Goal: Information Seeking & Learning: Learn about a topic

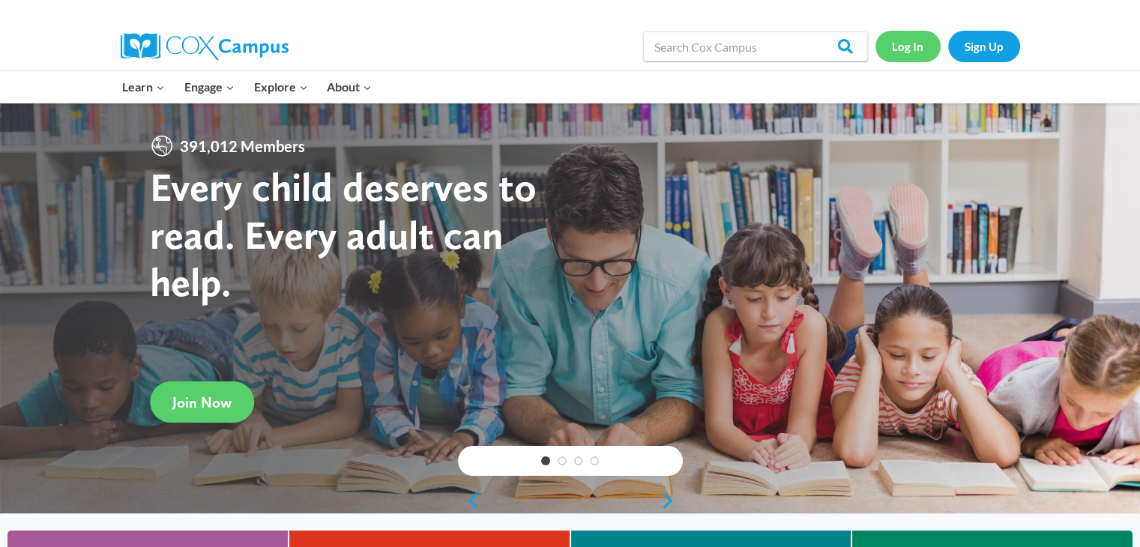
drag, startPoint x: 0, startPoint y: 0, endPoint x: 909, endPoint y: 46, distance: 909.7
click at [909, 46] on link "Log In" at bounding box center [908, 46] width 65 height 31
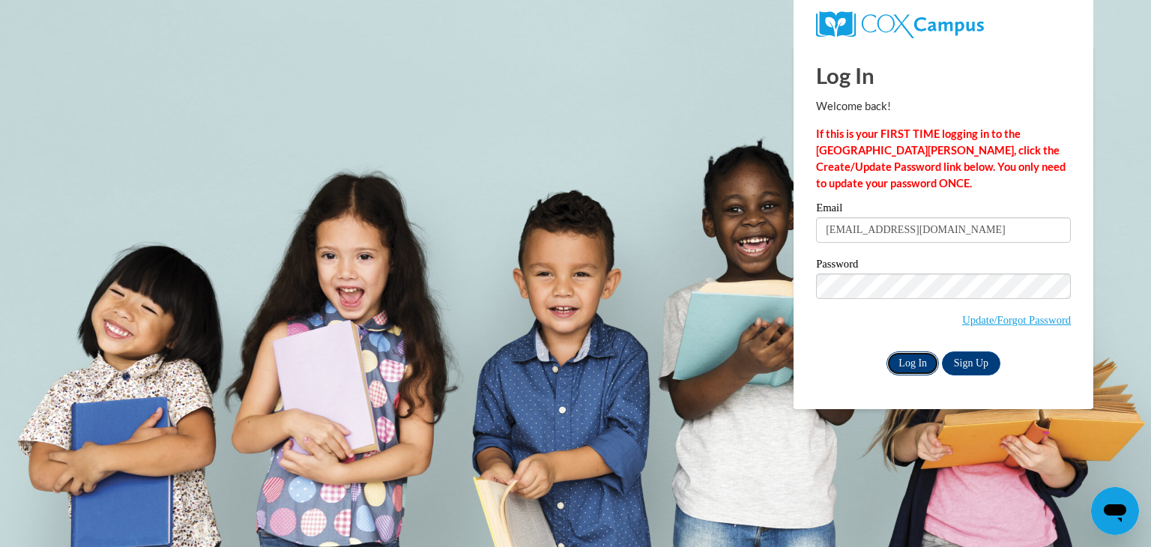
click at [923, 356] on input "Log In" at bounding box center [913, 364] width 52 height 24
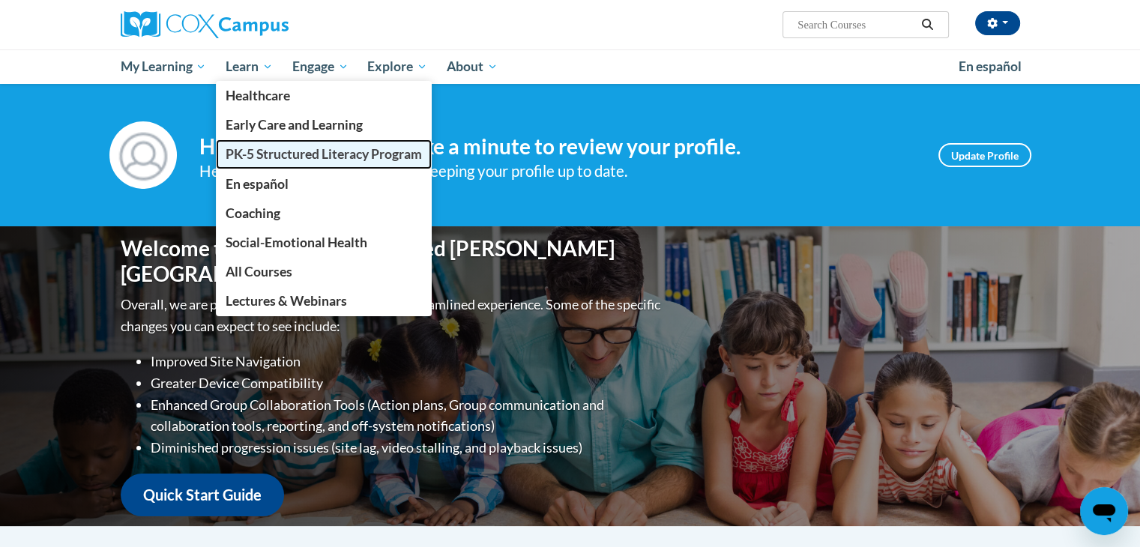
click at [283, 157] on span "PK-5 Structured Literacy Program" at bounding box center [324, 154] width 196 height 16
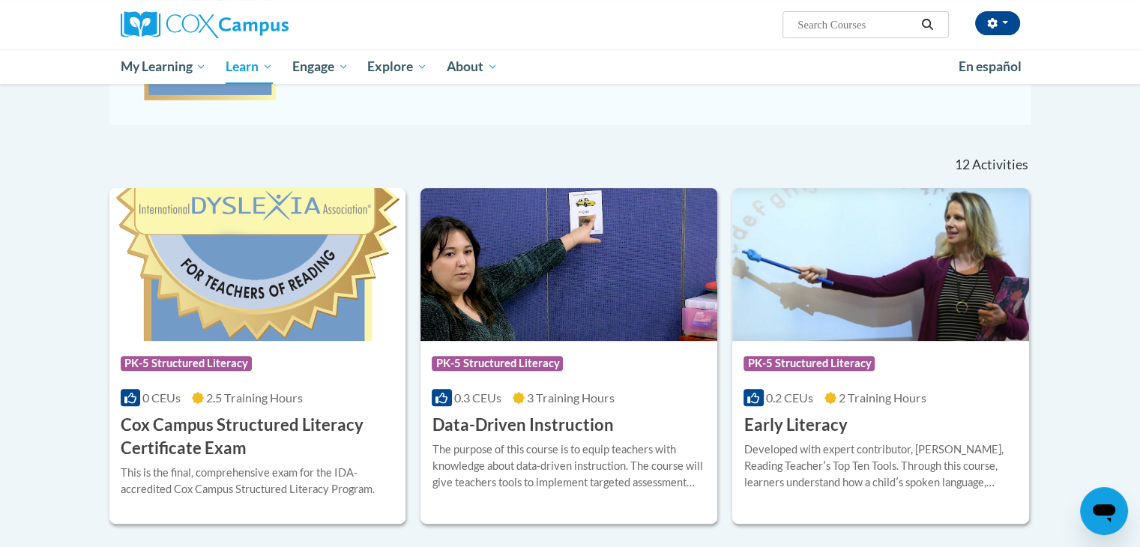
scroll to position [450, 0]
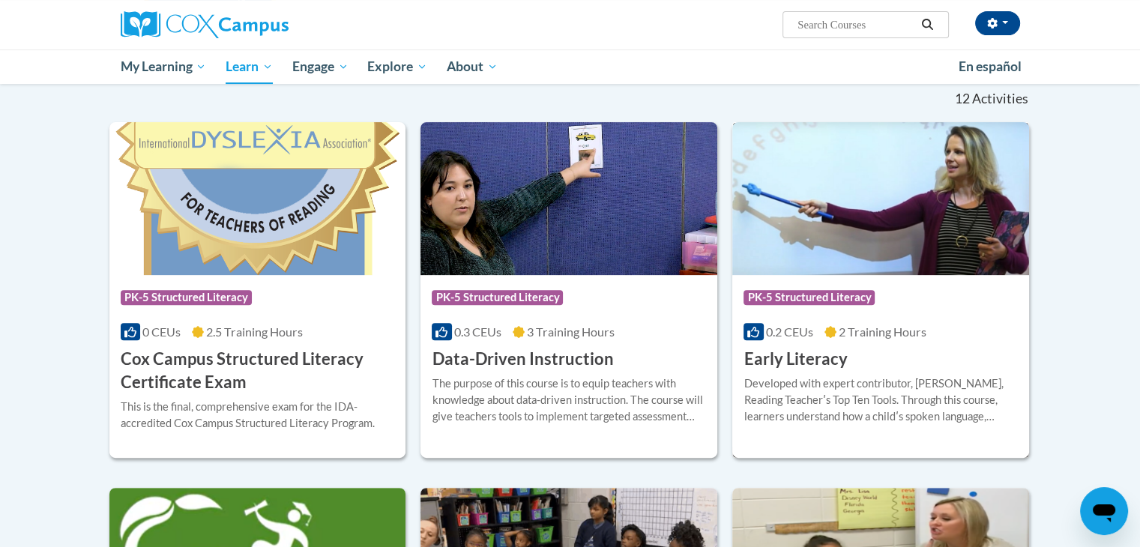
click at [825, 361] on h3 "Early Literacy" at bounding box center [795, 359] width 103 height 23
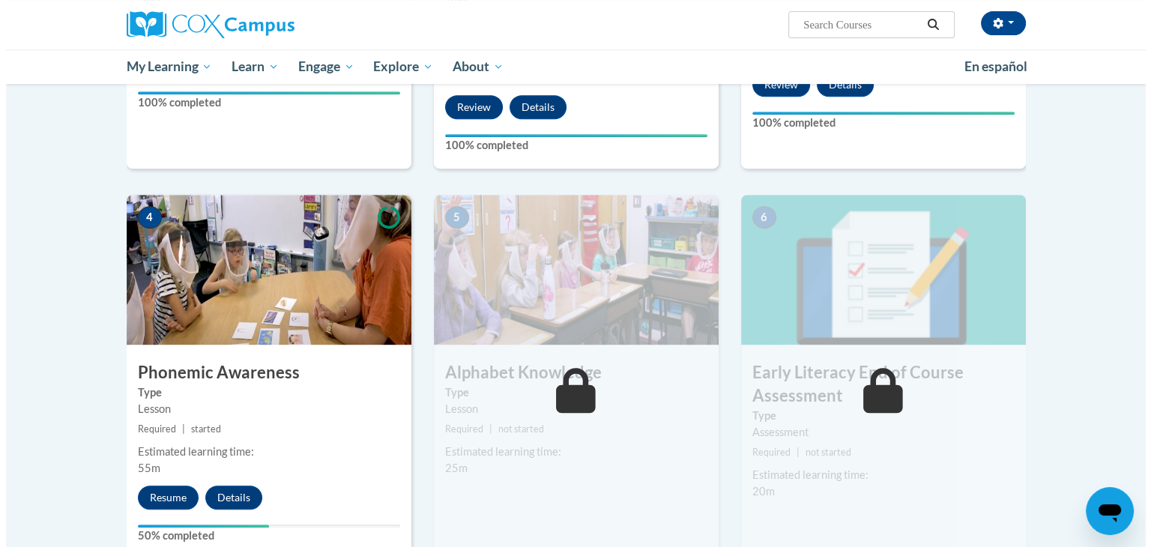
scroll to position [750, 0]
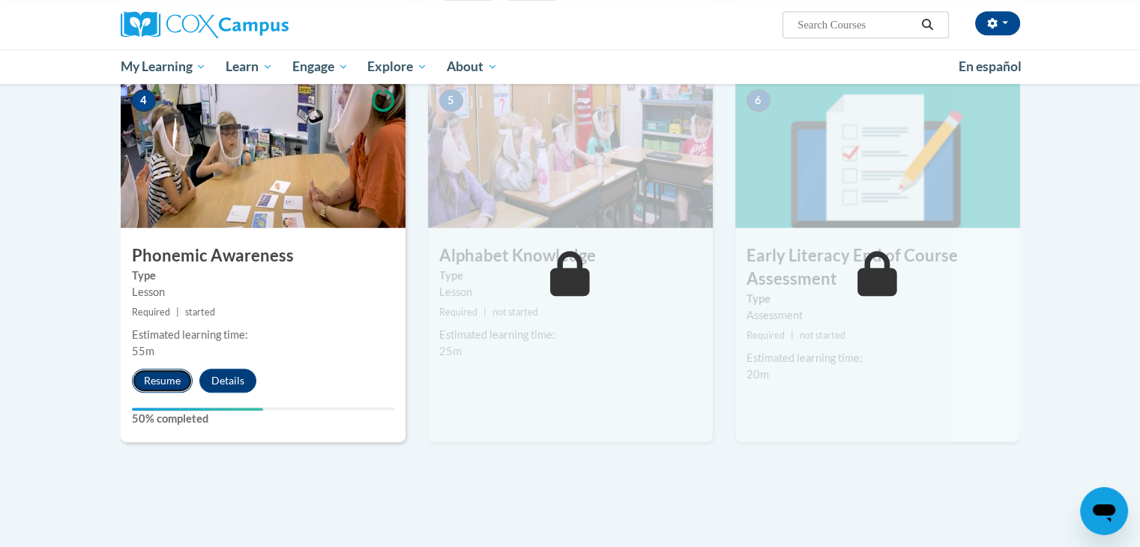
click at [172, 379] on button "Resume" at bounding box center [162, 381] width 61 height 24
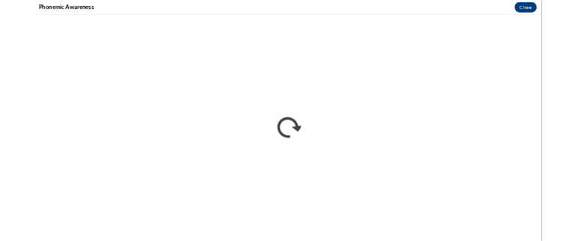
scroll to position [0, 0]
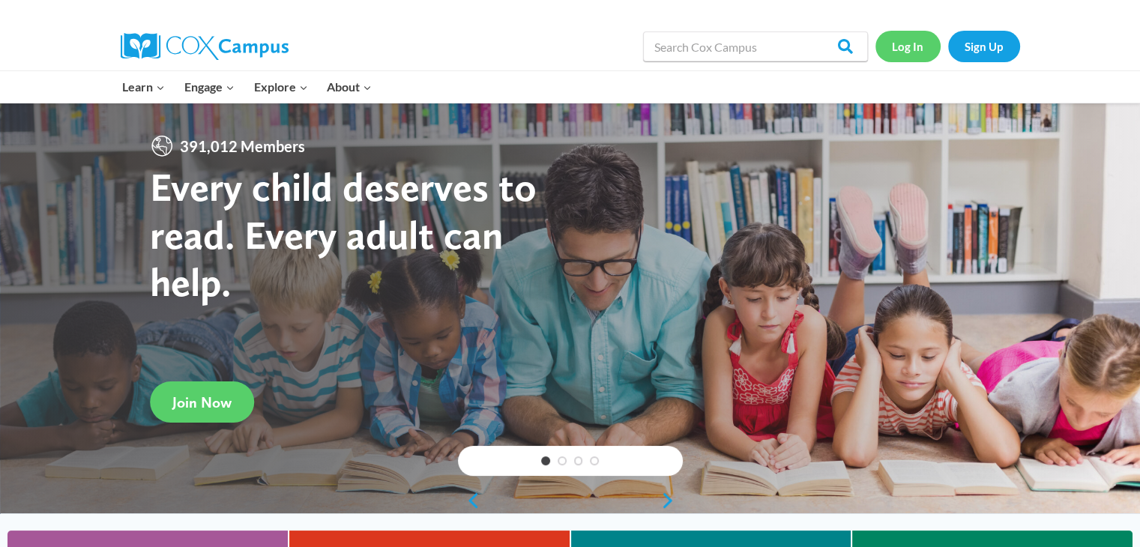
click at [888, 46] on link "Log In" at bounding box center [908, 46] width 65 height 31
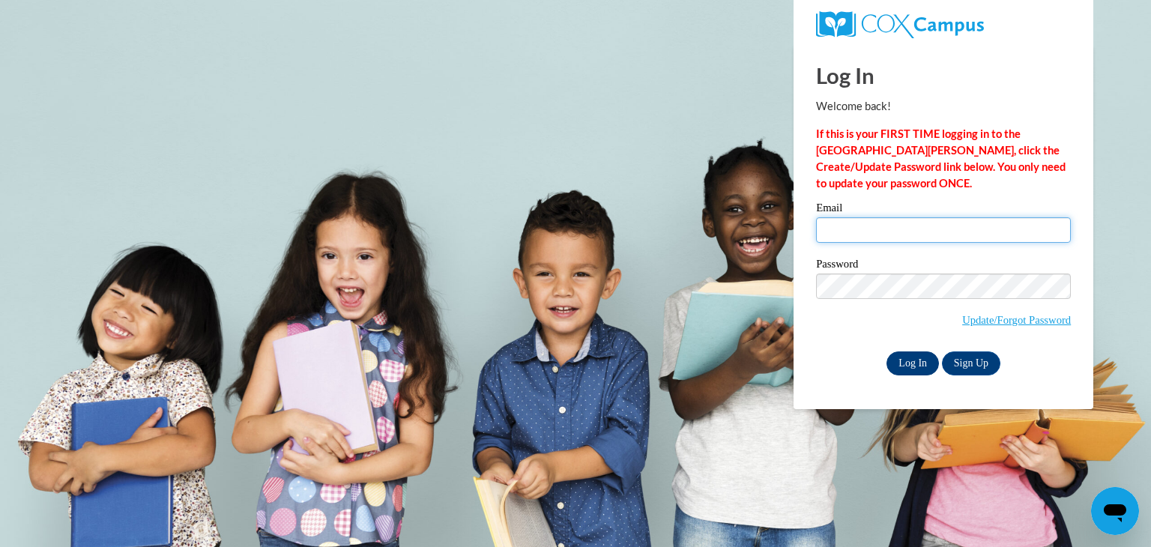
type input "ltaylor@chattahoocheechristian.org"
click at [909, 369] on input "Log In" at bounding box center [913, 364] width 52 height 24
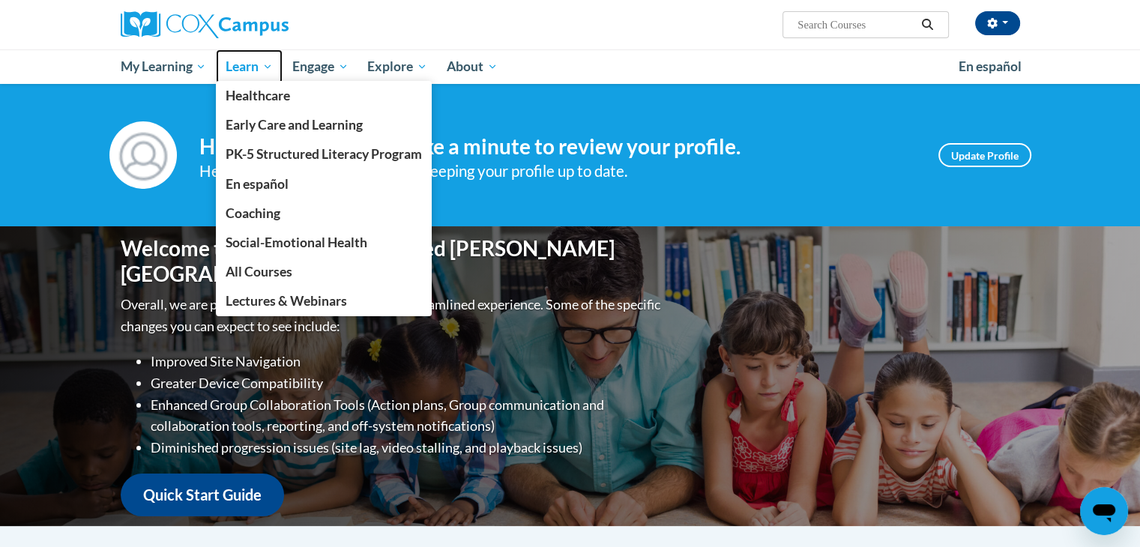
click at [238, 70] on span "Learn" at bounding box center [249, 67] width 47 height 18
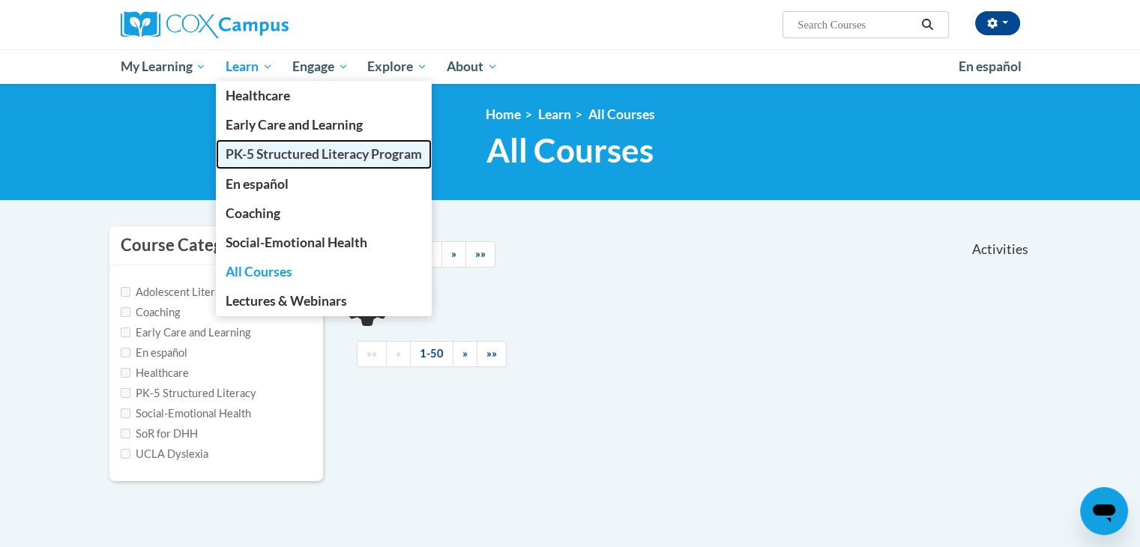
click at [283, 152] on span "PK-5 Structured Literacy Program" at bounding box center [324, 154] width 196 height 16
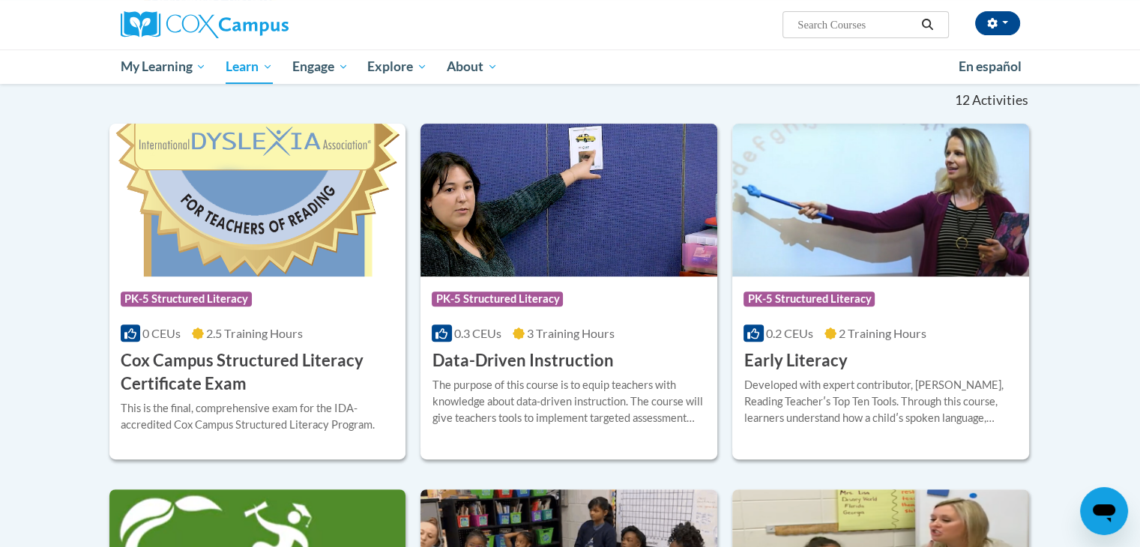
scroll to position [471, 0]
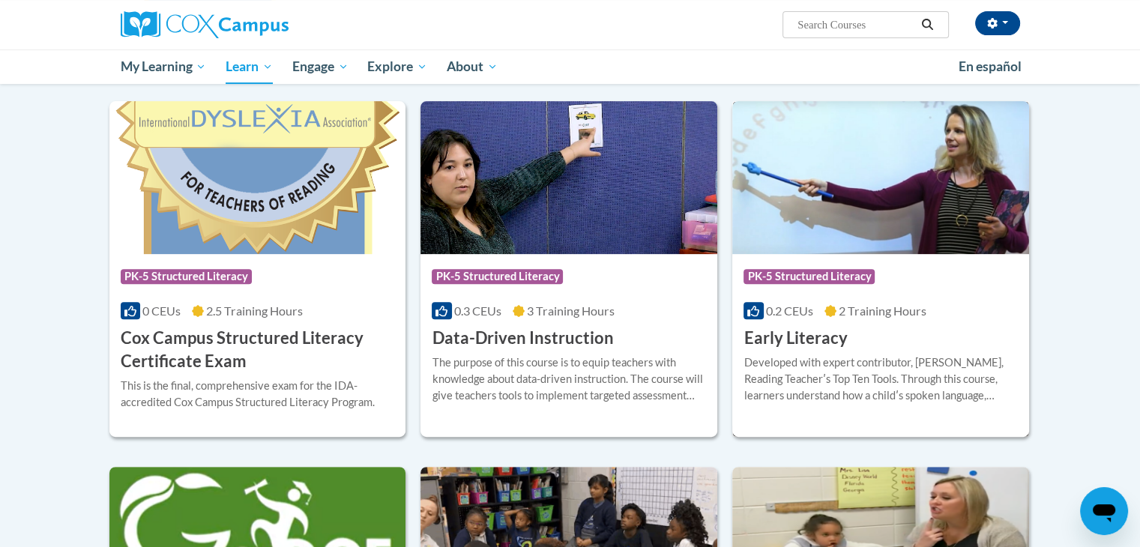
click at [777, 340] on h3 "Early Literacy" at bounding box center [795, 338] width 103 height 23
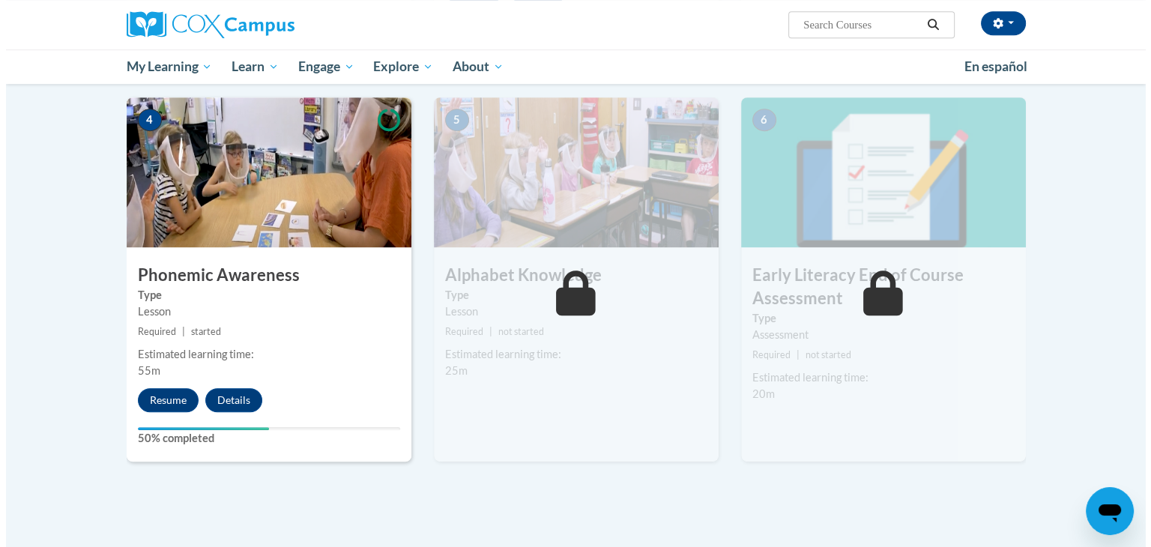
scroll to position [750, 0]
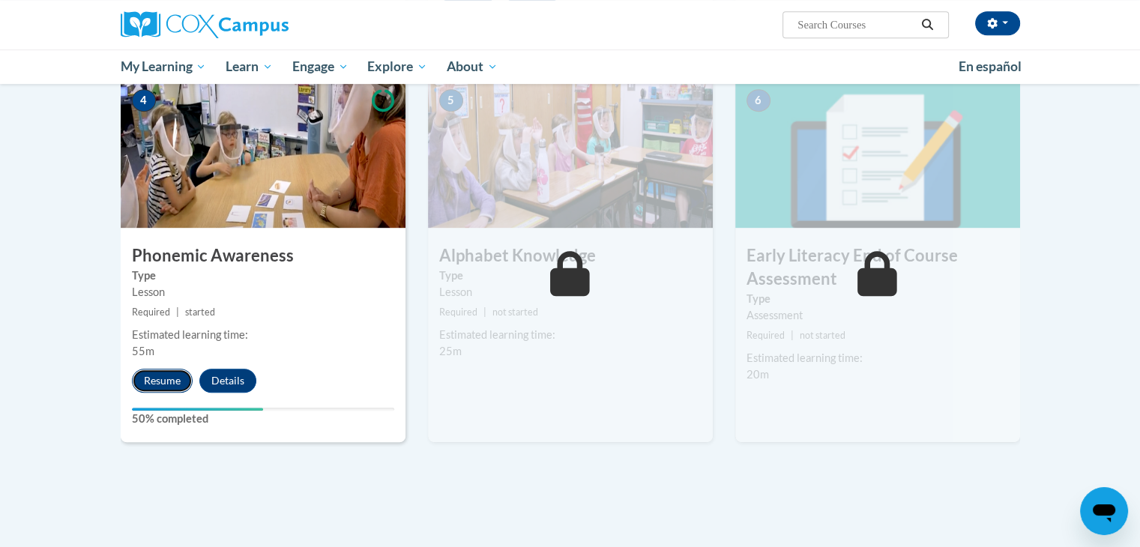
click at [165, 379] on button "Resume" at bounding box center [162, 381] width 61 height 24
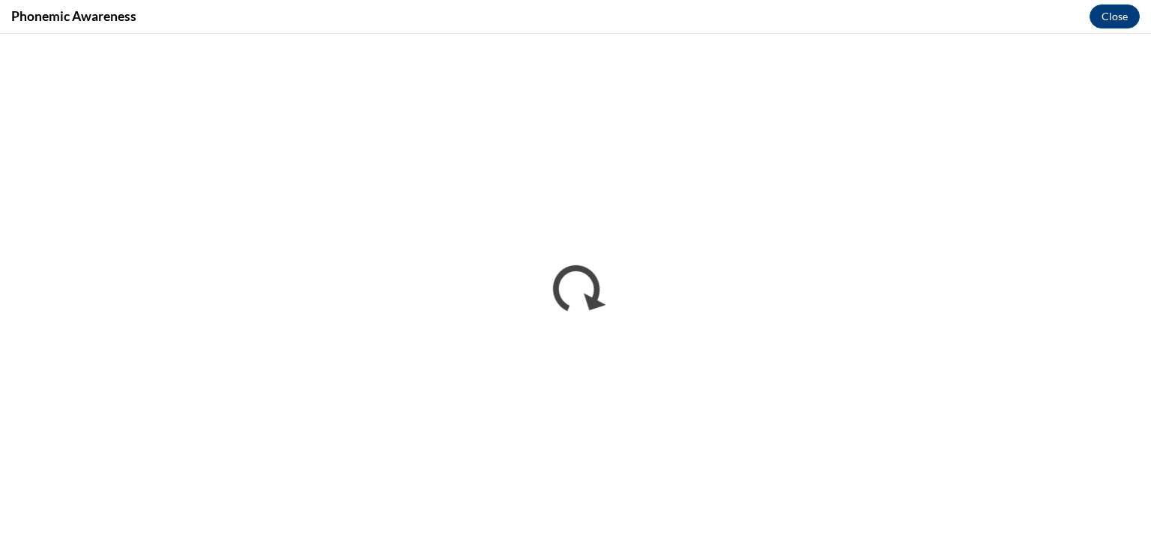
scroll to position [0, 0]
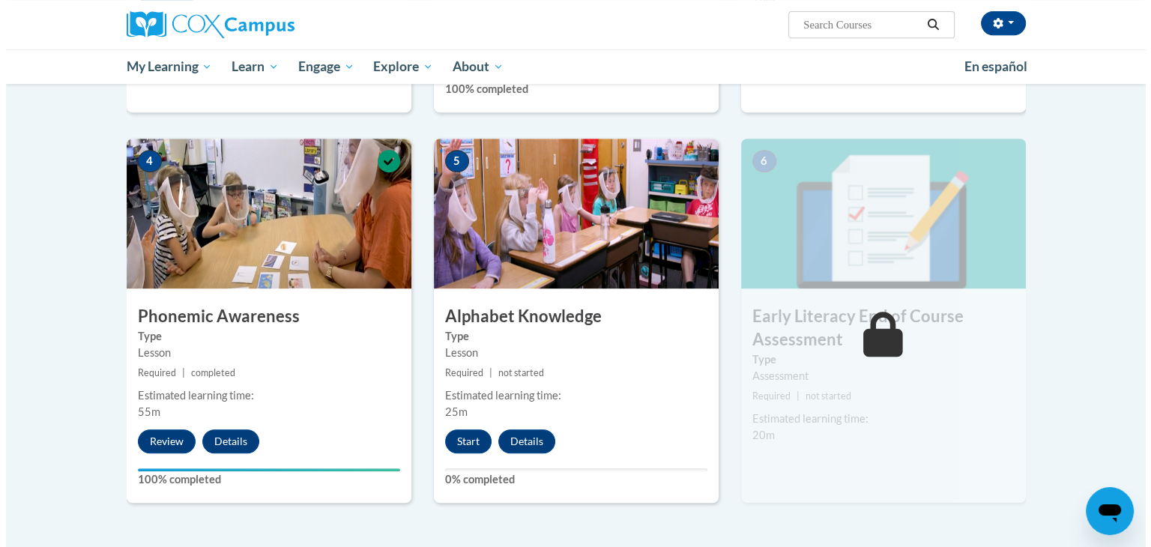
scroll to position [825, 0]
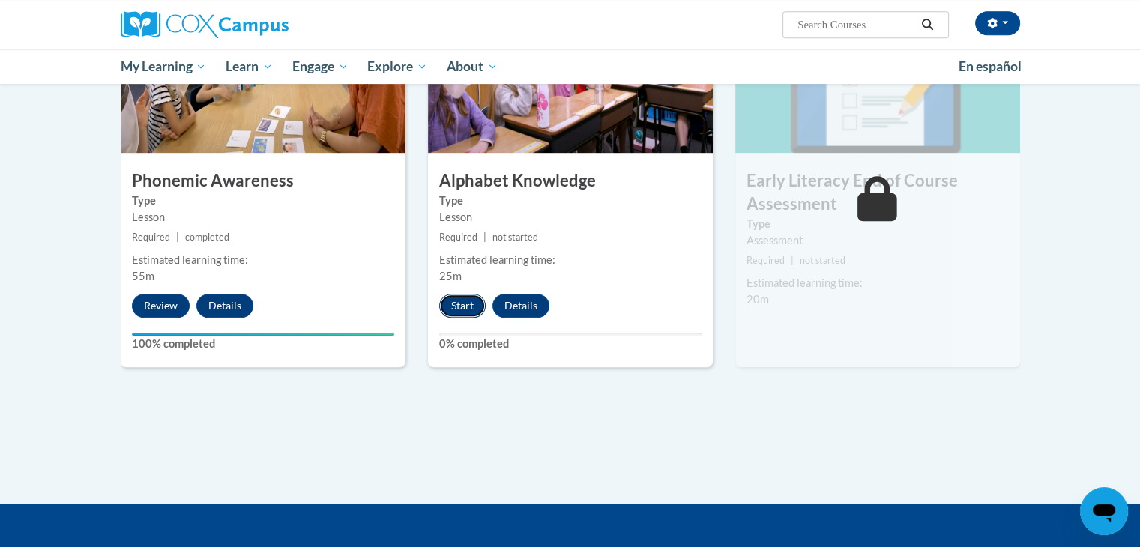
click at [461, 305] on button "Start" at bounding box center [462, 306] width 46 height 24
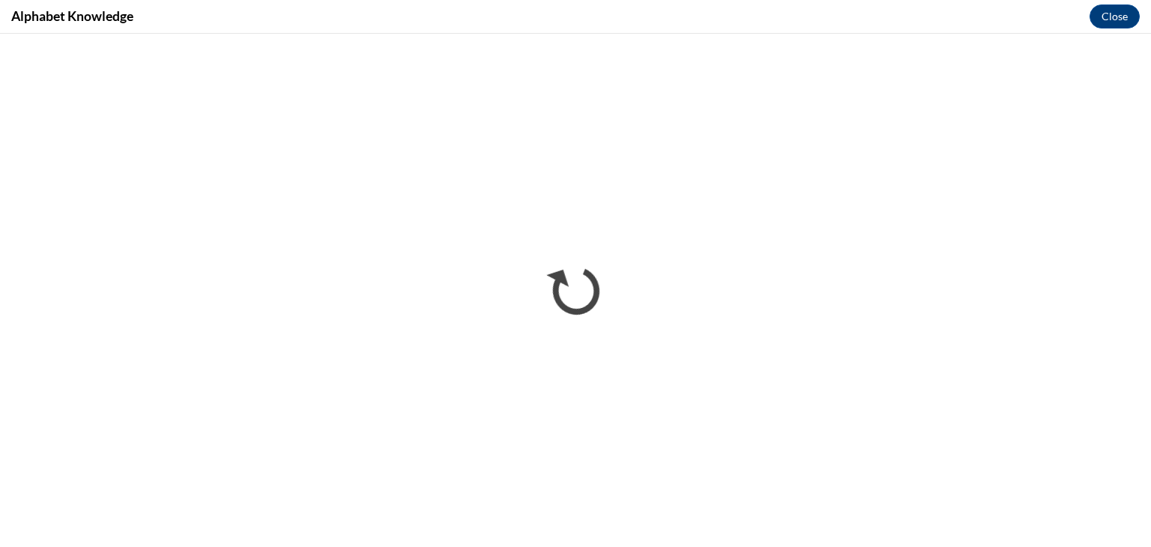
scroll to position [0, 0]
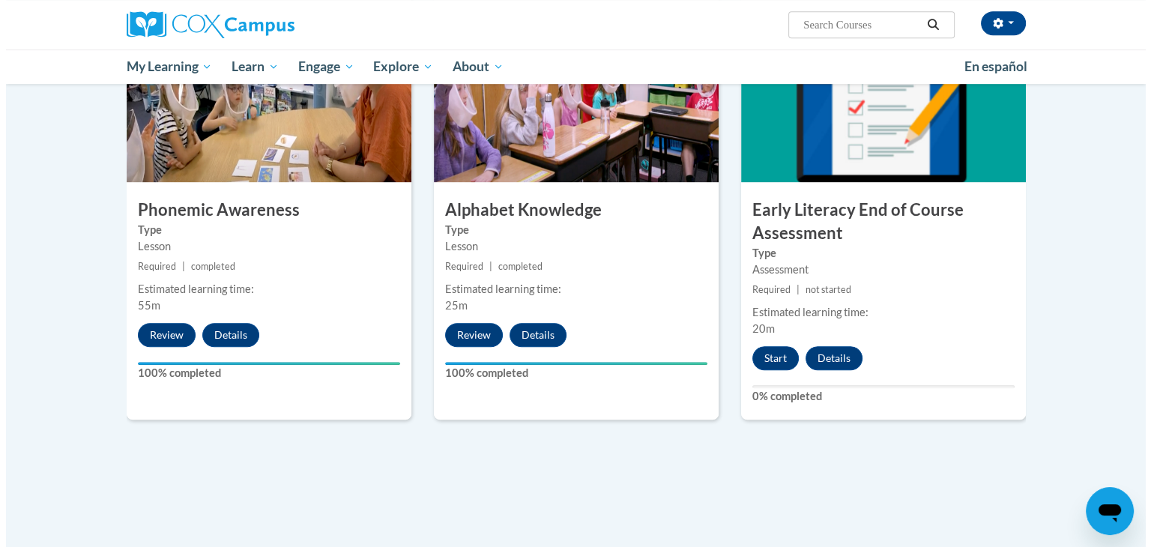
scroll to position [750, 0]
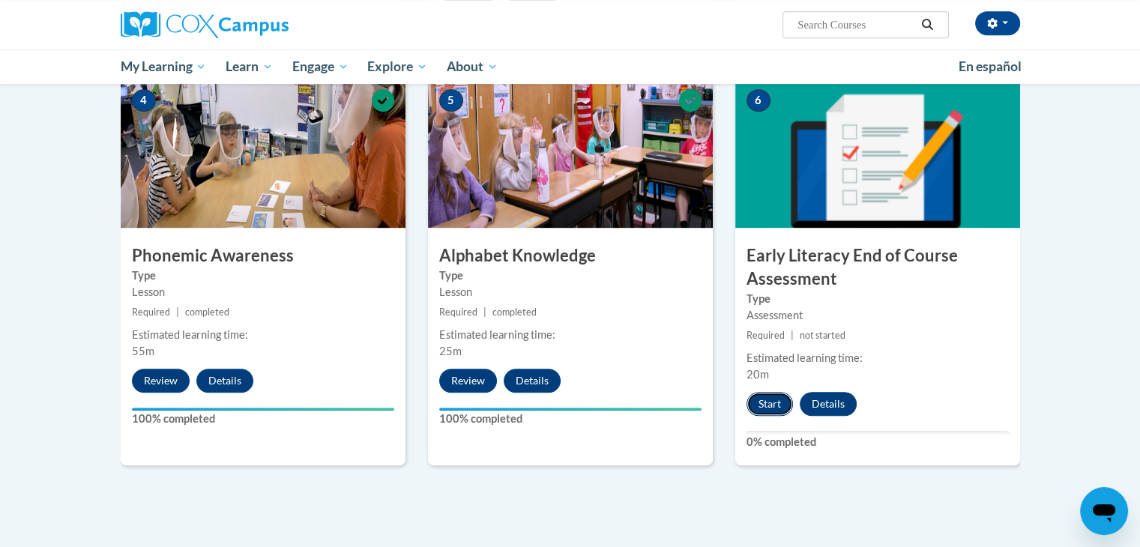
click at [774, 403] on button "Start" at bounding box center [770, 404] width 46 height 24
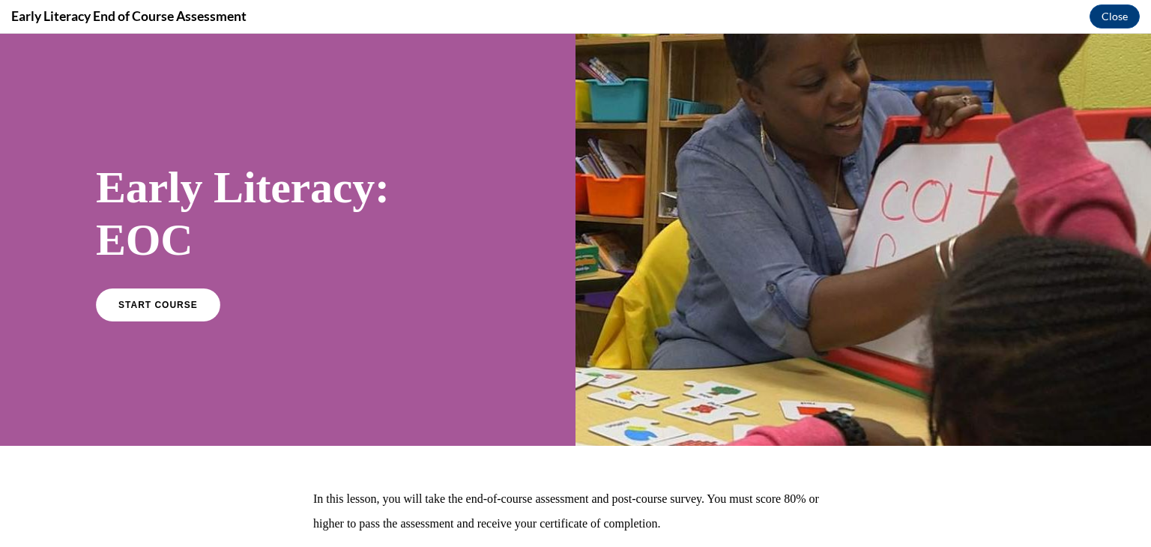
scroll to position [0, 0]
click at [173, 301] on span "START COURSE" at bounding box center [157, 304] width 83 height 11
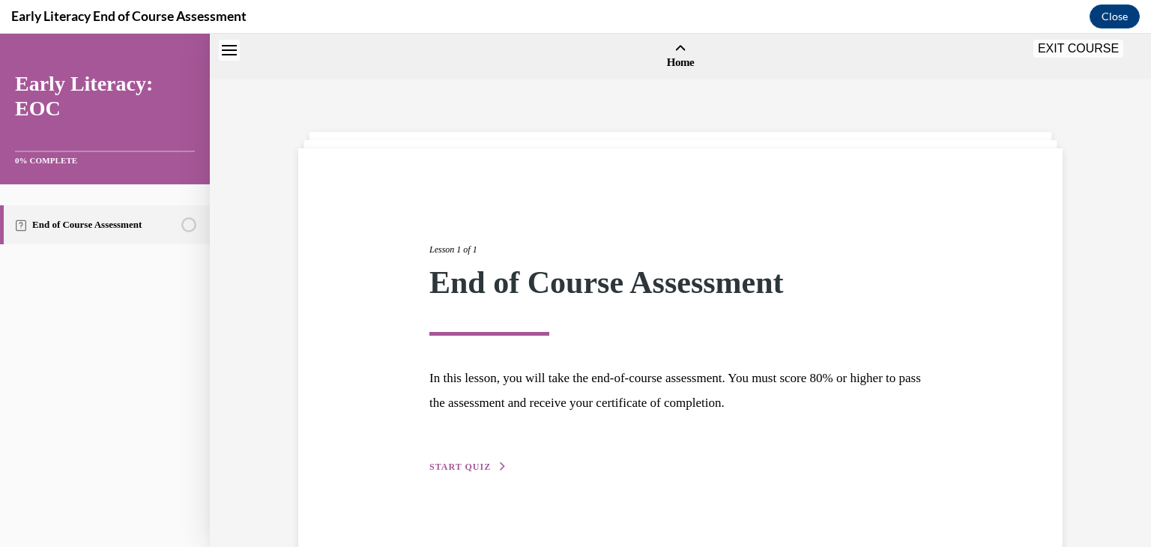
scroll to position [46, 0]
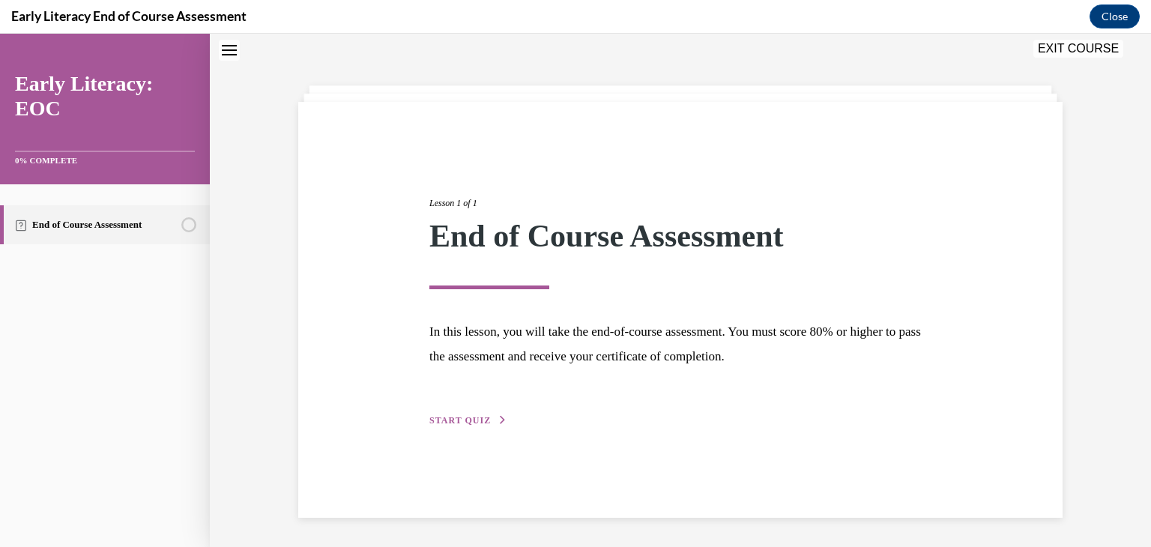
click at [468, 417] on span "START QUIZ" at bounding box center [460, 420] width 61 height 10
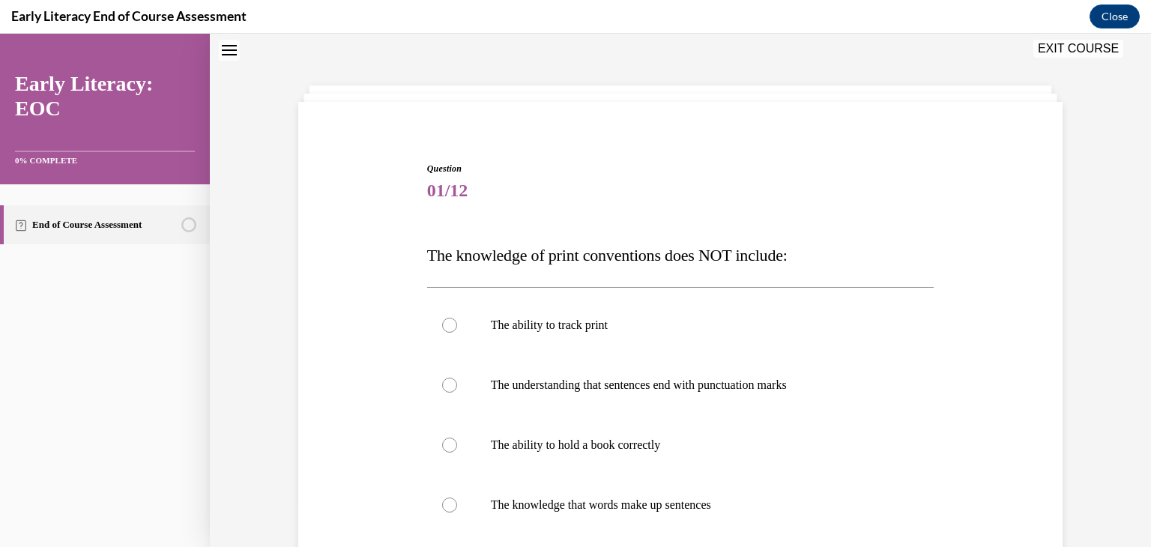
scroll to position [121, 0]
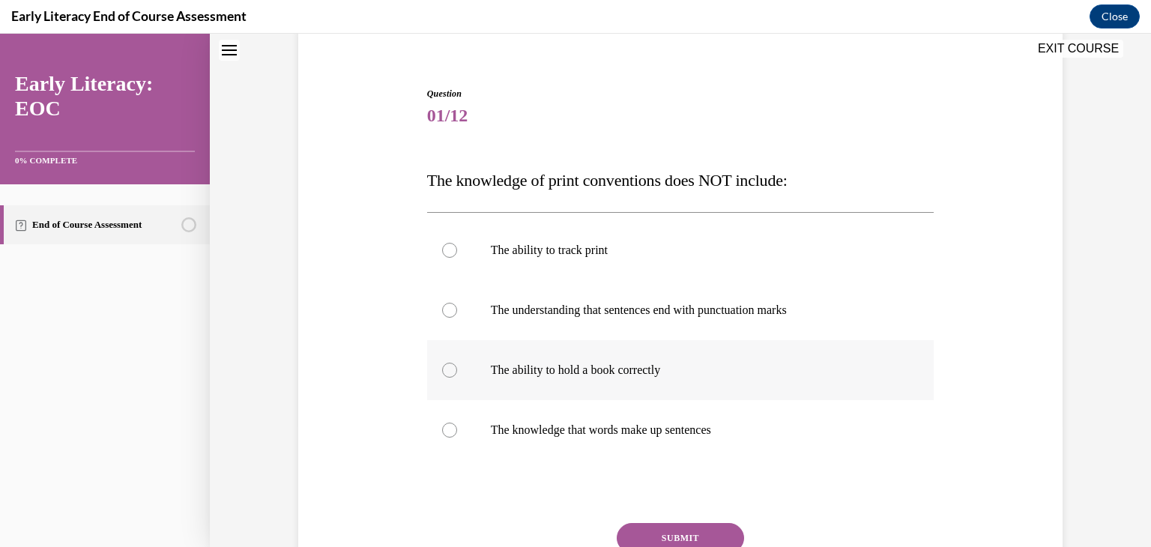
drag, startPoint x: 445, startPoint y: 360, endPoint x: 445, endPoint y: 370, distance: 10.5
click at [445, 370] on div at bounding box center [680, 370] width 507 height 60
click at [658, 528] on button "SUBMIT" at bounding box center [680, 538] width 127 height 30
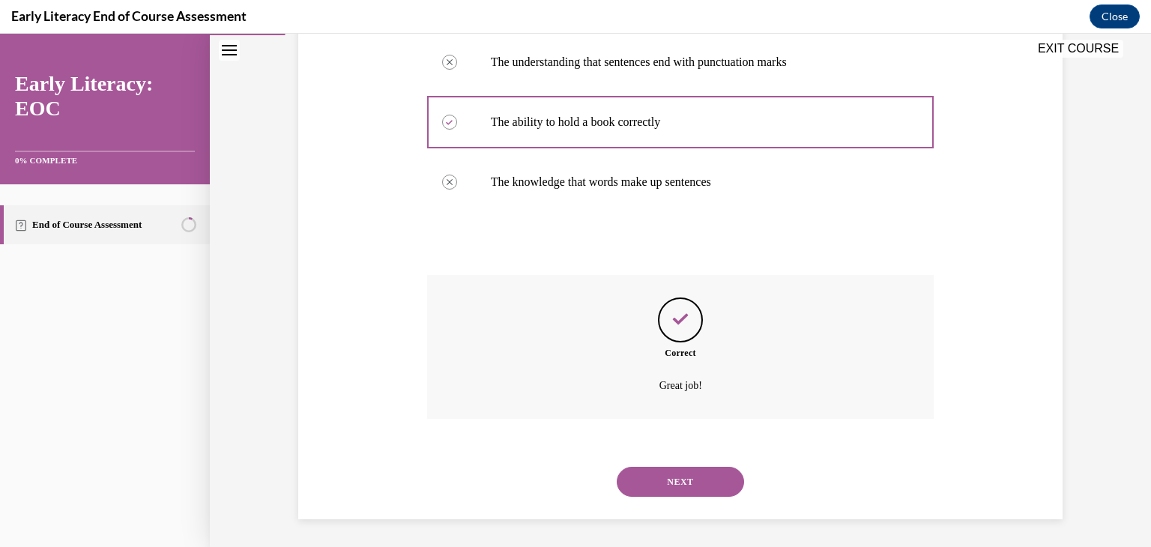
scroll to position [372, 0]
click at [681, 473] on button "NEXT" at bounding box center [680, 480] width 127 height 30
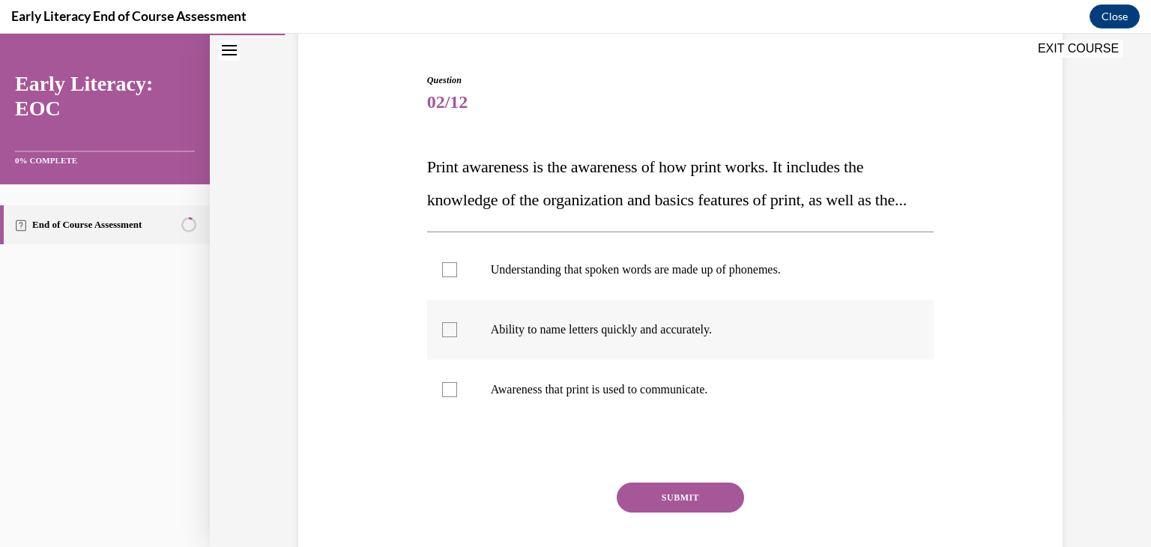
scroll to position [225, 0]
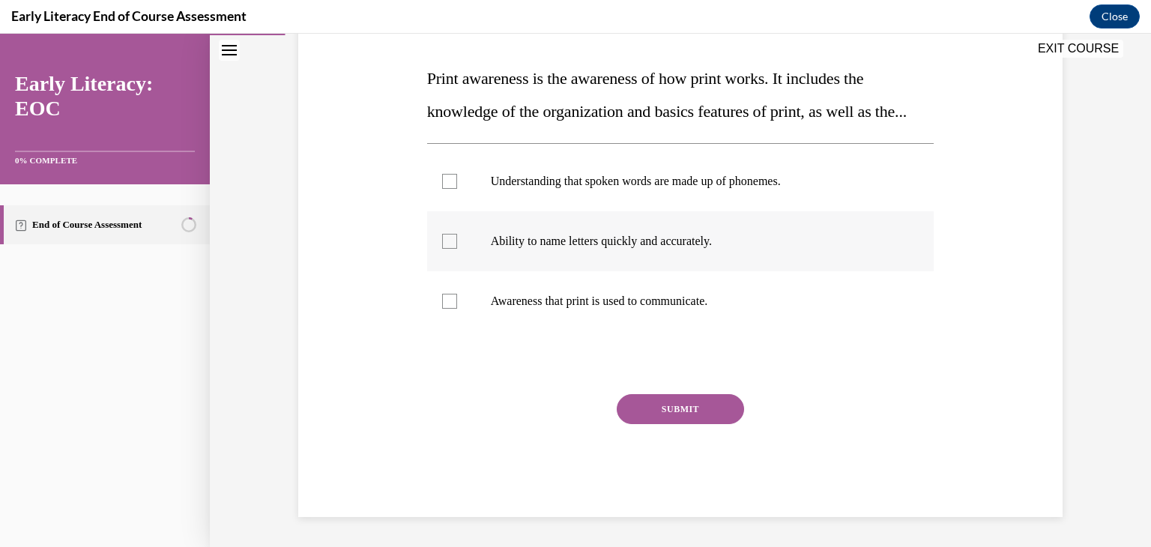
click at [442, 249] on div at bounding box center [449, 241] width 15 height 15
click at [687, 424] on button "SUBMIT" at bounding box center [680, 409] width 127 height 30
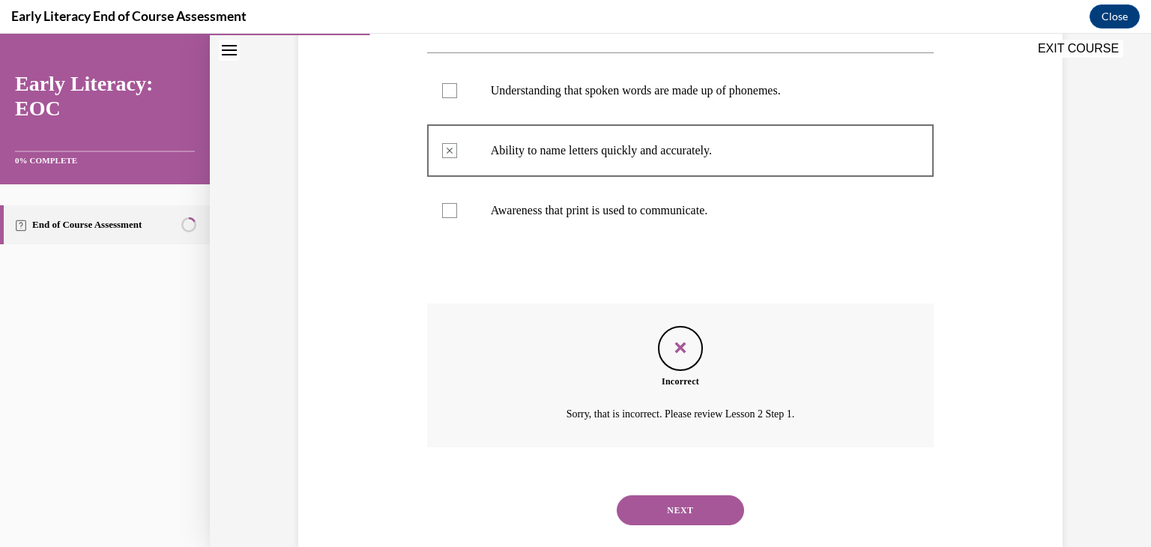
scroll to position [153, 0]
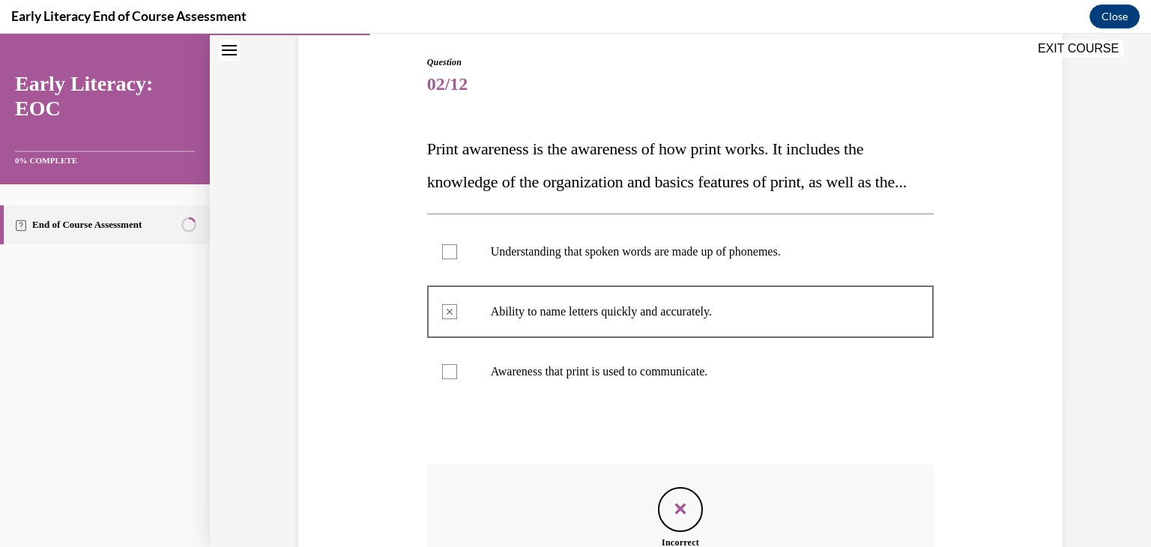
click at [445, 379] on div at bounding box center [449, 371] width 15 height 15
drag, startPoint x: 446, startPoint y: 406, endPoint x: 463, endPoint y: 422, distance: 23.3
click at [448, 379] on div at bounding box center [449, 371] width 15 height 15
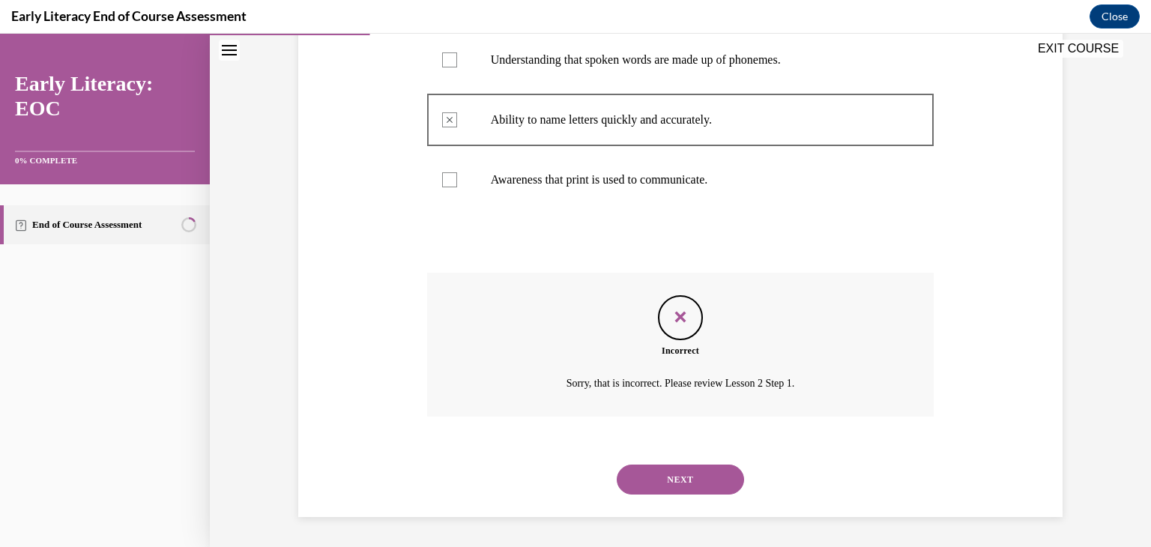
click at [714, 477] on button "NEXT" at bounding box center [680, 480] width 127 height 30
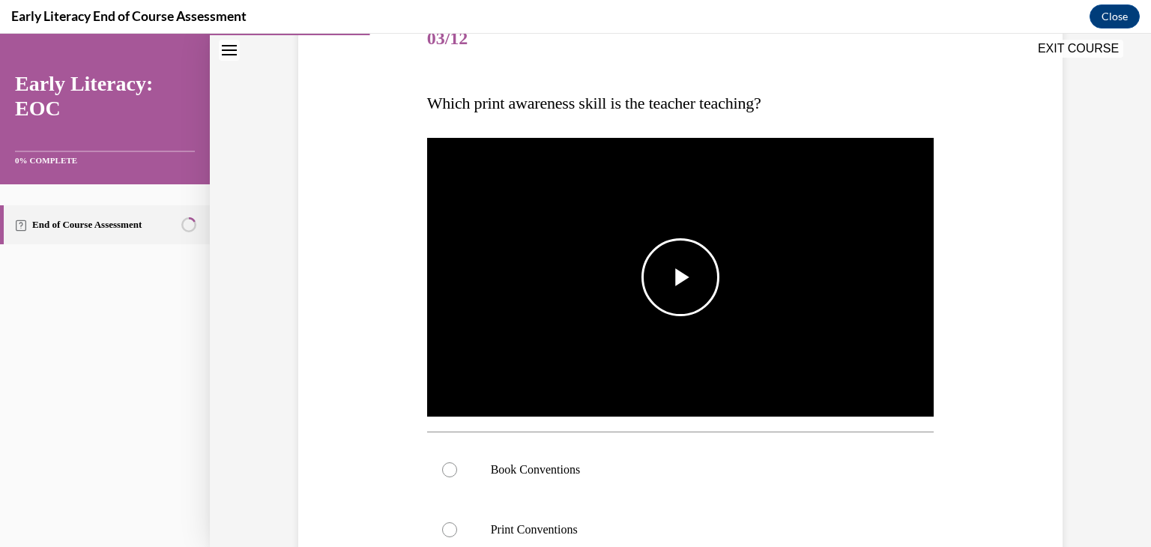
scroll to position [225, 0]
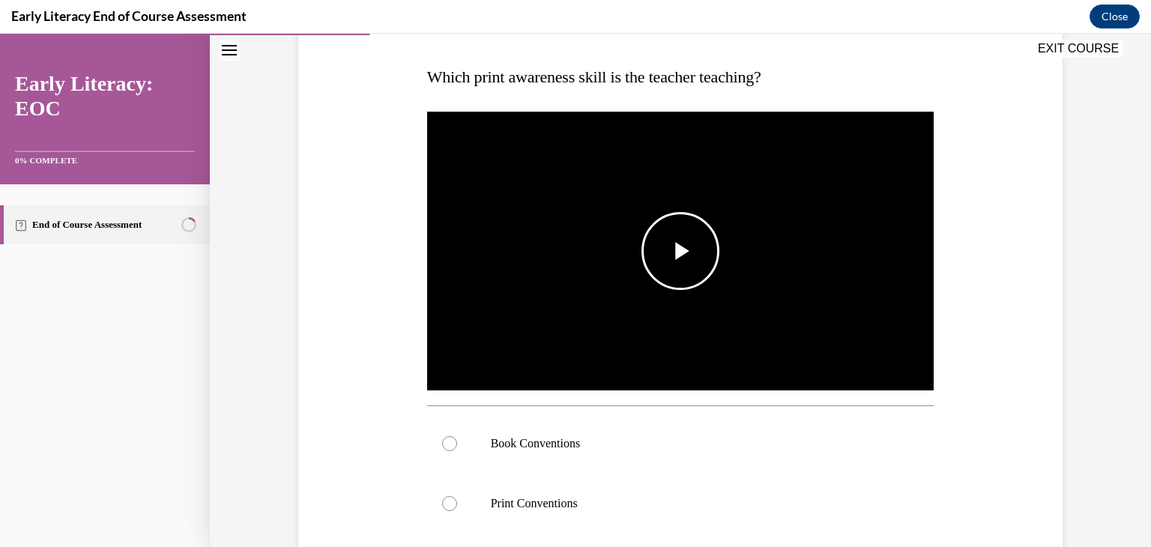
click at [681, 251] on span "Video player" at bounding box center [681, 251] width 0 height 0
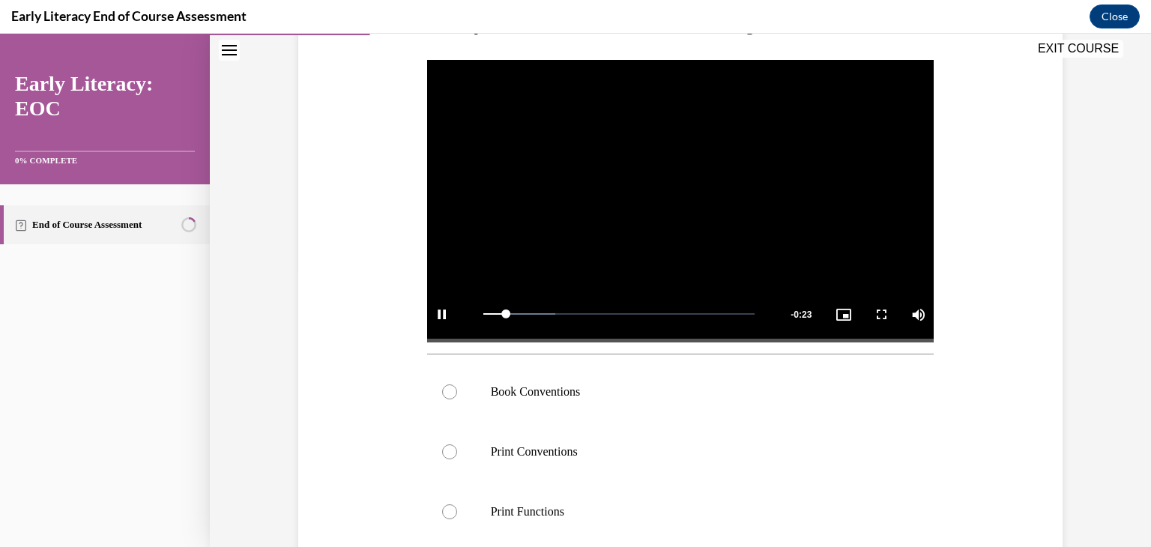
scroll to position [300, 0]
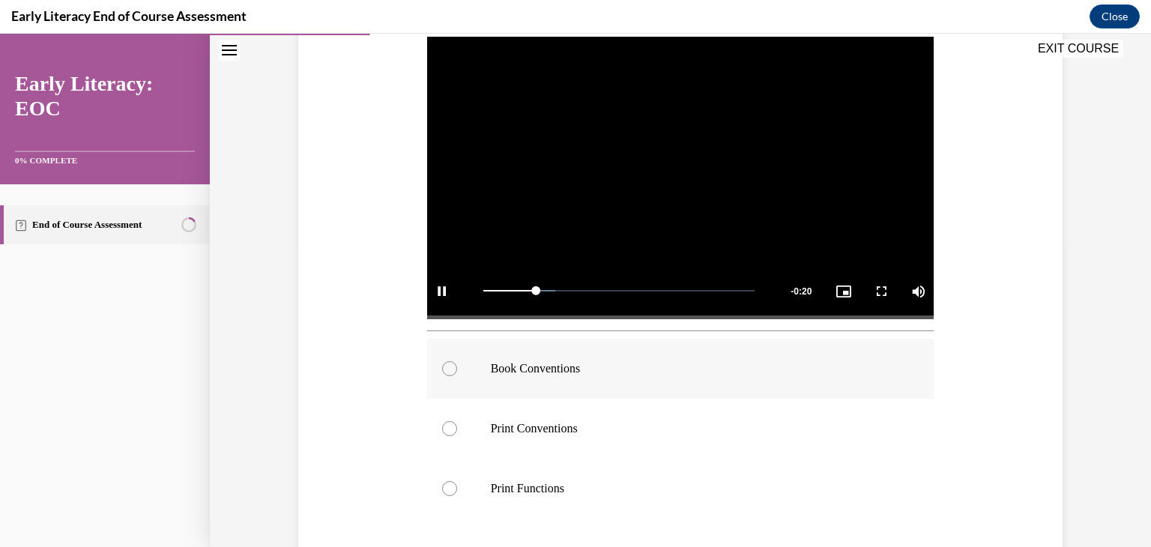
click at [442, 364] on div at bounding box center [449, 368] width 15 height 15
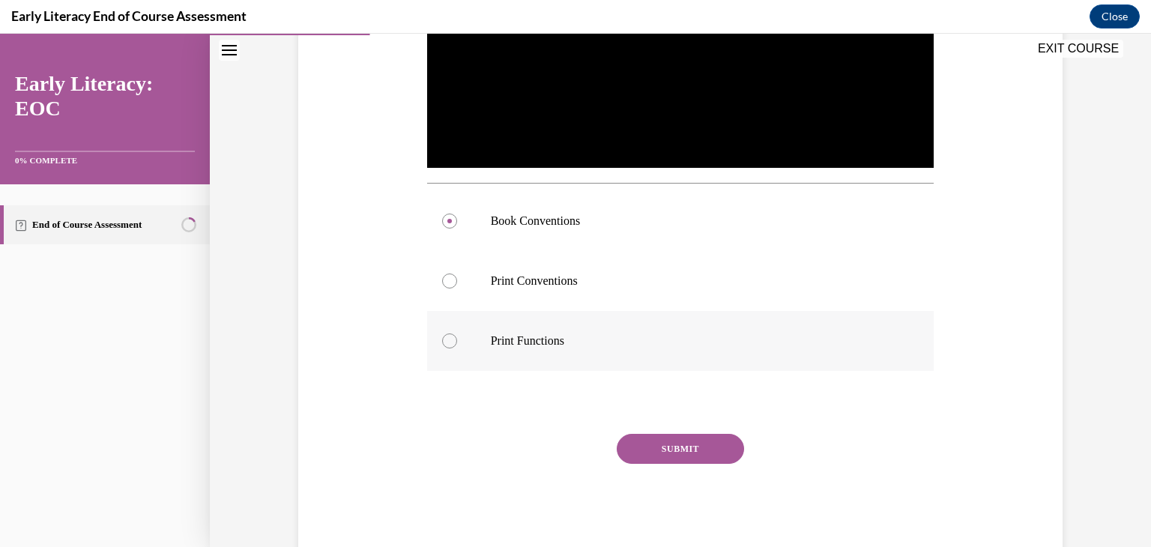
scroll to position [450, 0]
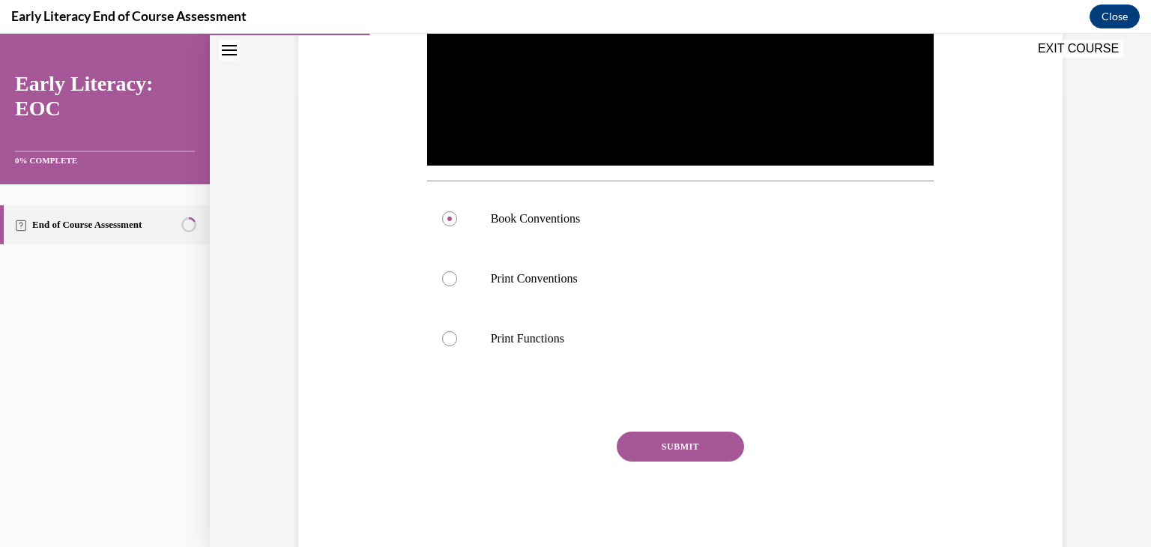
click at [643, 444] on button "SUBMIT" at bounding box center [680, 447] width 127 height 30
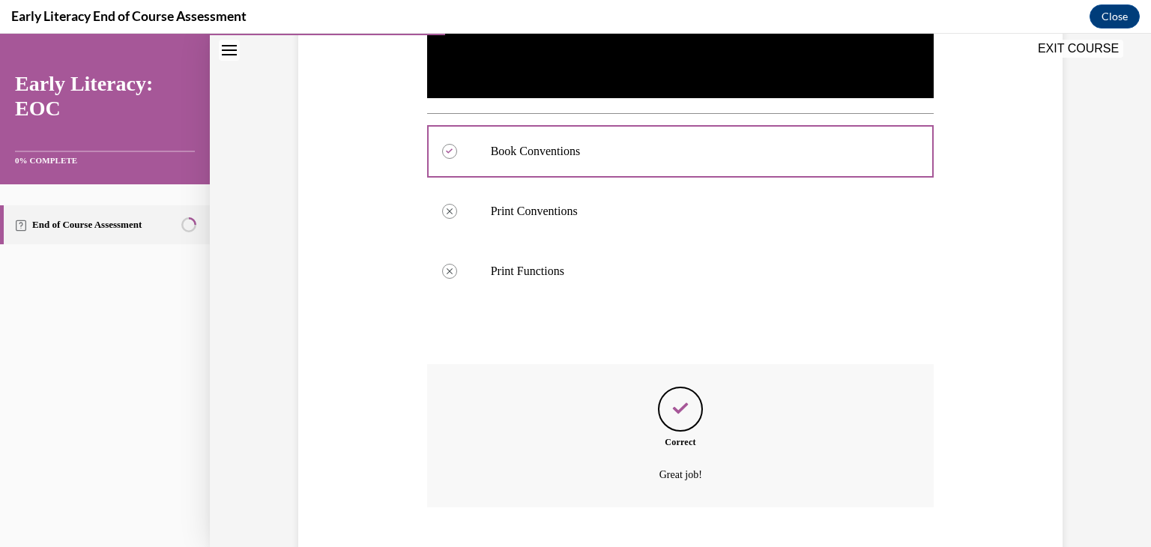
scroll to position [608, 0]
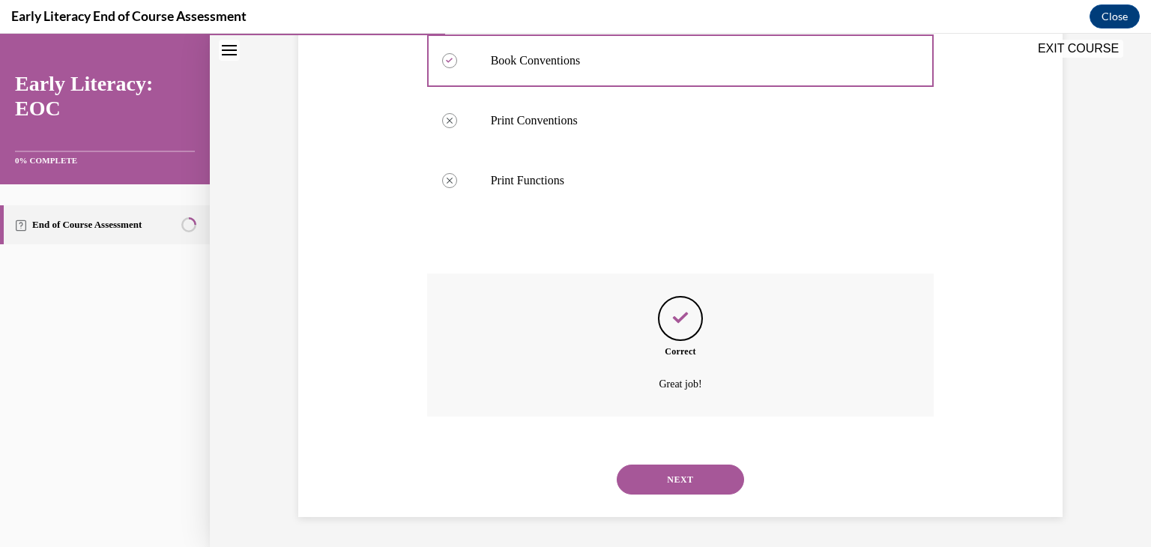
click at [657, 477] on button "NEXT" at bounding box center [680, 480] width 127 height 30
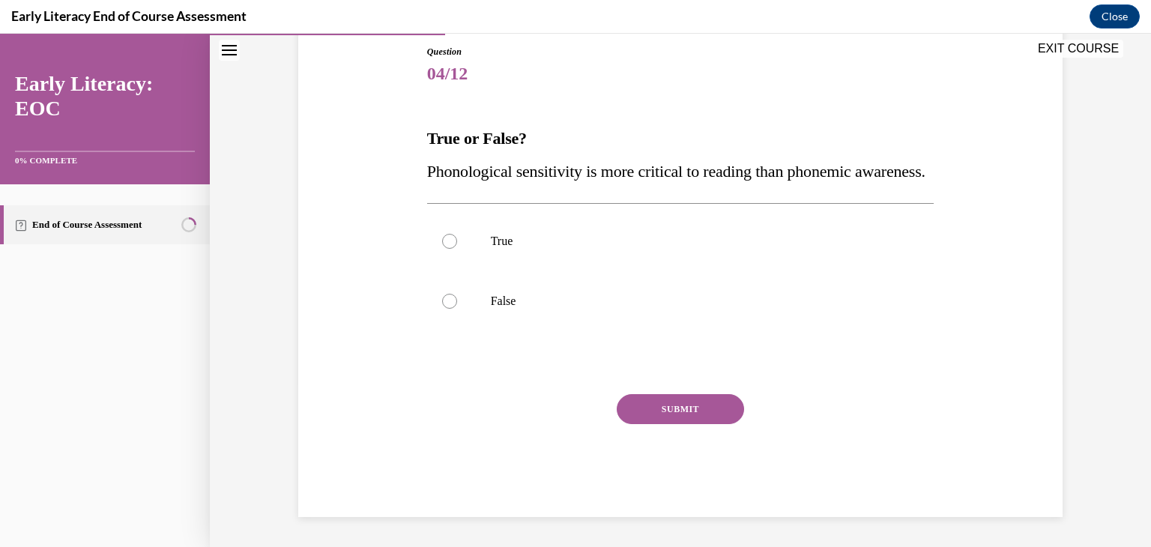
scroll to position [196, 0]
click at [442, 298] on div at bounding box center [449, 301] width 15 height 15
click at [636, 394] on button "SUBMIT" at bounding box center [680, 409] width 127 height 30
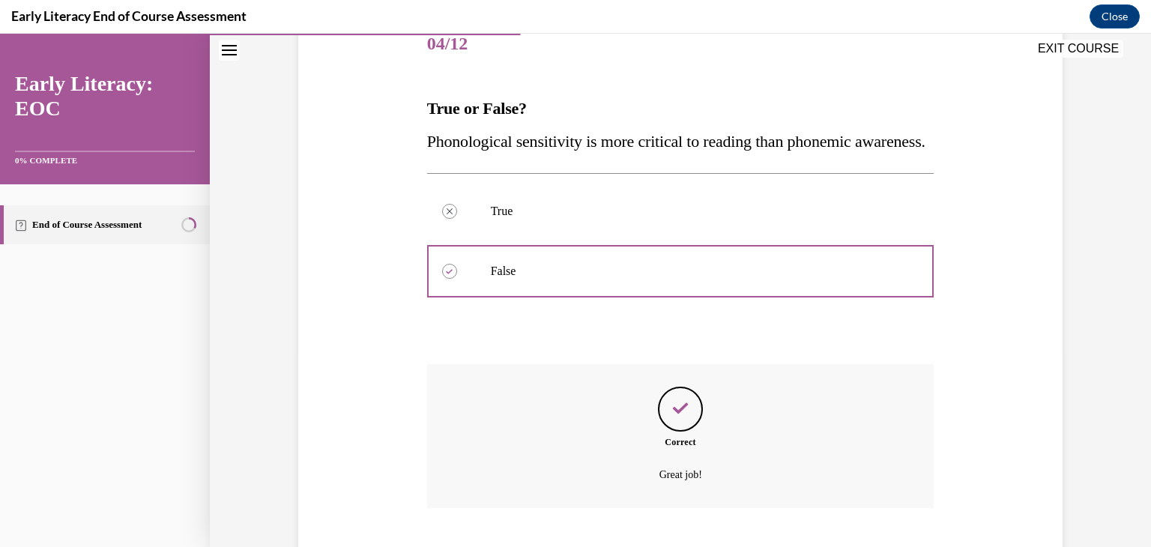
scroll to position [318, 0]
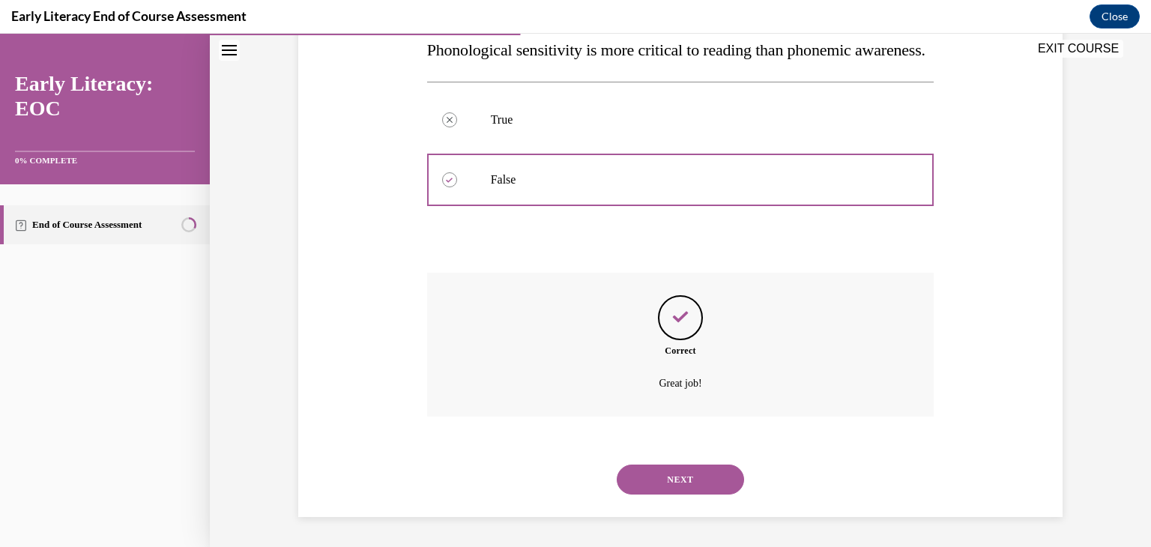
click at [654, 477] on button "NEXT" at bounding box center [680, 480] width 127 height 30
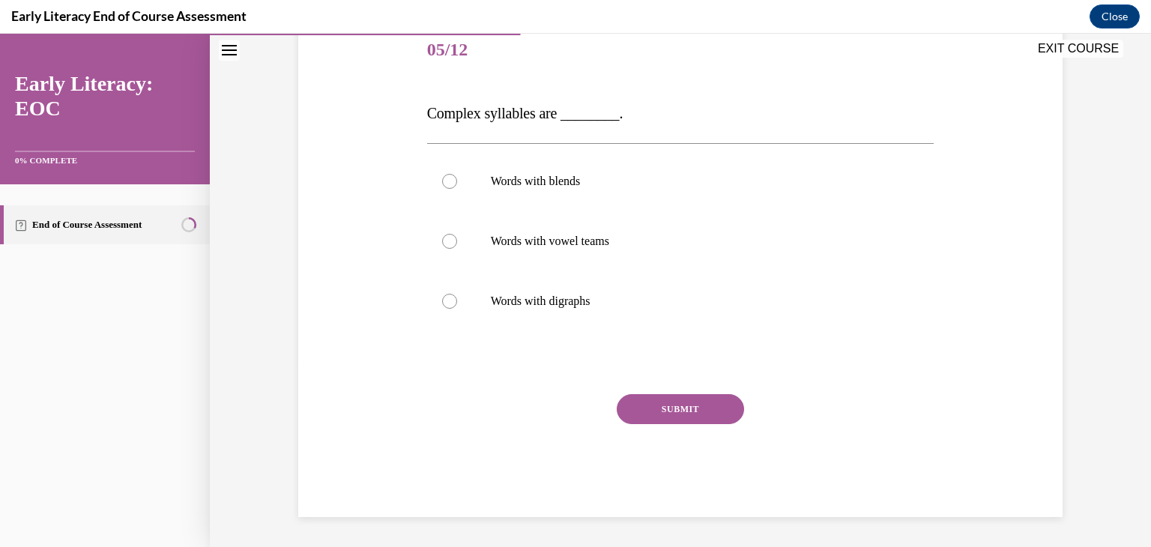
scroll to position [166, 0]
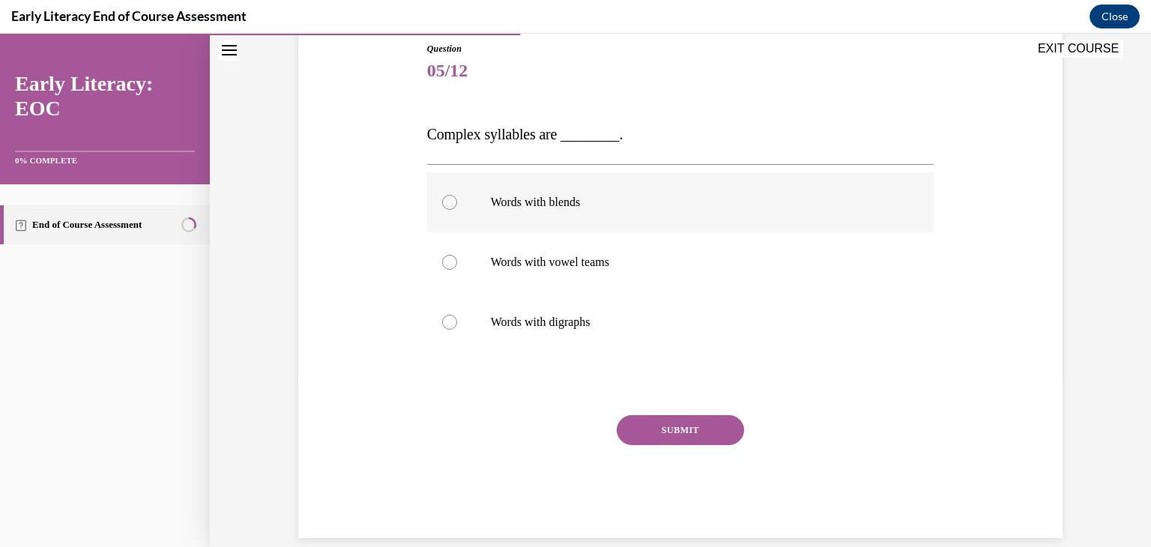
click at [447, 198] on div at bounding box center [449, 202] width 15 height 15
click at [624, 418] on button "SUBMIT" at bounding box center [680, 430] width 127 height 30
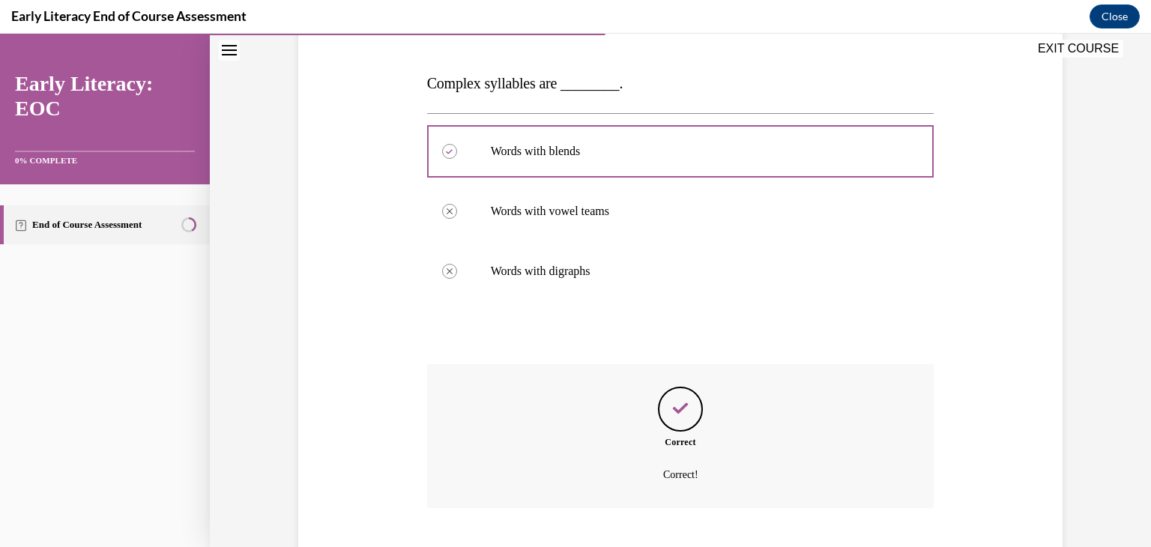
scroll to position [309, 0]
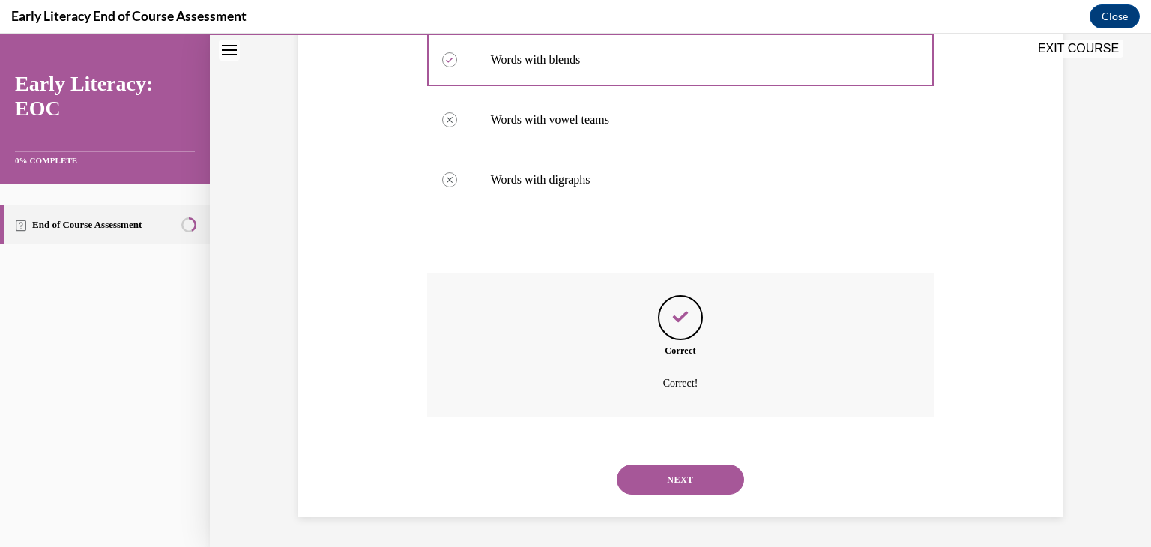
click at [645, 480] on button "NEXT" at bounding box center [680, 480] width 127 height 30
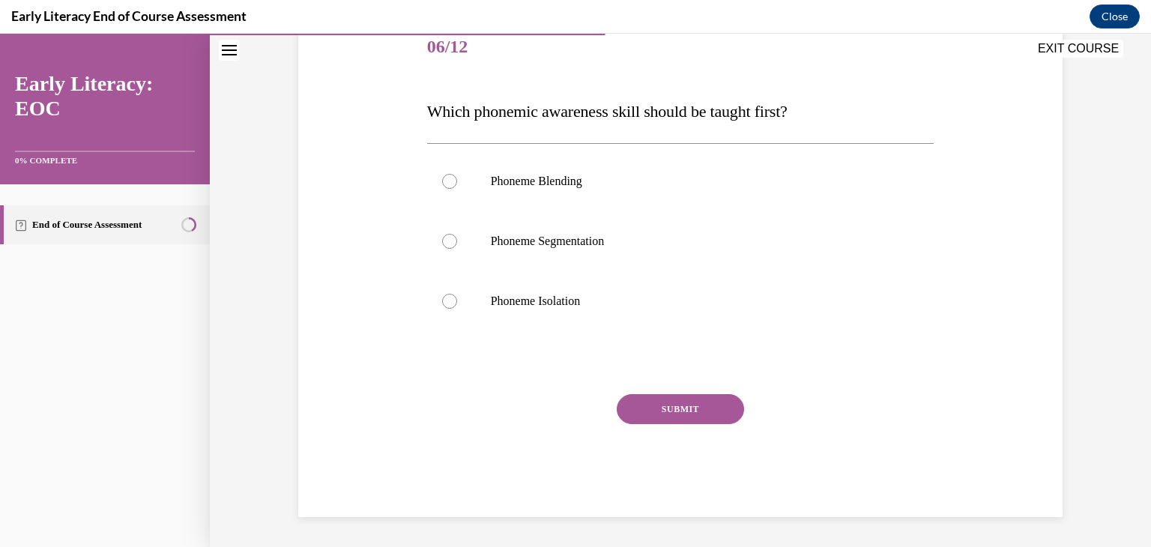
scroll to position [166, 0]
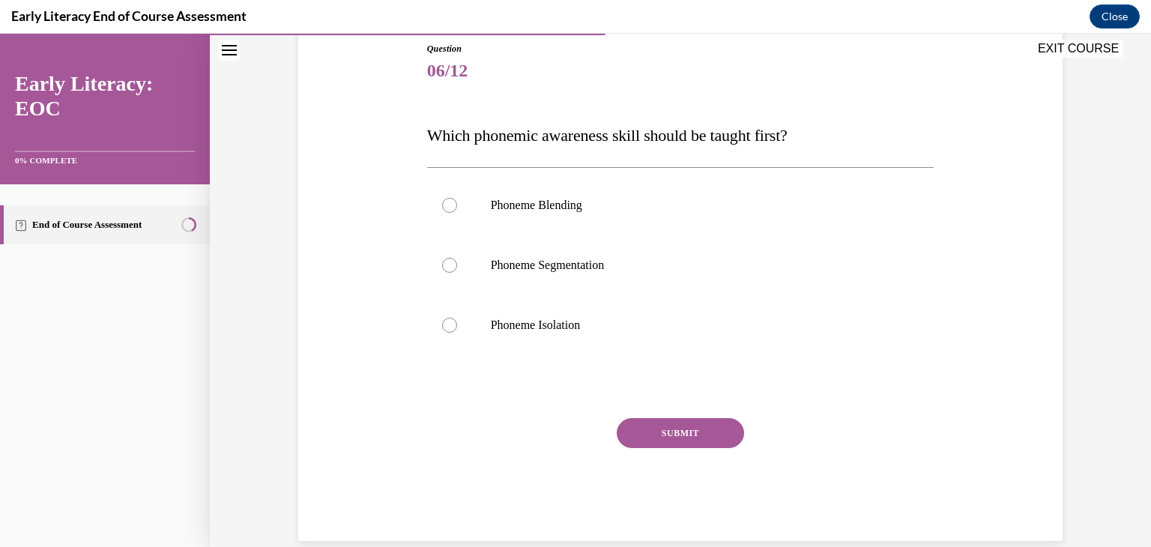
drag, startPoint x: 660, startPoint y: 409, endPoint x: 679, endPoint y: 412, distance: 19.7
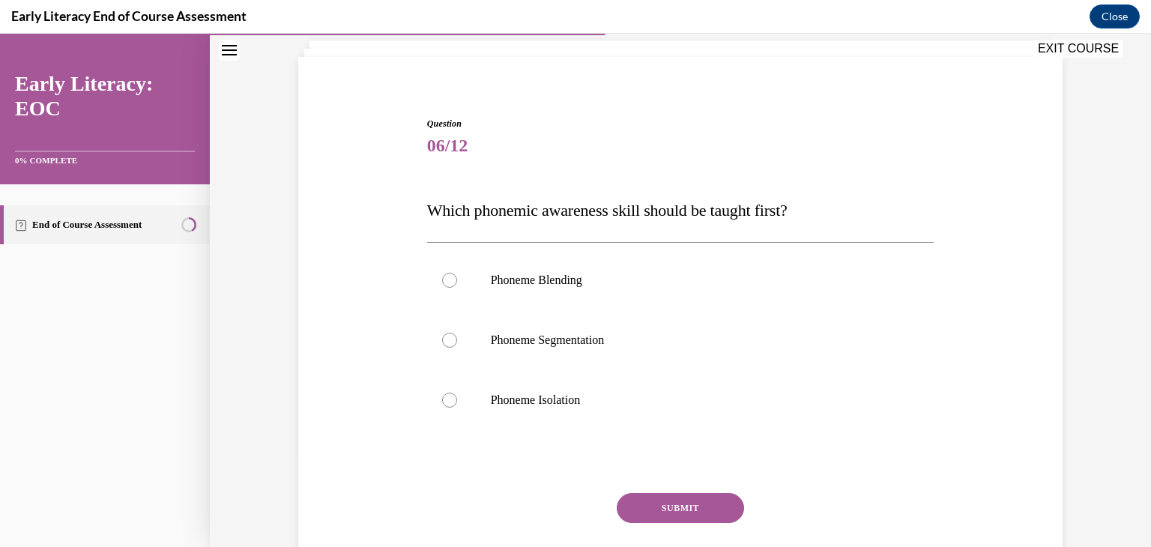
drag, startPoint x: 679, startPoint y: 412, endPoint x: 964, endPoint y: 337, distance: 294.5
click at [964, 337] on div "Question 06/12 Which phonemic awareness skill should be taught first? Phoneme B…" at bounding box center [681, 344] width 772 height 544
click at [443, 339] on div at bounding box center [449, 340] width 15 height 15
click at [675, 508] on button "SUBMIT" at bounding box center [680, 508] width 127 height 30
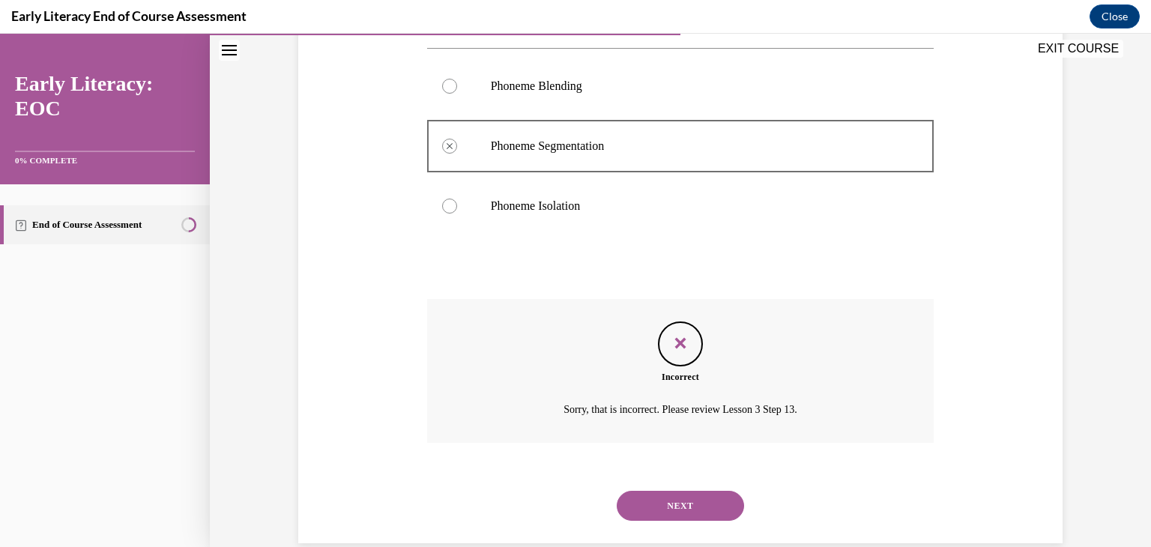
scroll to position [312, 0]
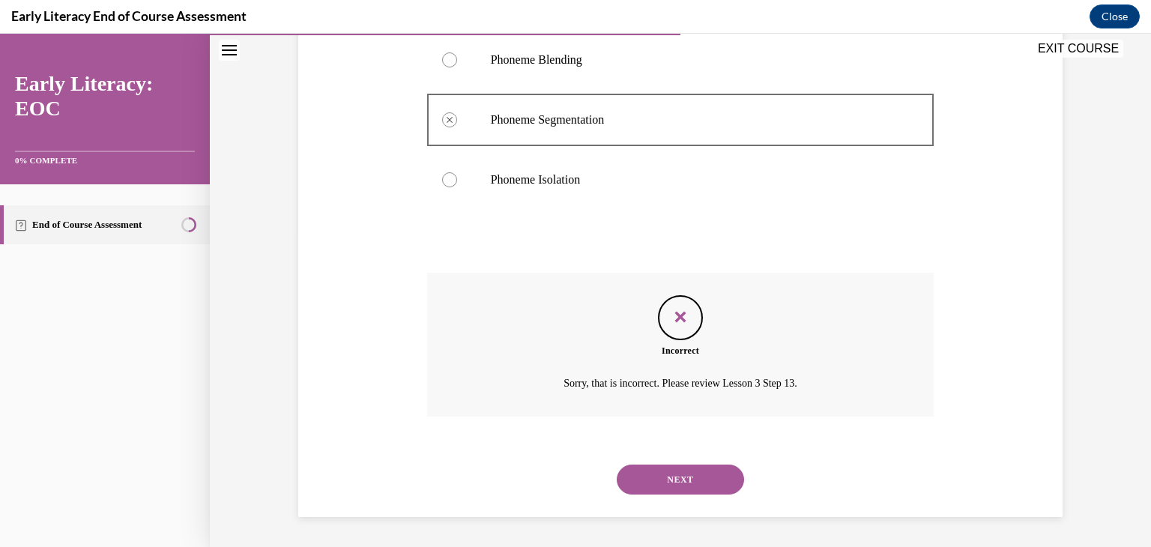
click at [672, 483] on button "NEXT" at bounding box center [680, 480] width 127 height 30
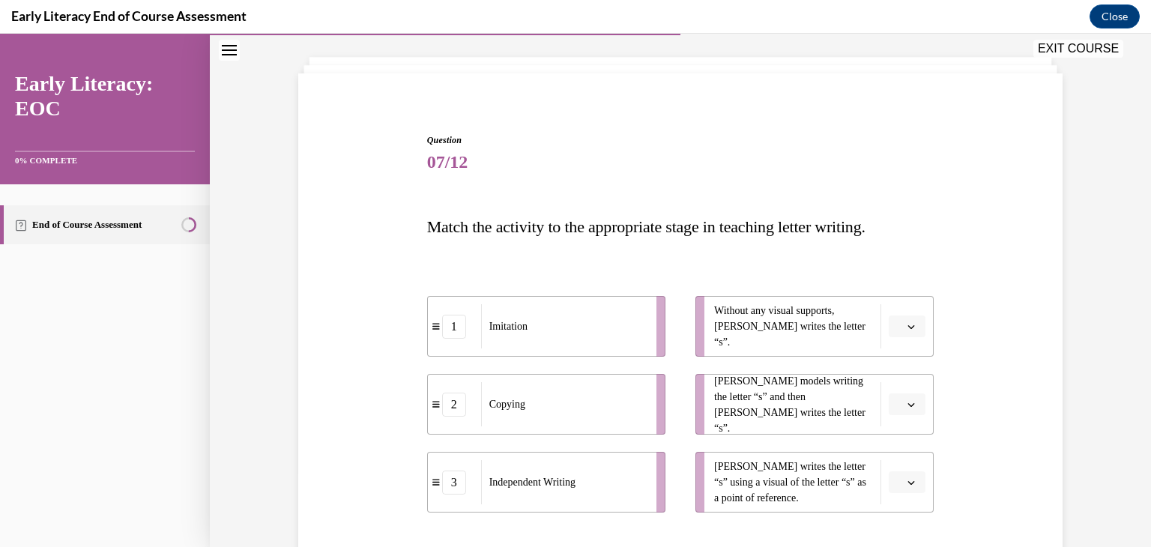
scroll to position [150, 0]
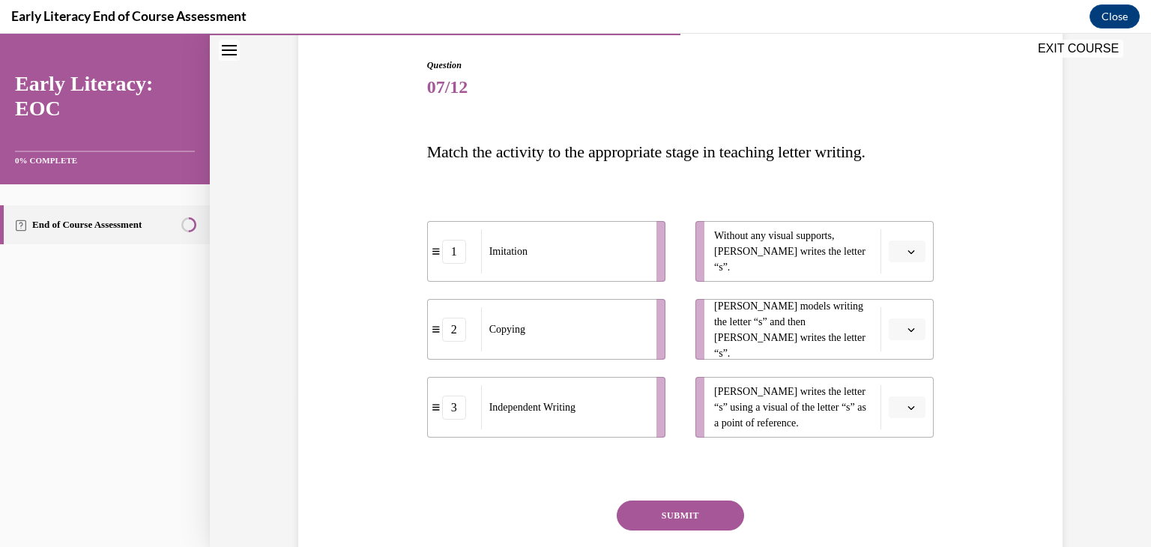
click at [906, 325] on span "button" at bounding box center [911, 330] width 10 height 10
click at [909, 397] on div "1" at bounding box center [900, 393] width 37 height 30
click at [908, 249] on icon "button" at bounding box center [911, 251] width 7 height 7
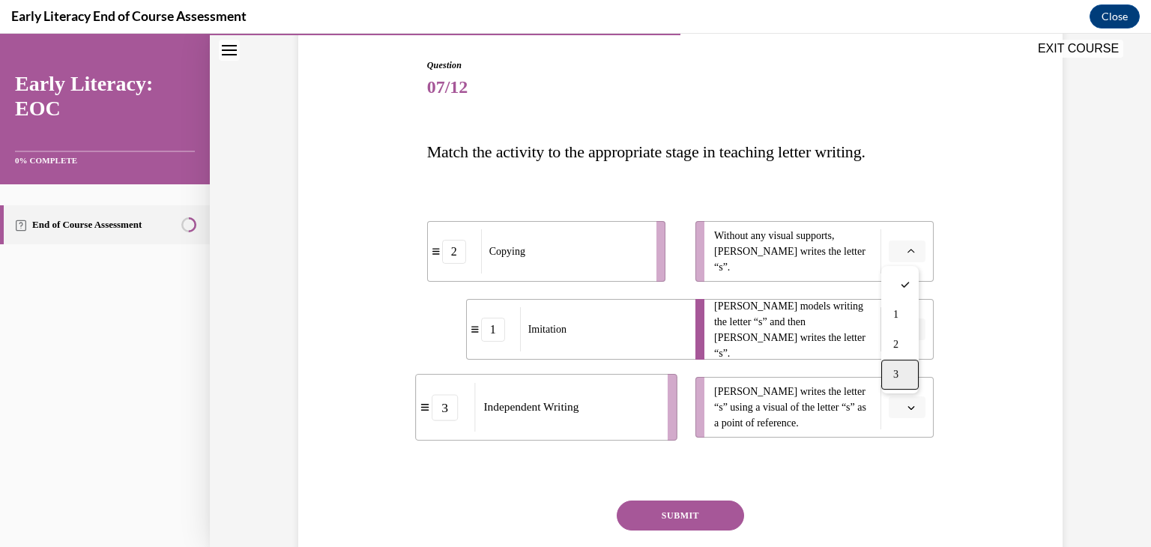
click at [903, 378] on div "3" at bounding box center [900, 375] width 37 height 30
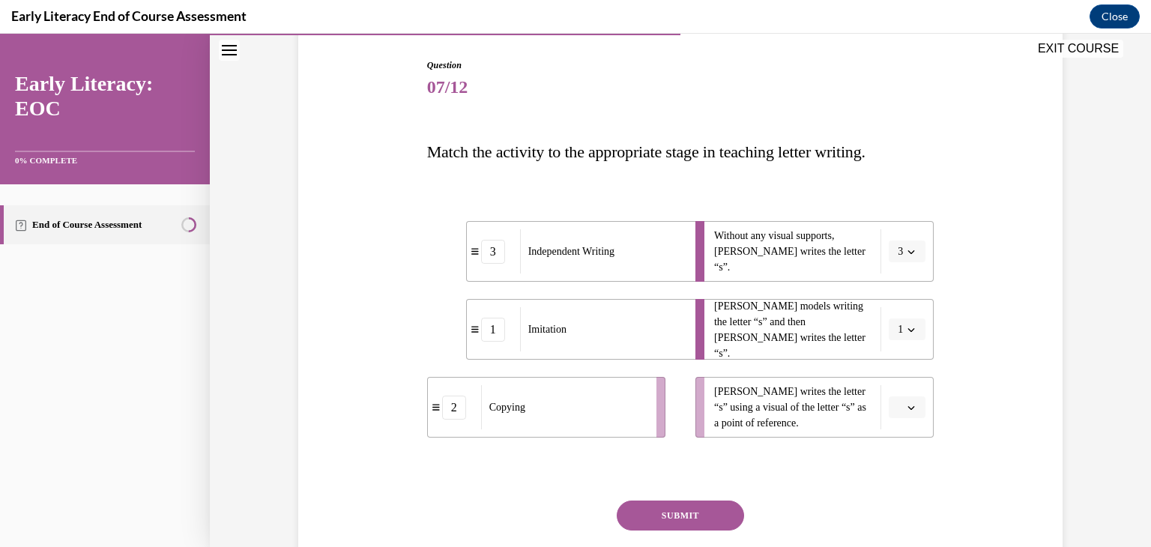
click at [909, 406] on icon "button" at bounding box center [911, 407] width 7 height 7
drag, startPoint x: 888, startPoint y: 335, endPoint x: 882, endPoint y: 344, distance: 10.8
click at [888, 336] on div "2" at bounding box center [900, 344] width 37 height 30
click at [714, 504] on button "SUBMIT" at bounding box center [680, 516] width 127 height 30
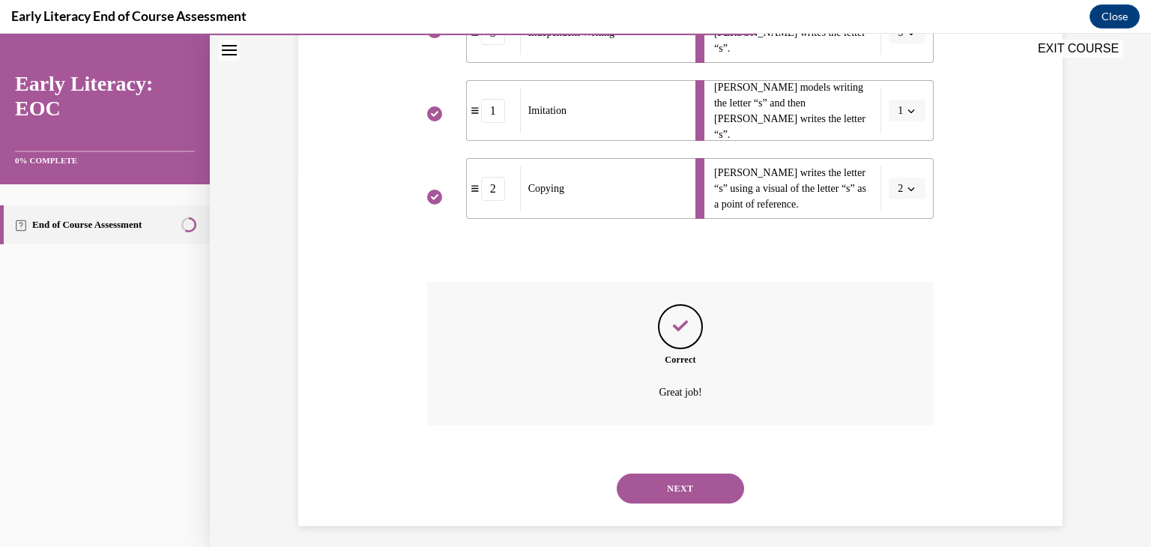
scroll to position [378, 0]
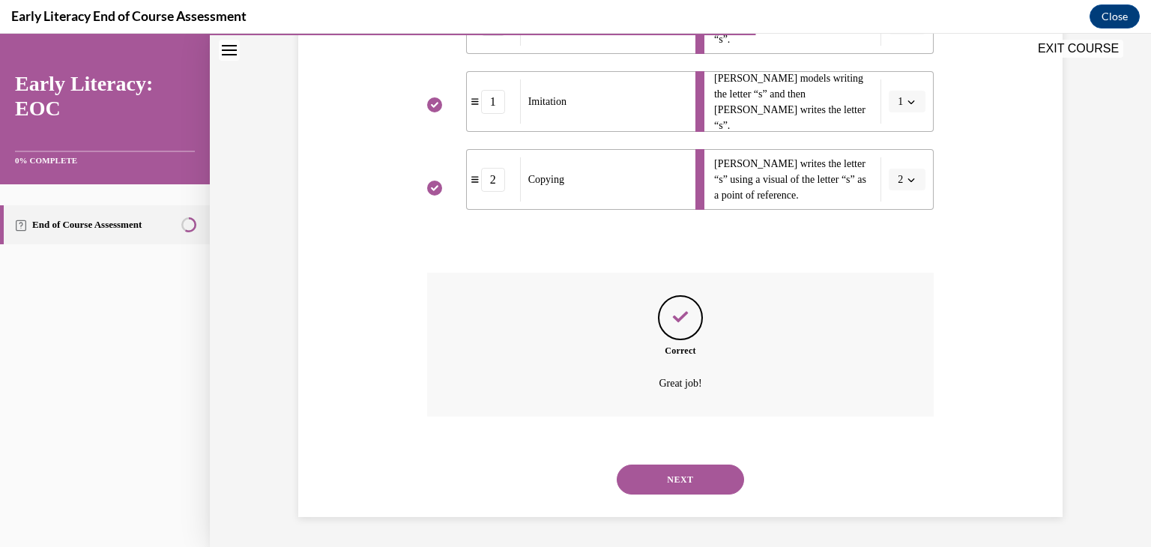
click at [713, 472] on button "NEXT" at bounding box center [680, 480] width 127 height 30
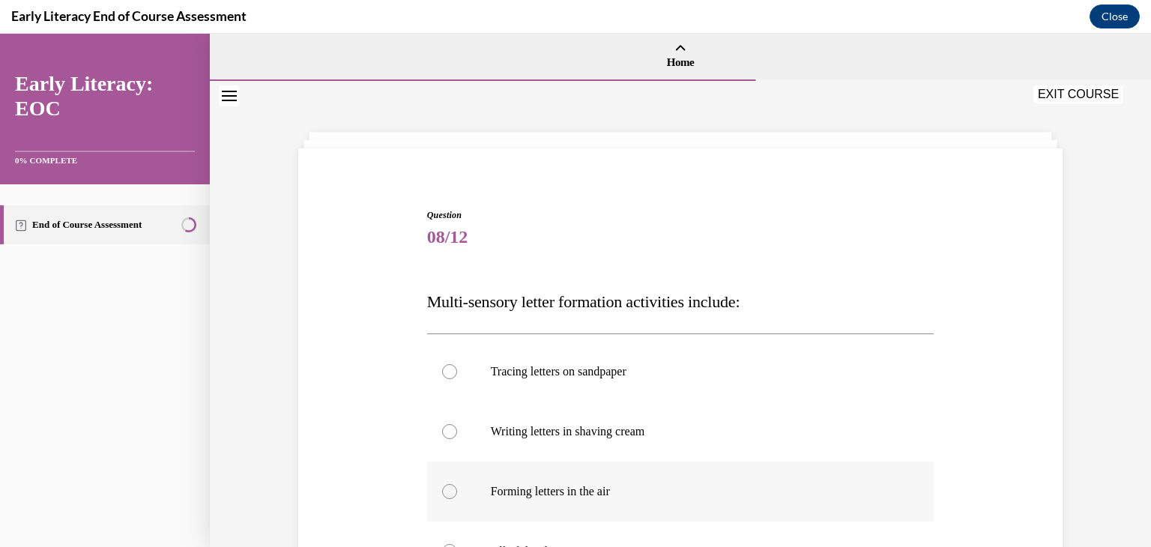
scroll to position [75, 0]
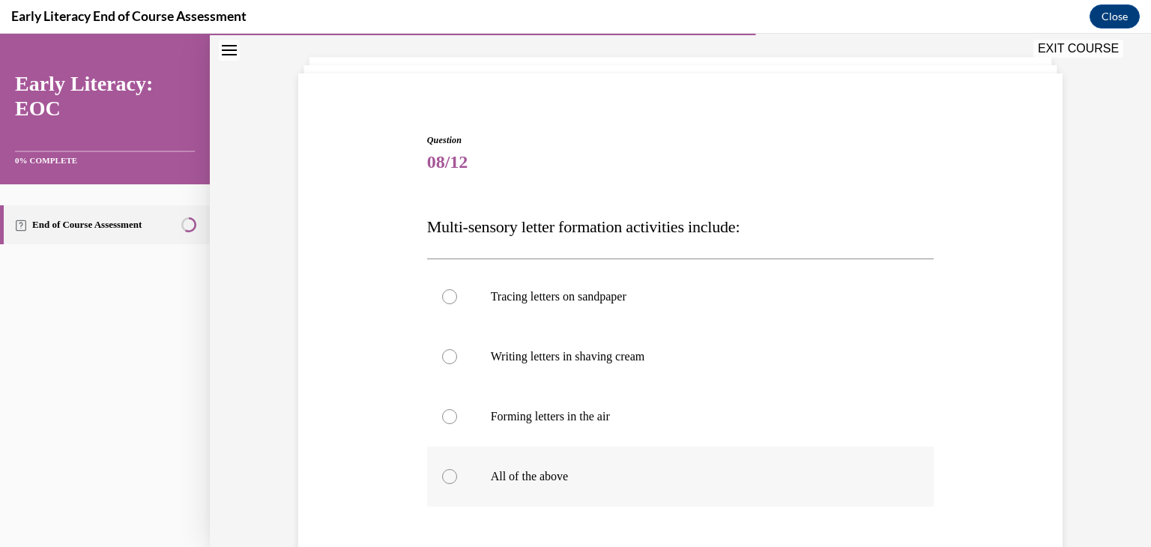
click at [442, 471] on div at bounding box center [449, 476] width 15 height 15
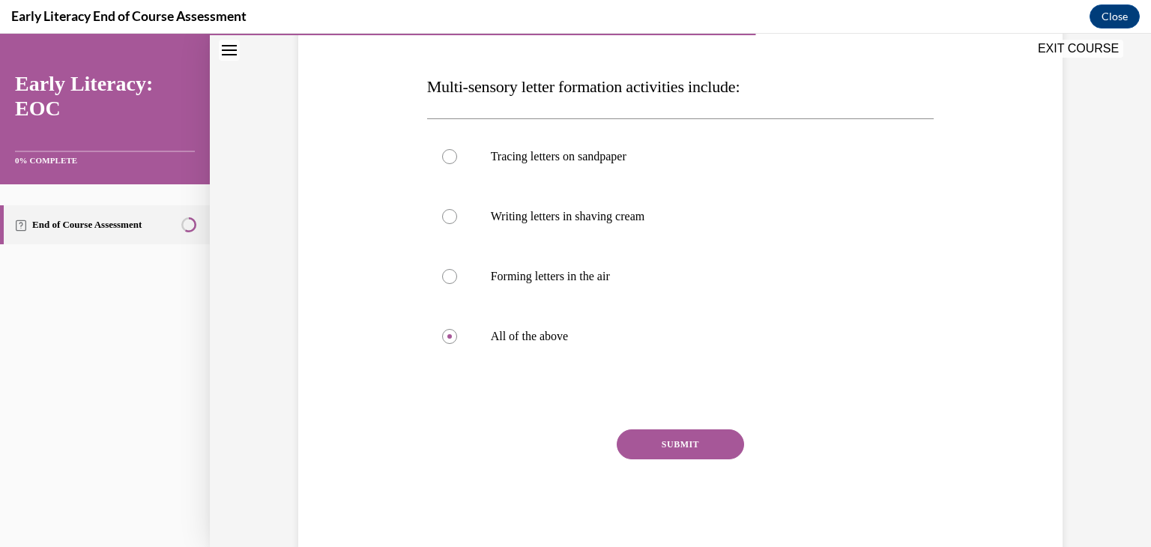
scroll to position [225, 0]
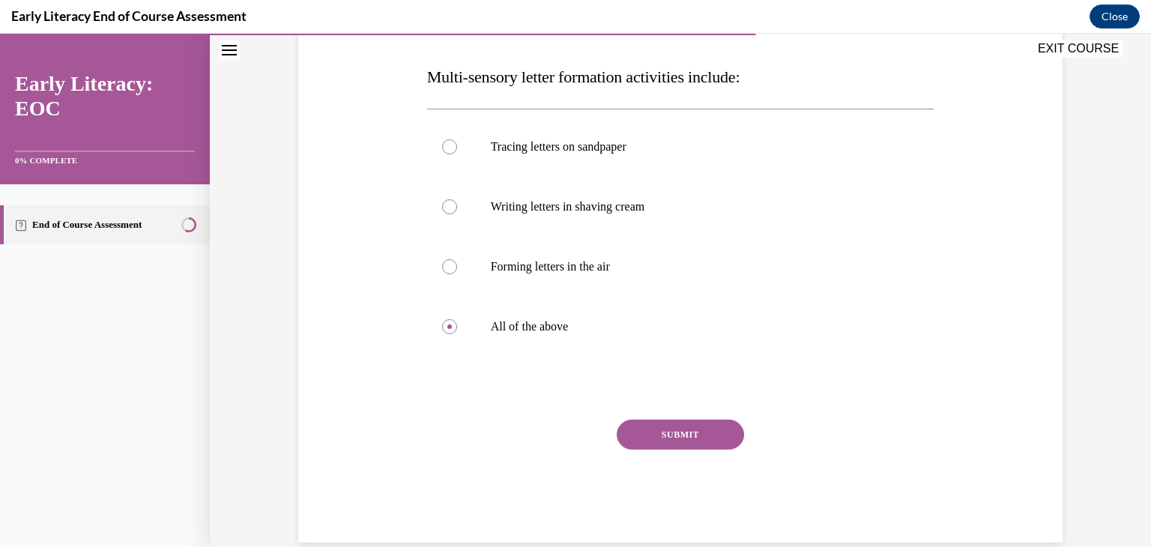
click at [645, 428] on button "SUBMIT" at bounding box center [680, 435] width 127 height 30
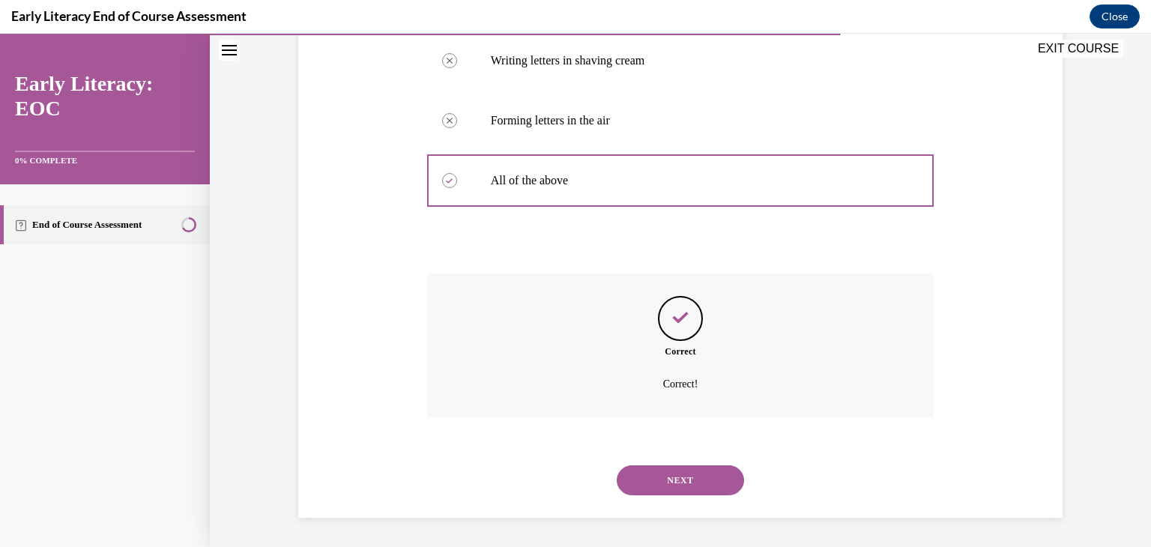
scroll to position [372, 0]
click at [657, 474] on button "NEXT" at bounding box center [680, 480] width 127 height 30
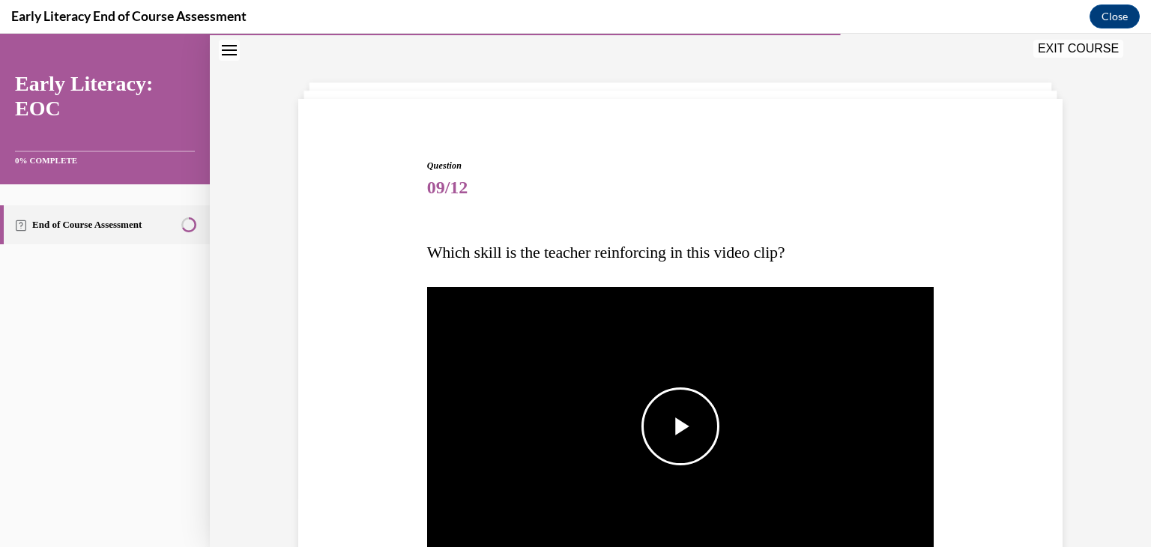
scroll to position [150, 0]
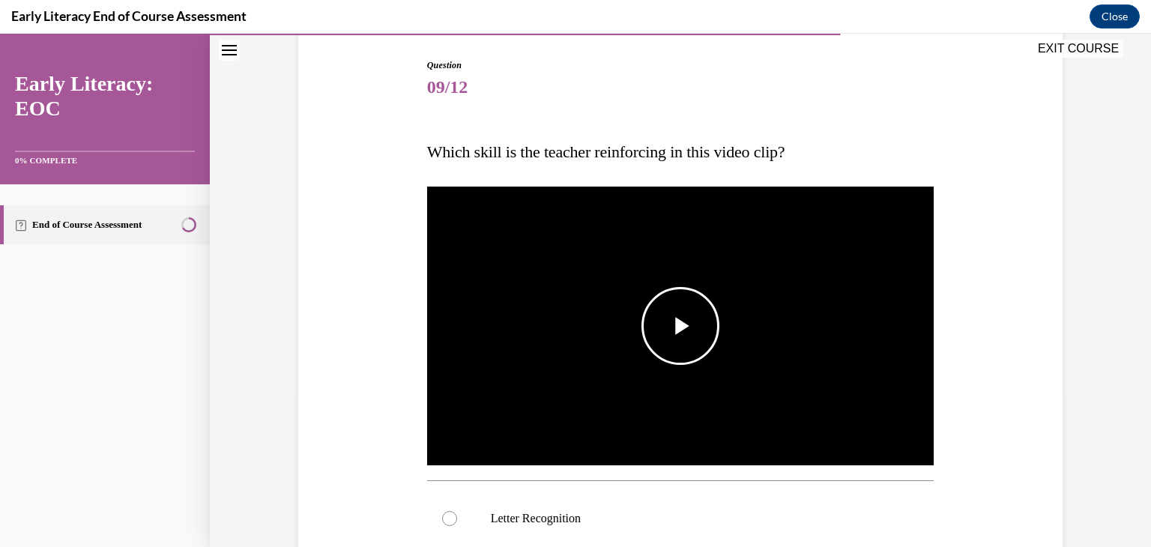
click at [681, 326] on span "Video player" at bounding box center [681, 326] width 0 height 0
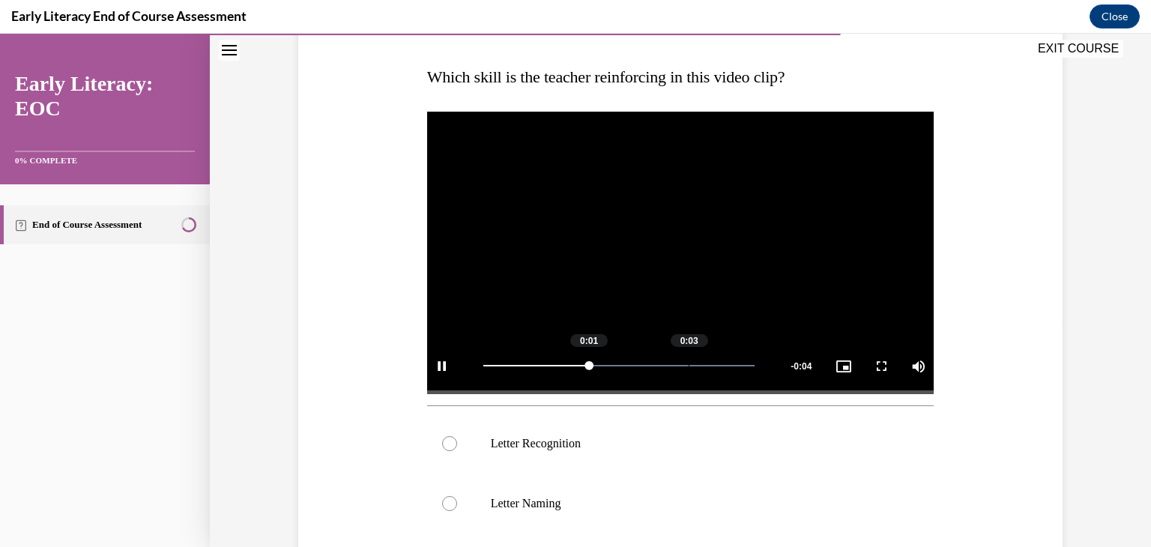
scroll to position [300, 0]
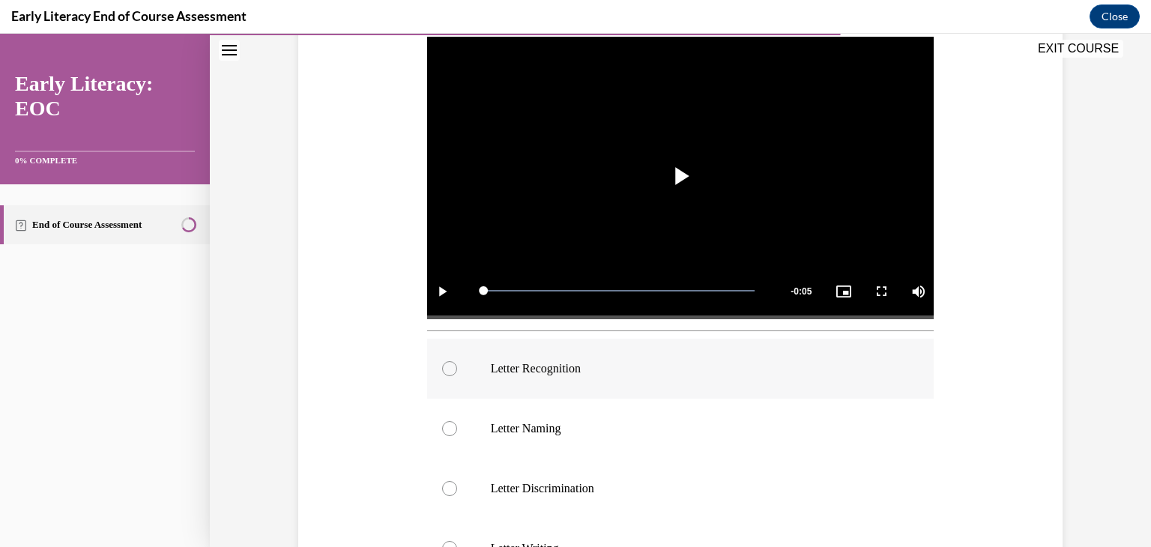
click at [444, 363] on div at bounding box center [449, 368] width 15 height 15
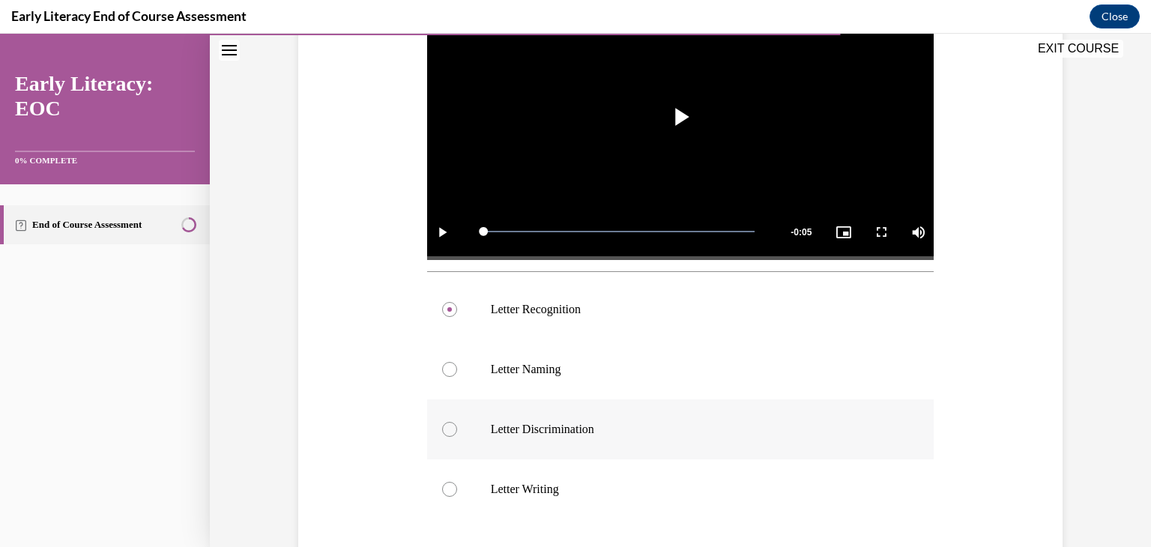
scroll to position [450, 0]
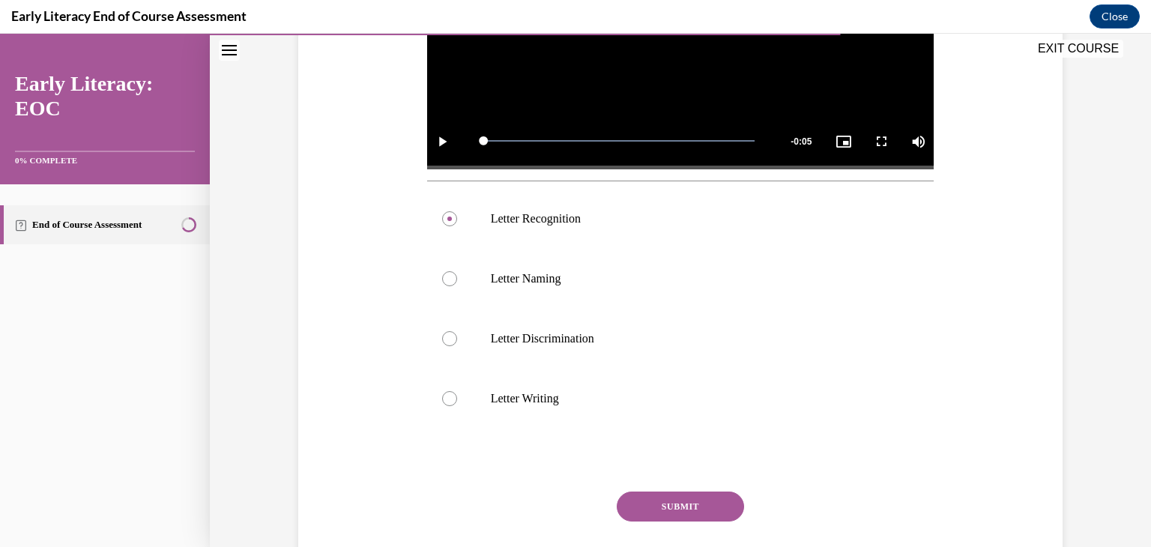
click at [675, 504] on button "SUBMIT" at bounding box center [680, 507] width 127 height 30
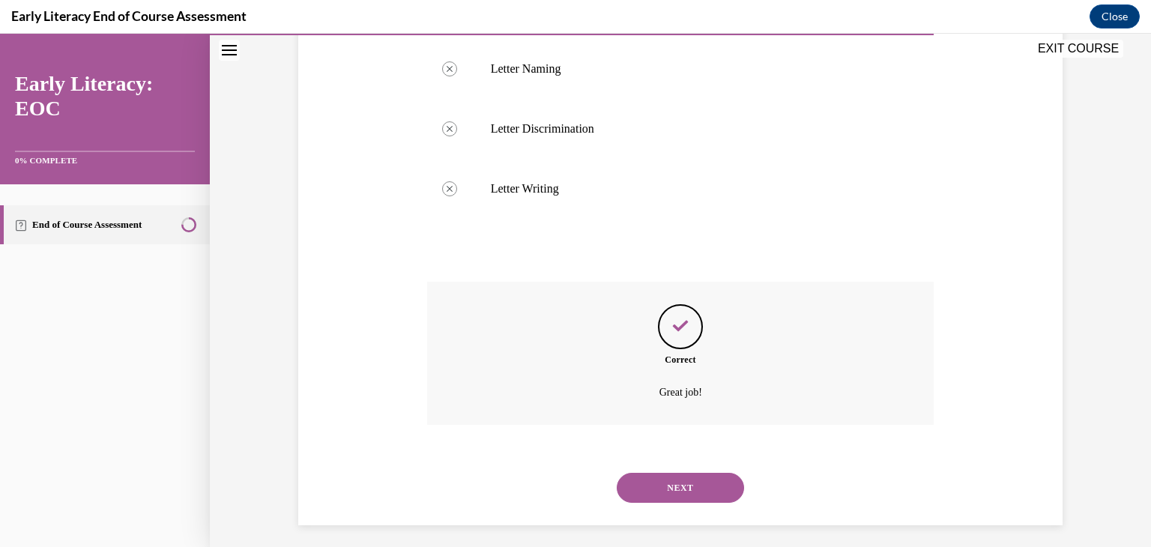
scroll to position [668, 0]
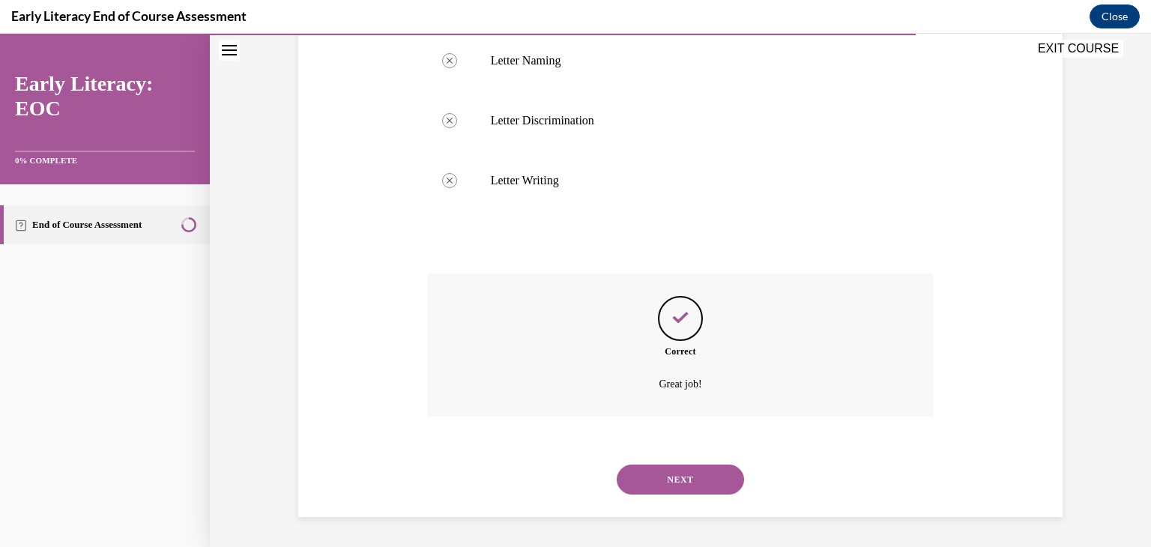
click at [675, 474] on button "NEXT" at bounding box center [680, 480] width 127 height 30
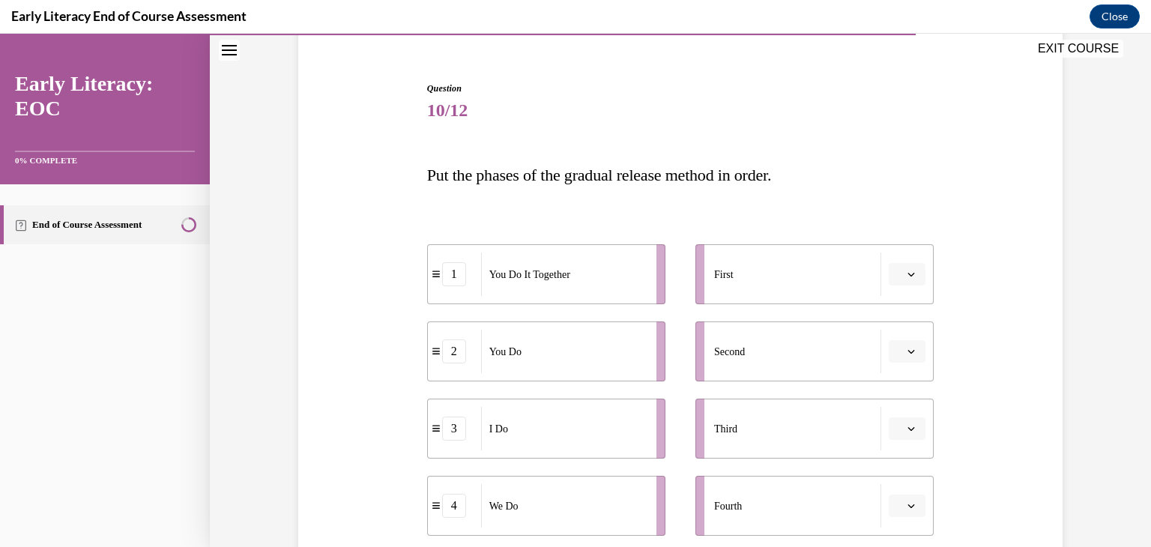
scroll to position [150, 0]
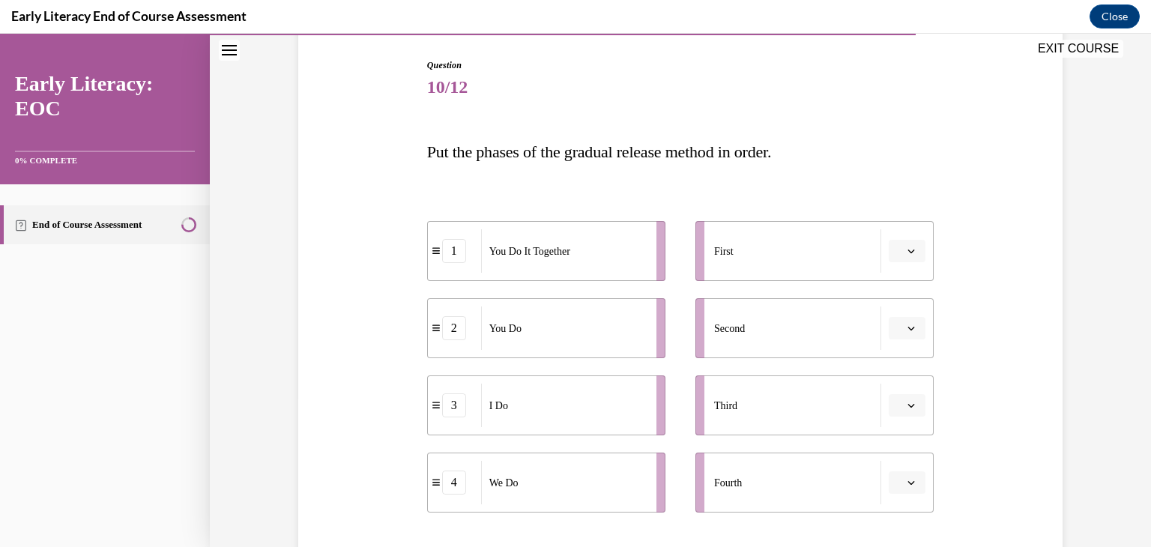
click at [900, 249] on button "button" at bounding box center [907, 251] width 37 height 22
click at [902, 371] on div "3" at bounding box center [900, 375] width 37 height 30
click at [906, 325] on span "button" at bounding box center [911, 328] width 10 height 10
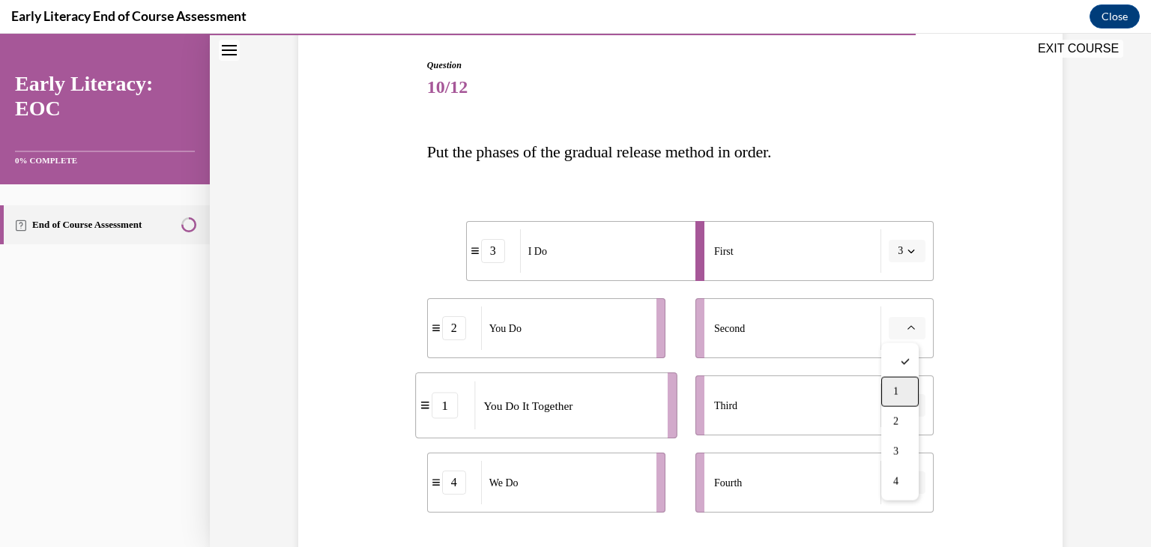
click at [903, 390] on div "1" at bounding box center [900, 392] width 37 height 30
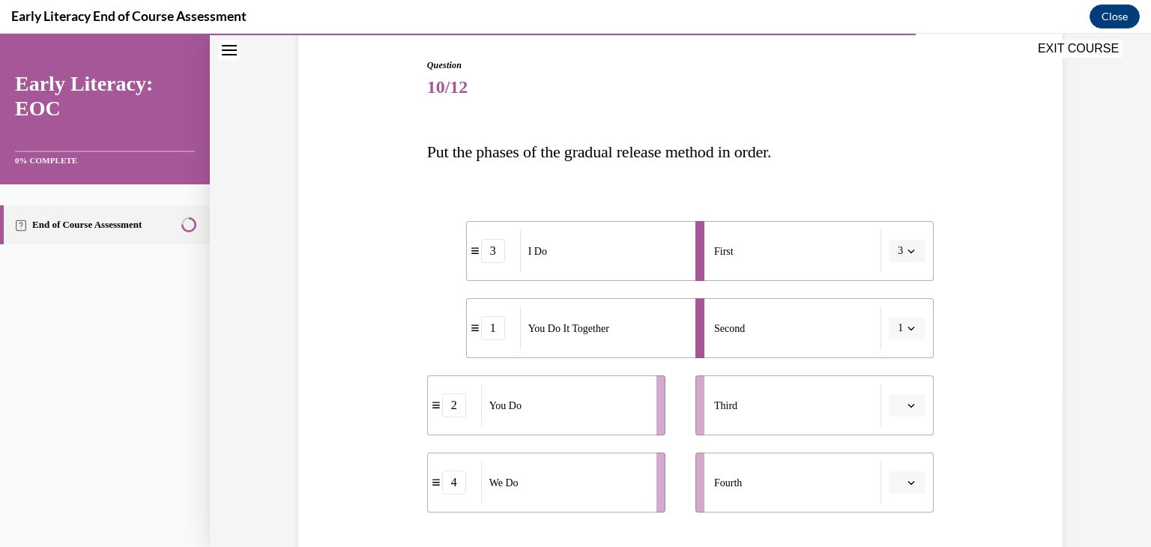
click at [905, 413] on button "button" at bounding box center [907, 405] width 37 height 22
click at [903, 382] on div "4" at bounding box center [900, 372] width 37 height 30
click at [912, 481] on button "button" at bounding box center [907, 482] width 37 height 22
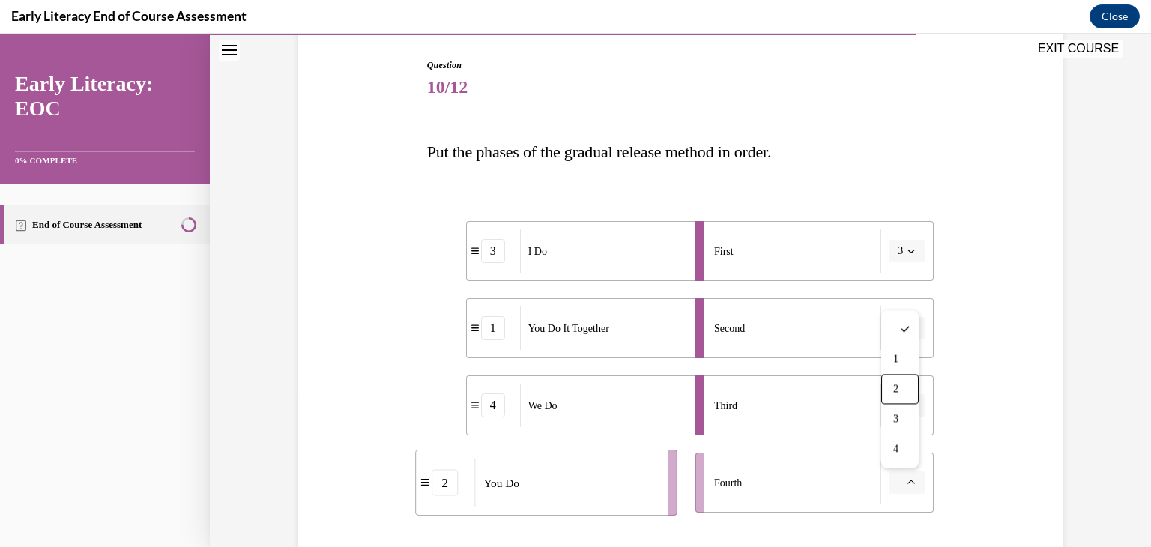
click at [897, 387] on span "2" at bounding box center [896, 389] width 5 height 12
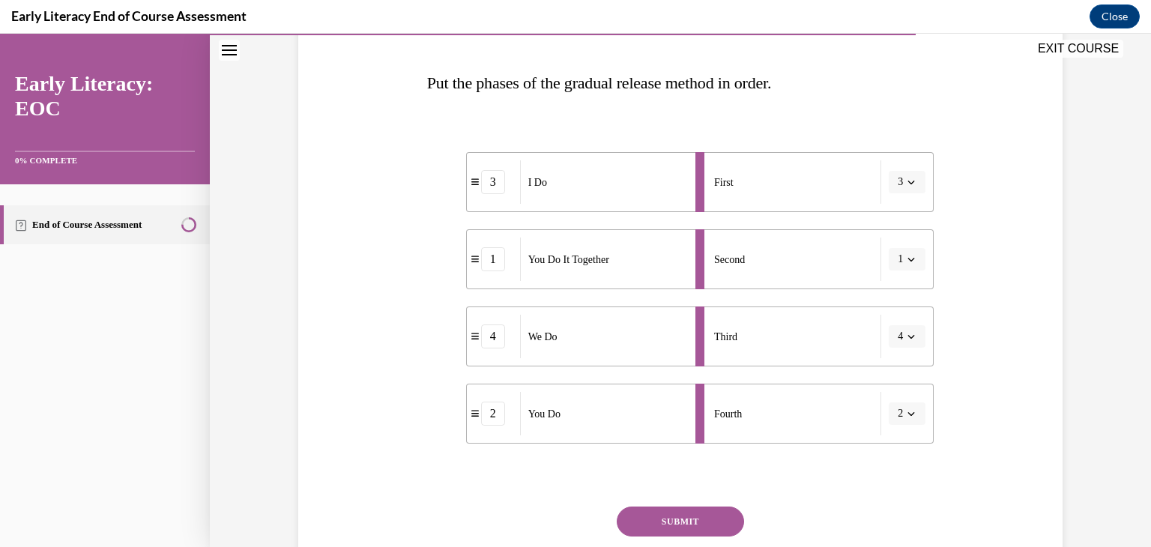
scroll to position [300, 0]
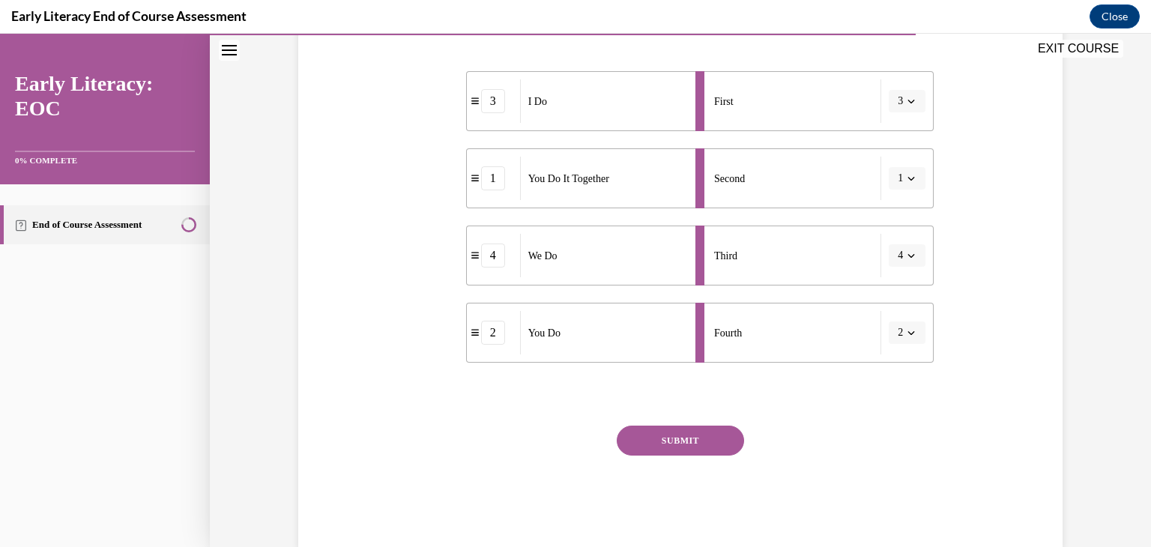
click at [717, 439] on button "SUBMIT" at bounding box center [680, 441] width 127 height 30
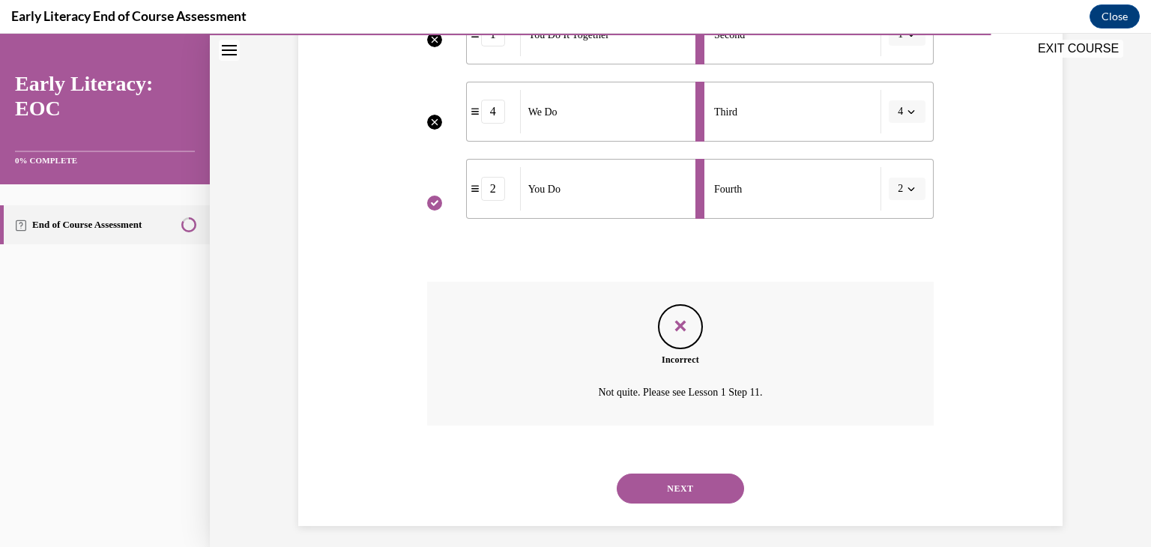
scroll to position [453, 0]
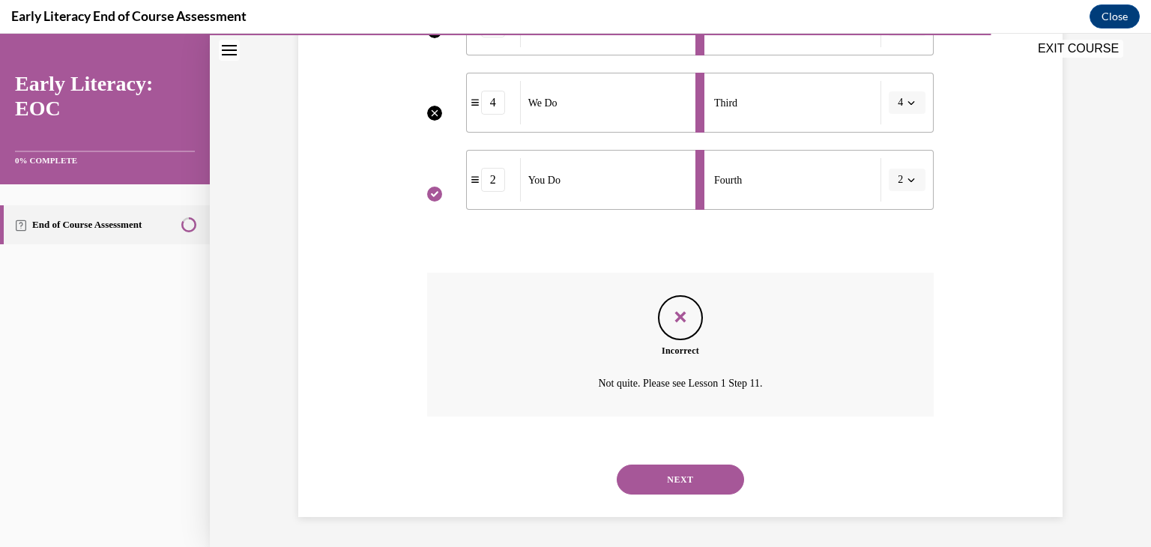
click at [687, 488] on button "NEXT" at bounding box center [680, 480] width 127 height 30
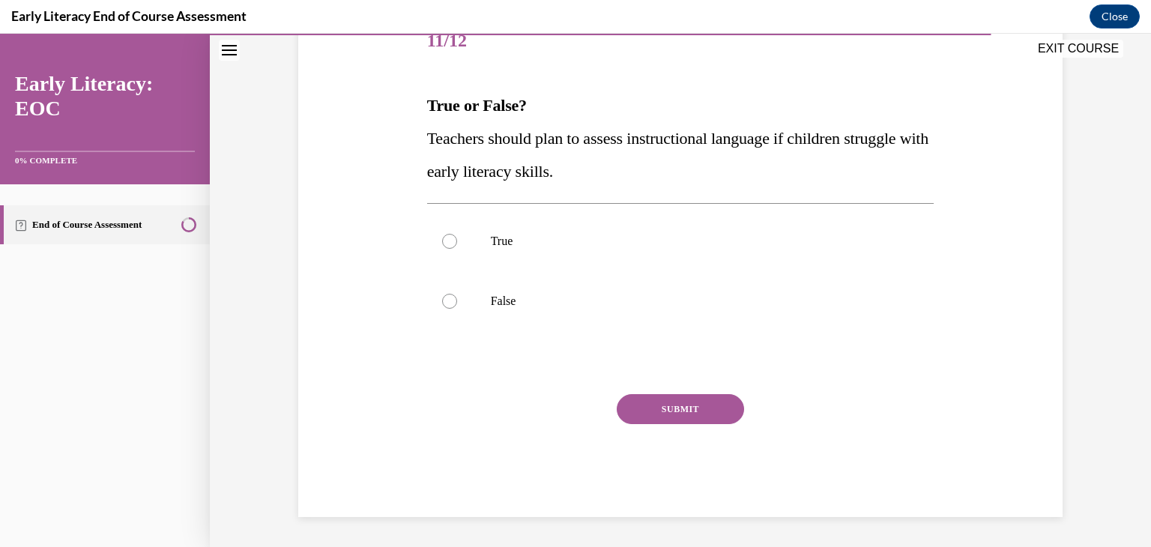
scroll to position [166, 0]
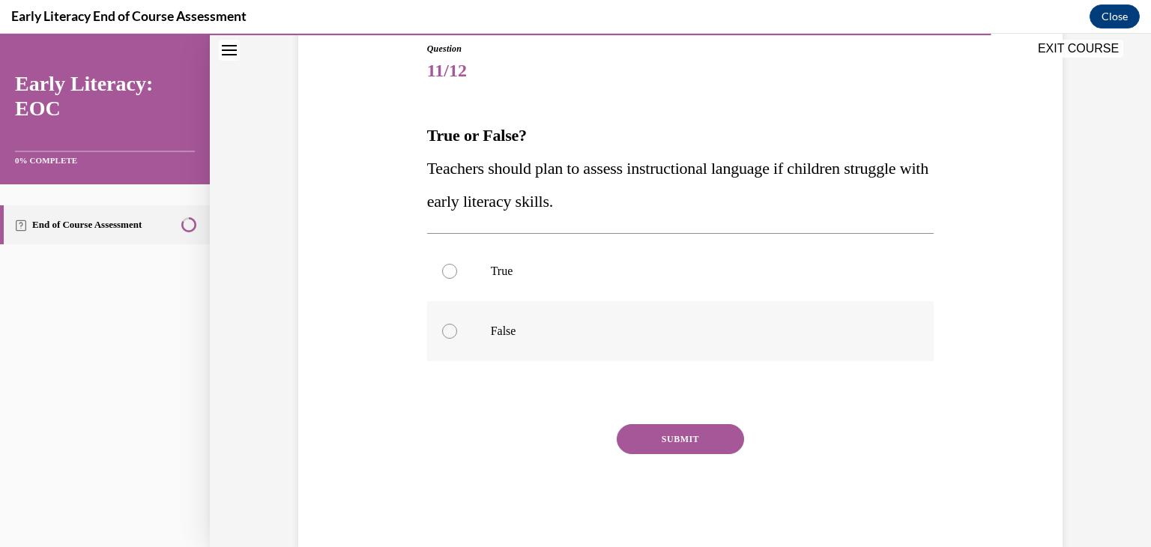
click at [448, 331] on div at bounding box center [449, 331] width 15 height 15
click at [672, 436] on button "SUBMIT" at bounding box center [680, 439] width 127 height 30
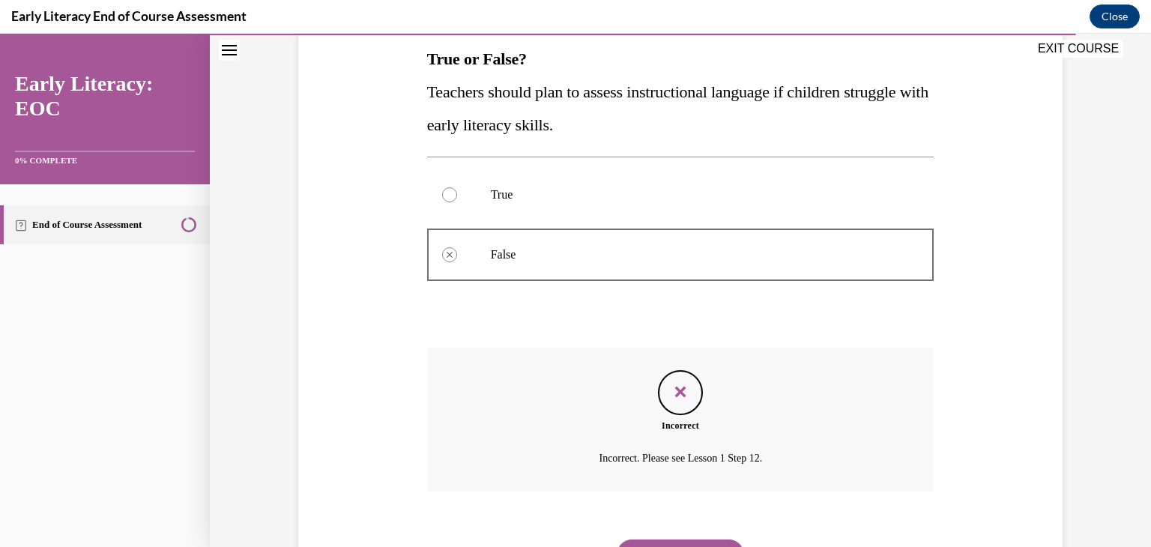
scroll to position [318, 0]
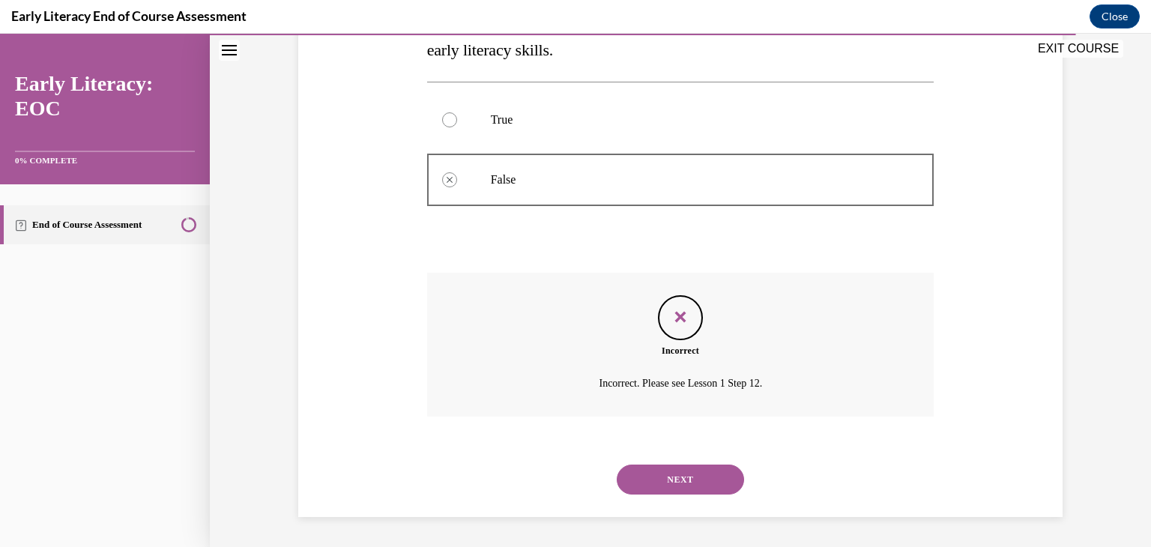
click at [681, 476] on button "NEXT" at bounding box center [680, 480] width 127 height 30
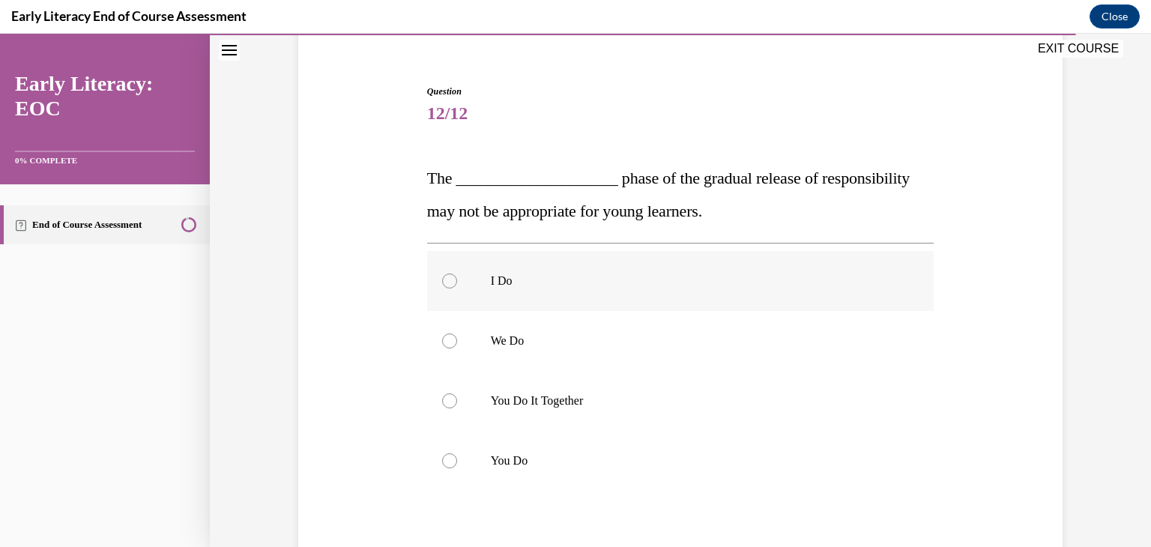
scroll to position [150, 0]
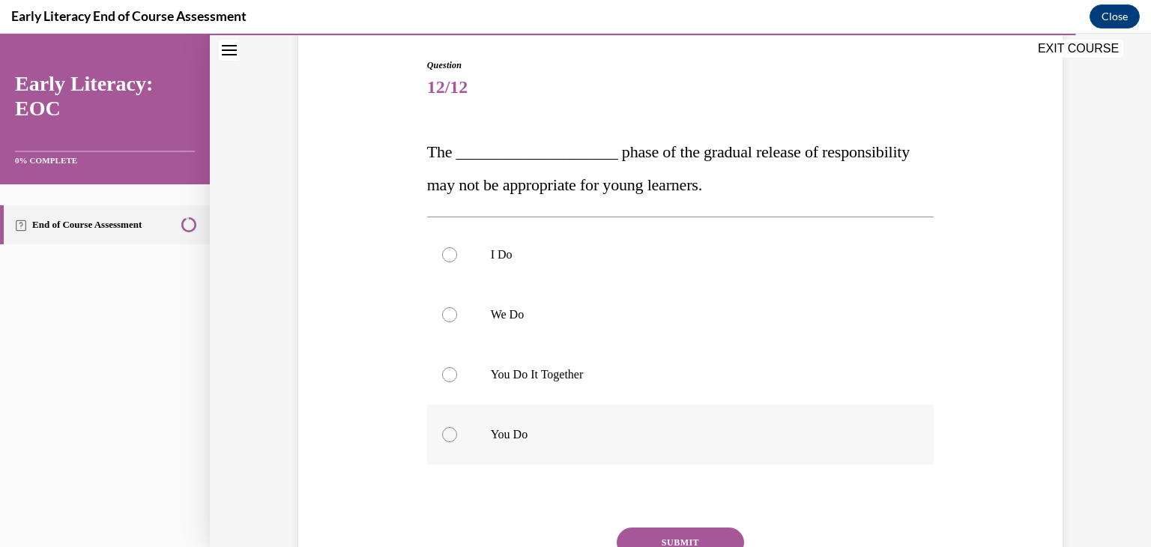
click at [450, 436] on div at bounding box center [449, 434] width 15 height 15
click at [643, 534] on button "SUBMIT" at bounding box center [680, 543] width 127 height 30
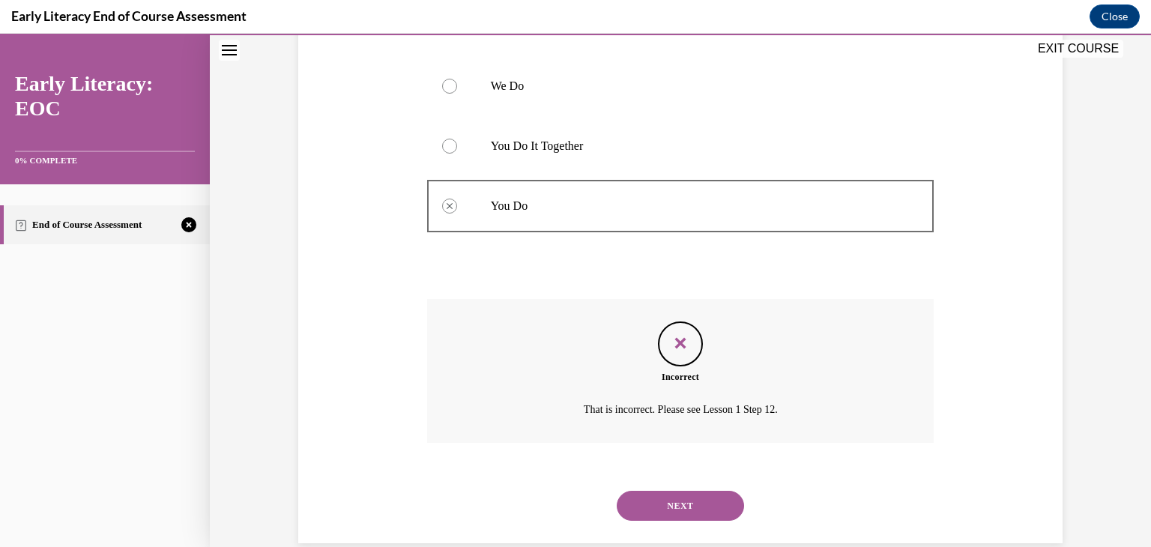
scroll to position [405, 0]
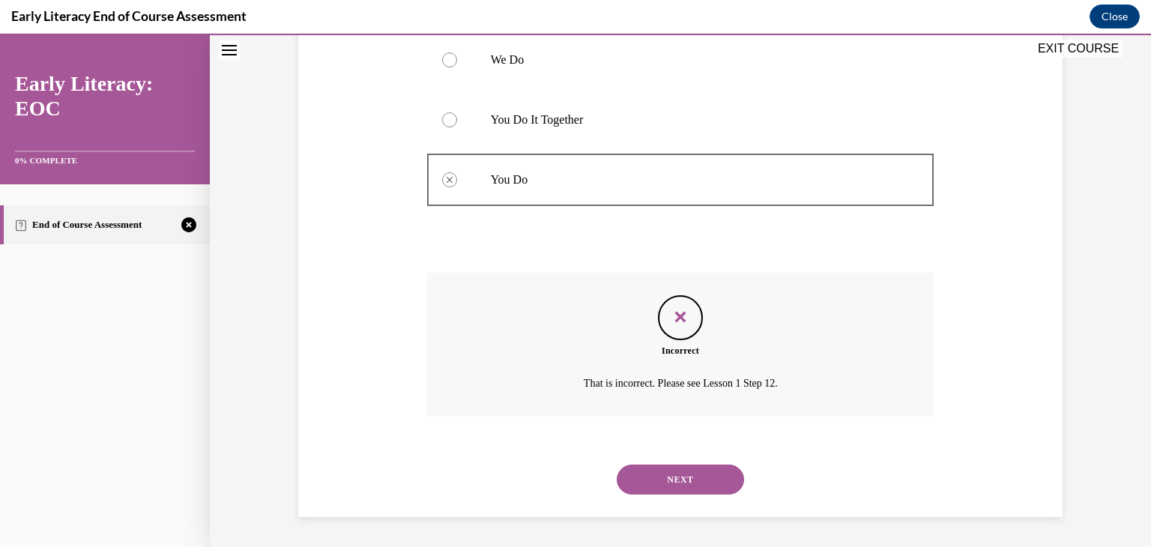
click at [681, 484] on button "NEXT" at bounding box center [680, 480] width 127 height 30
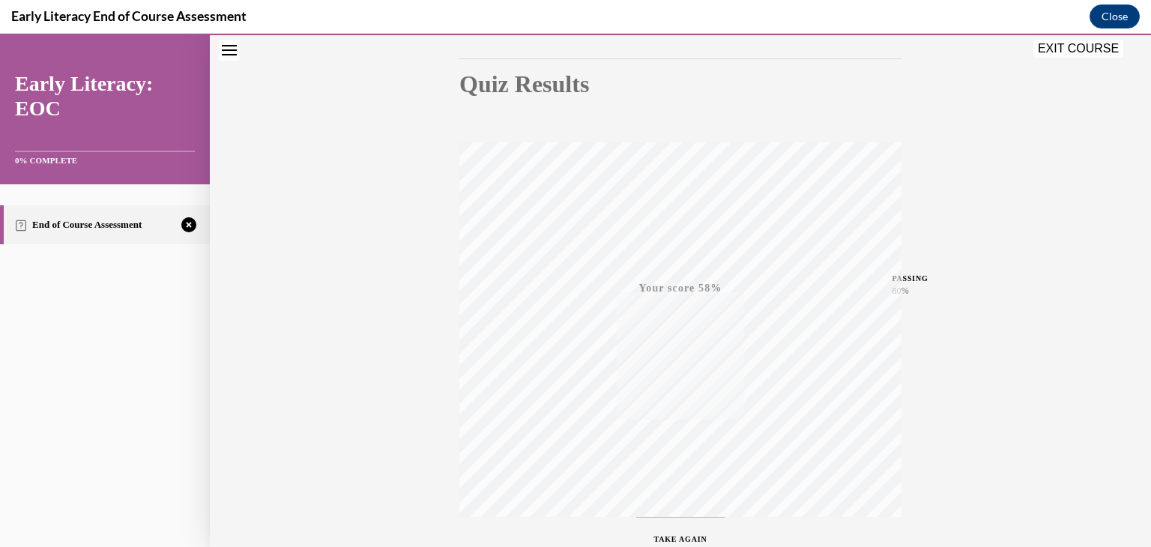
scroll to position [255, 0]
click at [682, 432] on span "TAKE AGAIN" at bounding box center [680, 434] width 53 height 8
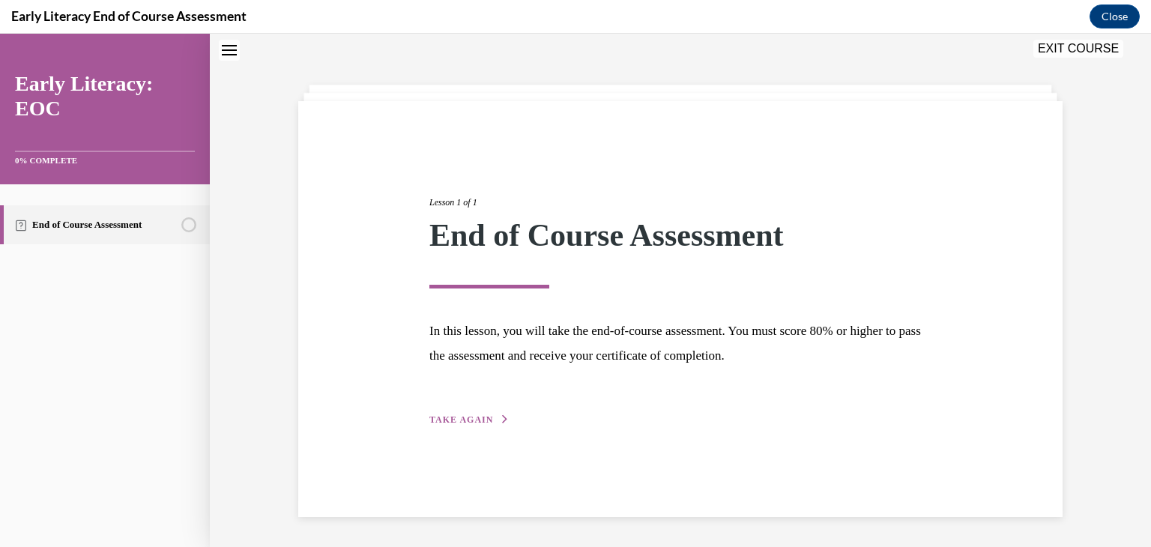
scroll to position [47, 0]
click at [453, 423] on span "TAKE AGAIN" at bounding box center [462, 420] width 64 height 10
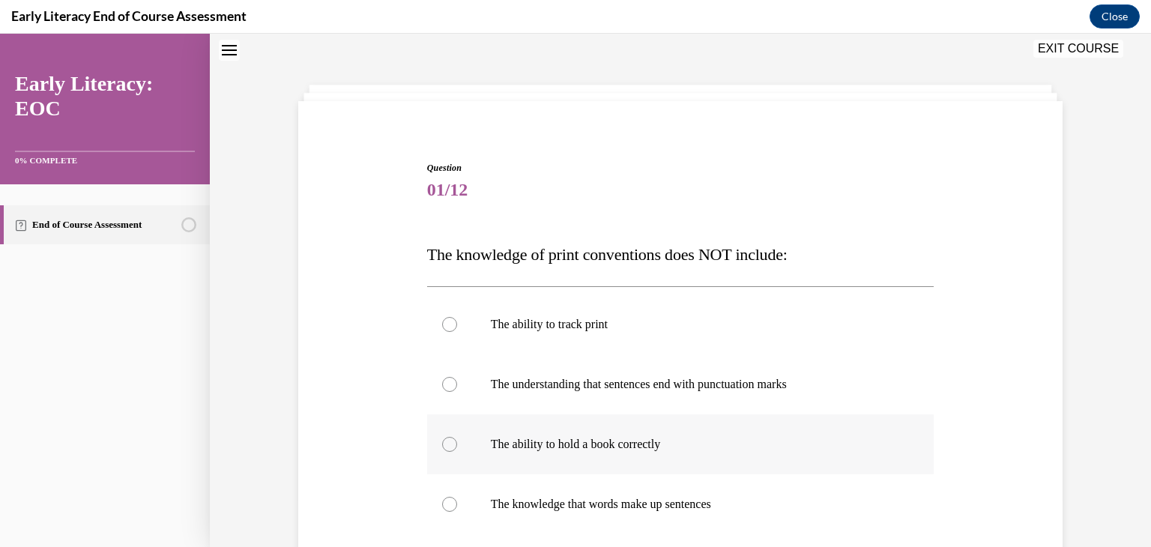
click at [444, 443] on div at bounding box center [449, 444] width 15 height 15
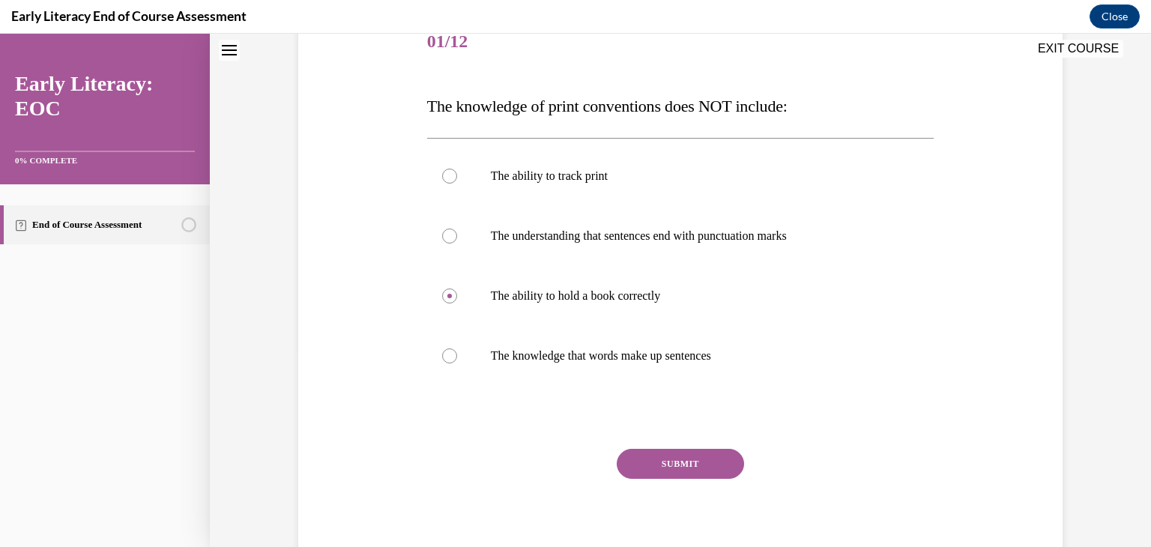
scroll to position [197, 0]
click at [657, 456] on button "SUBMIT" at bounding box center [680, 463] width 127 height 30
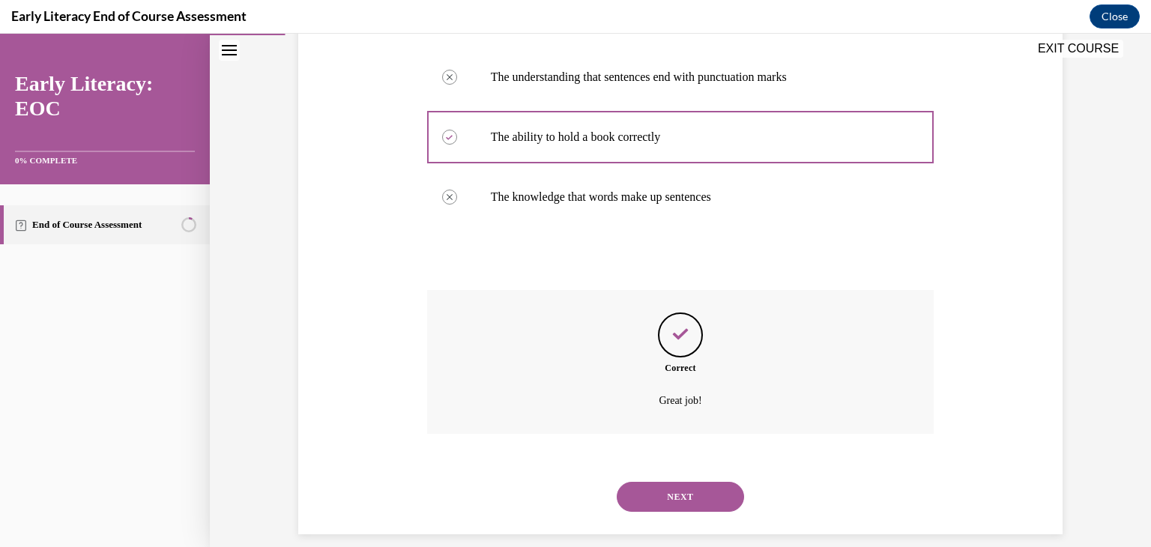
scroll to position [372, 0]
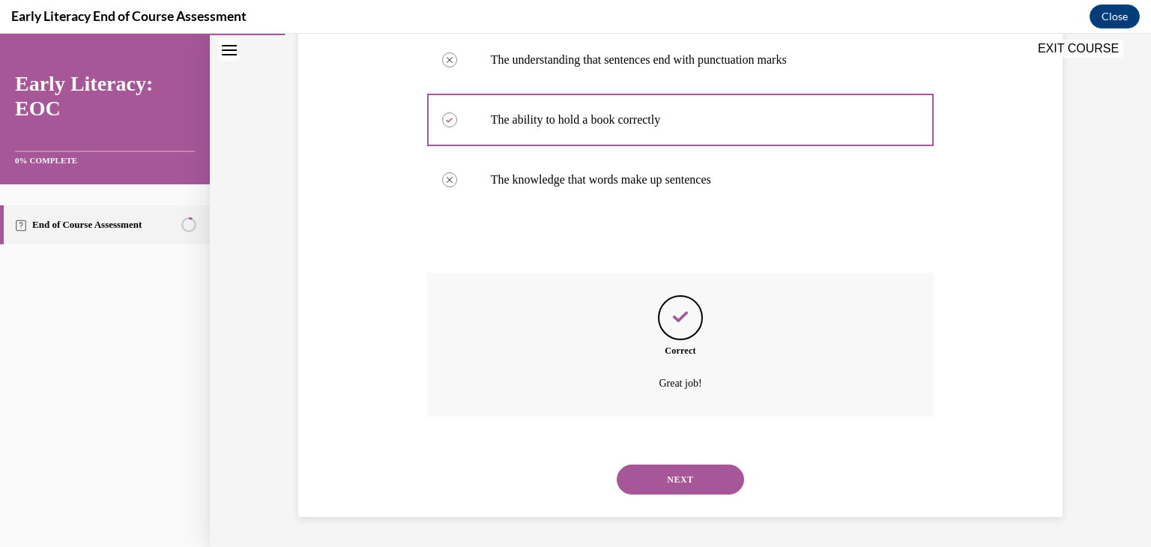
click at [663, 481] on button "NEXT" at bounding box center [680, 480] width 127 height 30
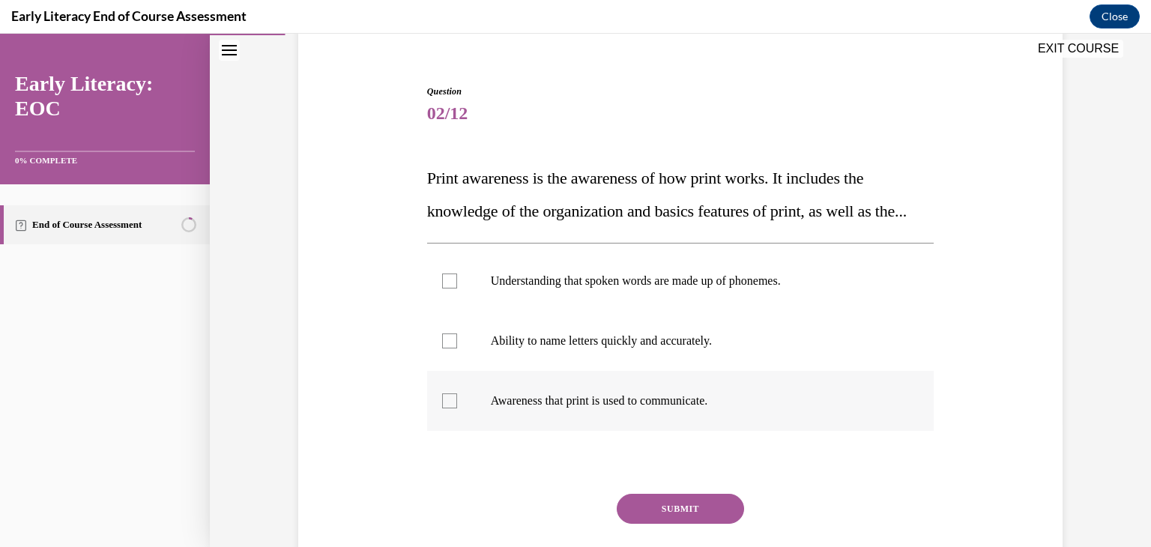
scroll to position [150, 0]
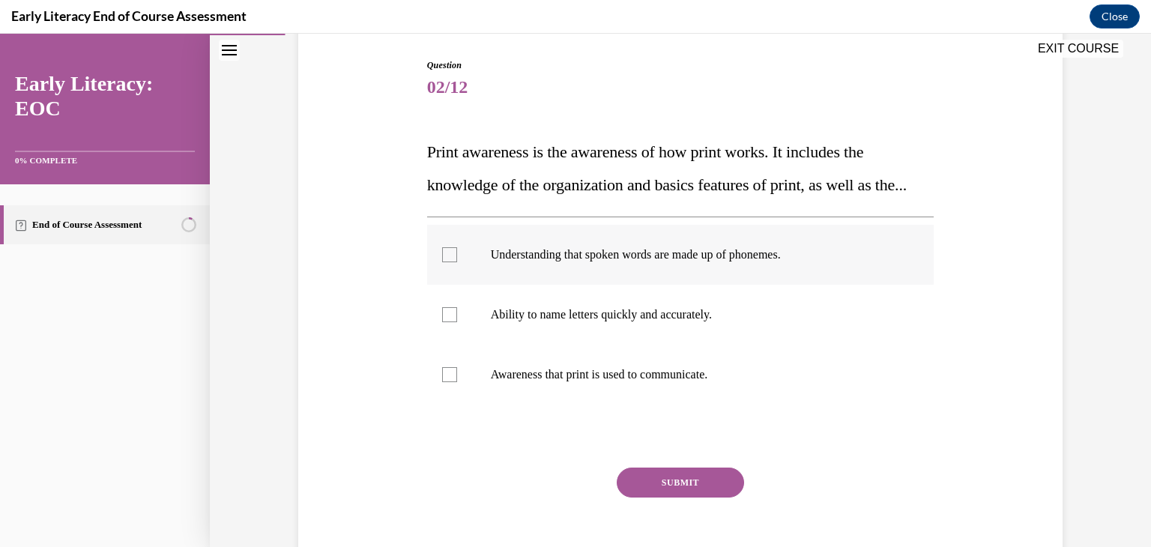
click at [447, 262] on div at bounding box center [449, 254] width 15 height 15
click at [636, 498] on button "SUBMIT" at bounding box center [680, 483] width 127 height 30
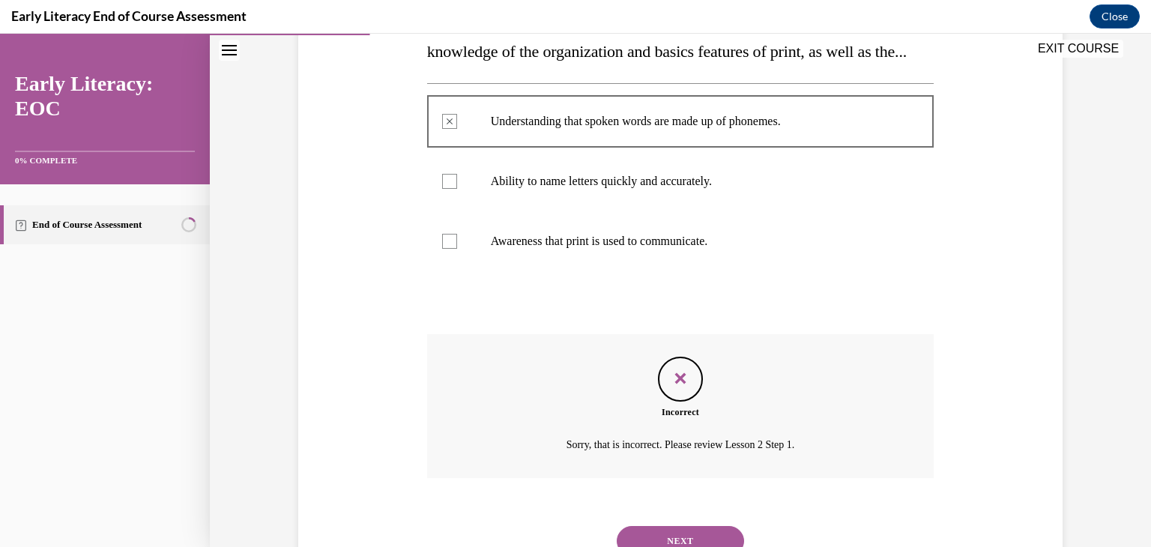
scroll to position [378, 0]
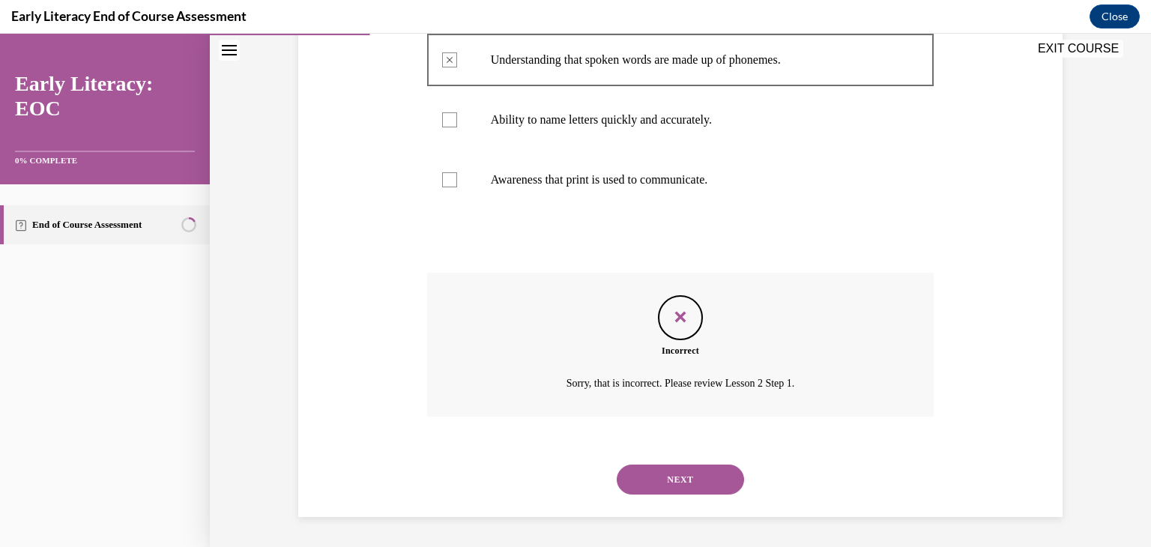
click at [657, 483] on button "NEXT" at bounding box center [680, 480] width 127 height 30
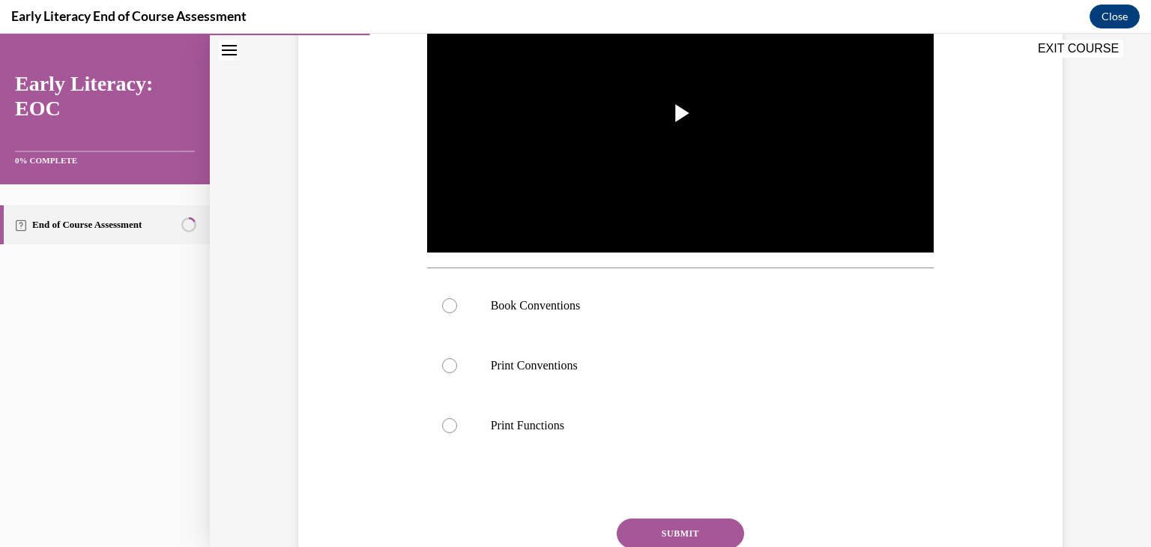
scroll to position [375, 0]
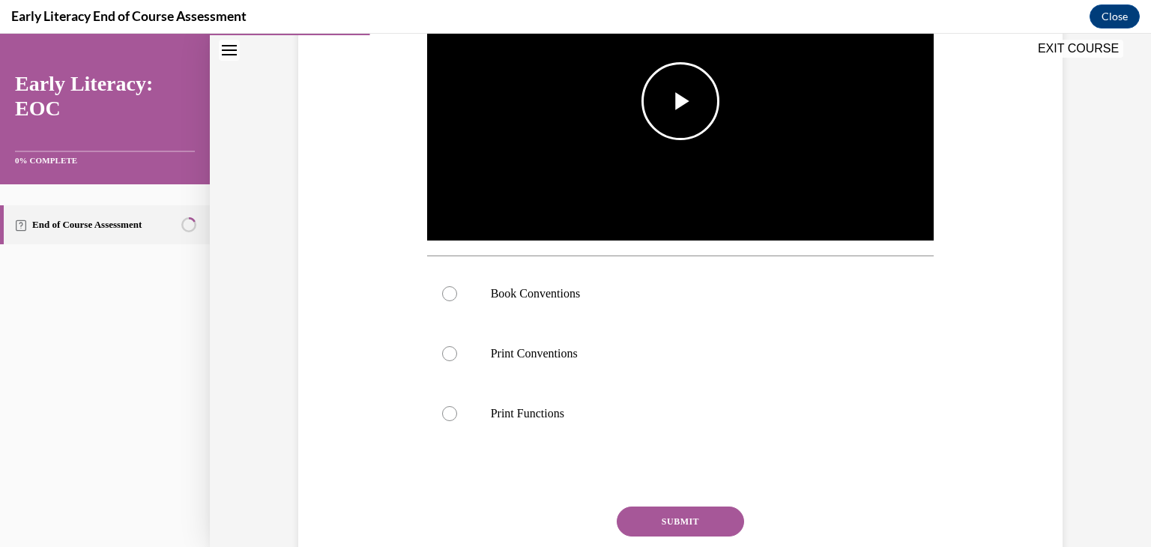
click at [681, 101] on span "Video player" at bounding box center [681, 101] width 0 height 0
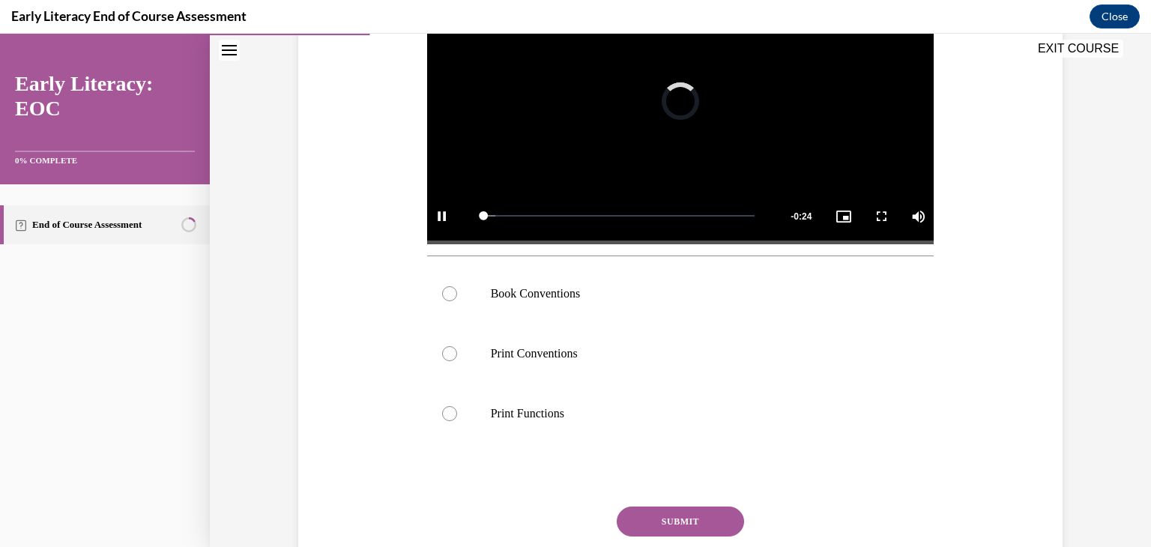
scroll to position [300, 0]
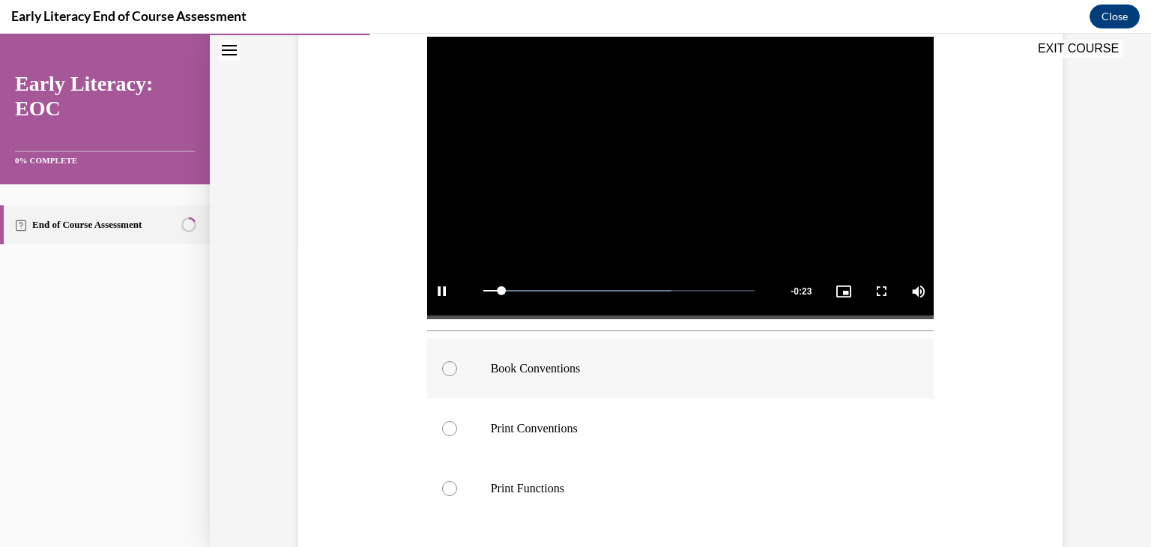
click at [447, 368] on div at bounding box center [449, 368] width 15 height 15
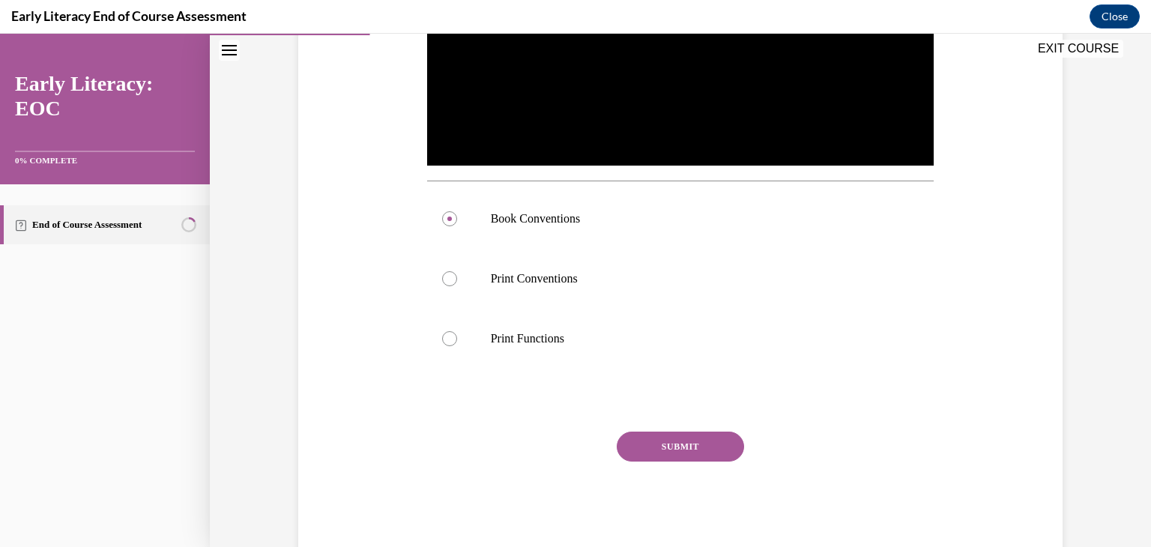
click at [658, 448] on button "SUBMIT" at bounding box center [680, 447] width 127 height 30
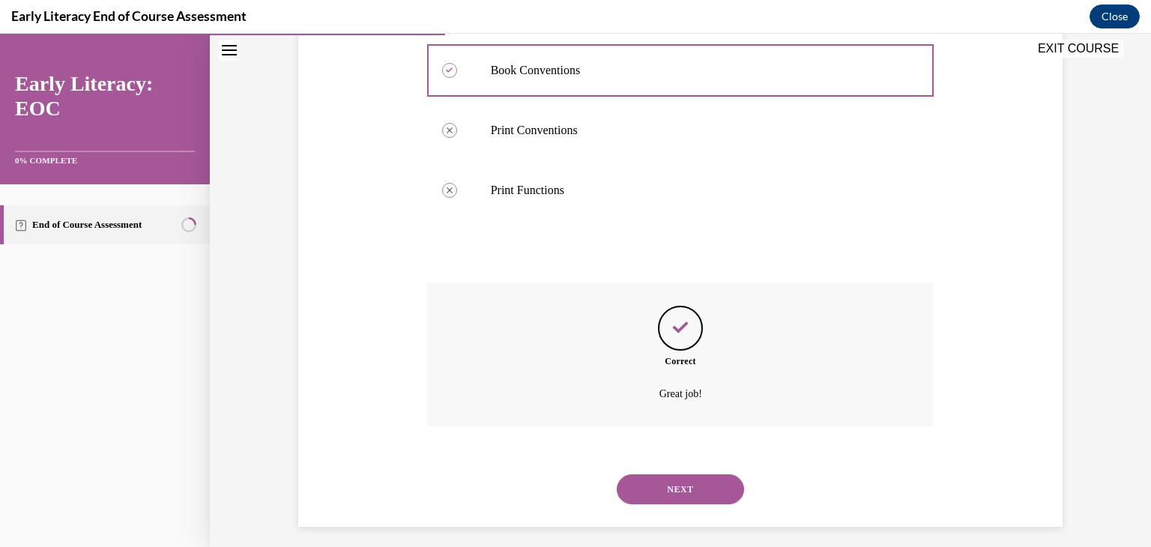
scroll to position [608, 0]
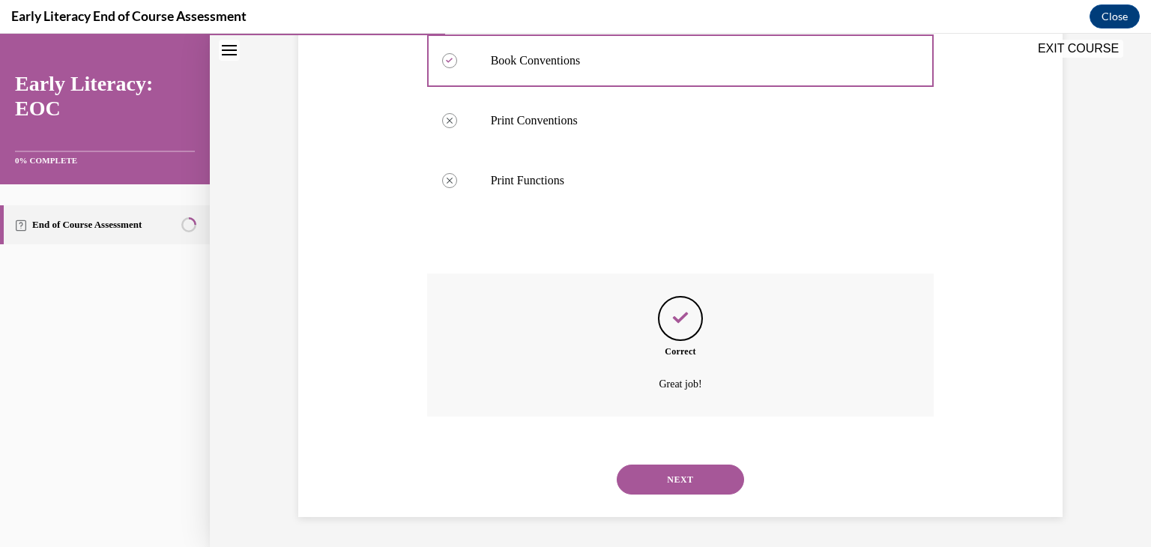
click at [660, 479] on button "NEXT" at bounding box center [680, 480] width 127 height 30
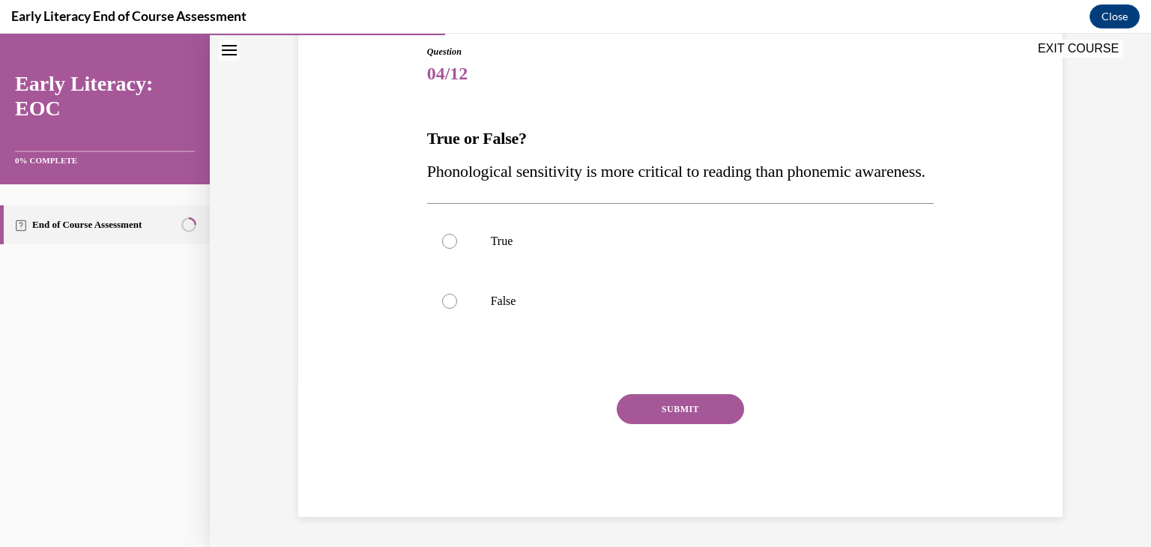
scroll to position [166, 0]
click at [442, 309] on div at bounding box center [449, 301] width 15 height 15
click at [654, 424] on button "SUBMIT" at bounding box center [680, 409] width 127 height 30
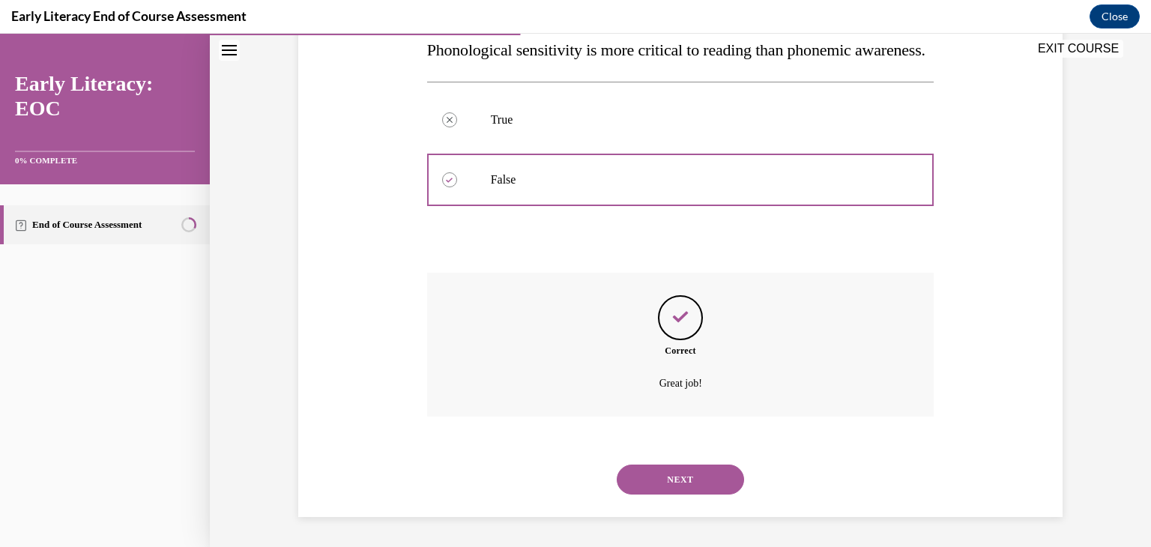
scroll to position [318, 0]
click at [656, 477] on button "NEXT" at bounding box center [680, 480] width 127 height 30
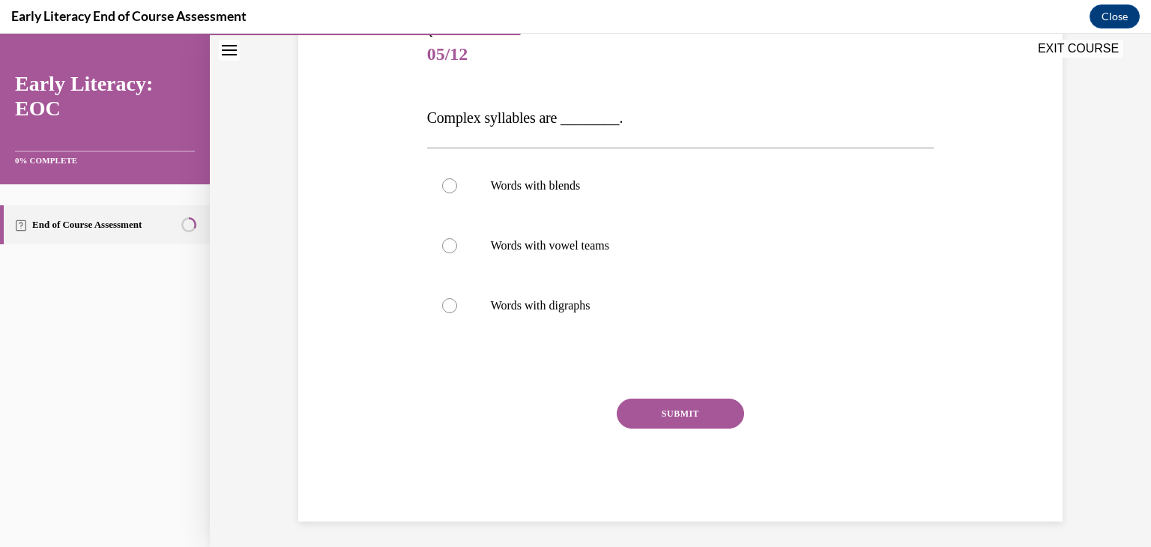
scroll to position [187, 0]
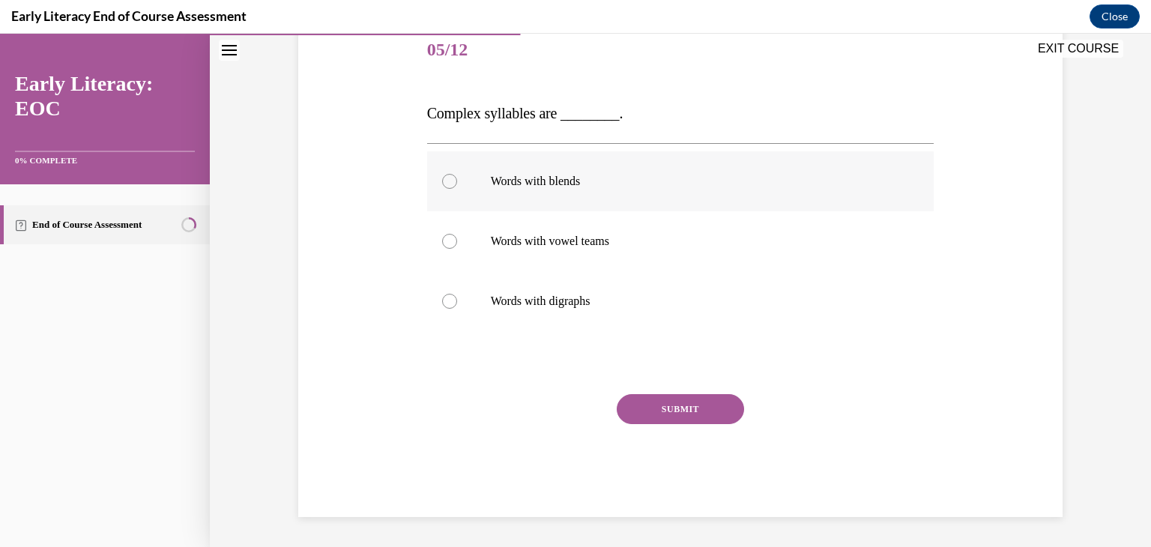
click at [447, 184] on div at bounding box center [449, 181] width 15 height 15
click at [635, 397] on button "SUBMIT" at bounding box center [680, 409] width 127 height 30
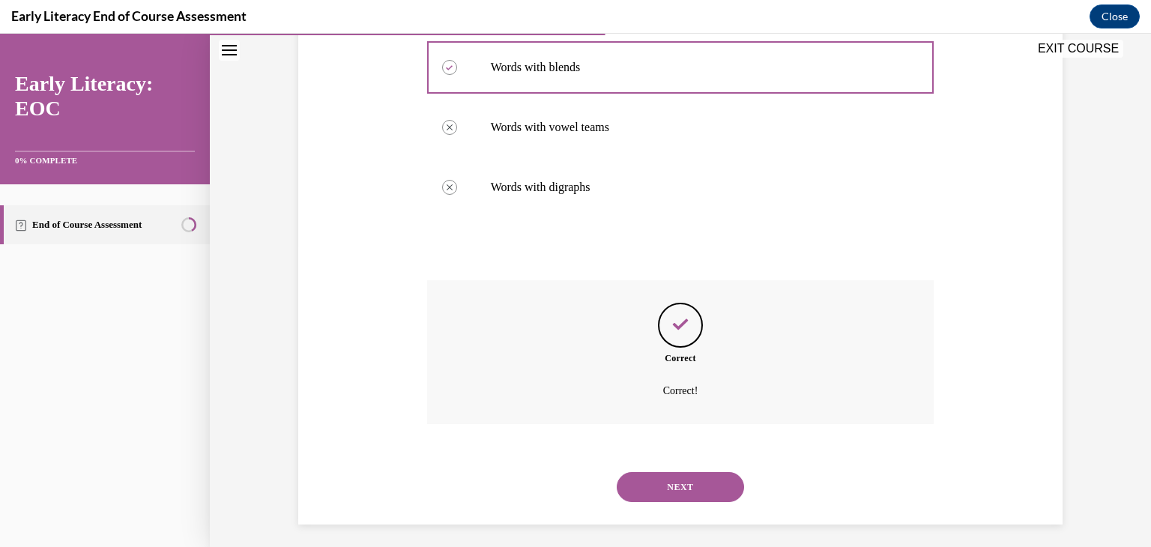
scroll to position [309, 0]
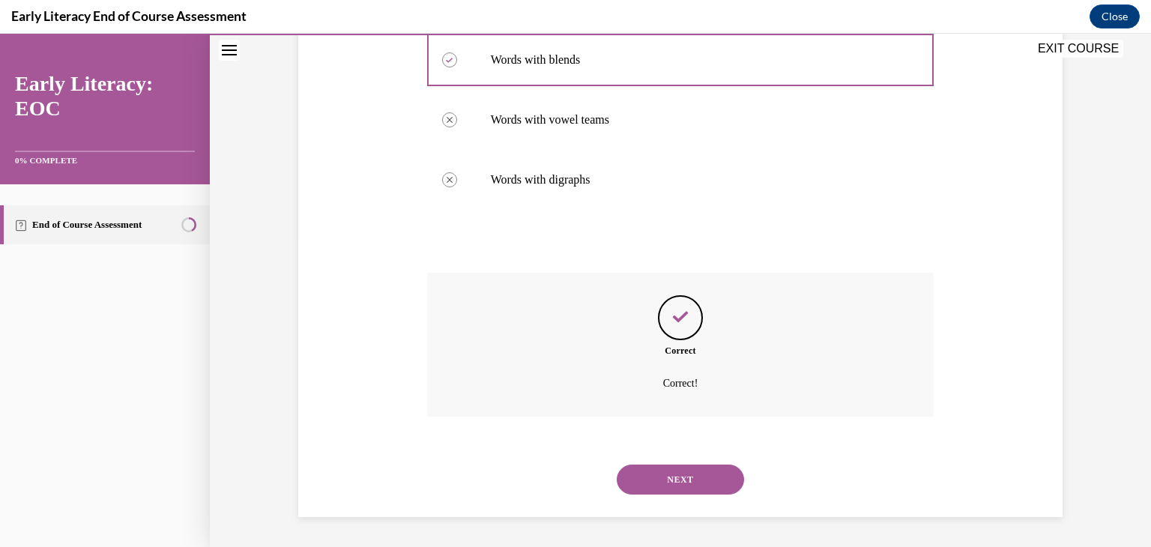
drag, startPoint x: 663, startPoint y: 474, endPoint x: 660, endPoint y: 464, distance: 10.7
click at [661, 470] on button "NEXT" at bounding box center [680, 480] width 127 height 30
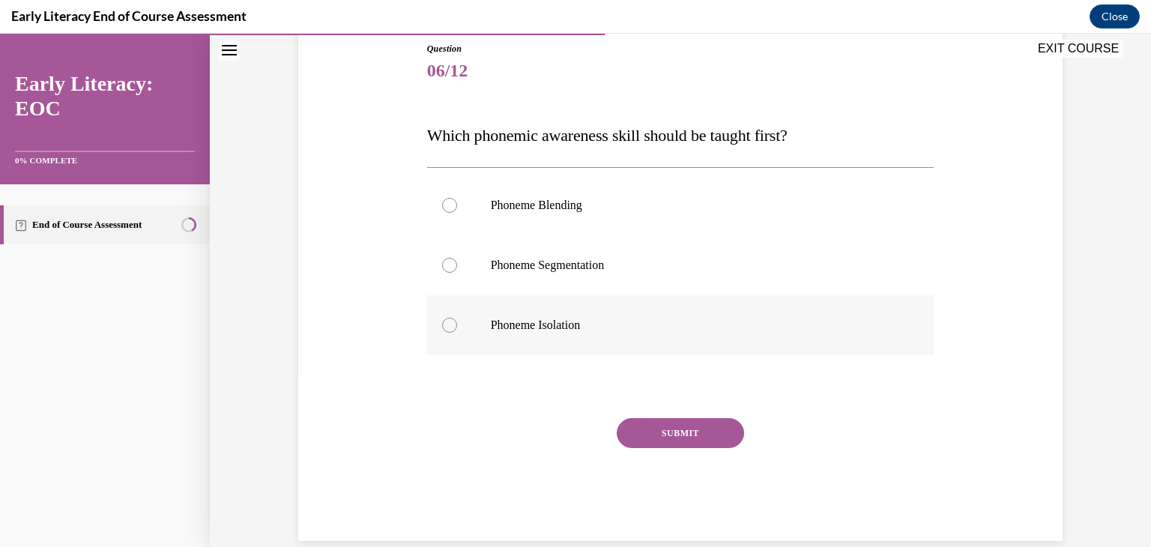
click at [447, 326] on div at bounding box center [449, 325] width 15 height 15
click at [640, 436] on button "SUBMIT" at bounding box center [680, 433] width 127 height 30
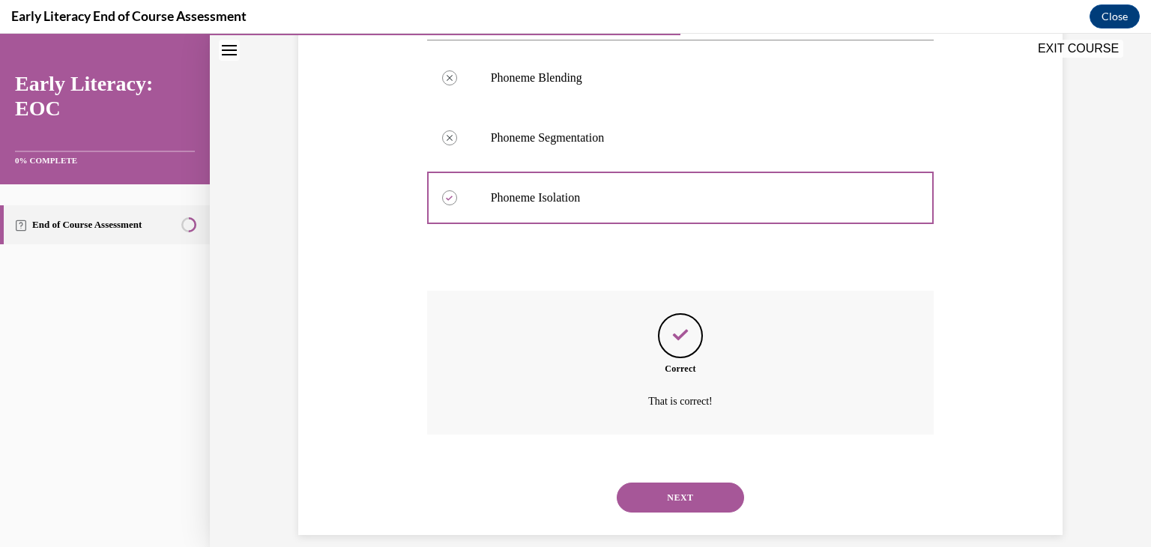
scroll to position [312, 0]
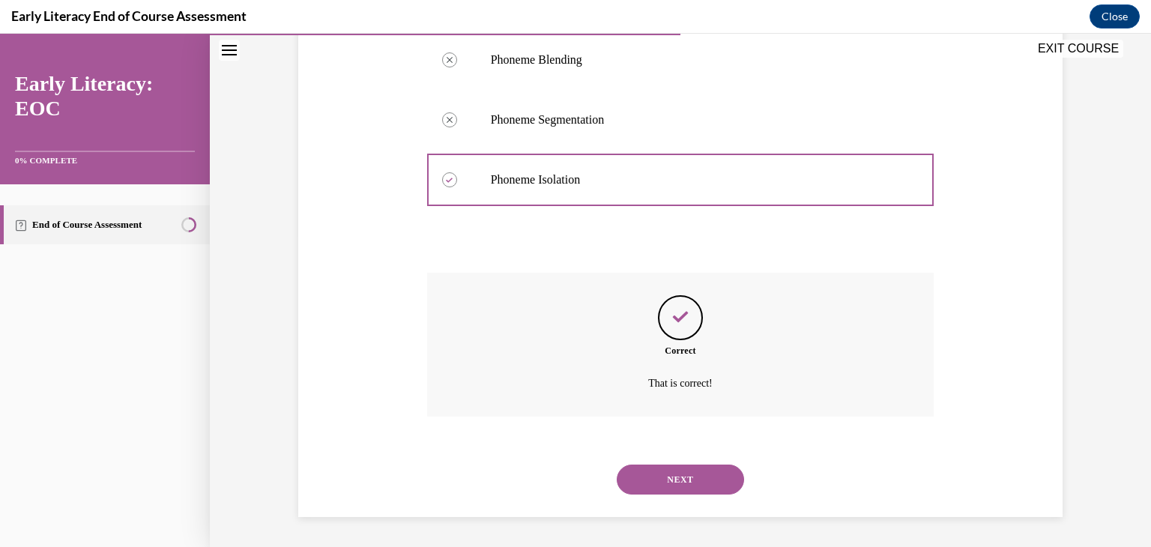
drag, startPoint x: 657, startPoint y: 476, endPoint x: 667, endPoint y: 462, distance: 17.1
click at [663, 470] on button "NEXT" at bounding box center [680, 480] width 127 height 30
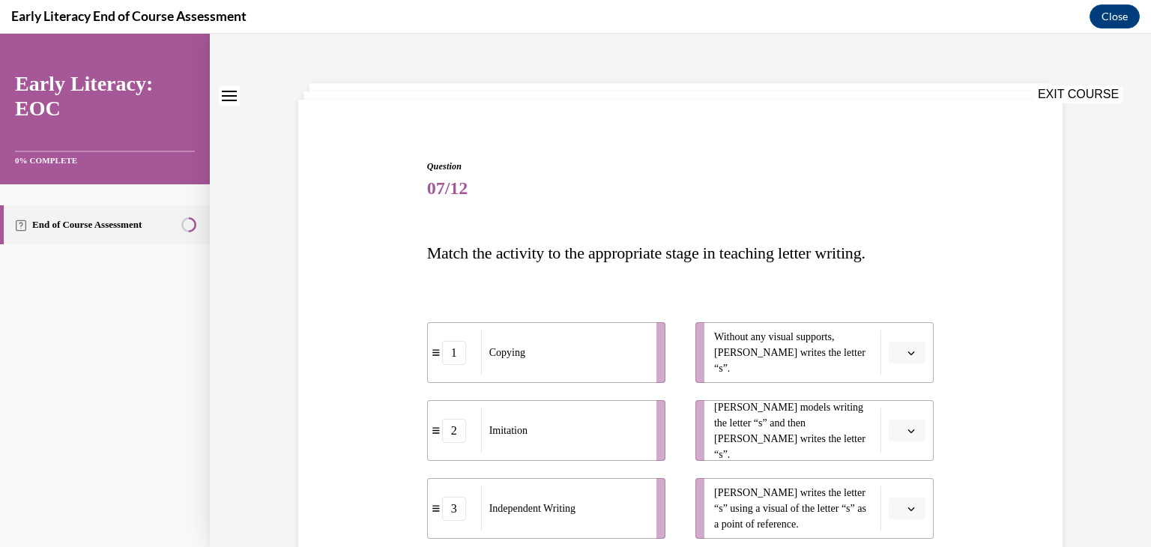
scroll to position [75, 0]
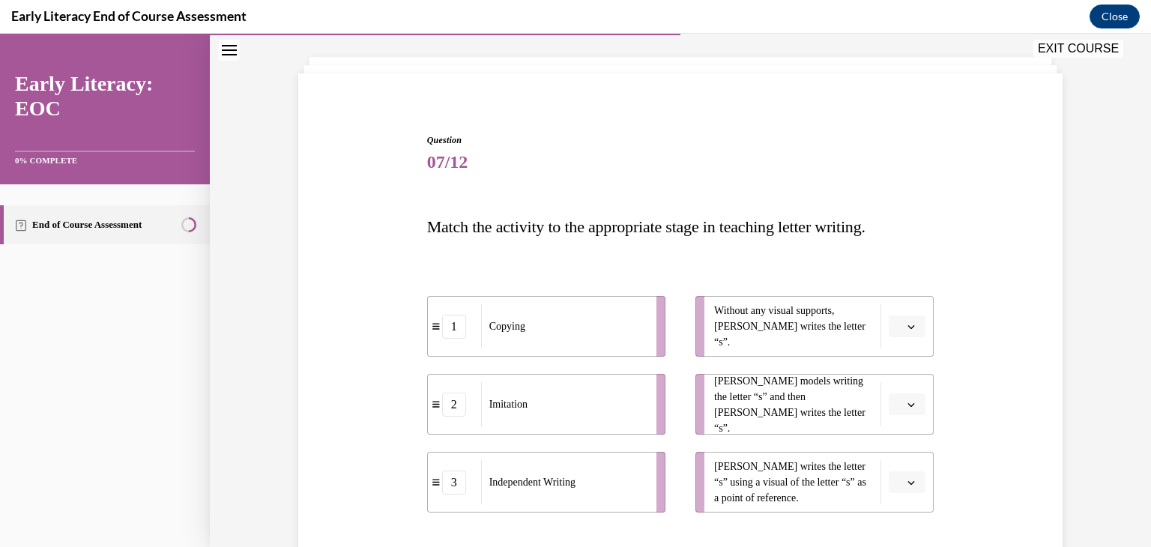
click at [909, 329] on icon "button" at bounding box center [911, 326] width 7 height 7
click at [899, 444] on span "3" at bounding box center [896, 450] width 5 height 12
click at [903, 410] on button "button" at bounding box center [907, 405] width 37 height 22
click at [908, 404] on icon "button" at bounding box center [911, 404] width 7 height 8
click at [910, 403] on span "button" at bounding box center [911, 405] width 10 height 10
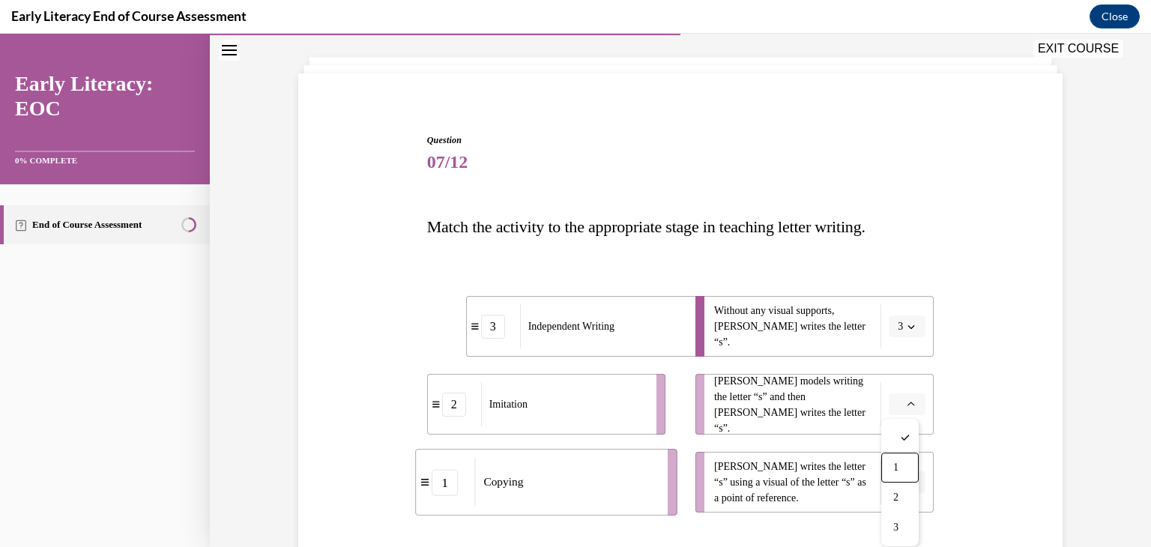
click at [897, 467] on span "1" at bounding box center [896, 468] width 5 height 12
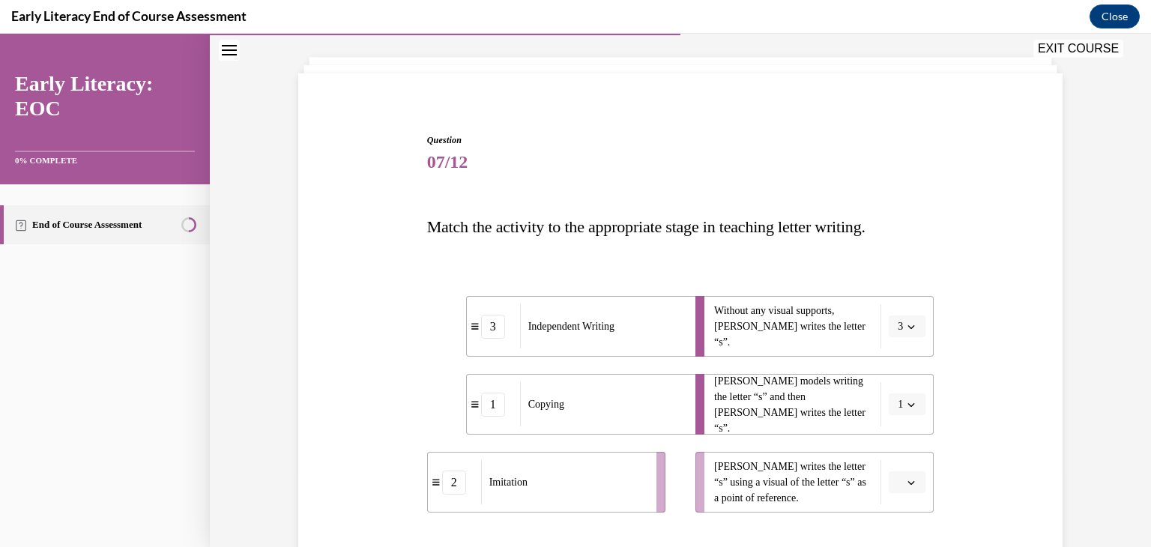
click at [908, 483] on icon "button" at bounding box center [911, 482] width 7 height 7
click at [914, 413] on div "2" at bounding box center [900, 419] width 37 height 30
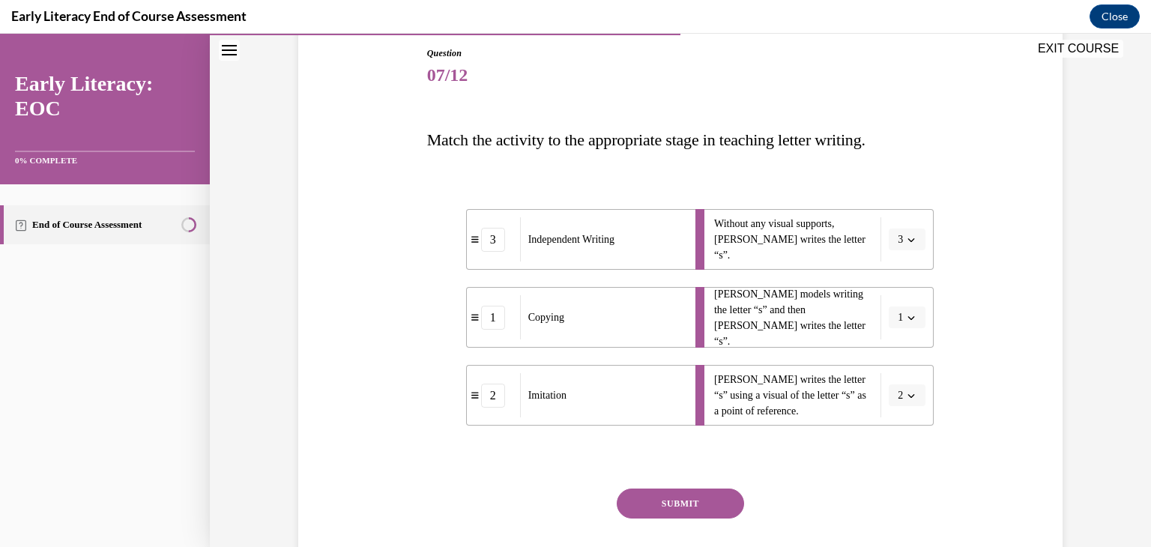
scroll to position [256, 0]
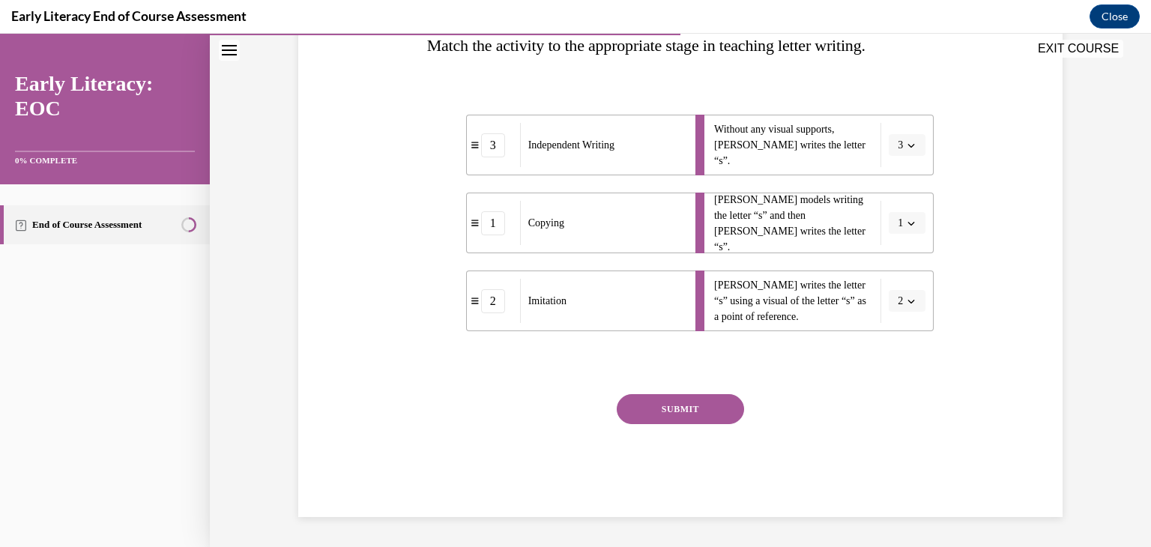
click at [719, 405] on button "SUBMIT" at bounding box center [680, 409] width 127 height 30
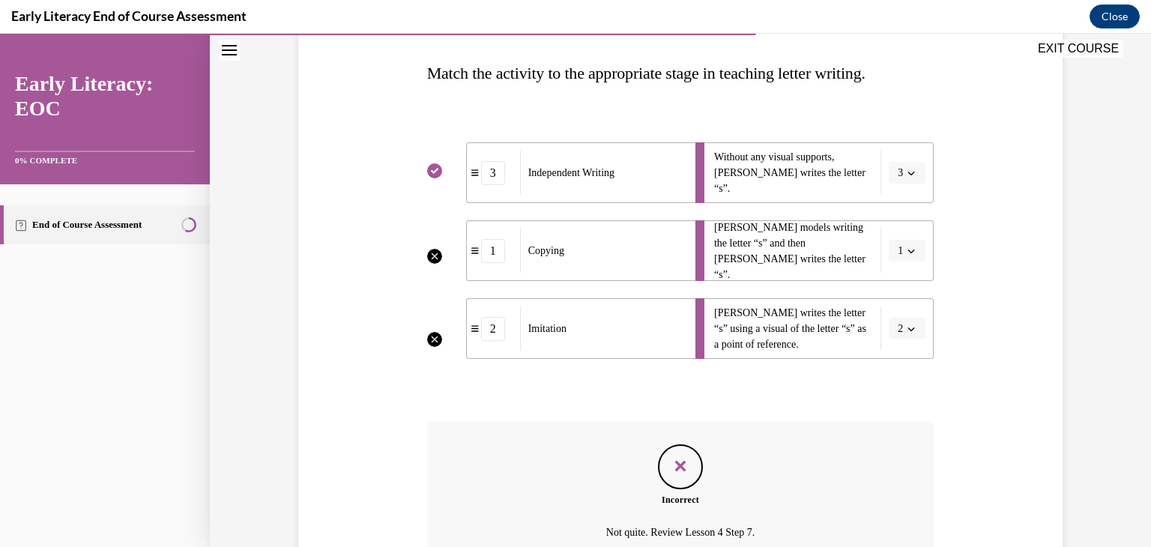
scroll to position [378, 0]
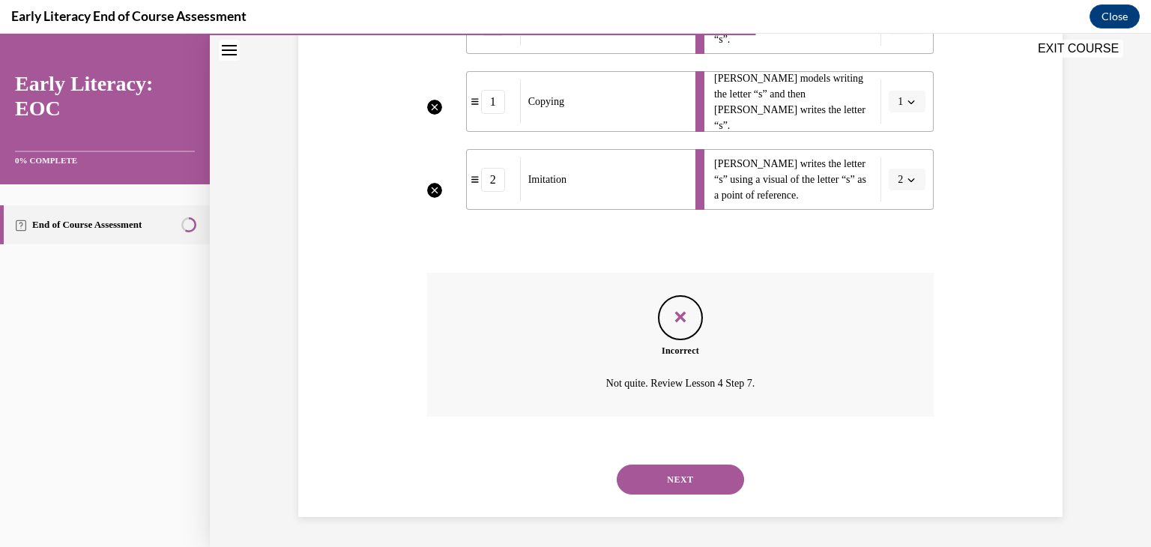
click at [717, 480] on button "NEXT" at bounding box center [680, 480] width 127 height 30
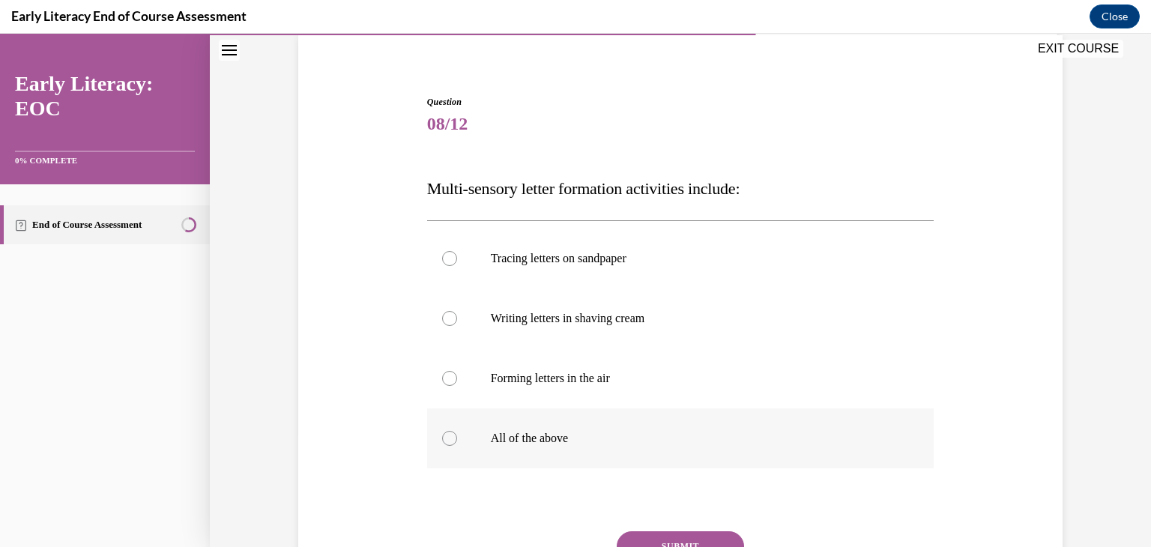
scroll to position [150, 0]
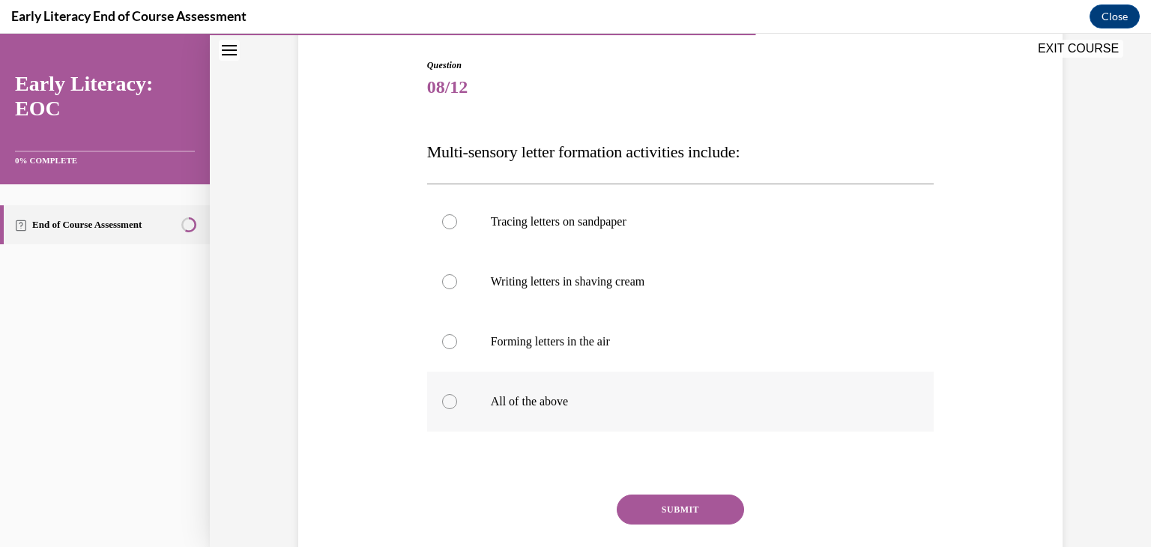
click at [441, 409] on div at bounding box center [680, 402] width 507 height 60
drag, startPoint x: 633, startPoint y: 510, endPoint x: 633, endPoint y: 501, distance: 8.3
click at [634, 509] on button "SUBMIT" at bounding box center [680, 510] width 127 height 30
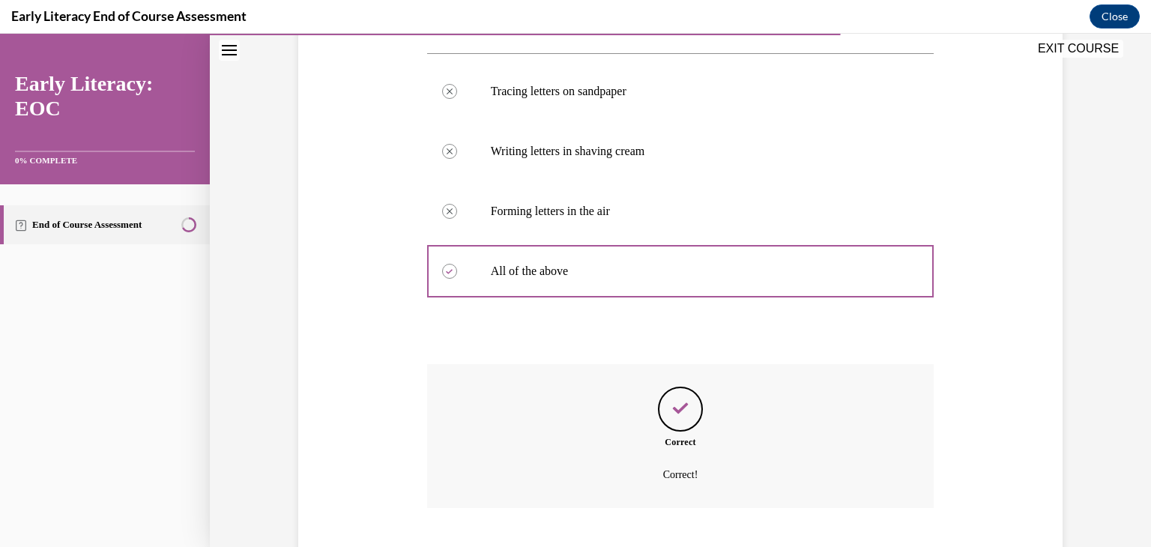
scroll to position [372, 0]
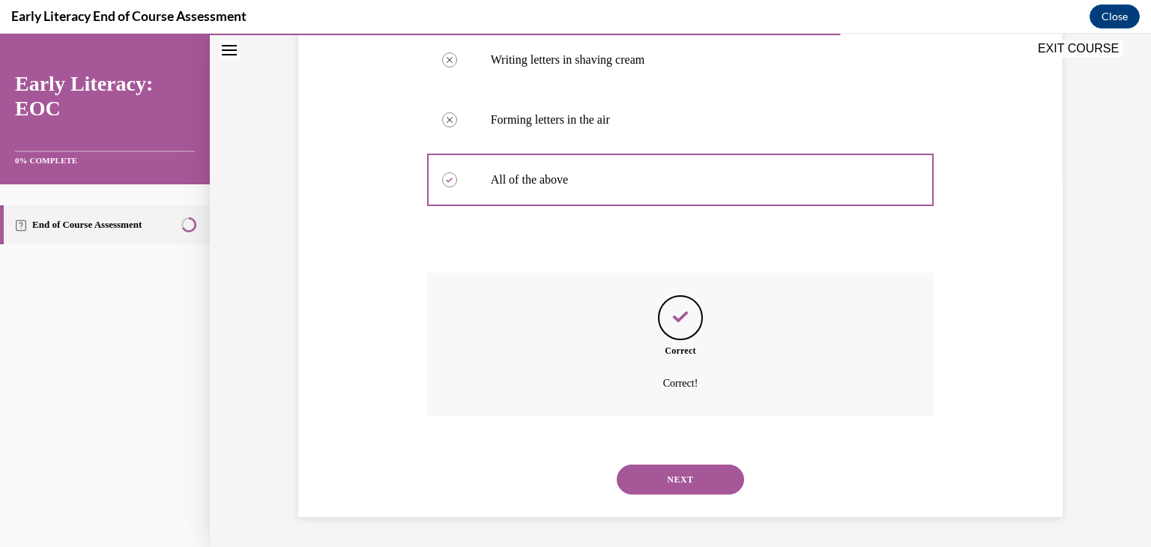
click at [661, 466] on button "NEXT" at bounding box center [680, 480] width 127 height 30
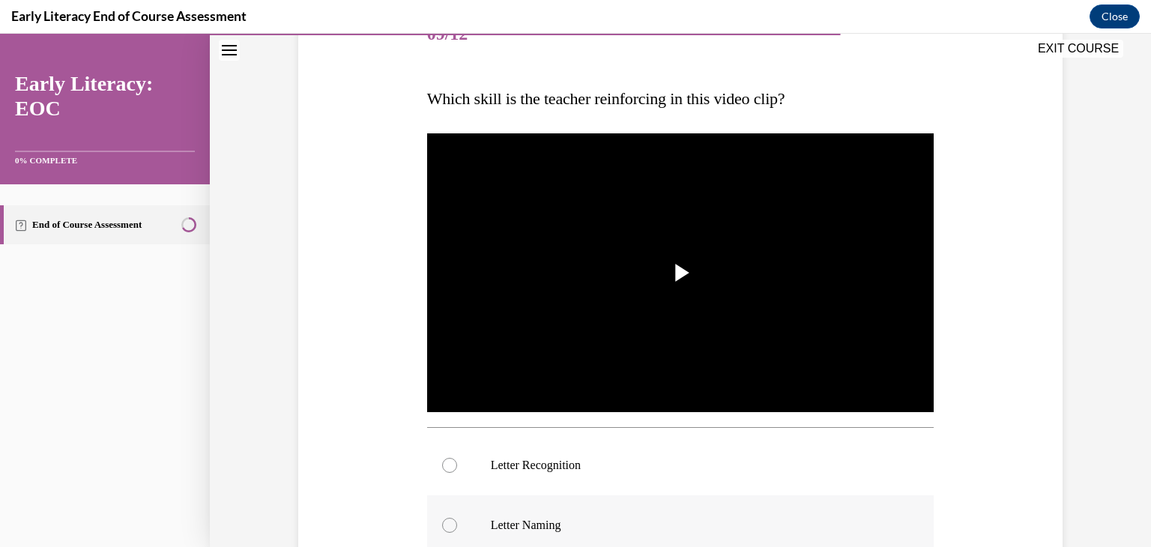
scroll to position [297, 0]
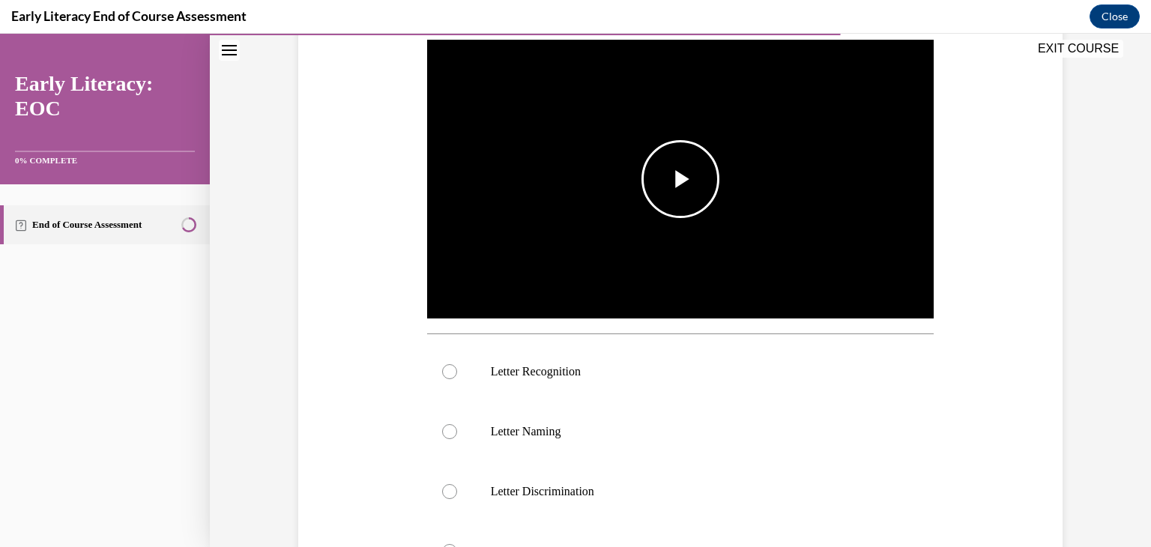
click at [681, 179] on span "Video player" at bounding box center [681, 179] width 0 height 0
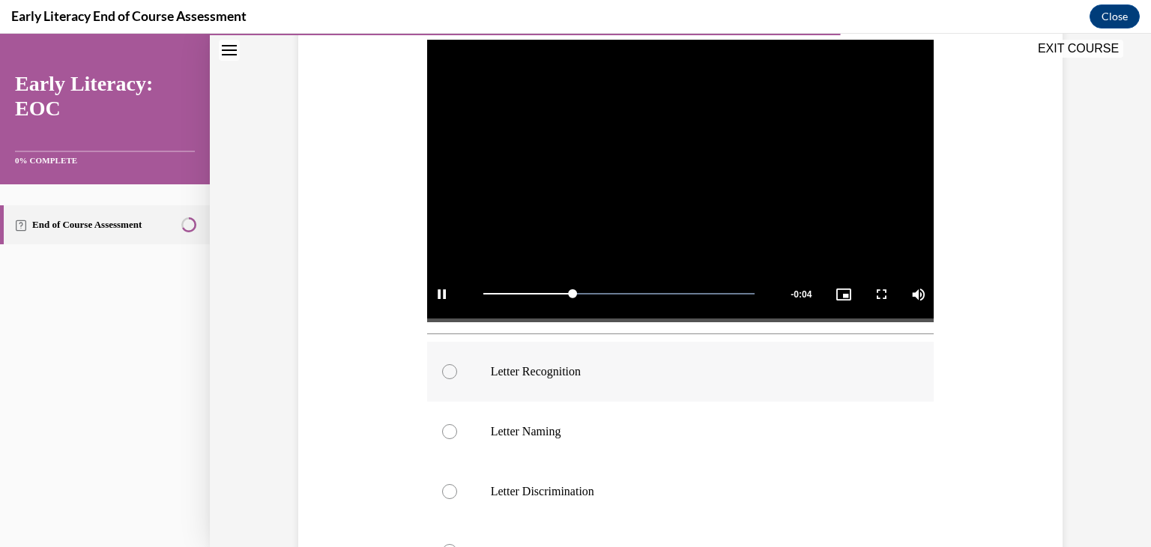
click at [446, 373] on div at bounding box center [449, 371] width 15 height 15
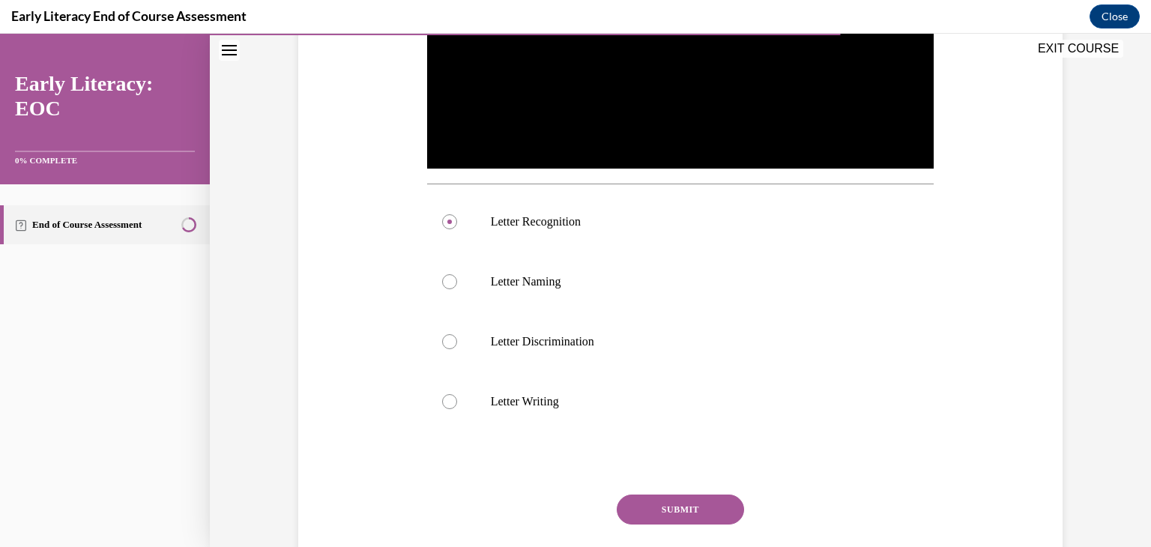
click at [650, 500] on button "SUBMIT" at bounding box center [680, 510] width 127 height 30
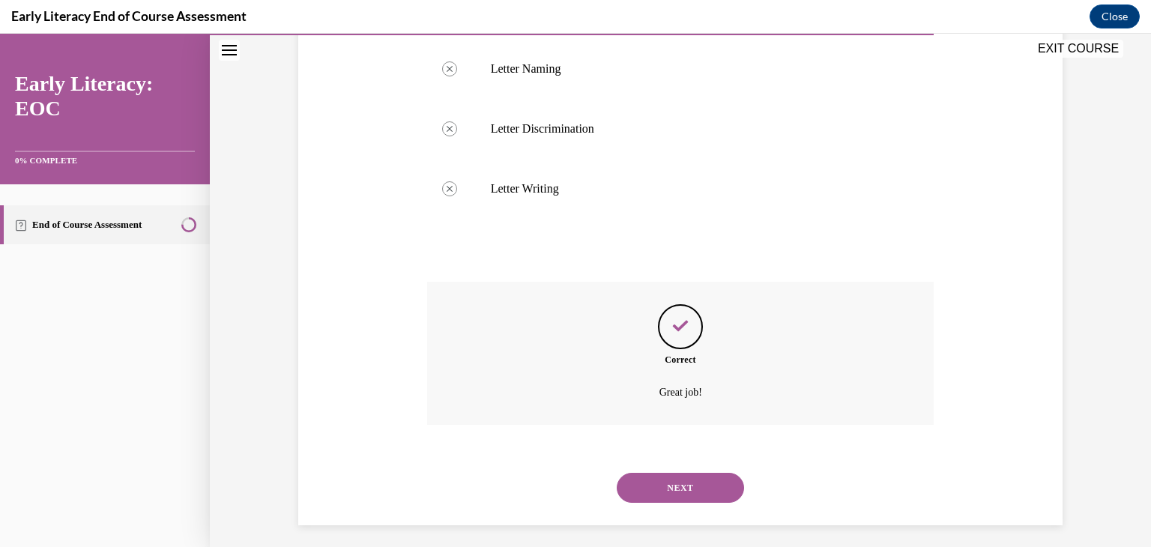
scroll to position [668, 0]
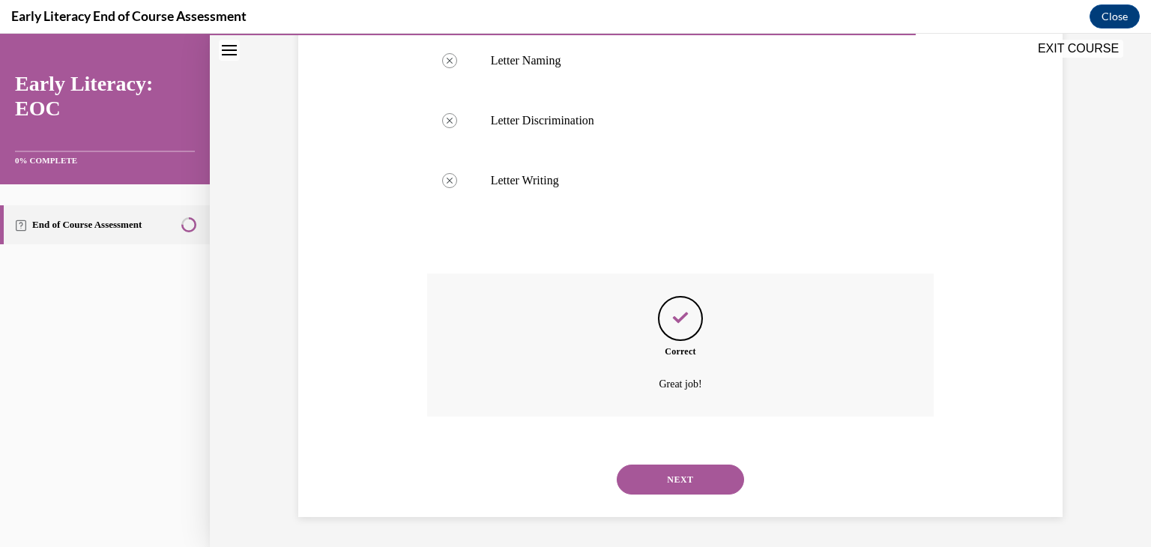
click at [644, 483] on button "NEXT" at bounding box center [680, 480] width 127 height 30
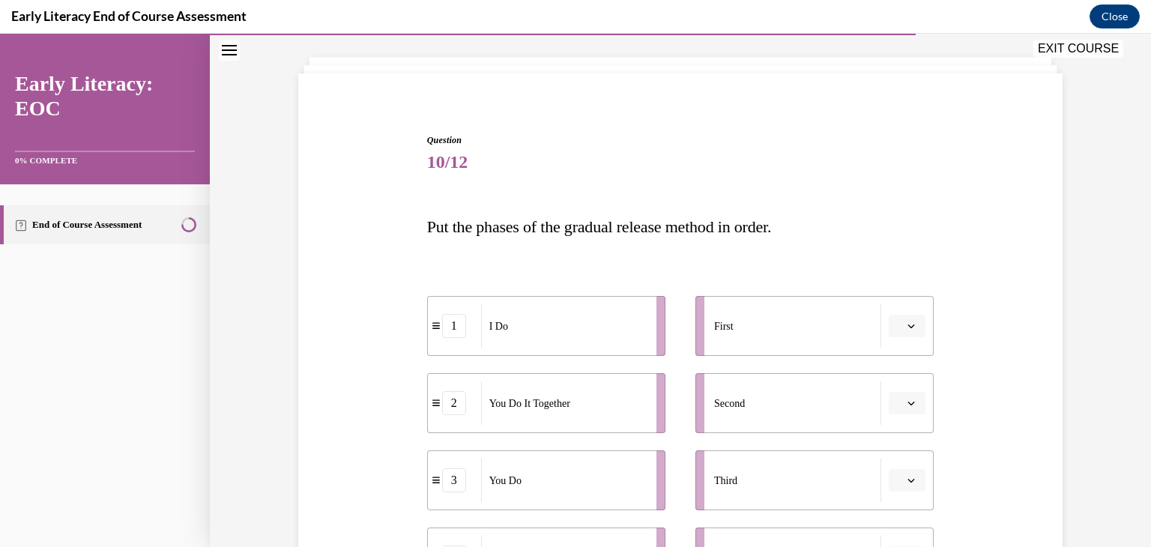
scroll to position [150, 0]
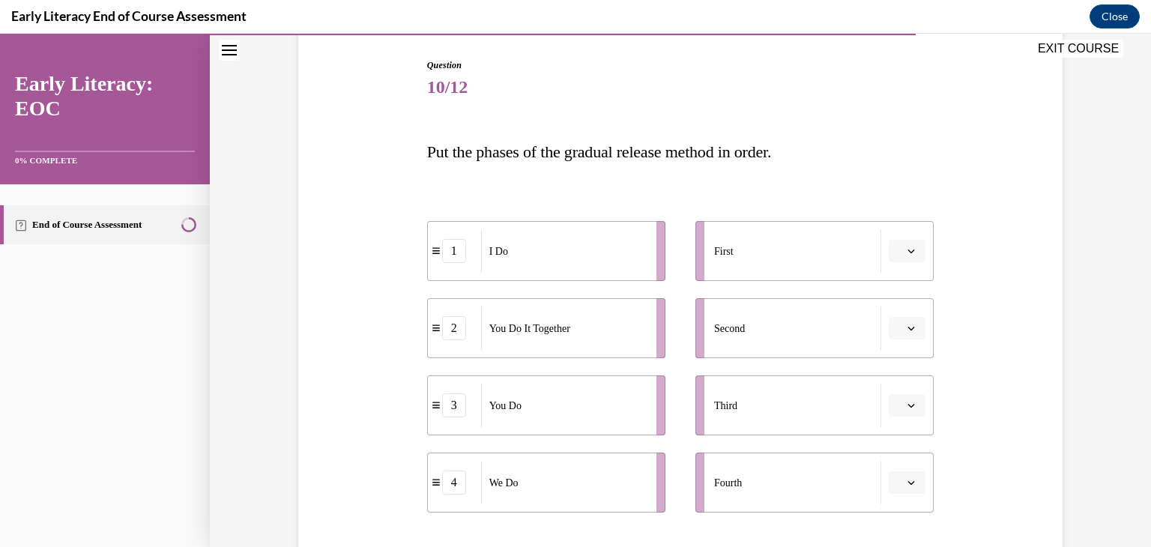
click at [908, 251] on icon "button" at bounding box center [911, 250] width 7 height 7
click at [897, 316] on span "1" at bounding box center [896, 315] width 5 height 12
click at [909, 331] on icon "button" at bounding box center [911, 328] width 7 height 7
click at [903, 476] on div "4" at bounding box center [900, 482] width 37 height 30
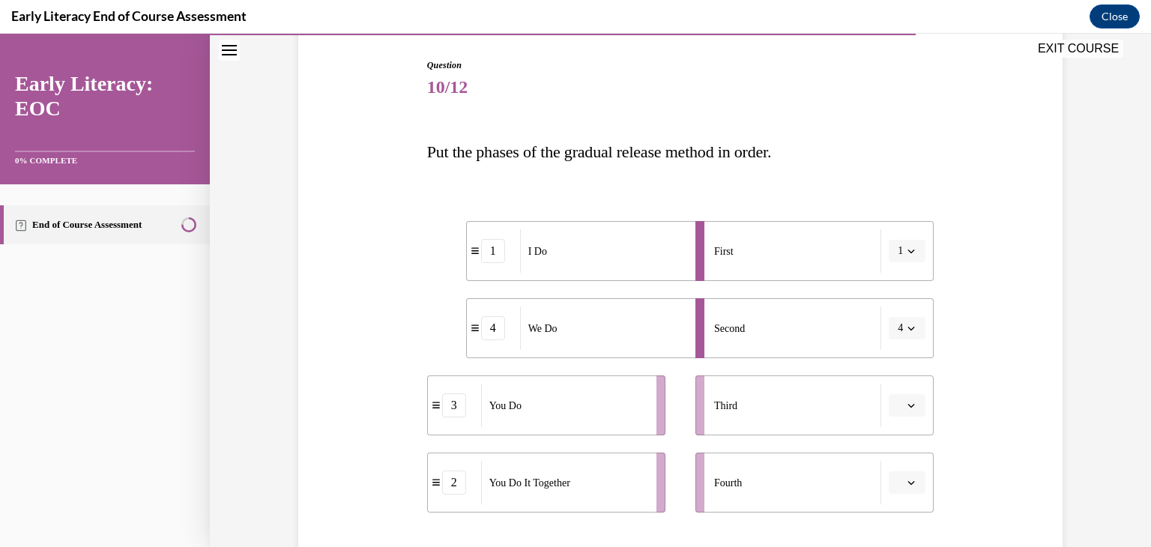
click at [909, 406] on icon "button" at bounding box center [911, 405] width 7 height 7
click at [900, 307] on div "2" at bounding box center [900, 312] width 37 height 30
click at [908, 483] on icon "button" at bounding box center [911, 482] width 7 height 7
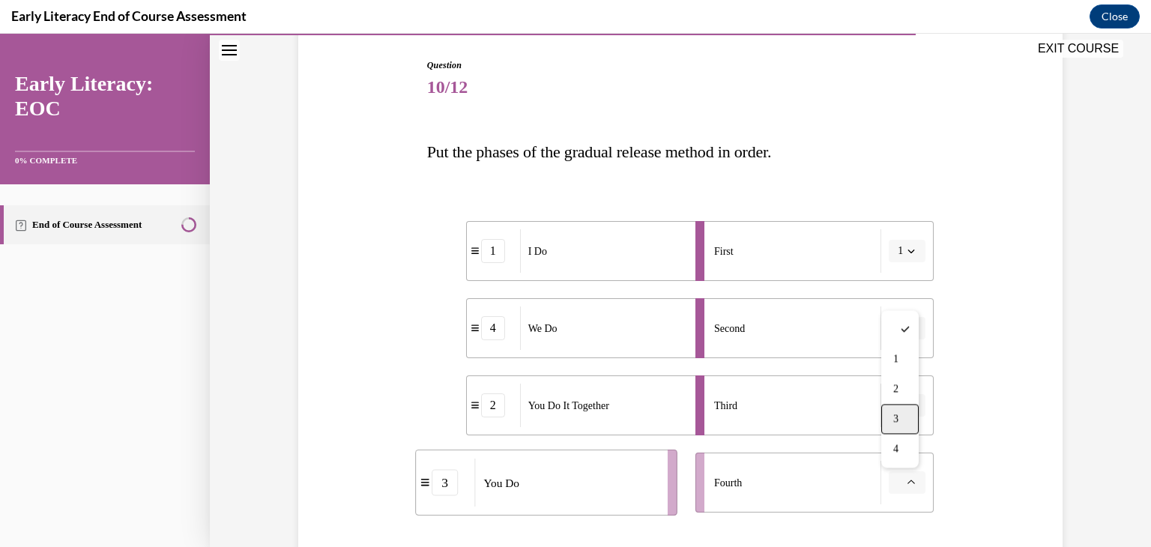
click at [909, 424] on div "3" at bounding box center [900, 419] width 37 height 30
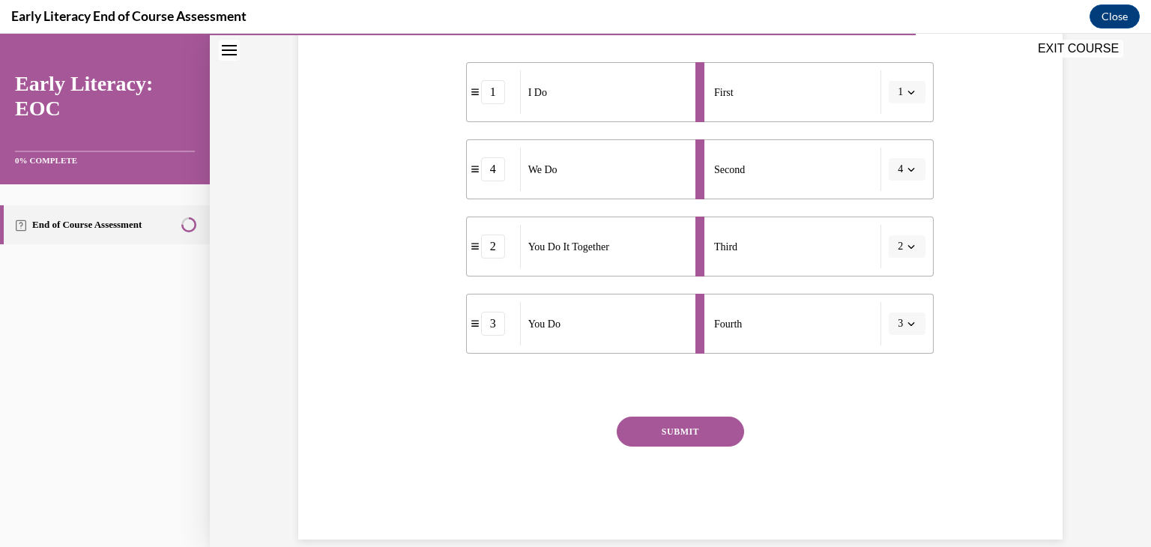
scroll to position [331, 0]
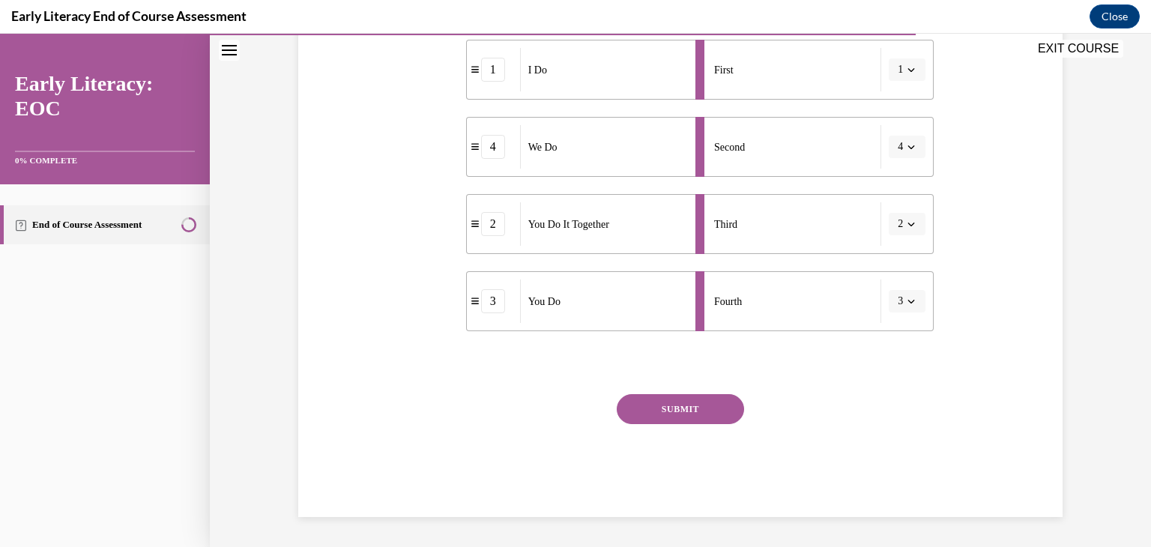
click at [707, 409] on button "SUBMIT" at bounding box center [680, 409] width 127 height 30
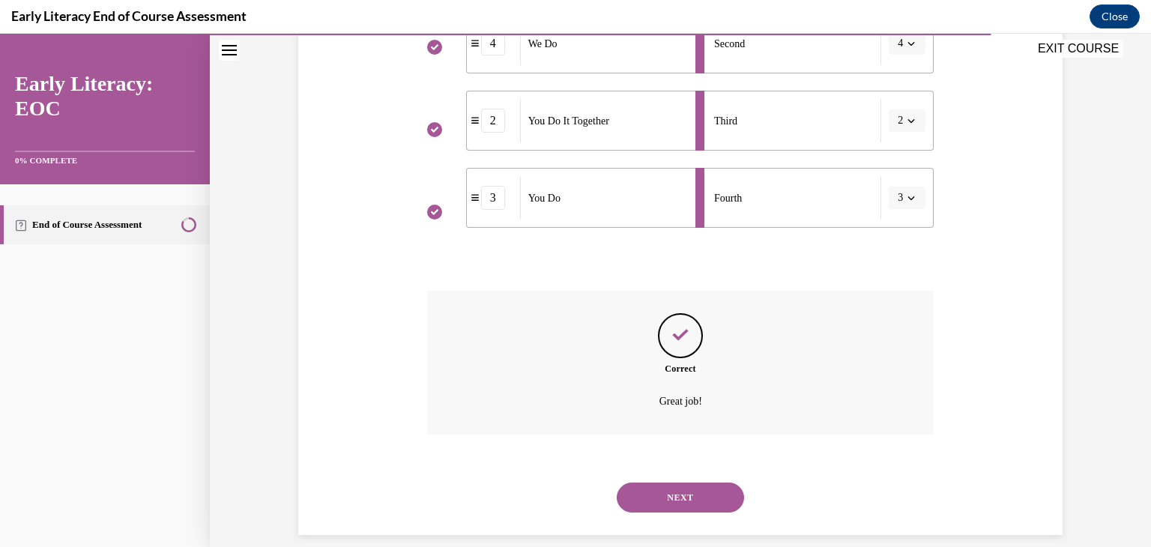
scroll to position [453, 0]
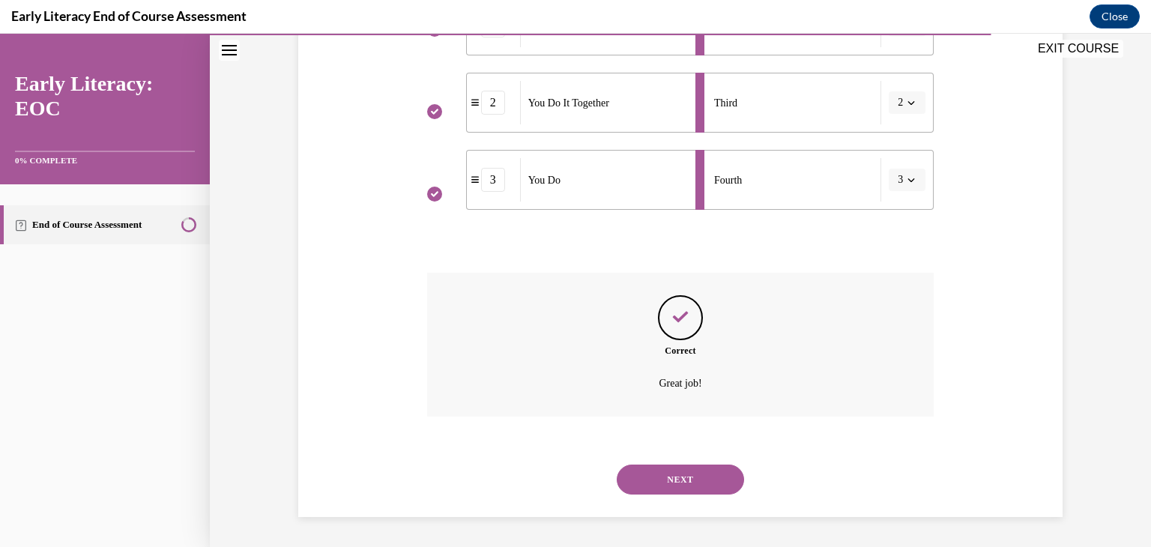
click at [725, 475] on button "NEXT" at bounding box center [680, 480] width 127 height 30
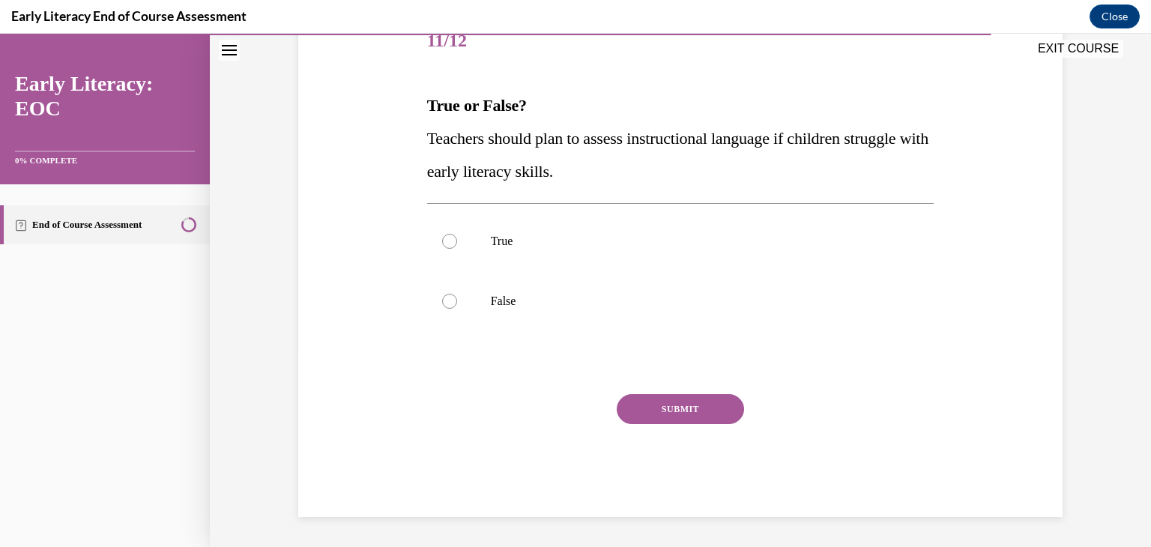
scroll to position [166, 0]
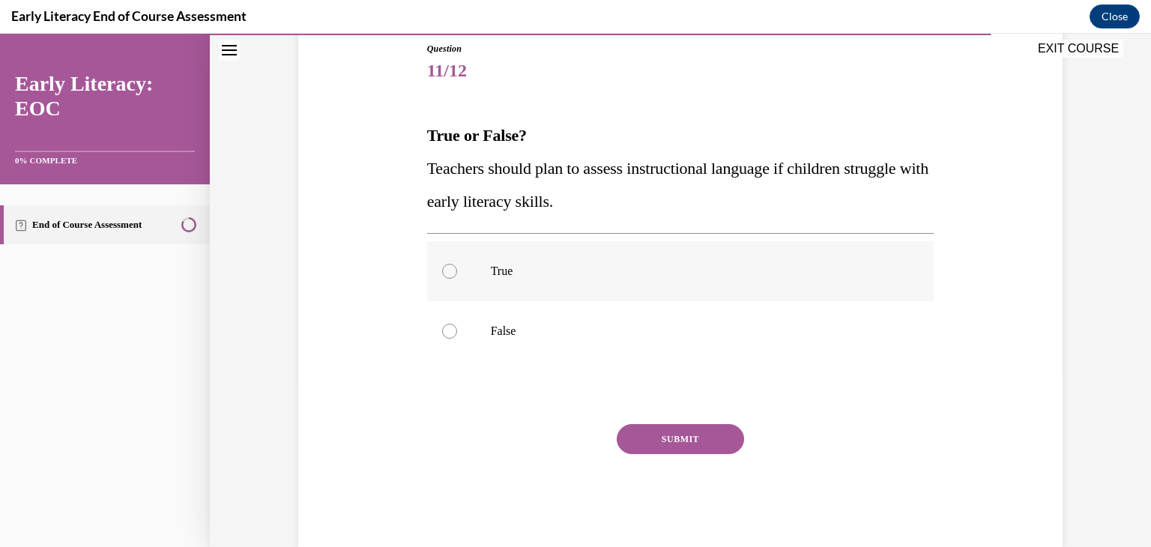
click at [444, 271] on div at bounding box center [449, 271] width 15 height 15
click at [645, 439] on button "SUBMIT" at bounding box center [680, 439] width 127 height 30
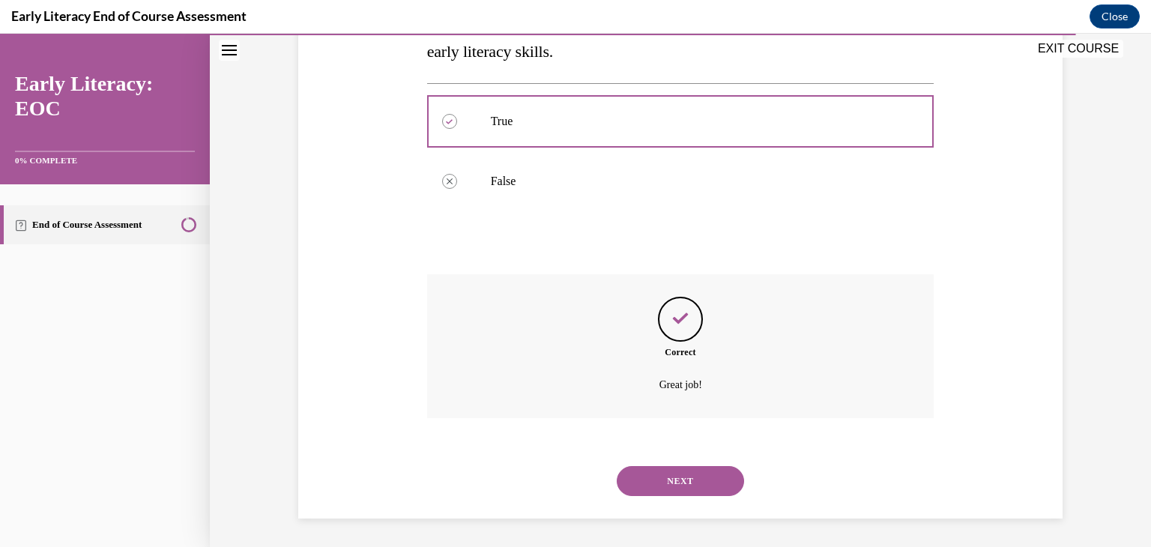
scroll to position [318, 0]
click at [681, 477] on button "NEXT" at bounding box center [680, 480] width 127 height 30
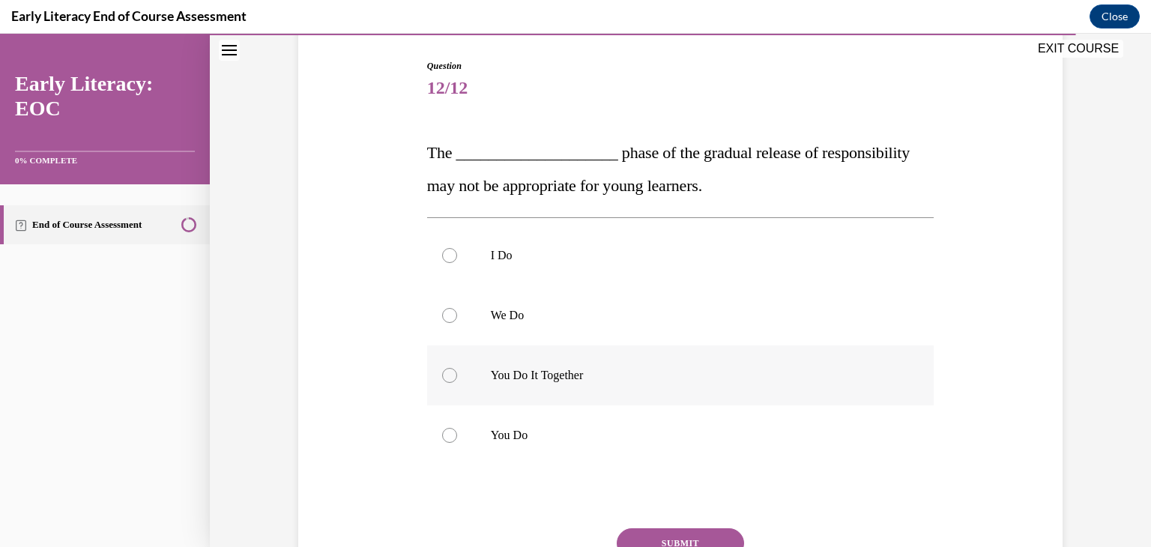
scroll to position [150, 0]
click at [446, 433] on div at bounding box center [449, 434] width 15 height 15
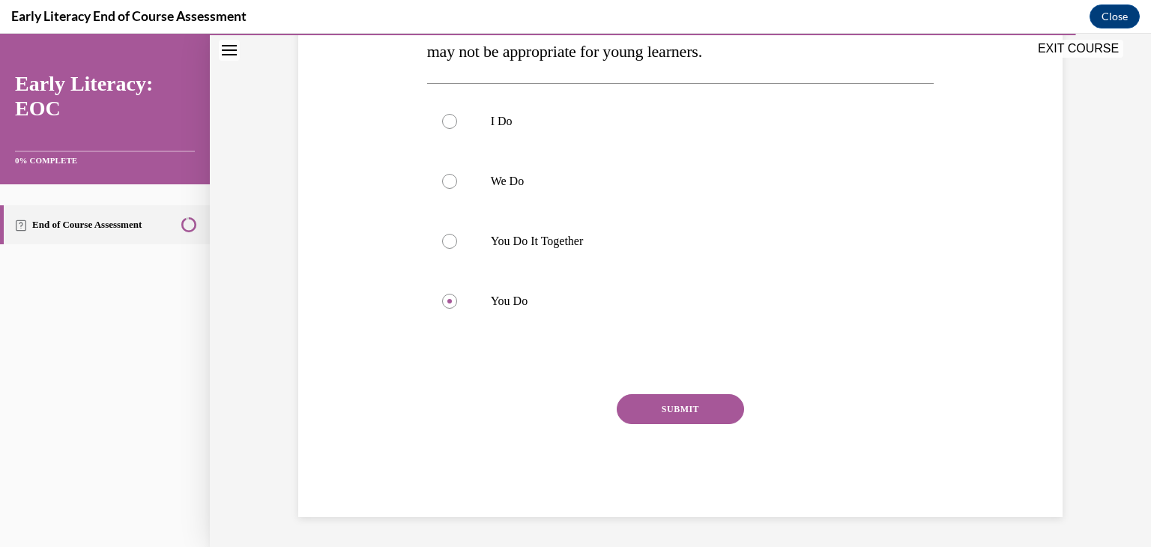
click at [630, 405] on button "SUBMIT" at bounding box center [680, 409] width 127 height 30
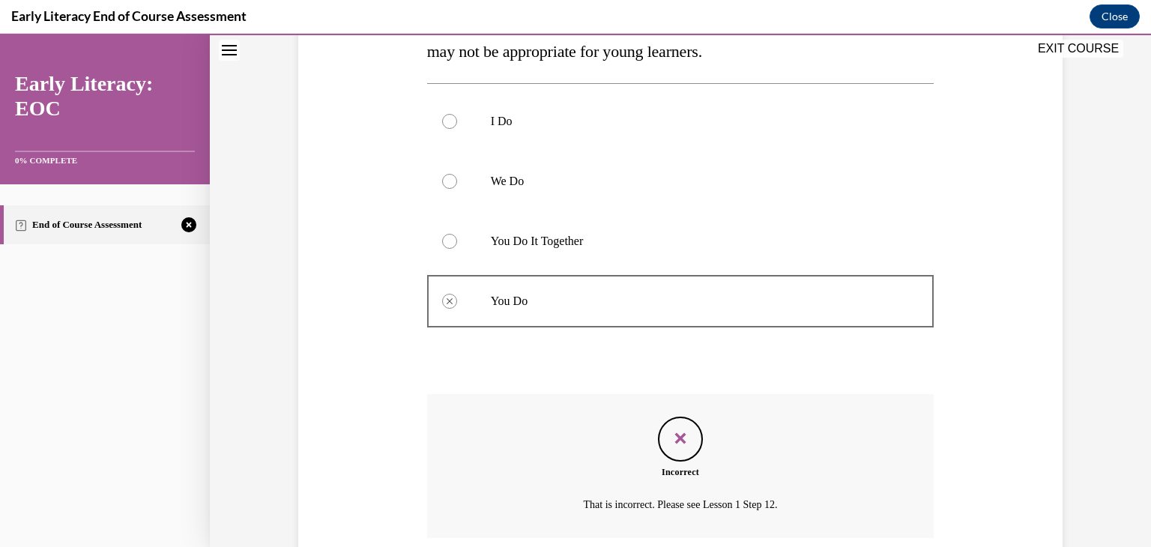
scroll to position [405, 0]
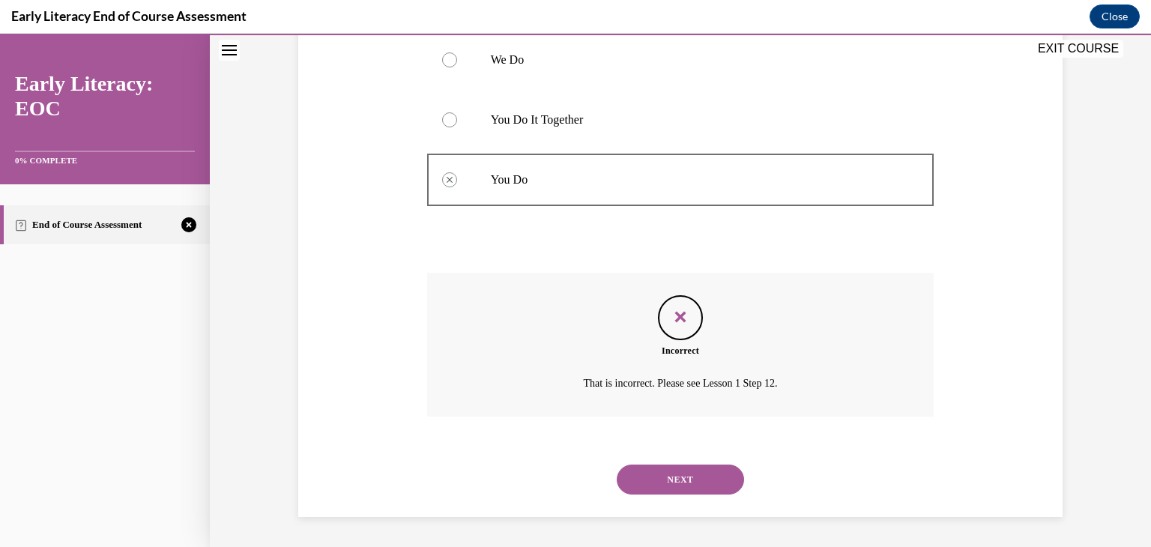
click at [641, 477] on button "NEXT" at bounding box center [680, 480] width 127 height 30
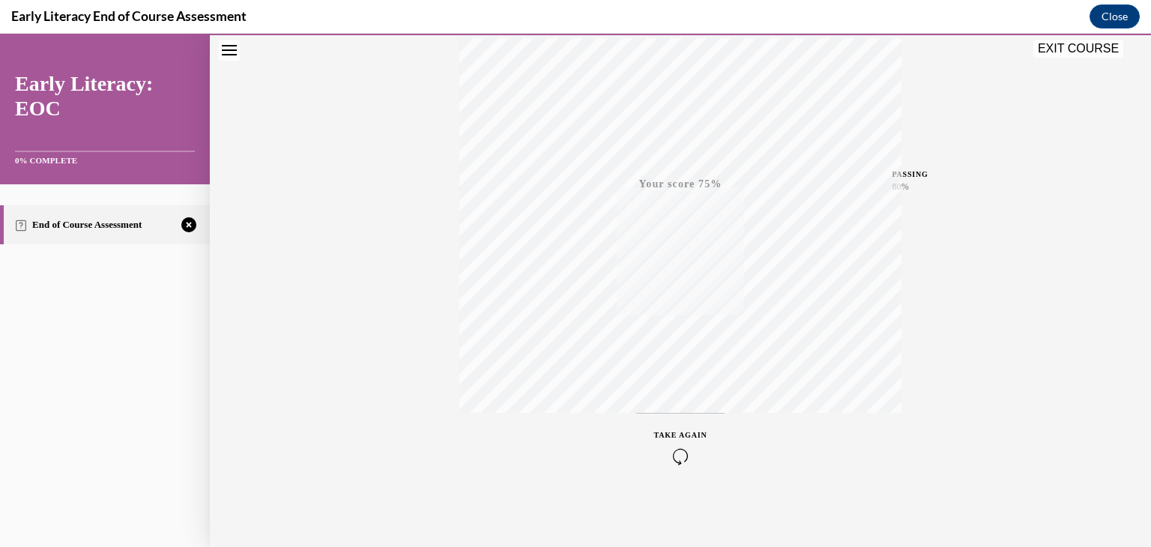
scroll to position [255, 0]
click at [600, 421] on div "Quiz Results PASSING 80% Your score 75% Failed PASSING 80% Your score Your scor…" at bounding box center [680, 187] width 442 height 586
click at [655, 421] on button "TAKE AGAIN" at bounding box center [680, 445] width 89 height 67
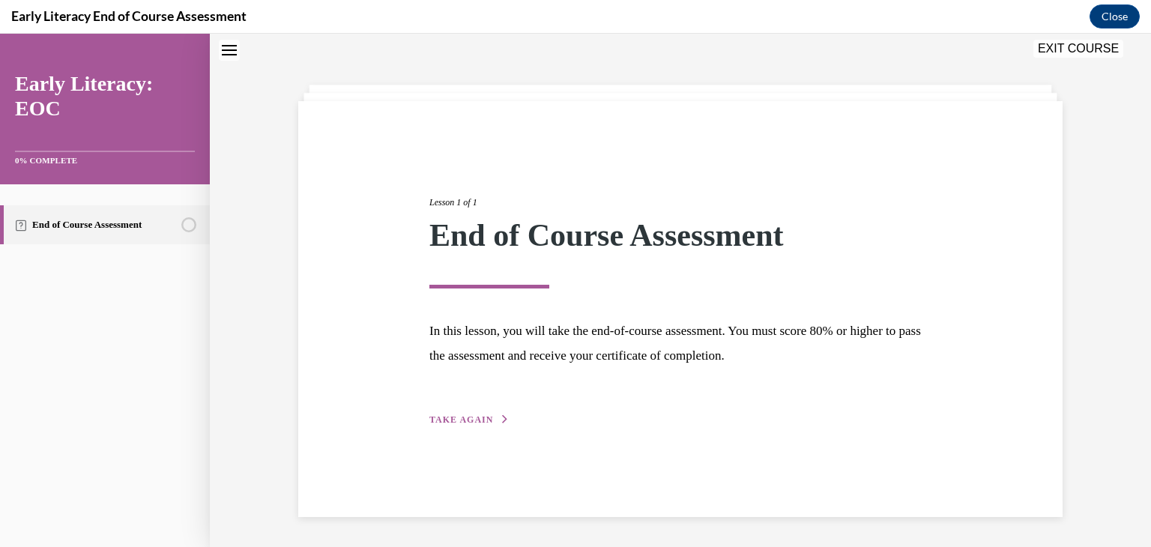
scroll to position [47, 0]
drag, startPoint x: 462, startPoint y: 418, endPoint x: 471, endPoint y: 418, distance: 9.0
click at [462, 418] on span "TAKE AGAIN" at bounding box center [462, 420] width 64 height 10
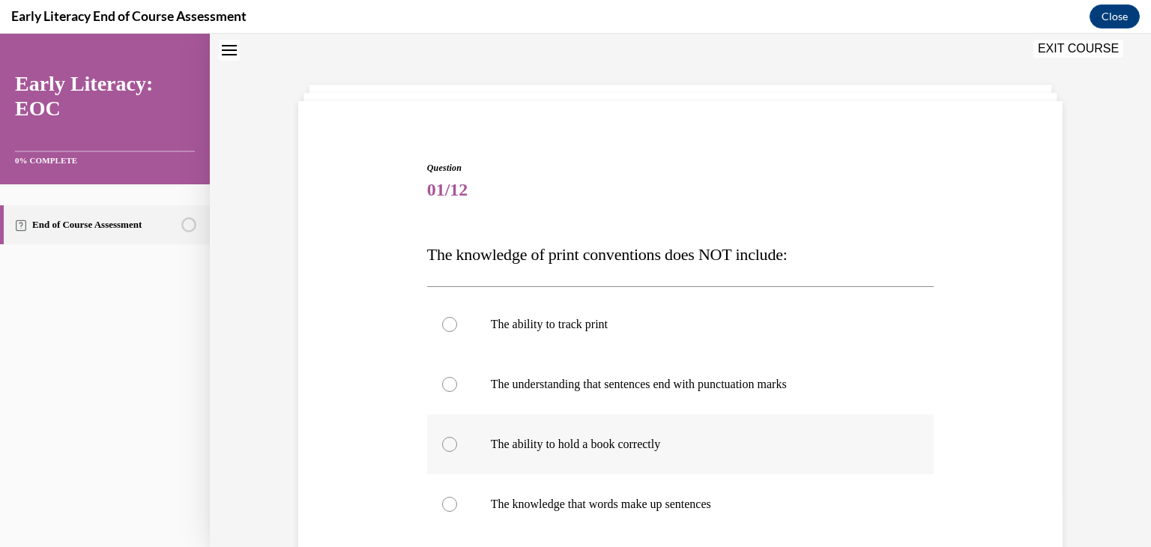
click at [444, 448] on div at bounding box center [449, 444] width 15 height 15
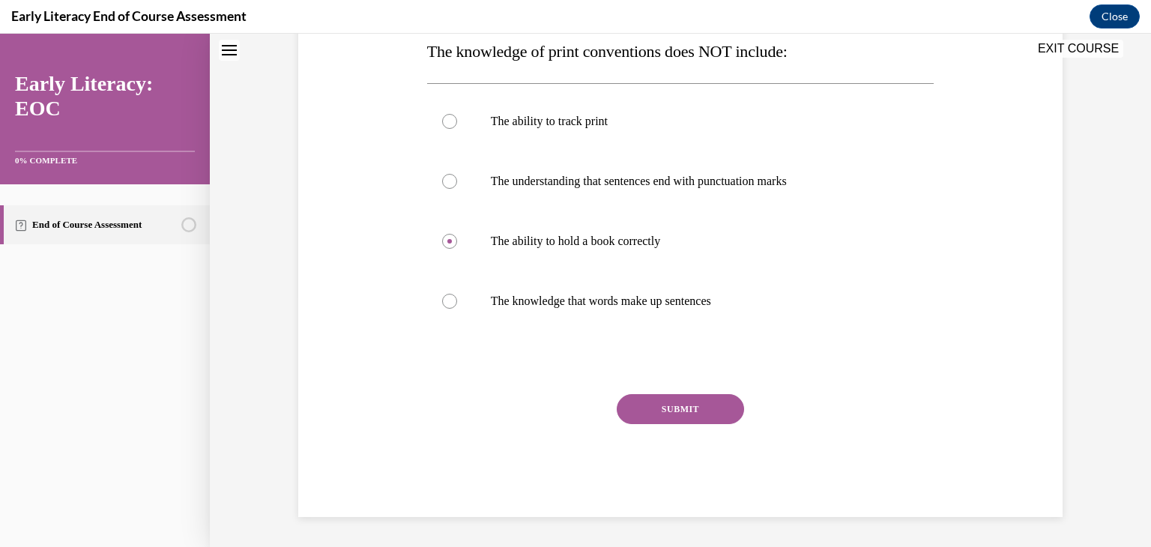
click at [650, 400] on button "SUBMIT" at bounding box center [680, 409] width 127 height 30
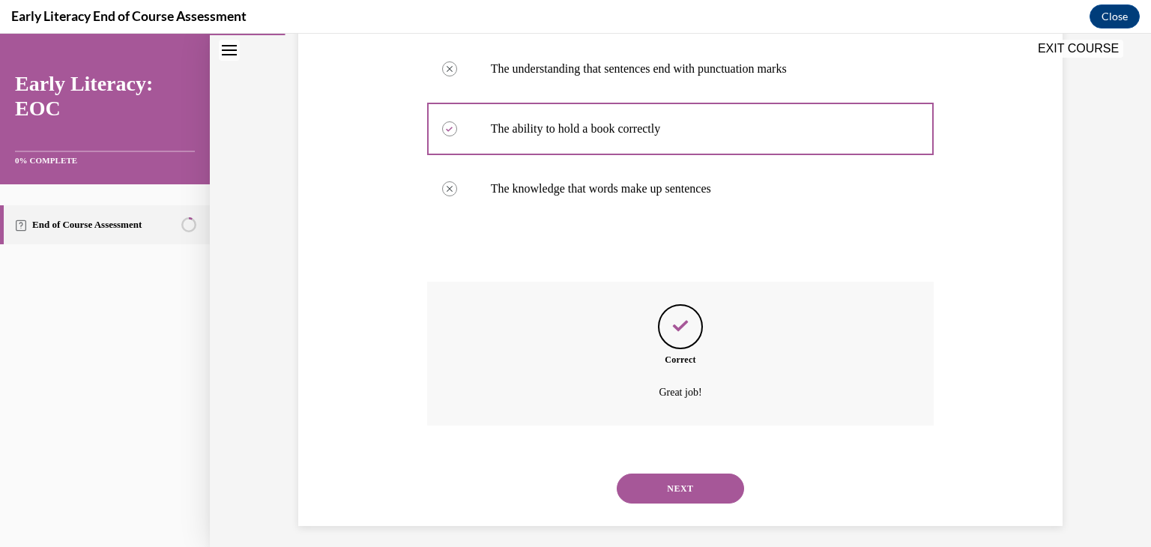
scroll to position [372, 0]
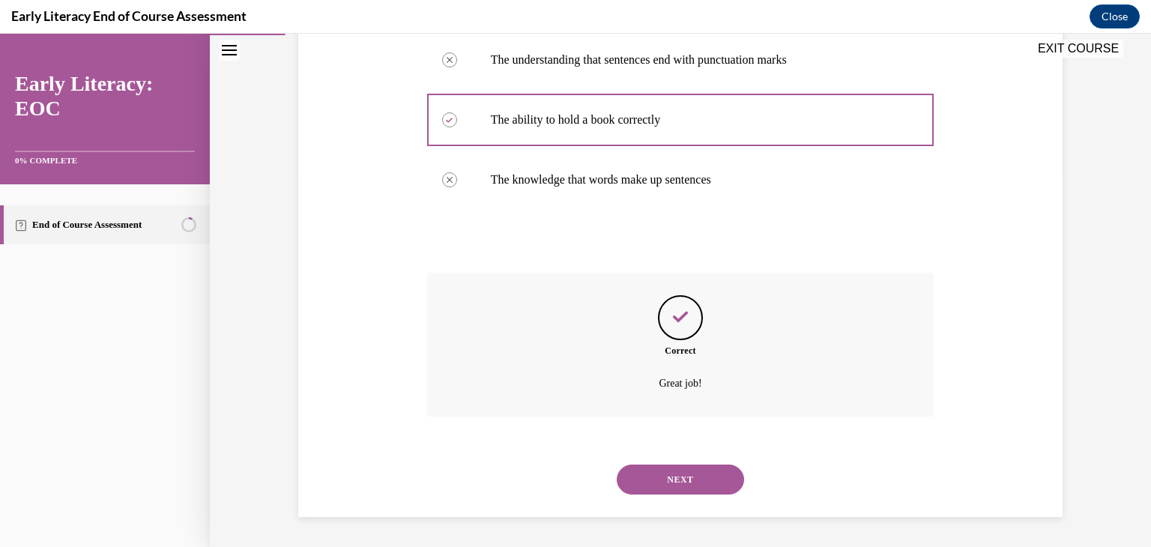
click at [645, 474] on button "NEXT" at bounding box center [680, 480] width 127 height 30
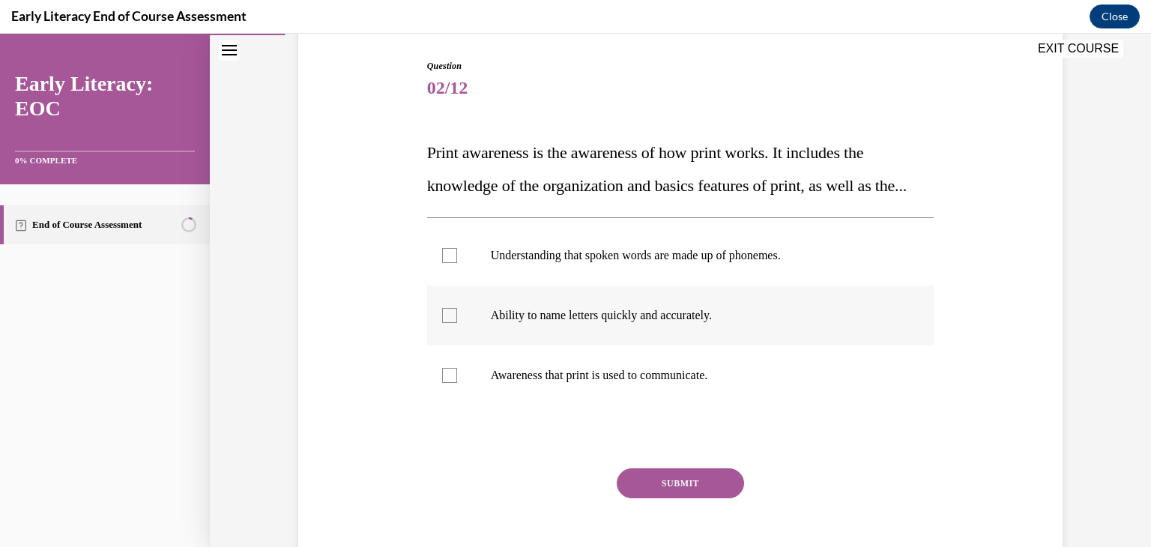
scroll to position [150, 0]
click at [442, 382] on div at bounding box center [449, 374] width 15 height 15
click at [676, 498] on button "SUBMIT" at bounding box center [680, 483] width 127 height 30
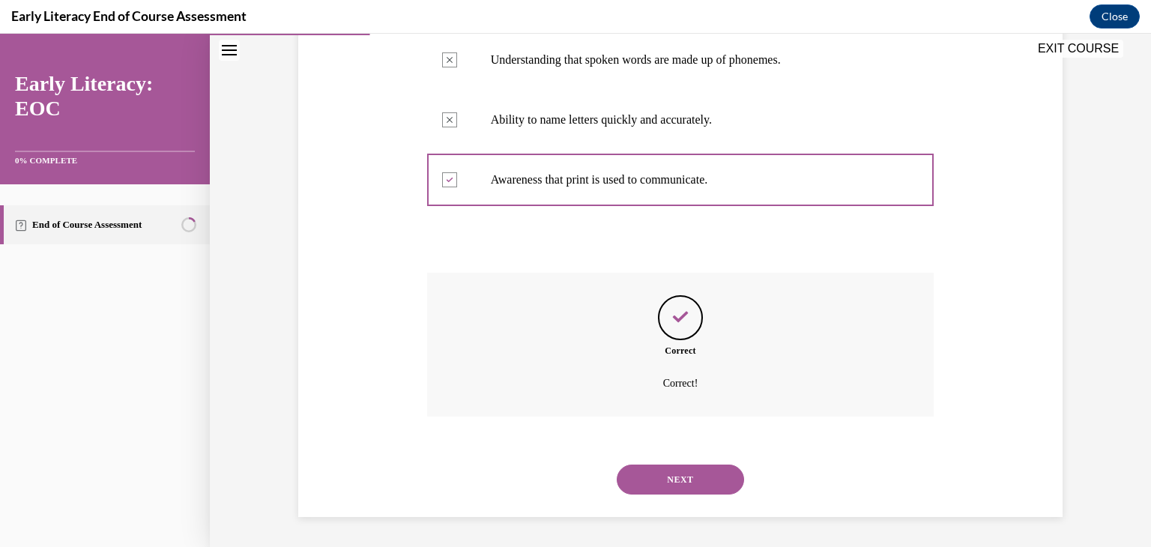
scroll to position [378, 0]
click at [699, 474] on button "NEXT" at bounding box center [680, 480] width 127 height 30
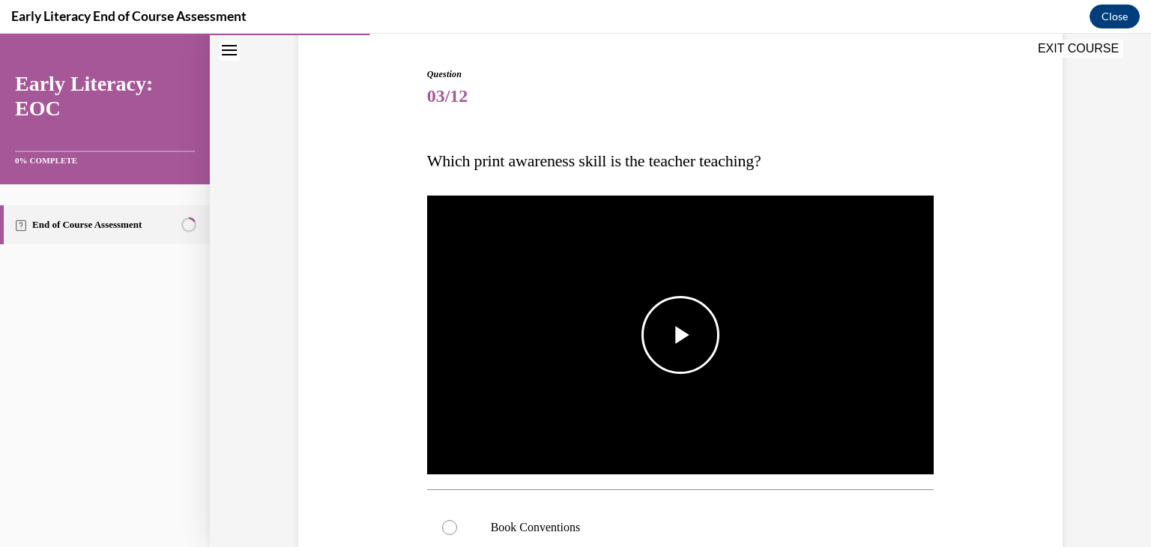
scroll to position [225, 0]
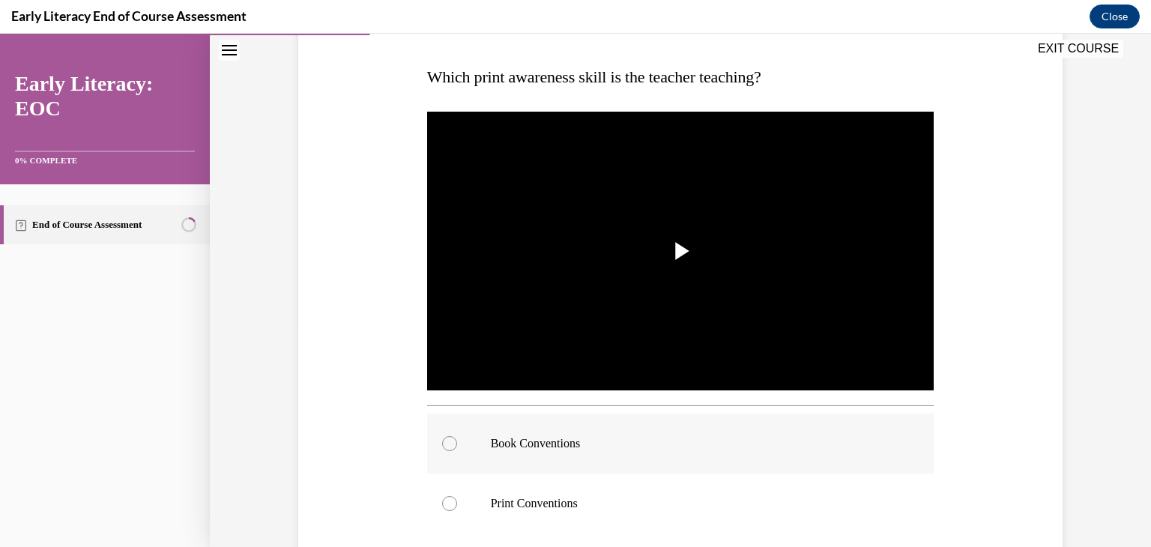
click at [444, 436] on div at bounding box center [449, 443] width 15 height 15
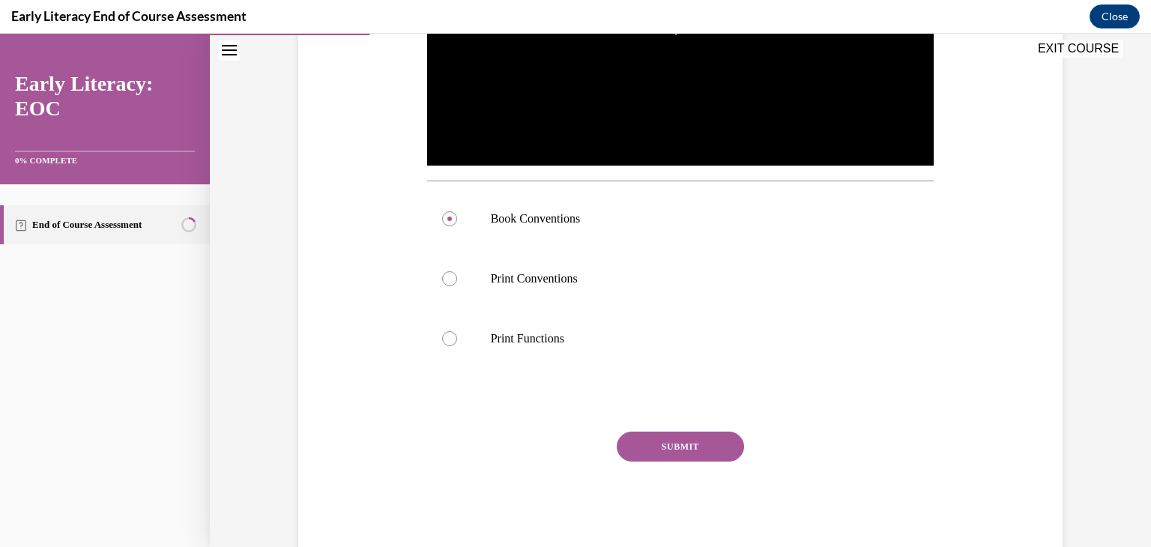
click at [645, 437] on button "SUBMIT" at bounding box center [680, 447] width 127 height 30
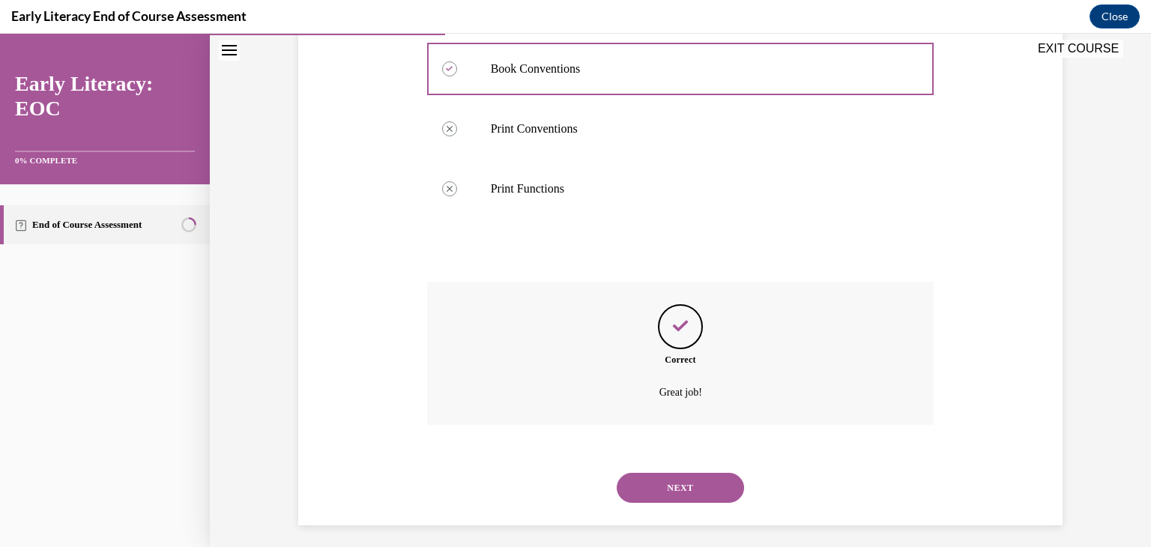
scroll to position [608, 0]
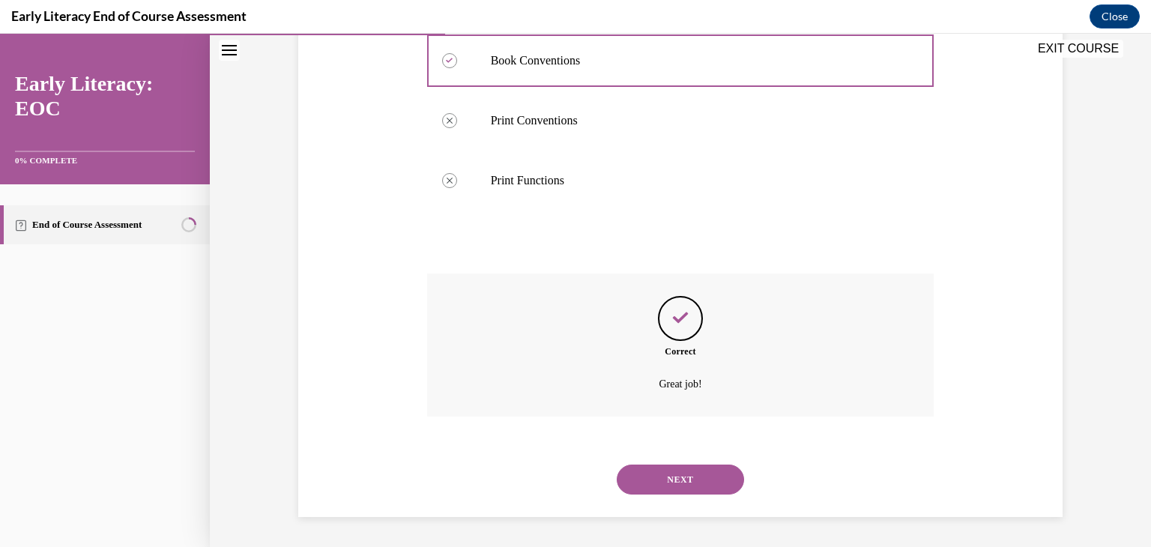
click at [647, 471] on button "NEXT" at bounding box center [680, 480] width 127 height 30
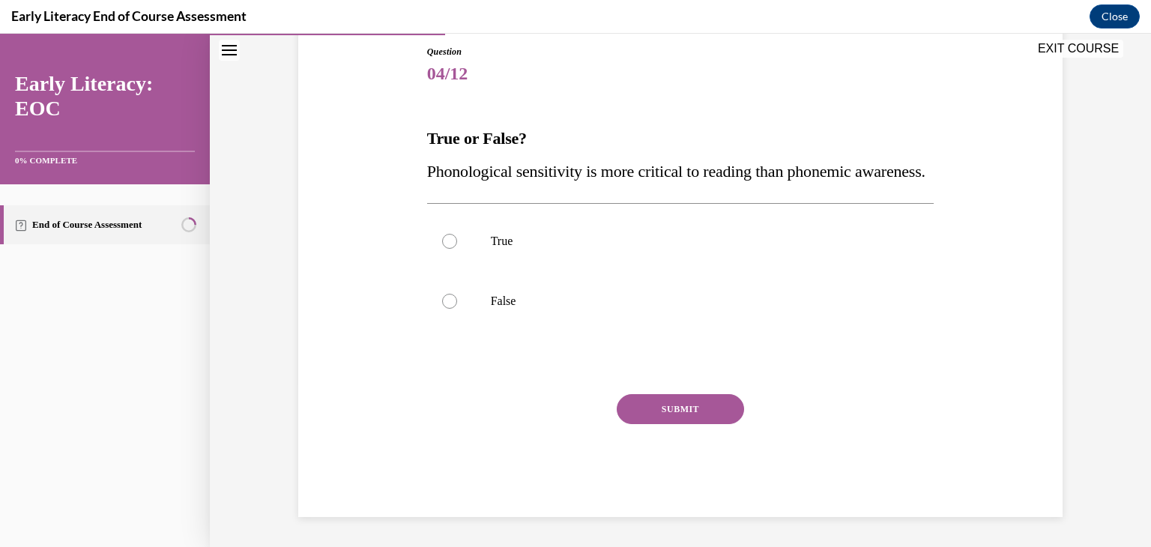
scroll to position [166, 0]
click at [444, 309] on div at bounding box center [449, 301] width 15 height 15
click at [624, 424] on button "SUBMIT" at bounding box center [680, 409] width 127 height 30
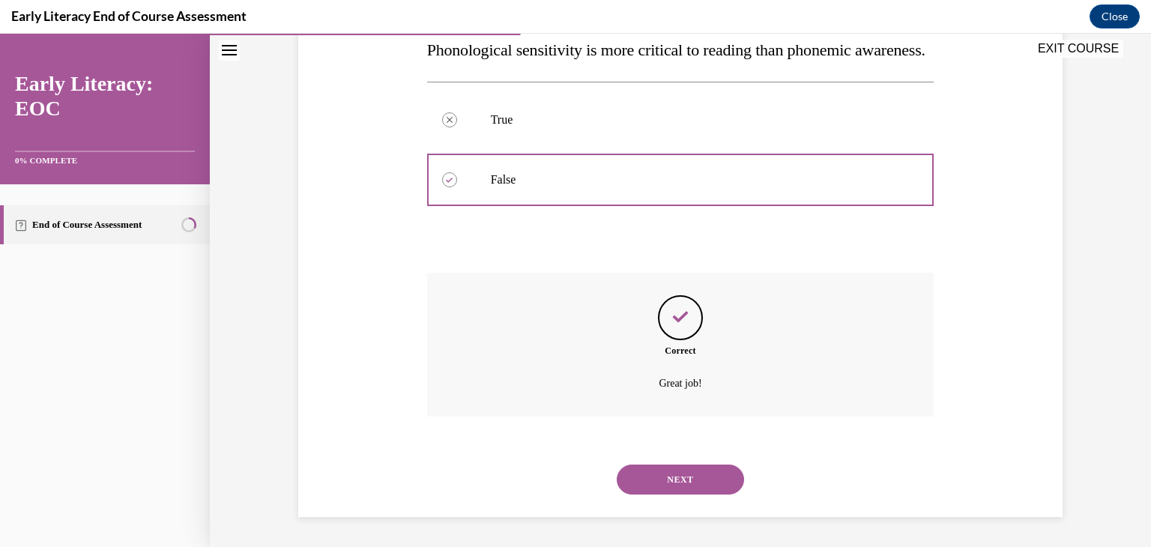
scroll to position [318, 0]
click at [640, 470] on button "NEXT" at bounding box center [680, 480] width 127 height 30
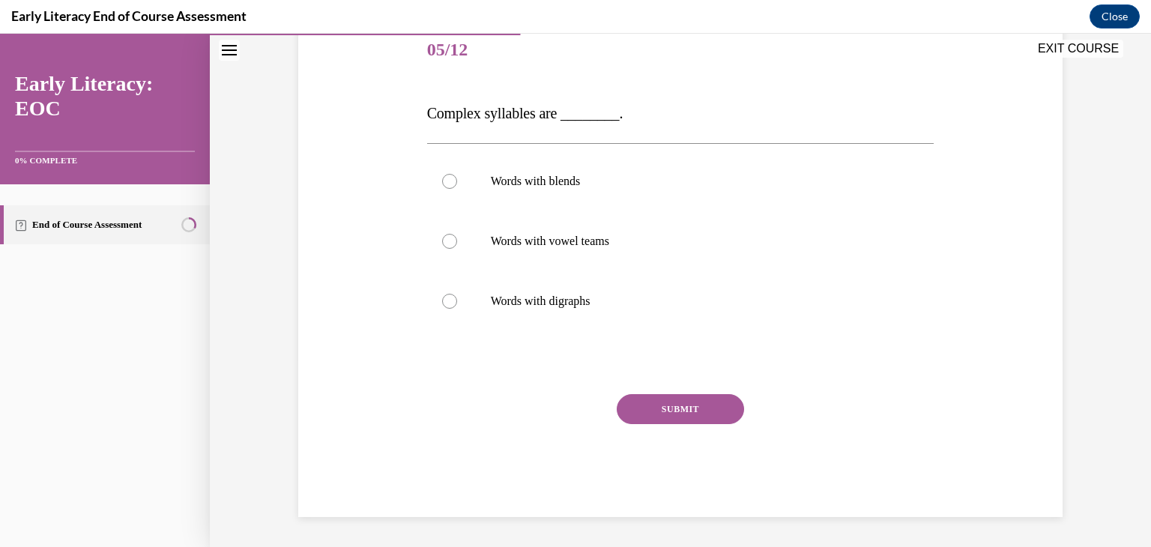
scroll to position [166, 0]
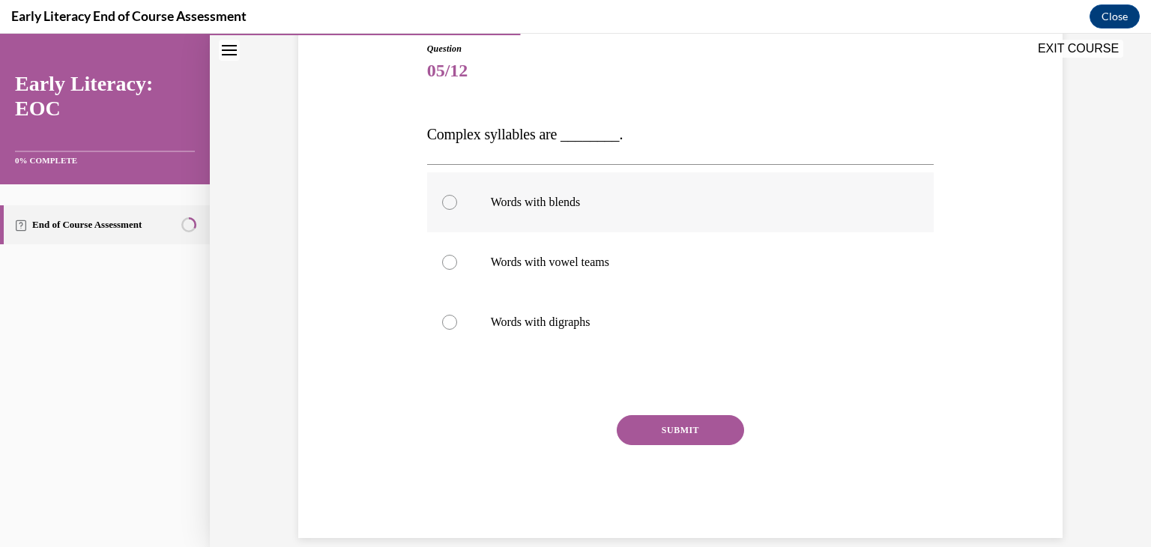
click at [445, 202] on div at bounding box center [449, 202] width 15 height 15
click at [672, 418] on button "SUBMIT" at bounding box center [680, 430] width 127 height 30
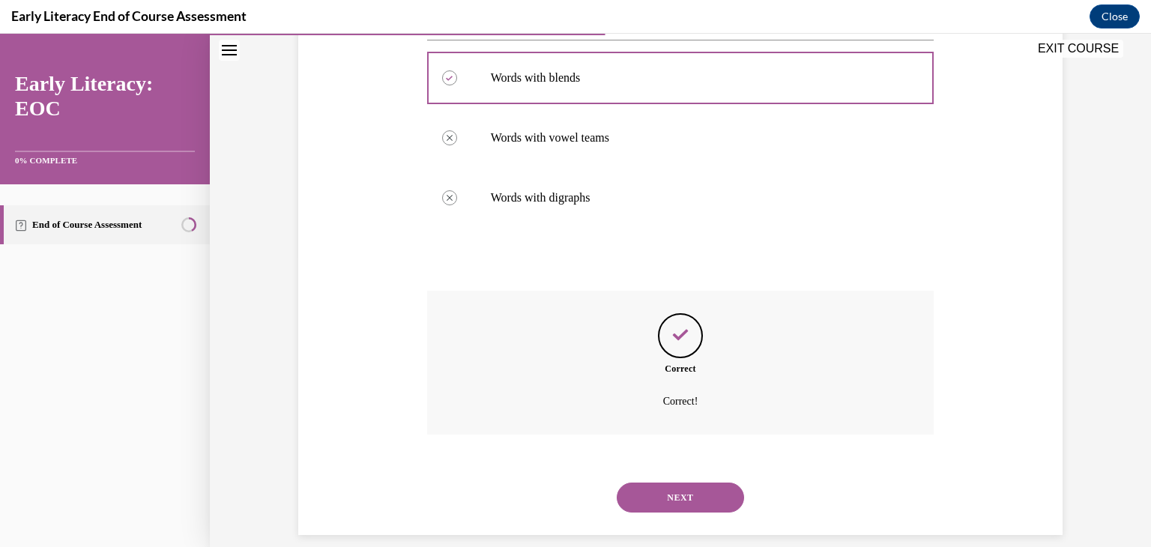
scroll to position [309, 0]
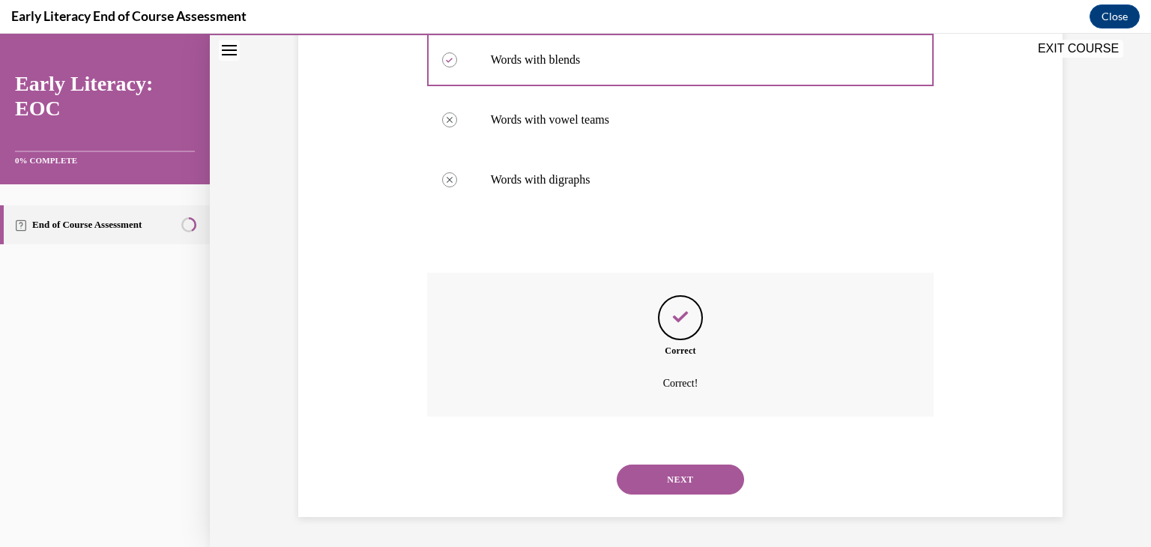
click at [682, 474] on button "NEXT" at bounding box center [680, 480] width 127 height 30
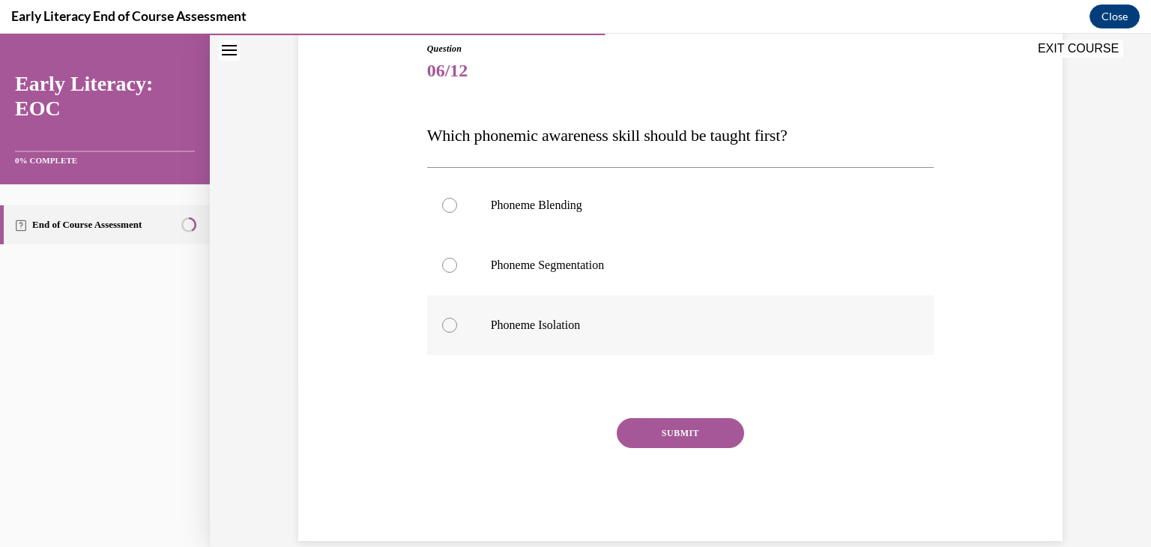
click at [444, 322] on div at bounding box center [449, 325] width 15 height 15
click at [673, 431] on button "SUBMIT" at bounding box center [680, 433] width 127 height 30
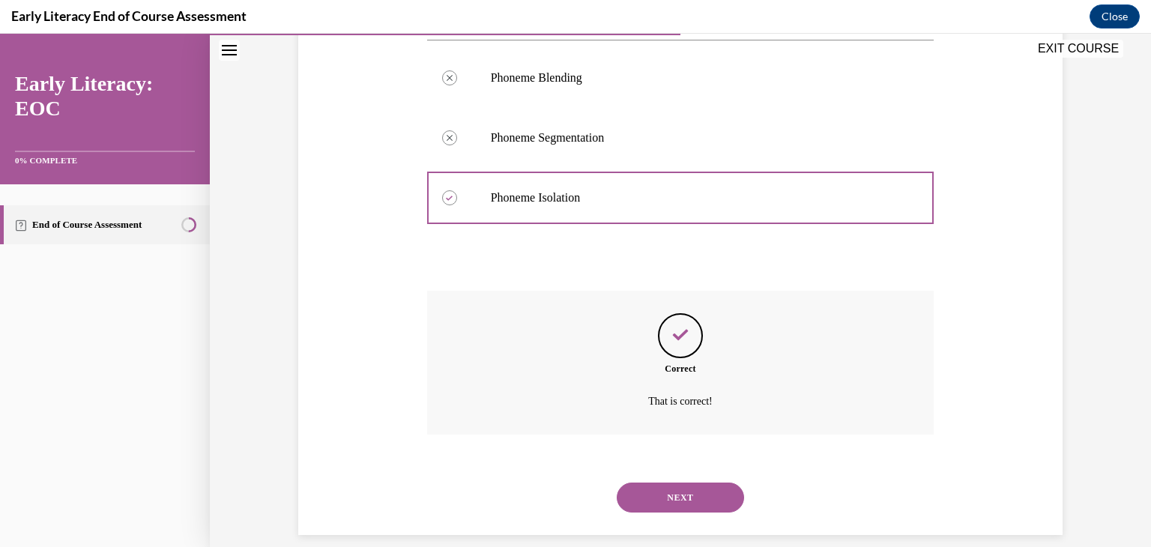
scroll to position [312, 0]
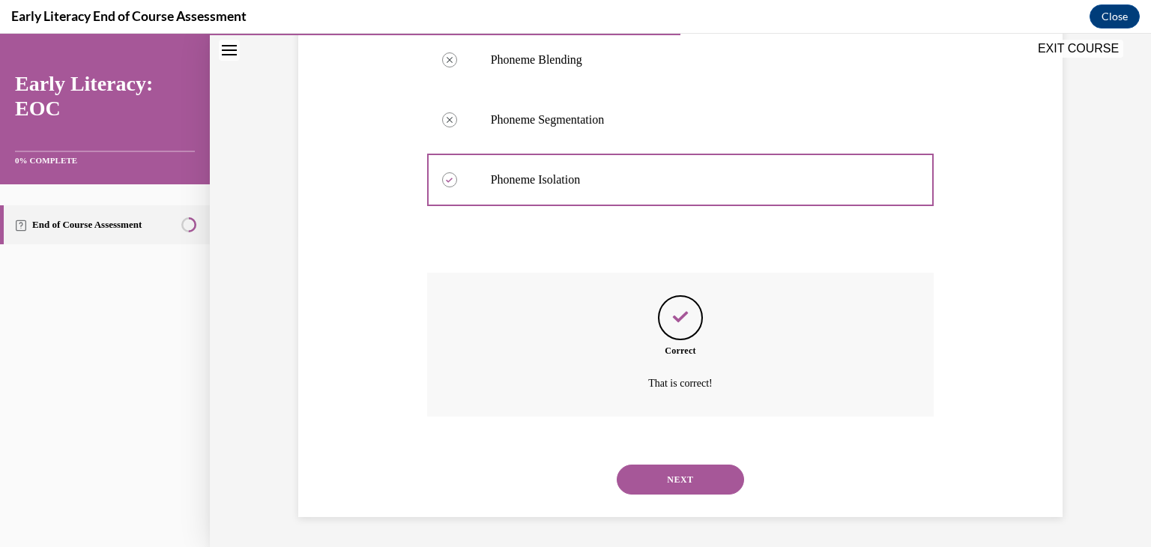
click at [646, 470] on button "NEXT" at bounding box center [680, 480] width 127 height 30
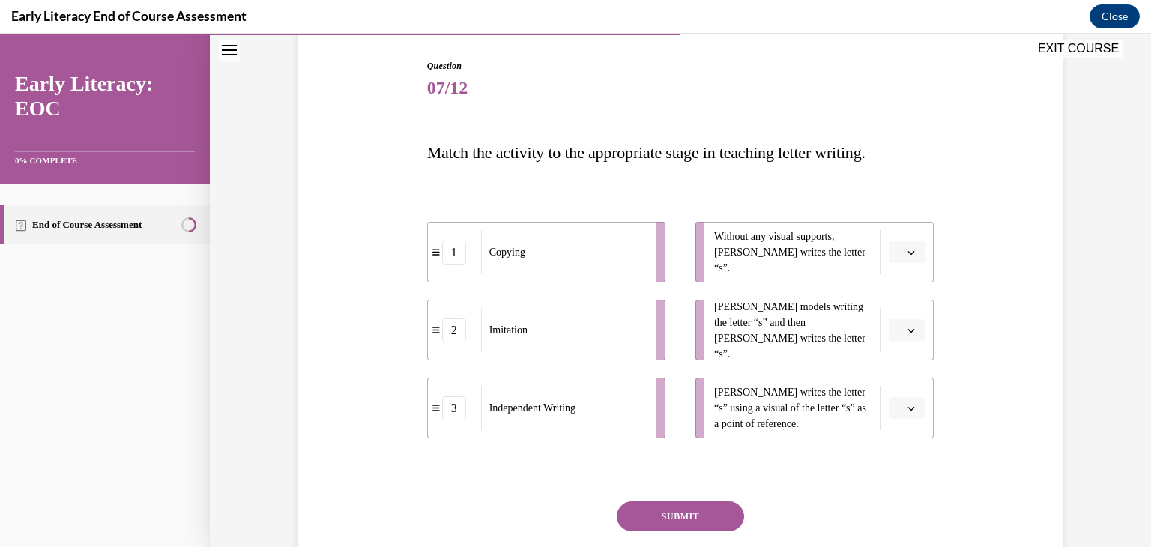
scroll to position [150, 0]
click at [909, 330] on icon "button" at bounding box center [911, 329] width 7 height 7
click at [888, 391] on div "1" at bounding box center [900, 393] width 37 height 30
click at [907, 325] on span "button" at bounding box center [911, 330] width 10 height 10
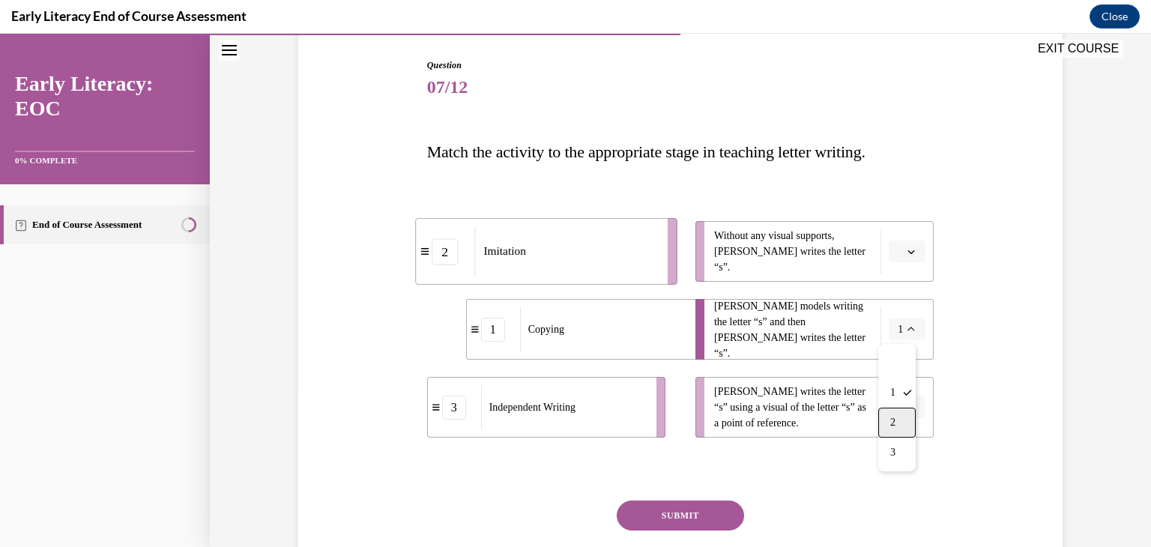
click at [893, 417] on span "2" at bounding box center [893, 423] width 5 height 12
click at [908, 329] on icon "button" at bounding box center [911, 329] width 7 height 7
click at [913, 247] on button "button" at bounding box center [907, 252] width 37 height 22
click at [891, 373] on div "3" at bounding box center [900, 375] width 37 height 30
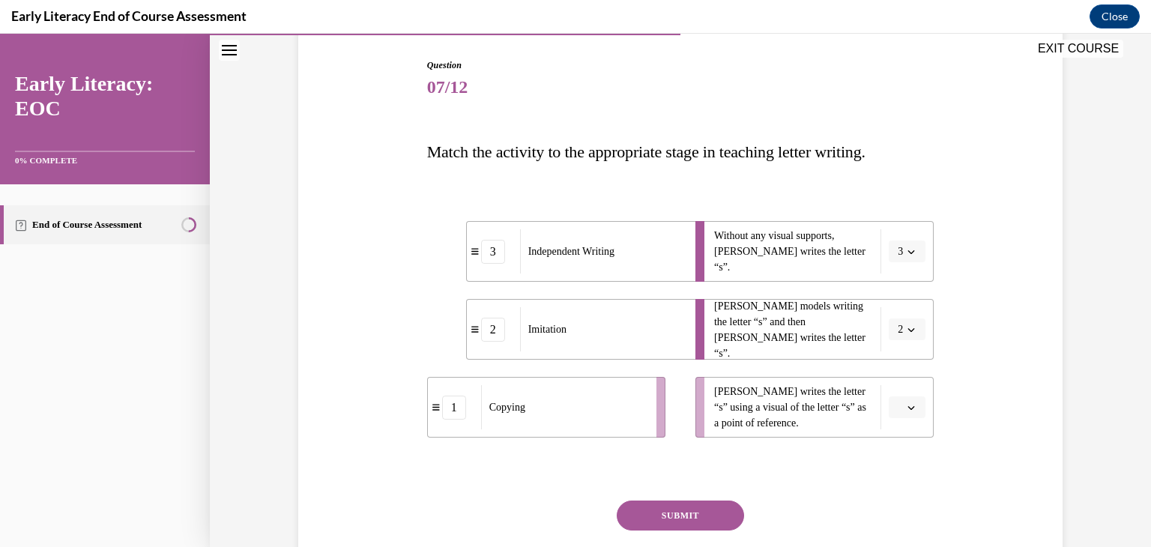
click at [906, 412] on span "button" at bounding box center [911, 408] width 10 height 10
click at [891, 315] on div "1" at bounding box center [900, 314] width 37 height 30
click at [705, 531] on div "SUBMIT" at bounding box center [680, 538] width 507 height 75
click at [706, 519] on button "SUBMIT" at bounding box center [680, 516] width 127 height 30
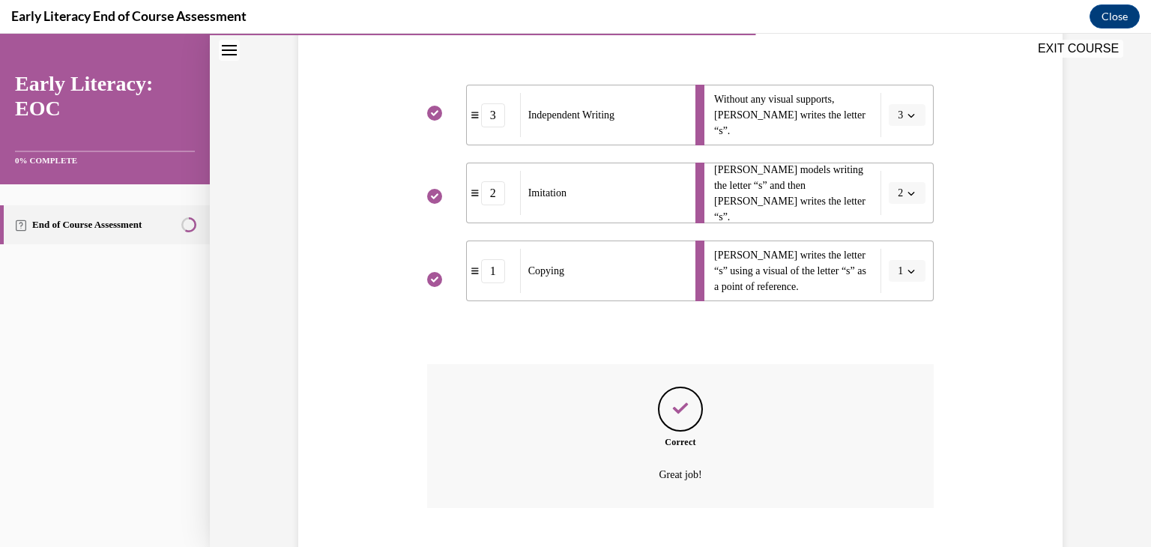
scroll to position [378, 0]
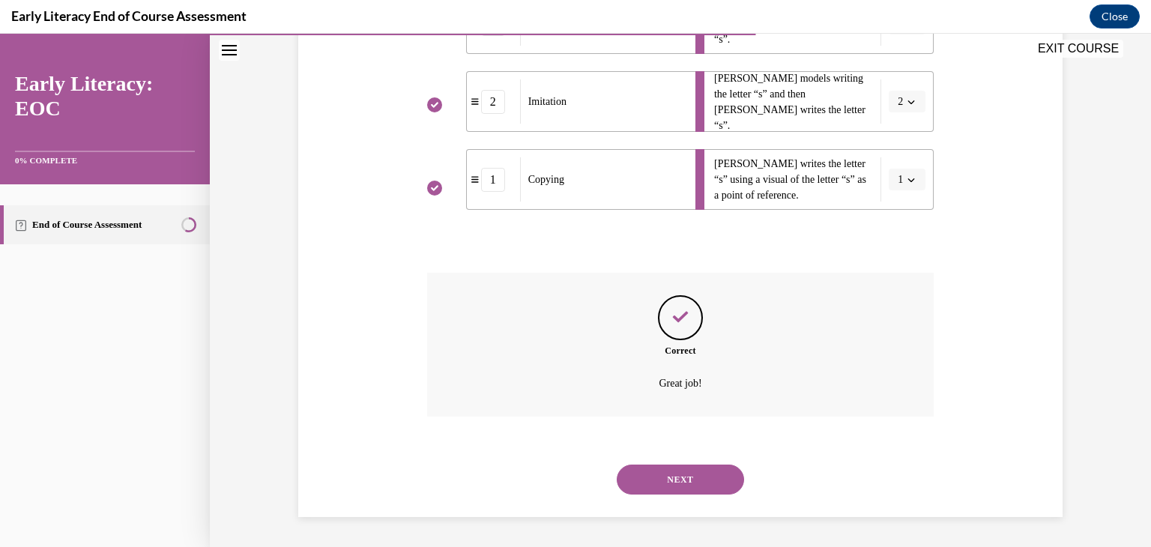
click at [708, 468] on button "NEXT" at bounding box center [680, 480] width 127 height 30
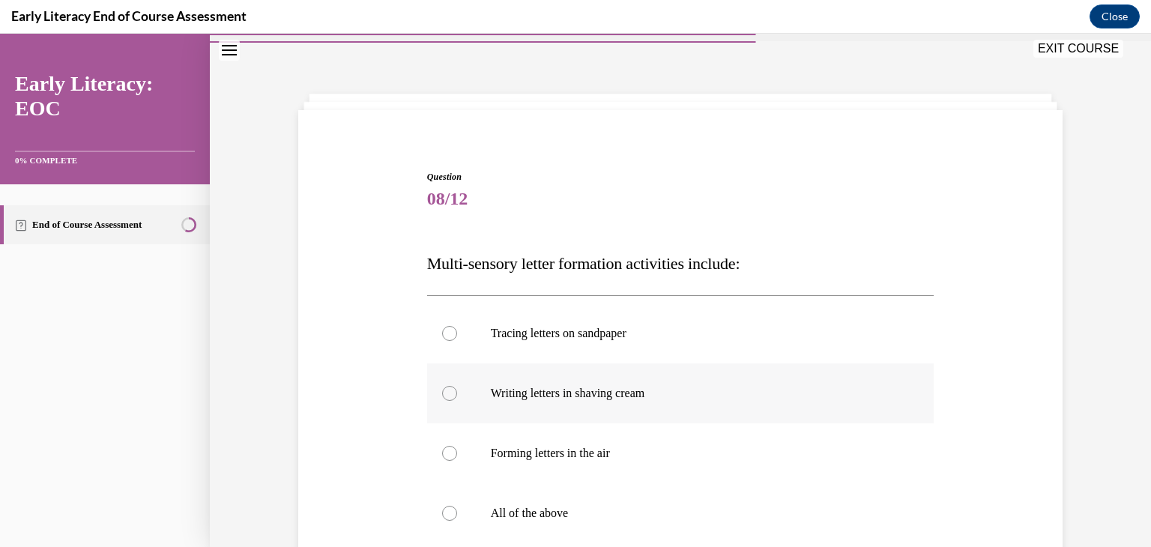
scroll to position [75, 0]
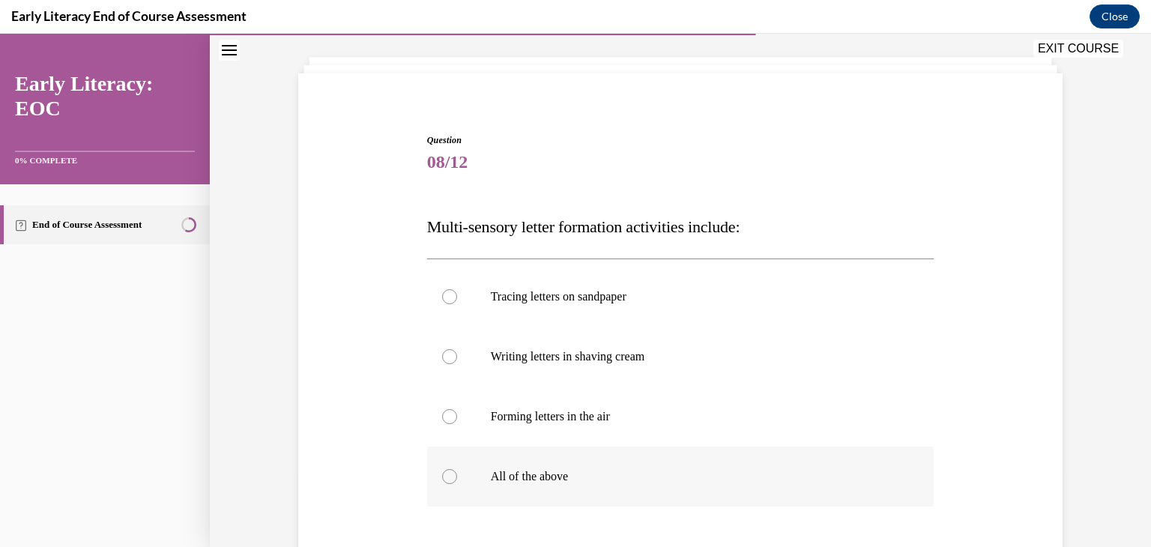
click at [442, 477] on div at bounding box center [449, 476] width 15 height 15
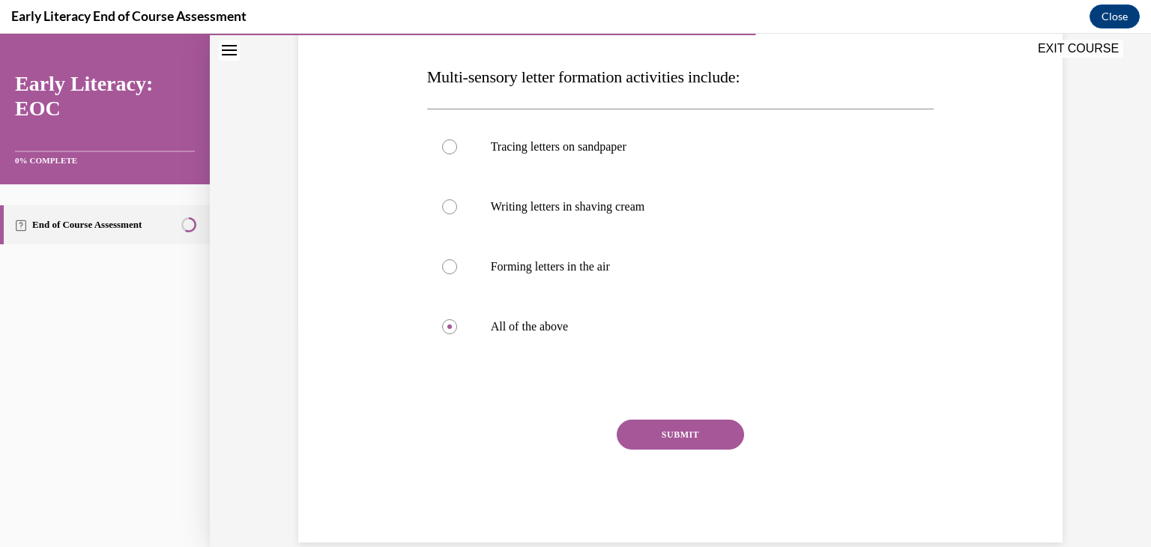
scroll to position [250, 0]
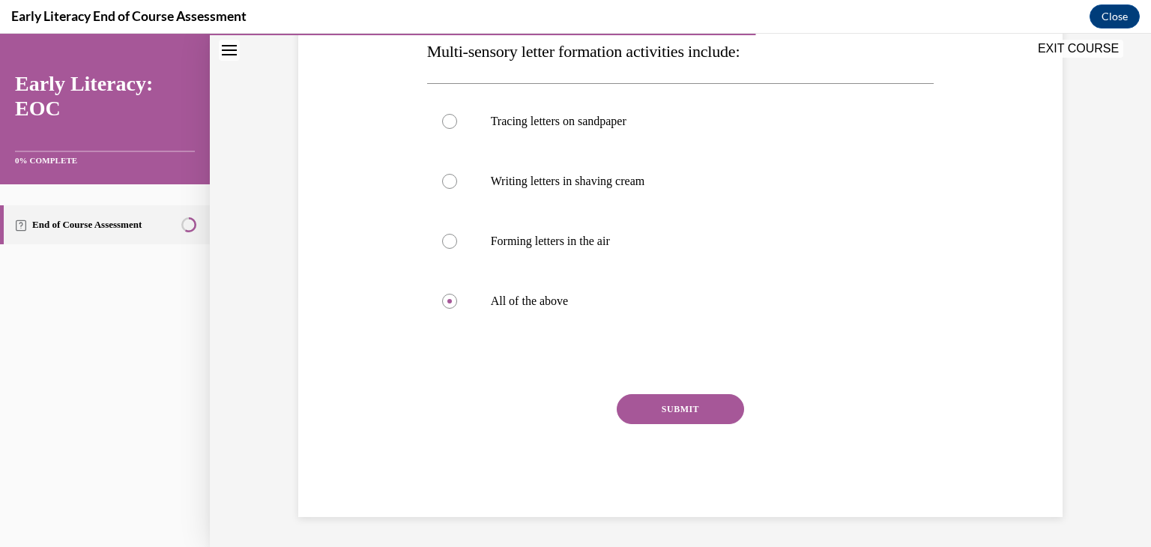
click at [709, 407] on button "SUBMIT" at bounding box center [680, 409] width 127 height 30
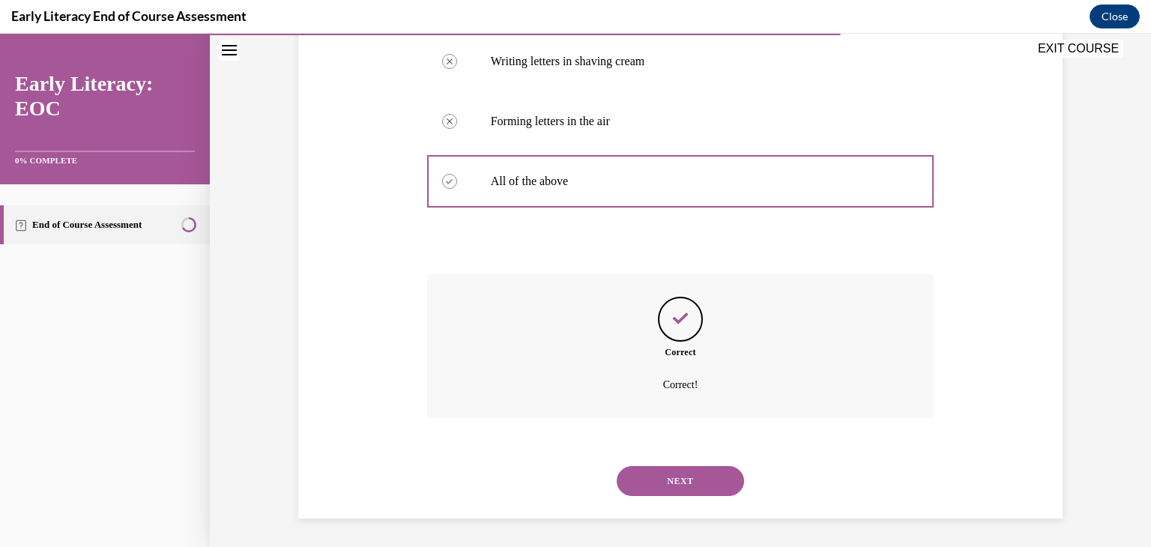
scroll to position [372, 0]
click at [675, 475] on button "NEXT" at bounding box center [680, 480] width 127 height 30
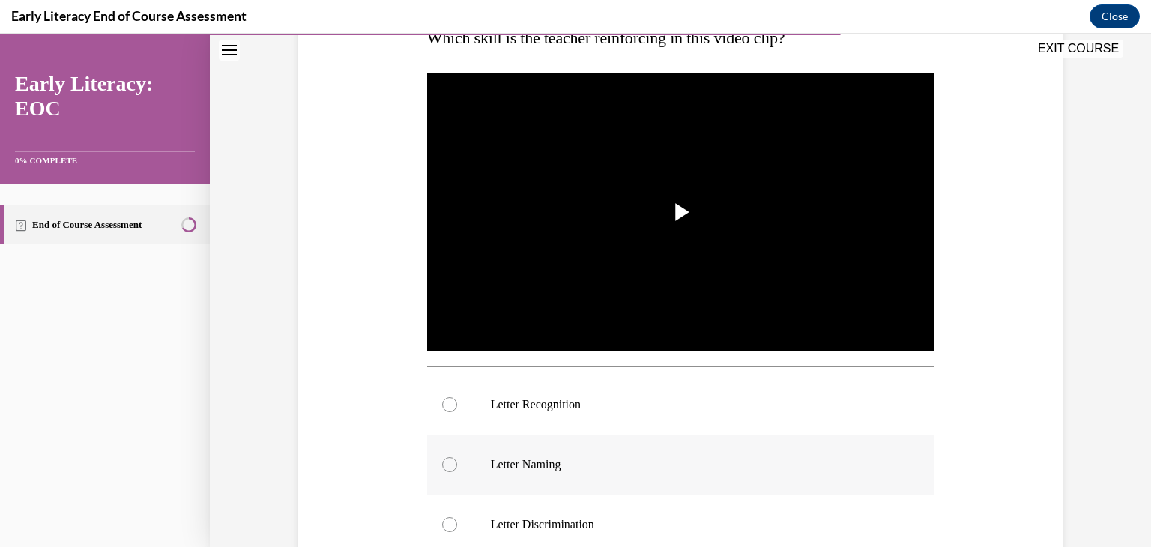
scroll to position [300, 0]
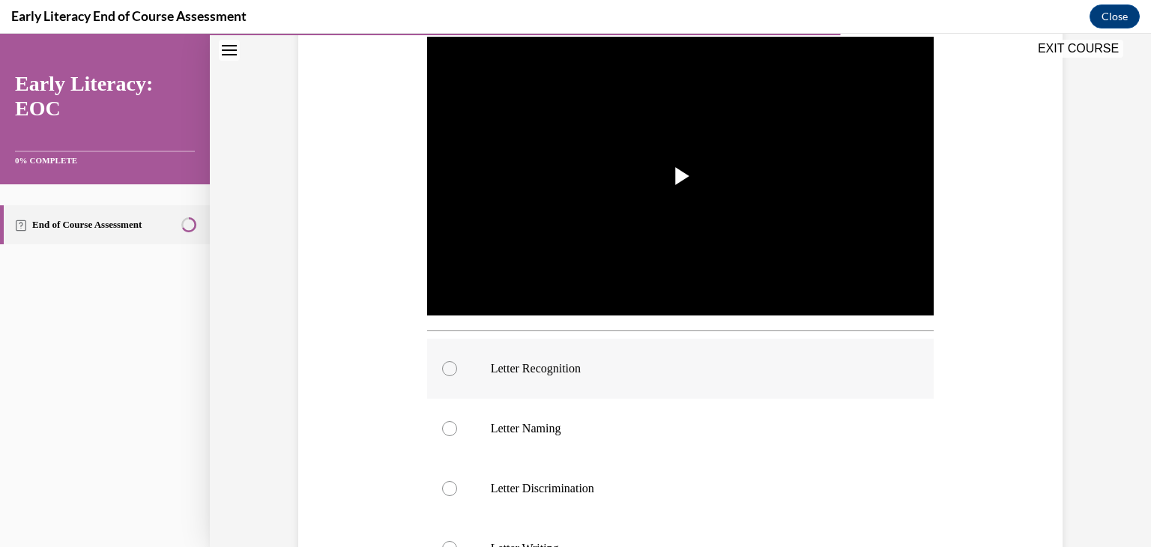
click at [447, 367] on div at bounding box center [449, 368] width 15 height 15
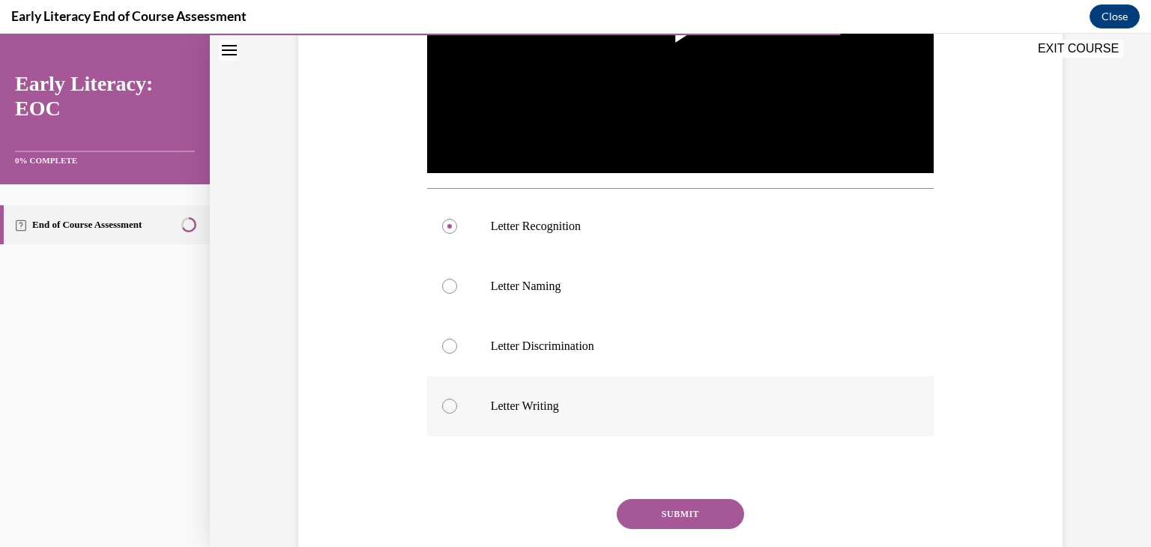
scroll to position [450, 0]
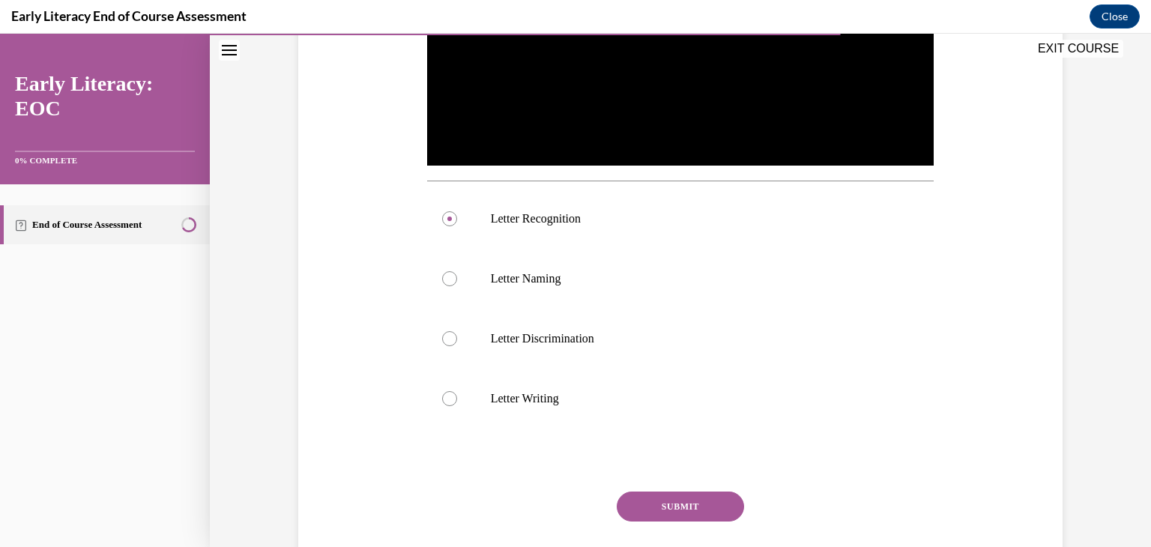
click at [621, 504] on button "SUBMIT" at bounding box center [680, 507] width 127 height 30
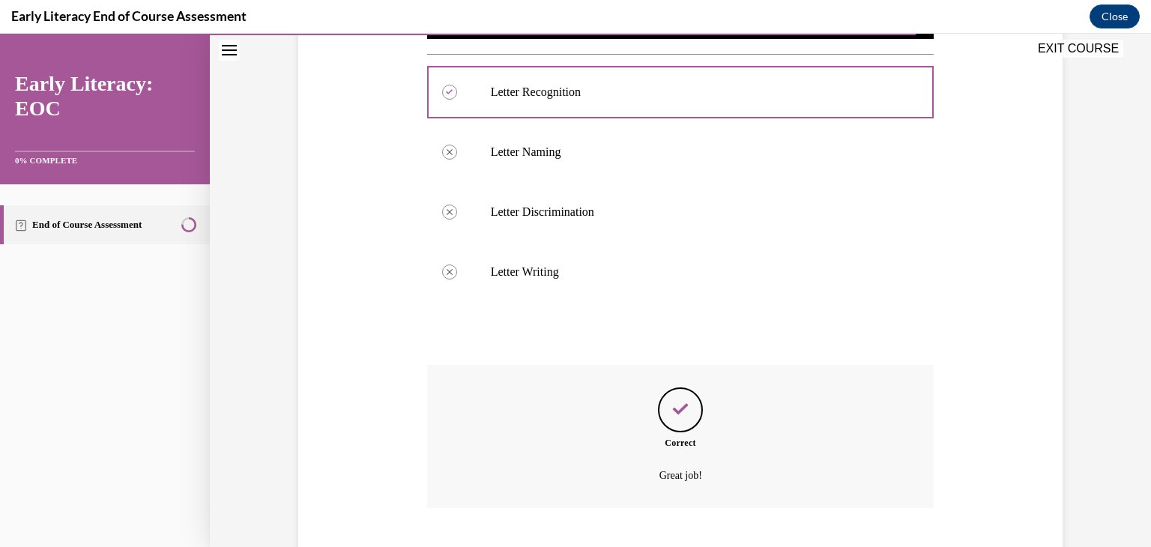
scroll to position [668, 0]
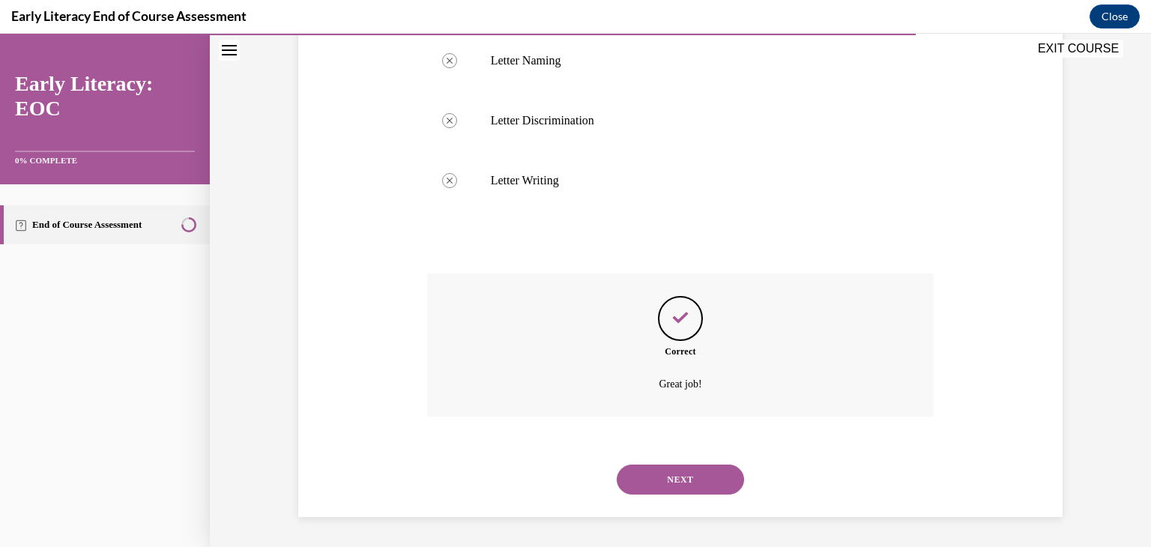
click at [645, 473] on button "NEXT" at bounding box center [680, 480] width 127 height 30
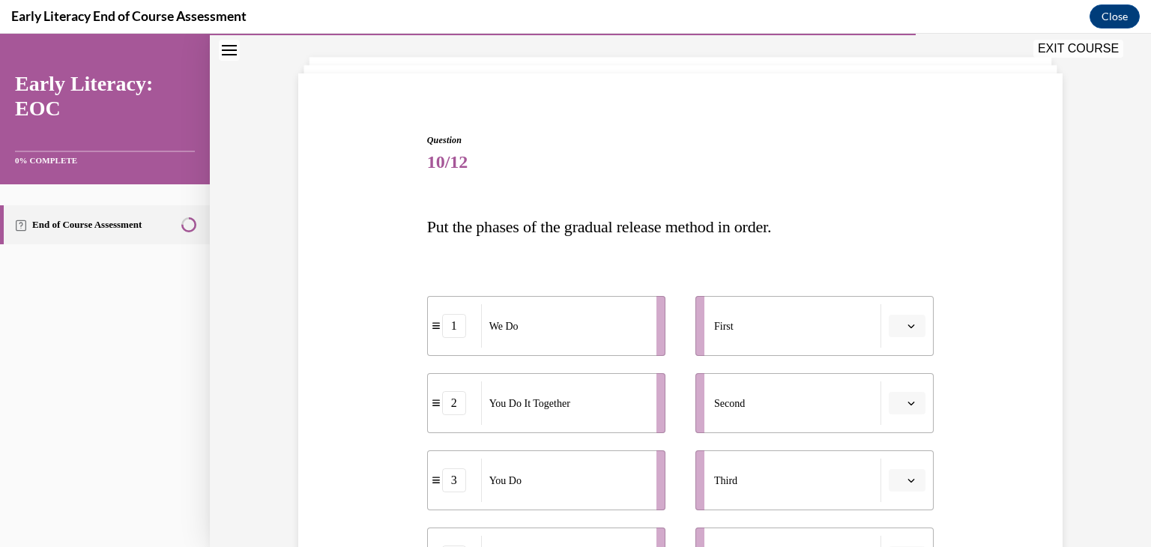
scroll to position [150, 0]
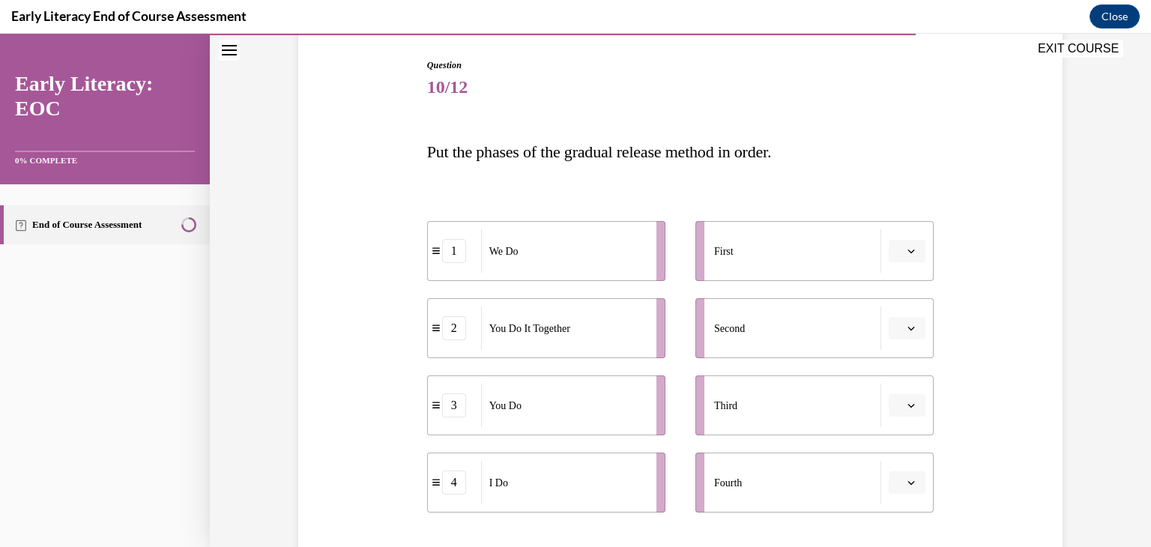
click at [908, 251] on icon "button" at bounding box center [911, 250] width 7 height 7
click at [894, 399] on span "4" at bounding box center [896, 405] width 5 height 12
click at [908, 329] on icon "button" at bounding box center [911, 328] width 7 height 7
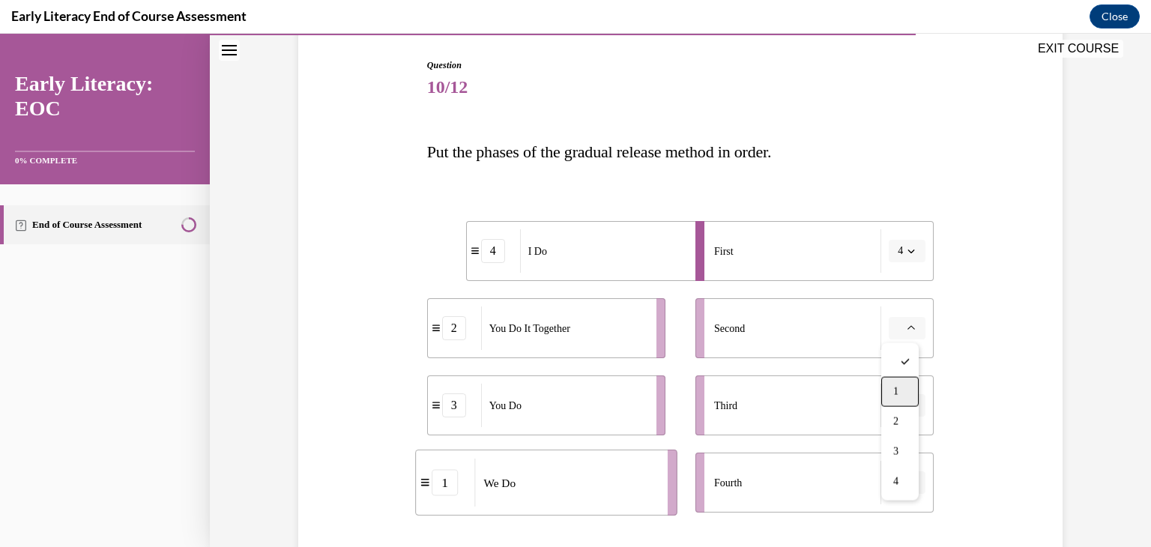
click at [903, 386] on div "1" at bounding box center [900, 392] width 37 height 30
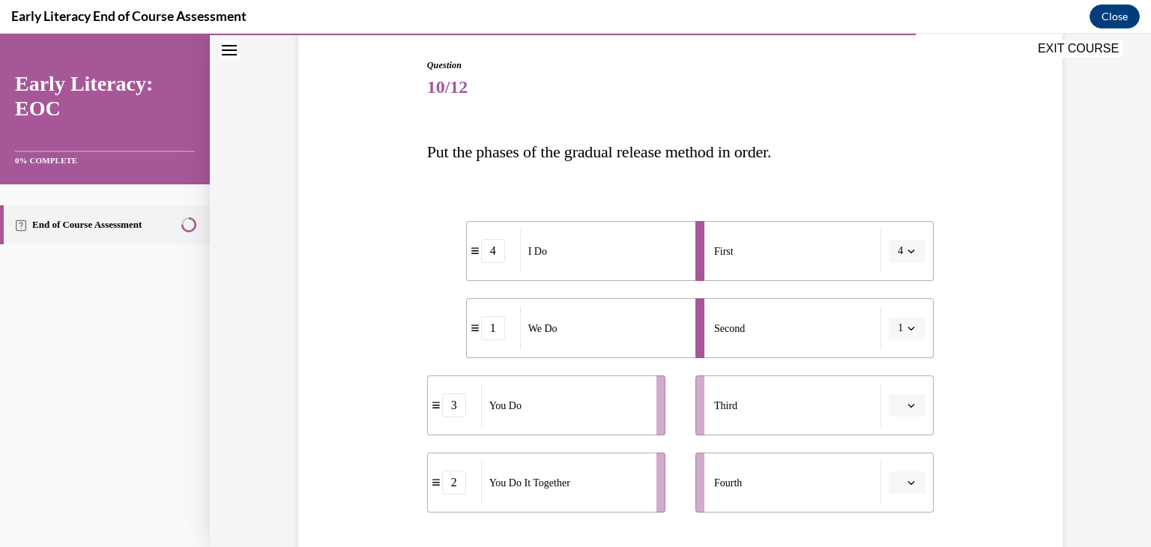
click at [906, 406] on span "button" at bounding box center [911, 405] width 10 height 10
click at [900, 311] on div "2" at bounding box center [900, 312] width 37 height 30
click at [908, 480] on icon "button" at bounding box center [911, 482] width 7 height 7
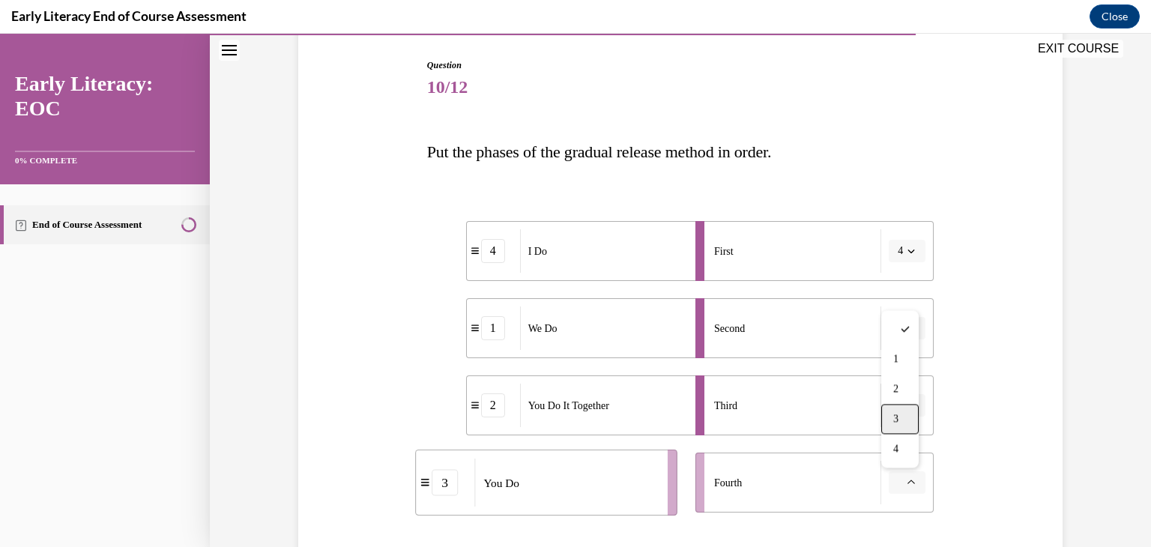
click at [903, 415] on div "3" at bounding box center [900, 419] width 37 height 30
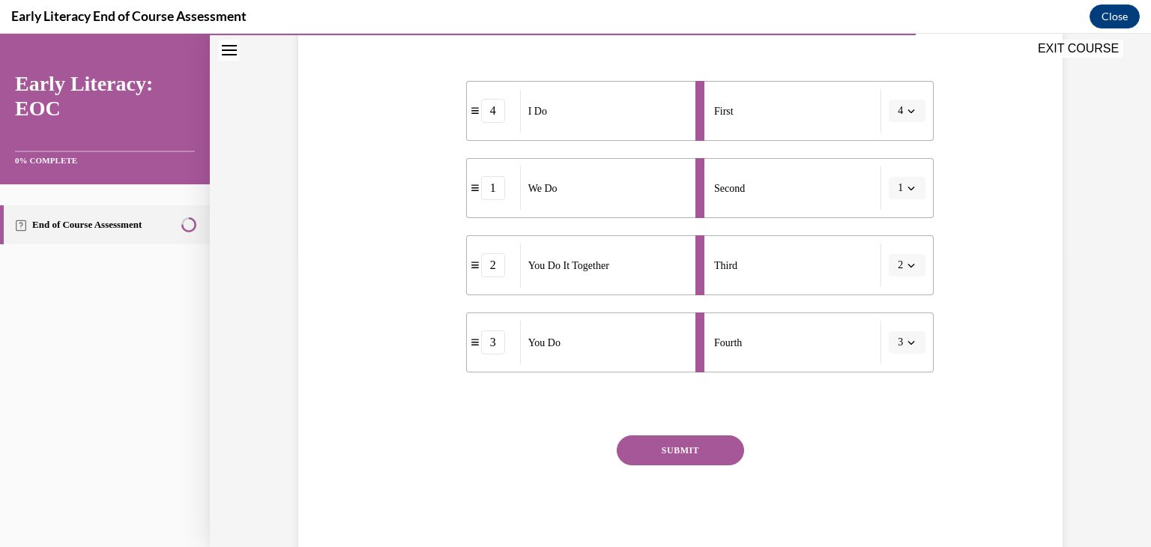
scroll to position [300, 0]
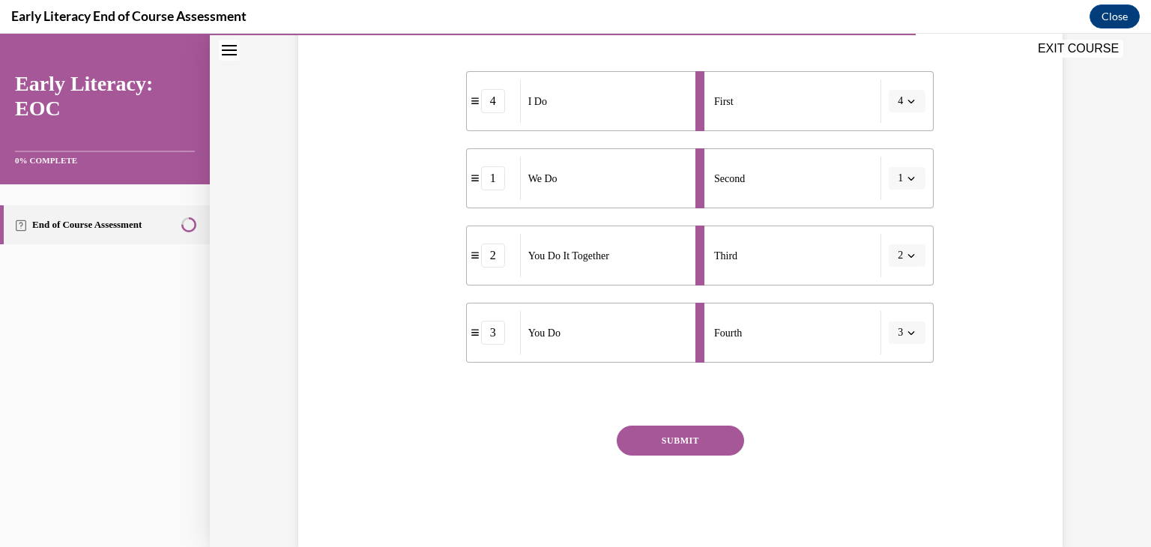
click at [717, 440] on button "SUBMIT" at bounding box center [680, 441] width 127 height 30
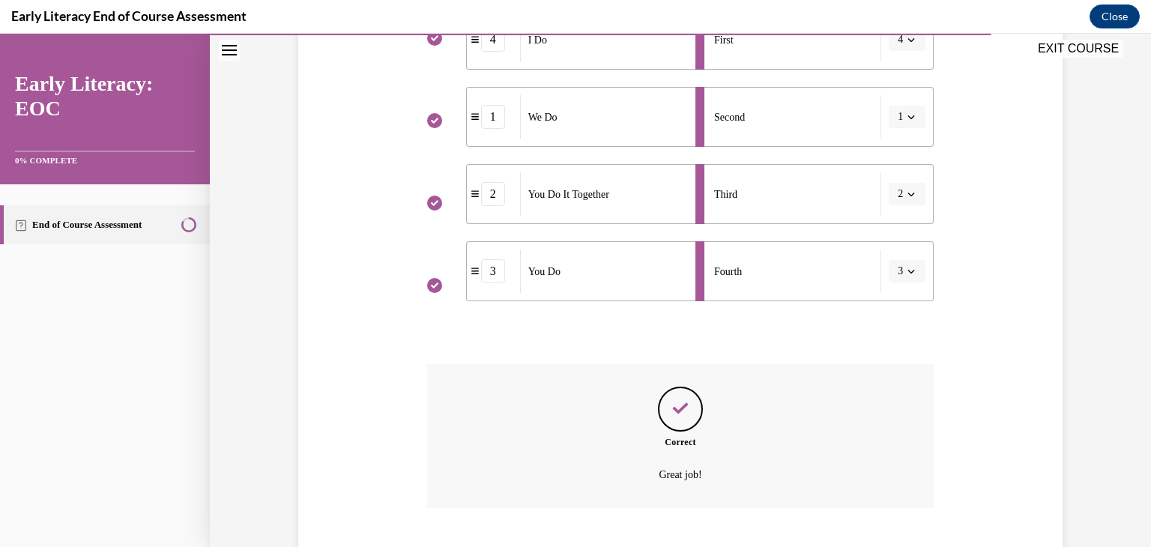
scroll to position [453, 0]
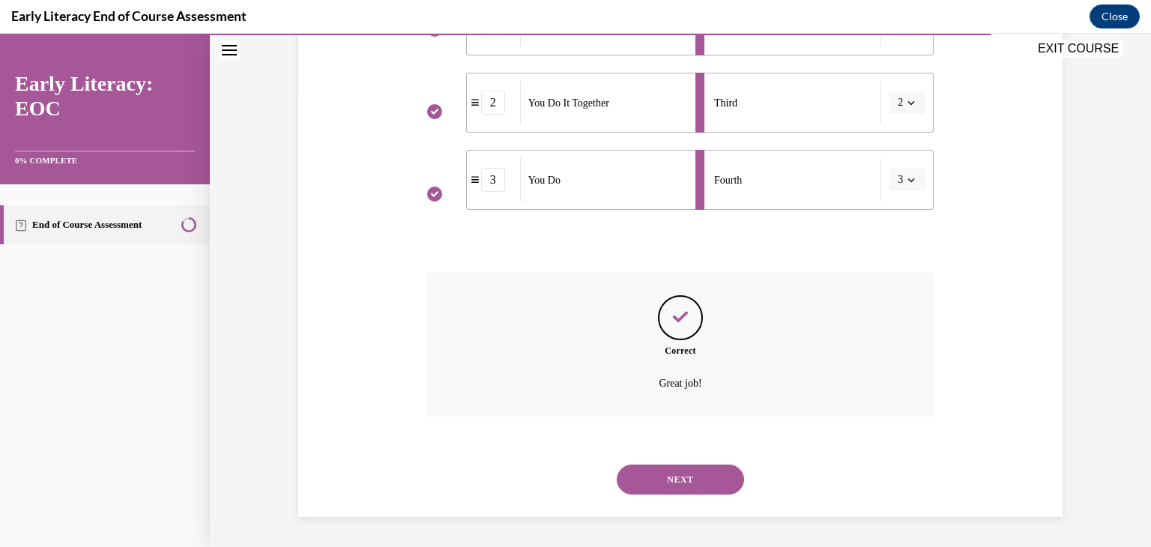
click at [708, 483] on button "NEXT" at bounding box center [680, 480] width 127 height 30
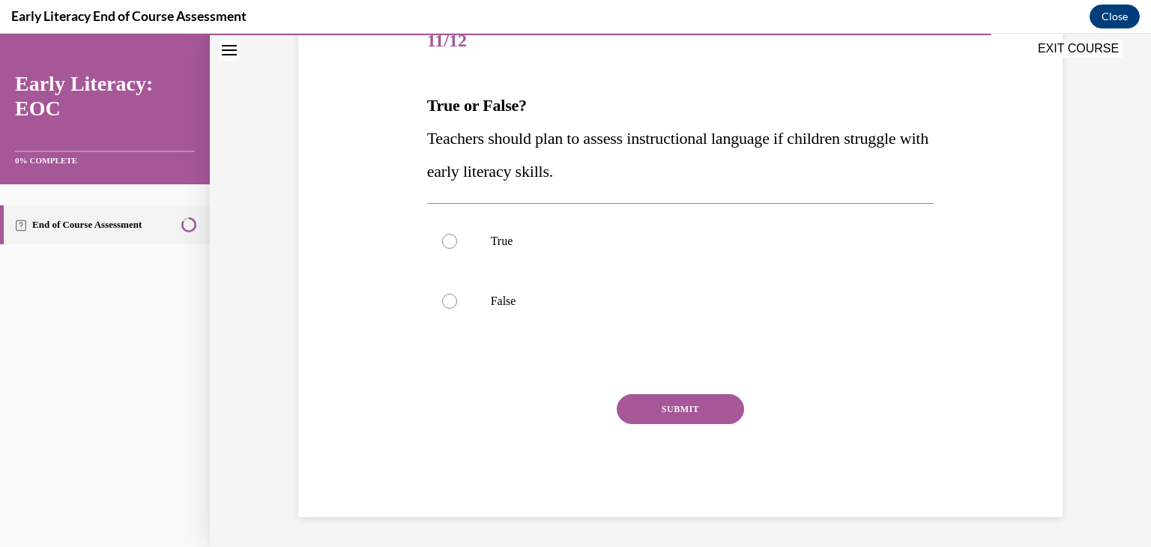
scroll to position [166, 0]
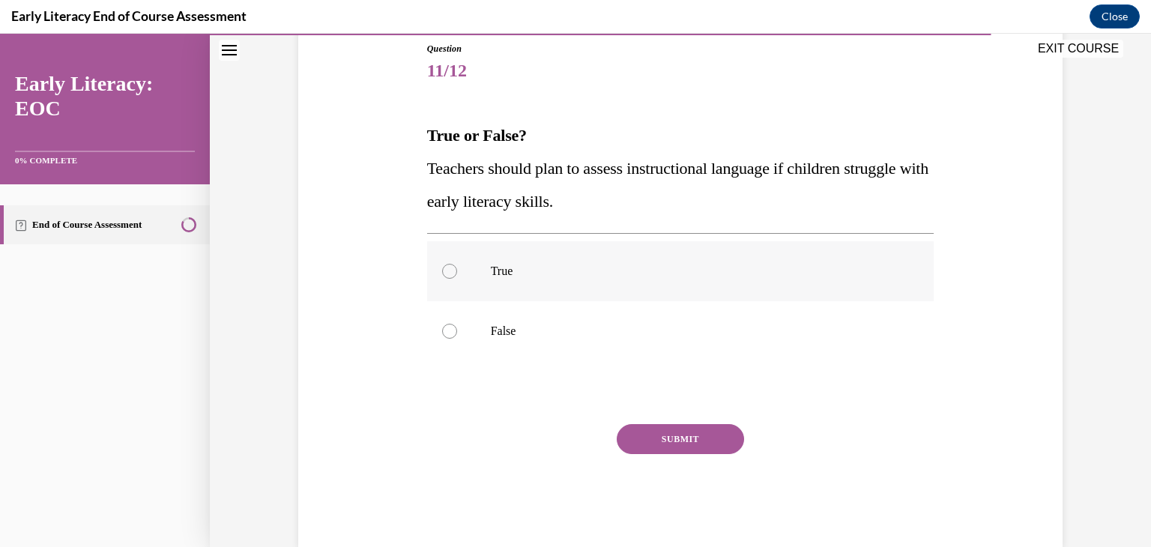
click at [436, 266] on div at bounding box center [680, 271] width 507 height 60
click at [724, 434] on button "SUBMIT" at bounding box center [680, 439] width 127 height 30
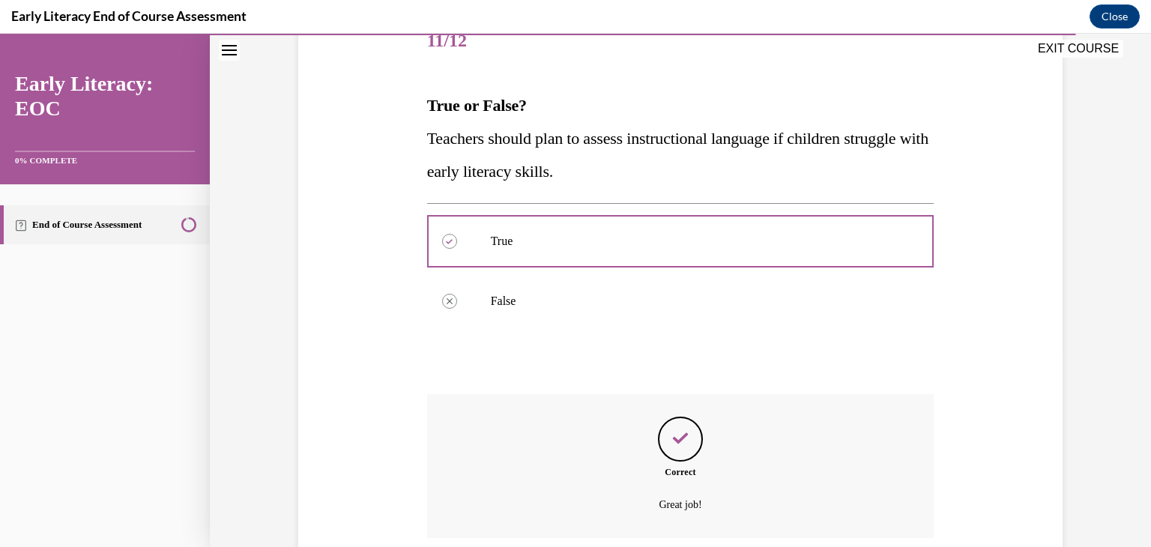
scroll to position [318, 0]
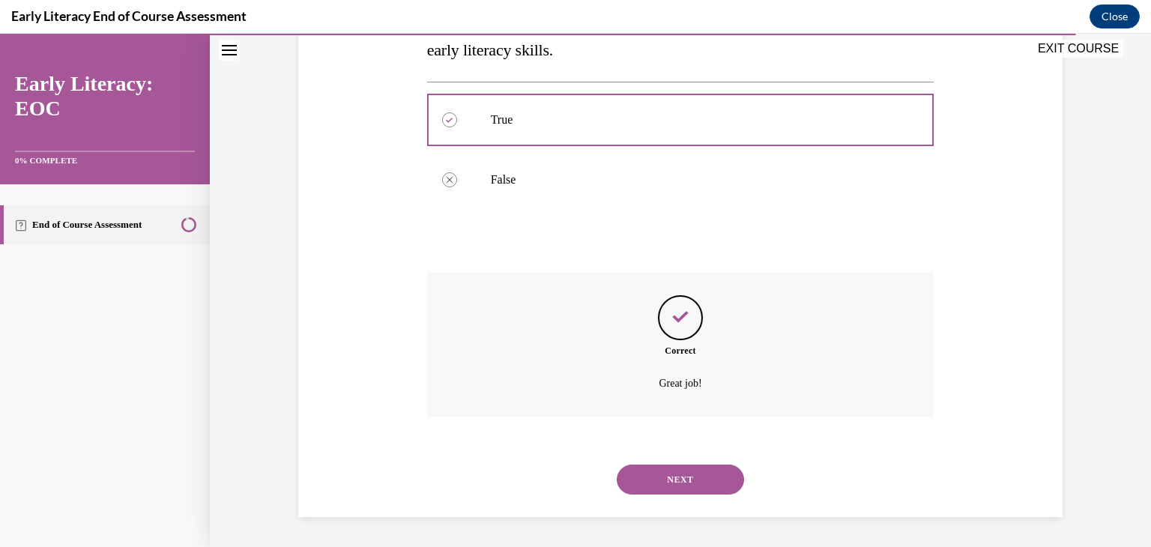
click at [697, 476] on button "NEXT" at bounding box center [680, 480] width 127 height 30
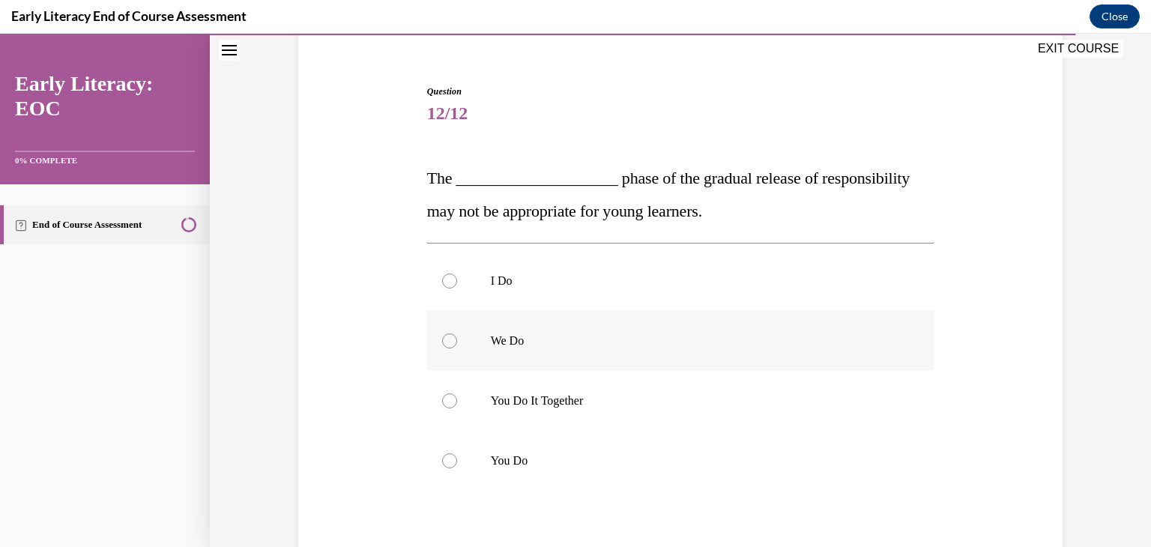
scroll to position [150, 0]
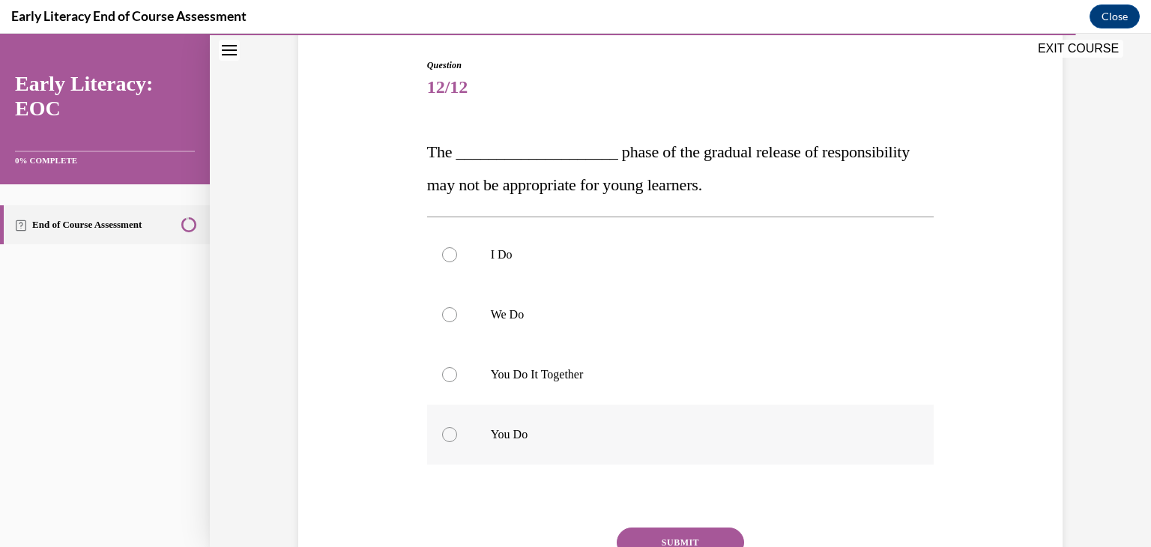
click at [450, 433] on div at bounding box center [449, 434] width 15 height 15
click at [660, 531] on button "SUBMIT" at bounding box center [680, 543] width 127 height 30
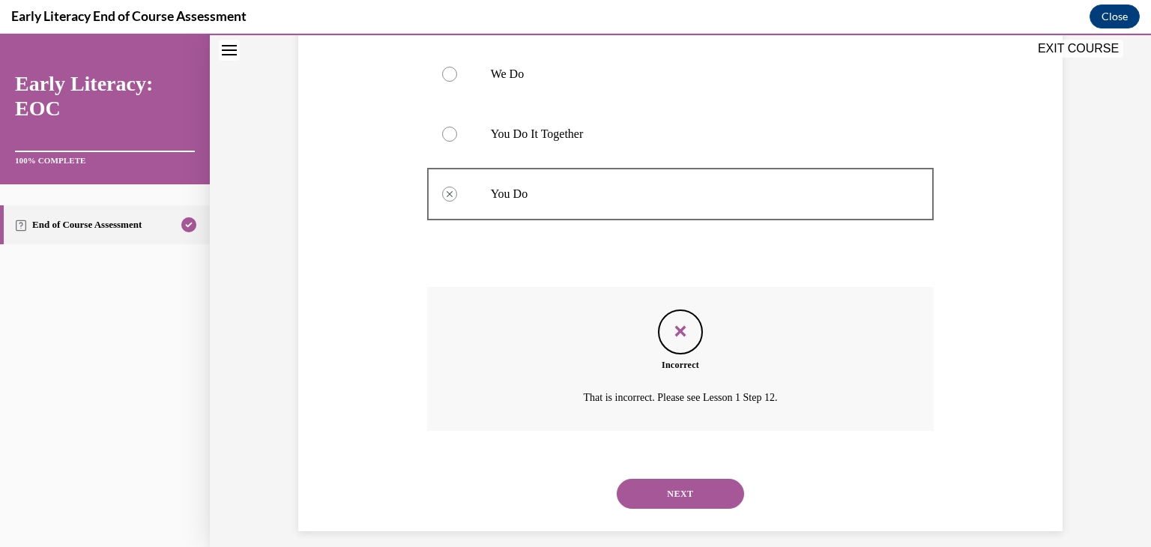
scroll to position [405, 0]
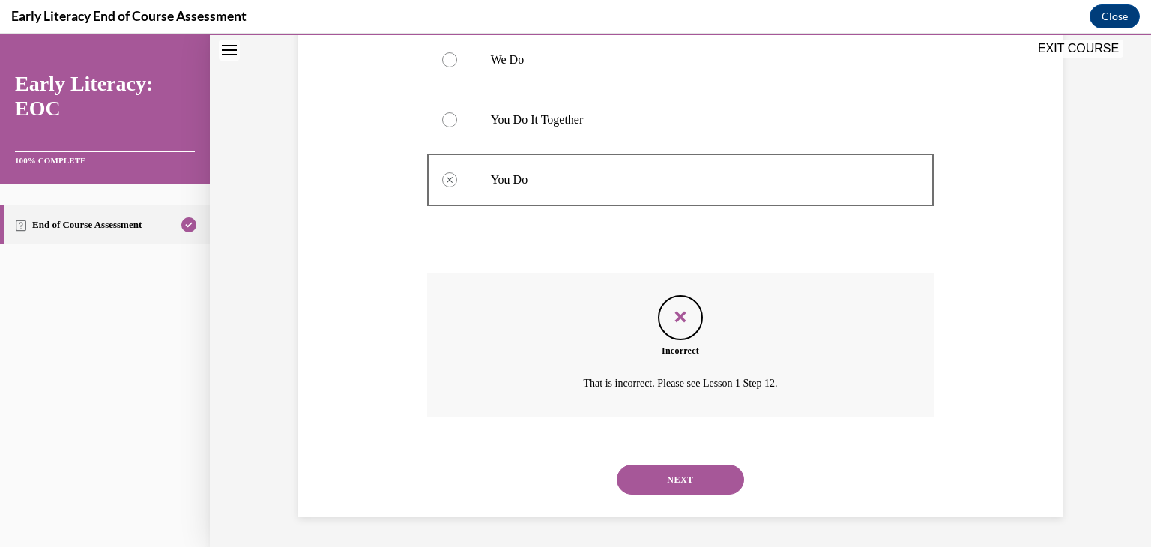
click at [683, 483] on button "NEXT" at bounding box center [680, 480] width 127 height 30
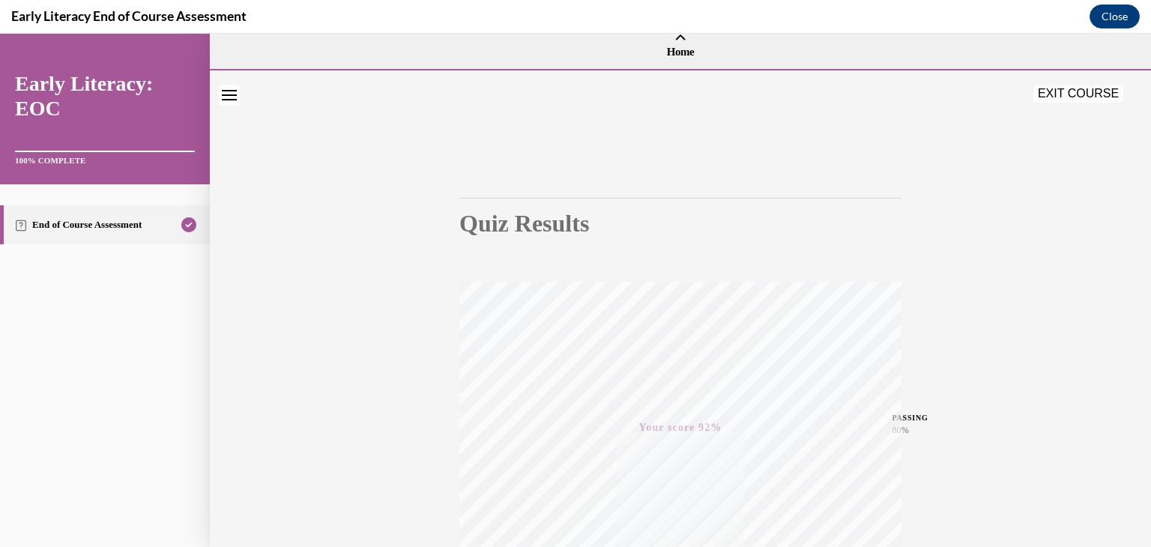
scroll to position [0, 0]
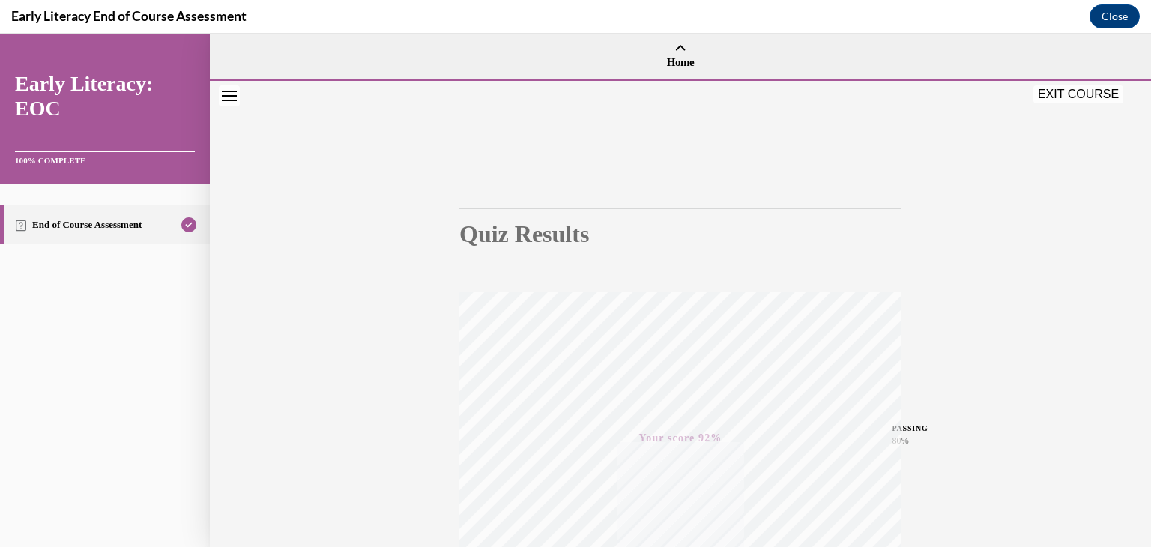
click at [1096, 94] on button "EXIT COURSE" at bounding box center [1079, 94] width 90 height 18
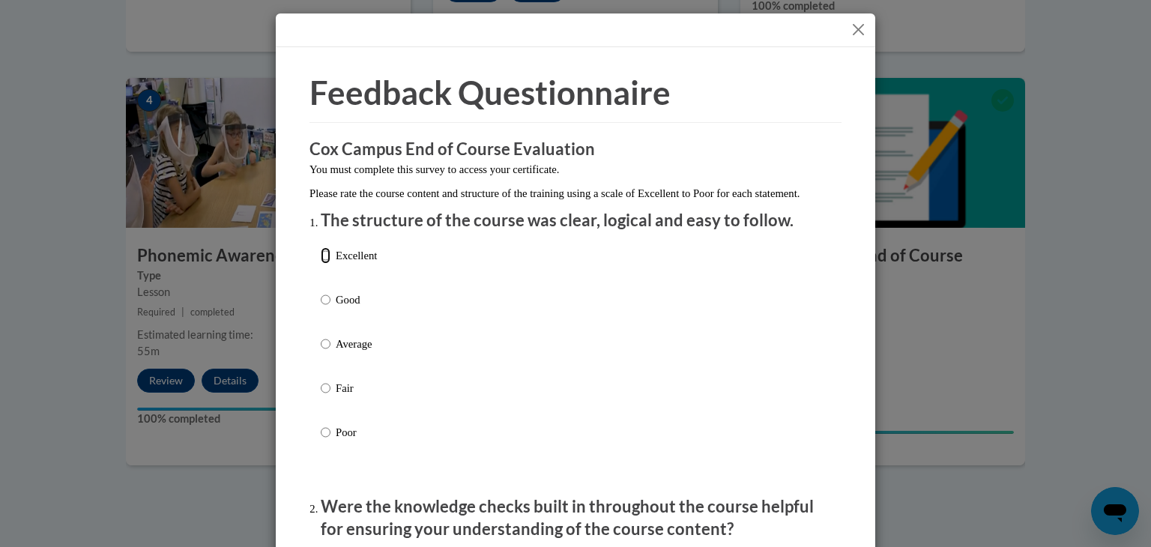
click at [321, 264] on input "Excellent" at bounding box center [326, 255] width 10 height 16
radio input "true"
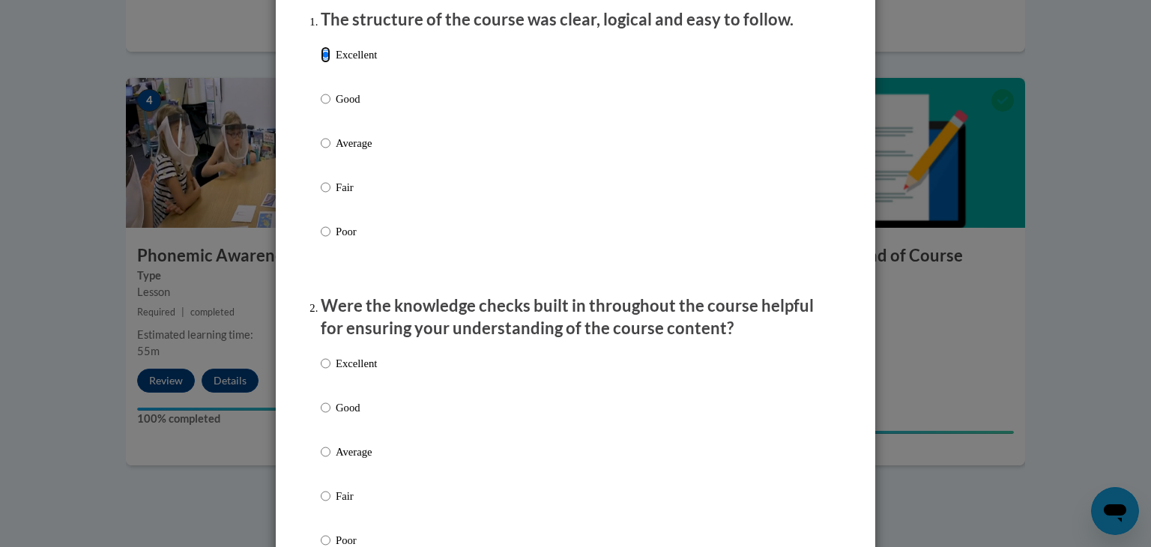
scroll to position [225, 0]
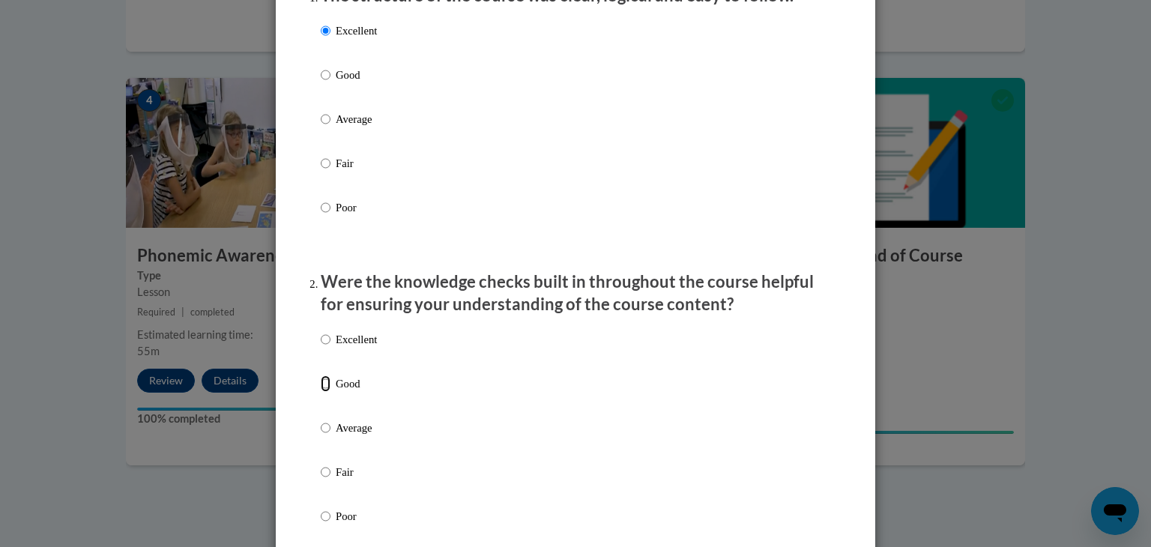
click at [321, 392] on input "Good" at bounding box center [326, 384] width 10 height 16
radio input "true"
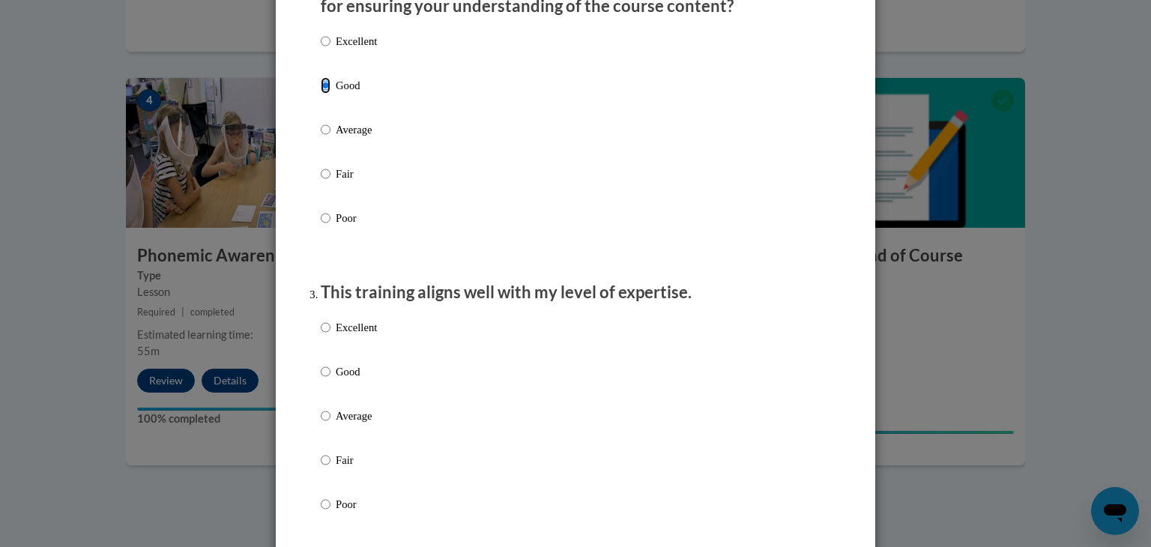
scroll to position [600, 0]
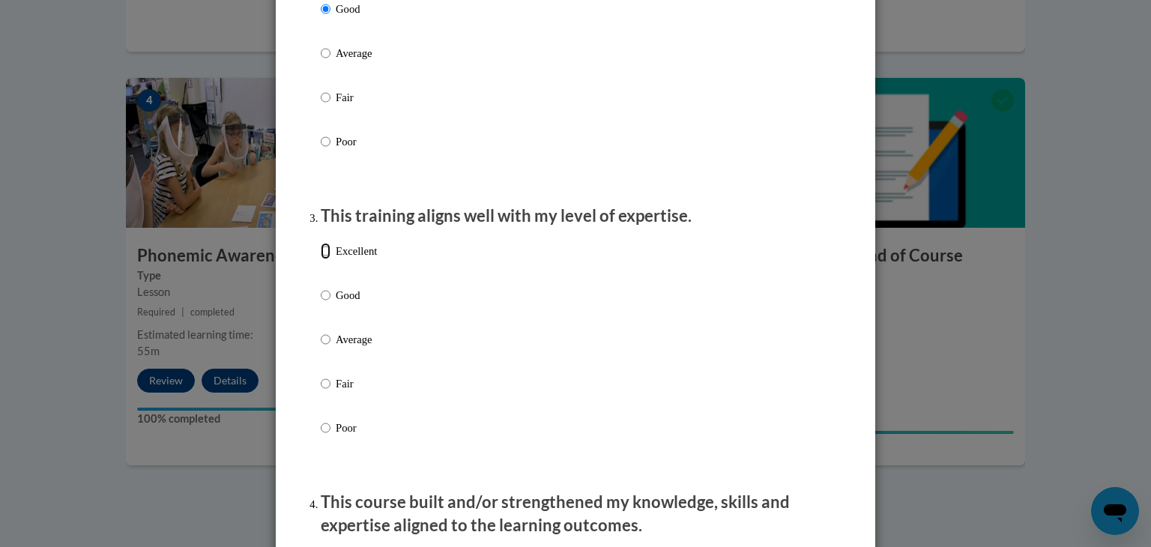
click at [322, 259] on input "Excellent" at bounding box center [326, 251] width 10 height 16
radio input "true"
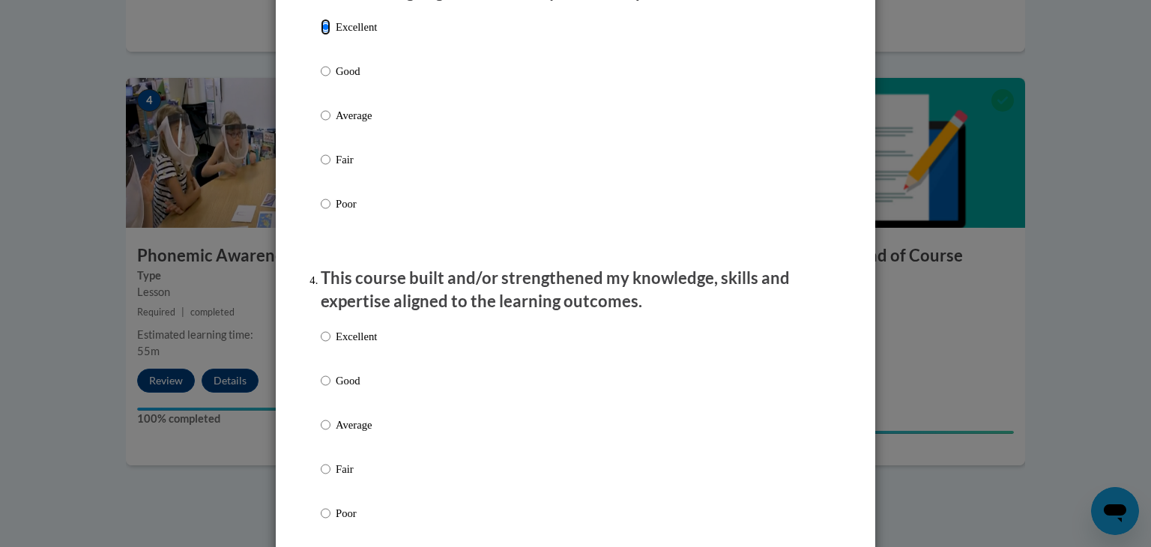
scroll to position [825, 0]
click at [321, 344] on input "Excellent" at bounding box center [326, 336] width 10 height 16
radio input "true"
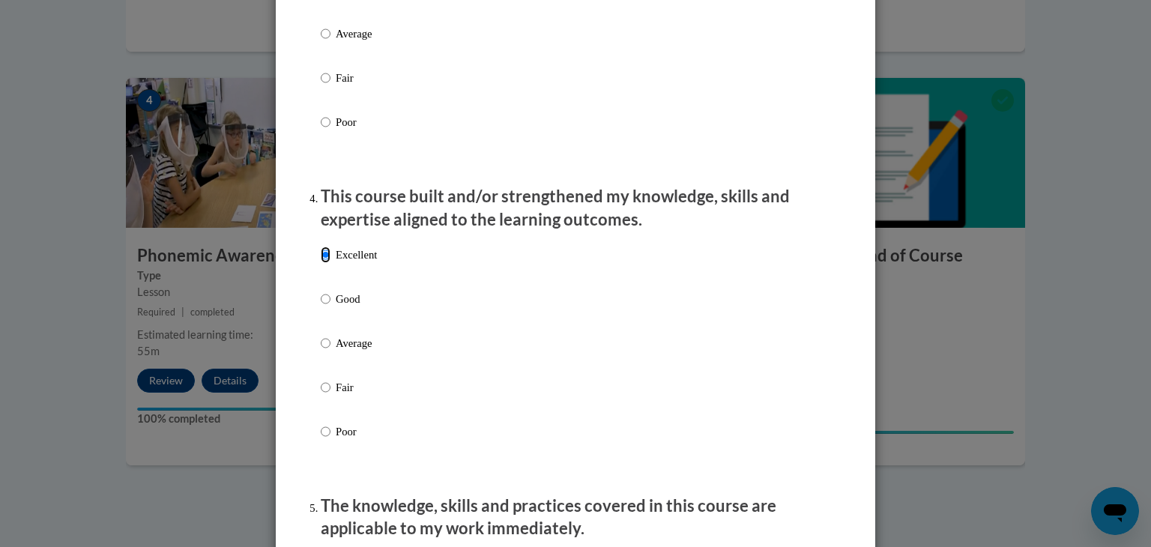
scroll to position [1049, 0]
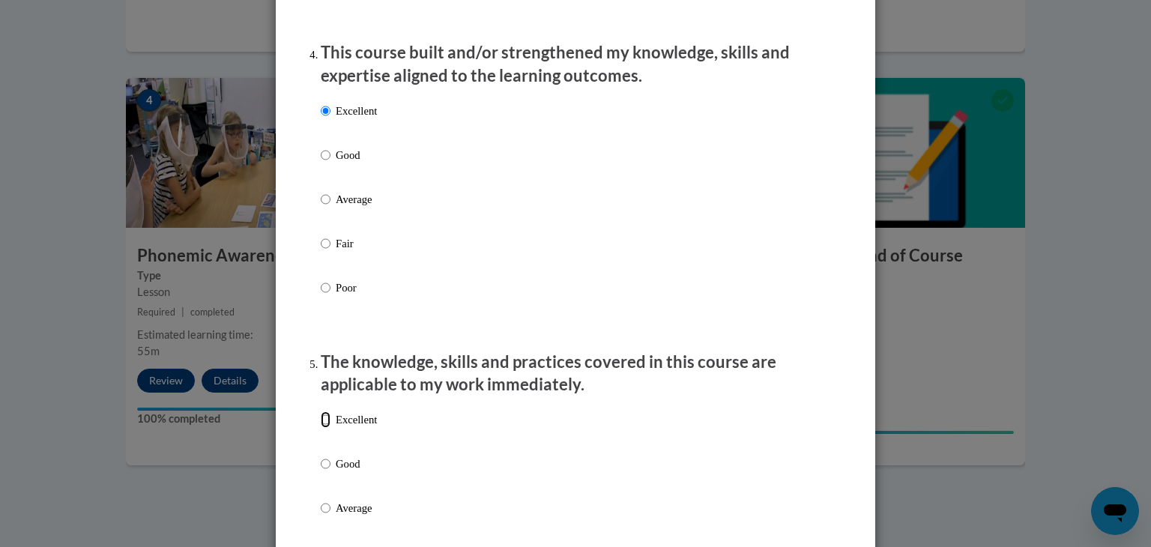
click at [321, 428] on input "Excellent" at bounding box center [326, 420] width 10 height 16
radio input "true"
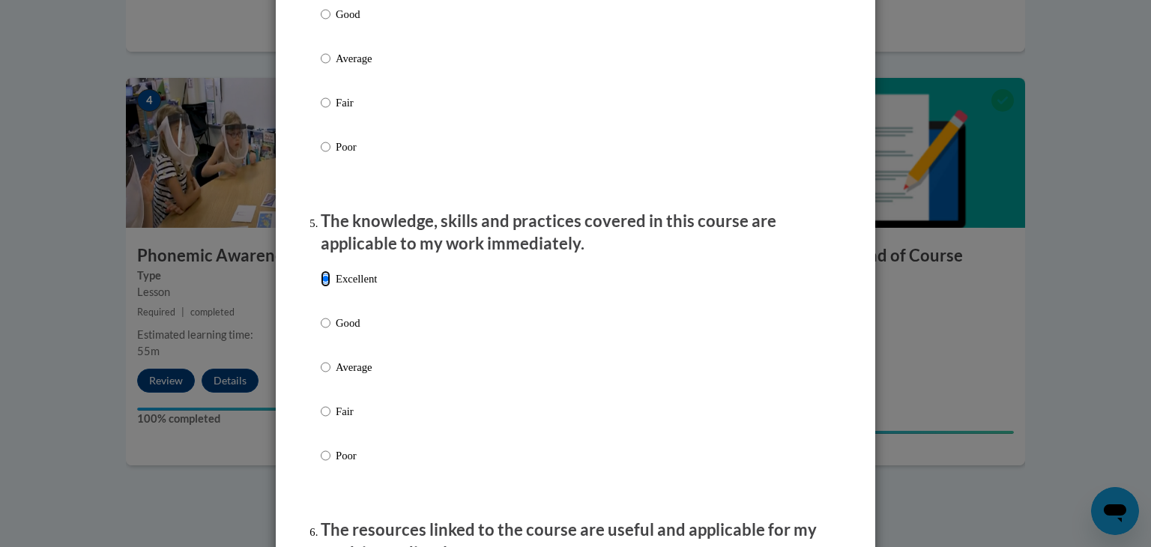
scroll to position [1349, 0]
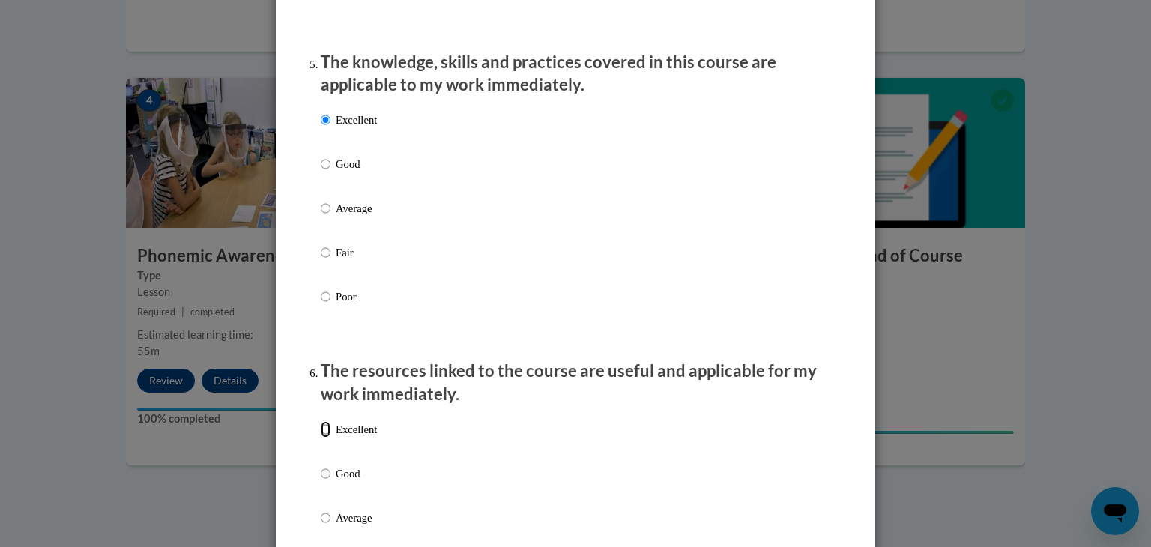
drag, startPoint x: 319, startPoint y: 443, endPoint x: 388, endPoint y: 388, distance: 88.0
click at [321, 438] on input "Excellent" at bounding box center [326, 429] width 10 height 16
radio input "true"
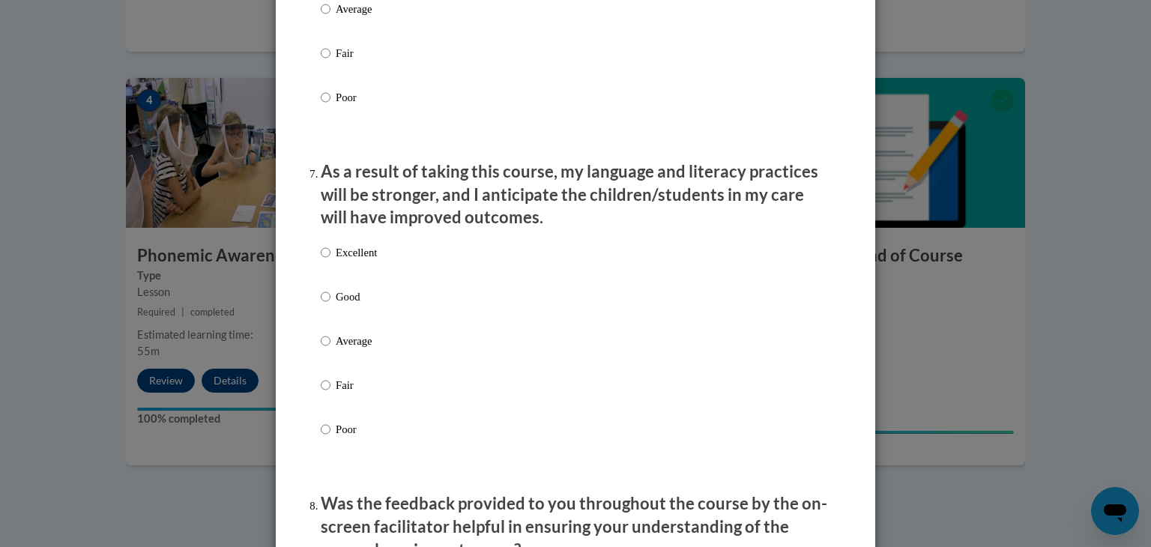
scroll to position [1874, 0]
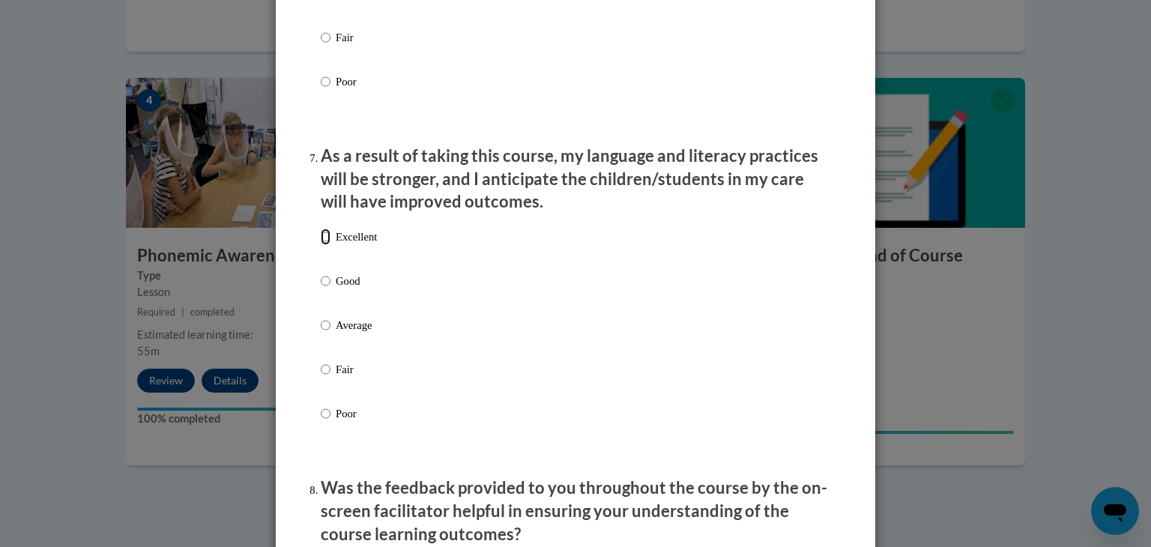
click at [321, 245] on input "Excellent" at bounding box center [326, 237] width 10 height 16
radio input "true"
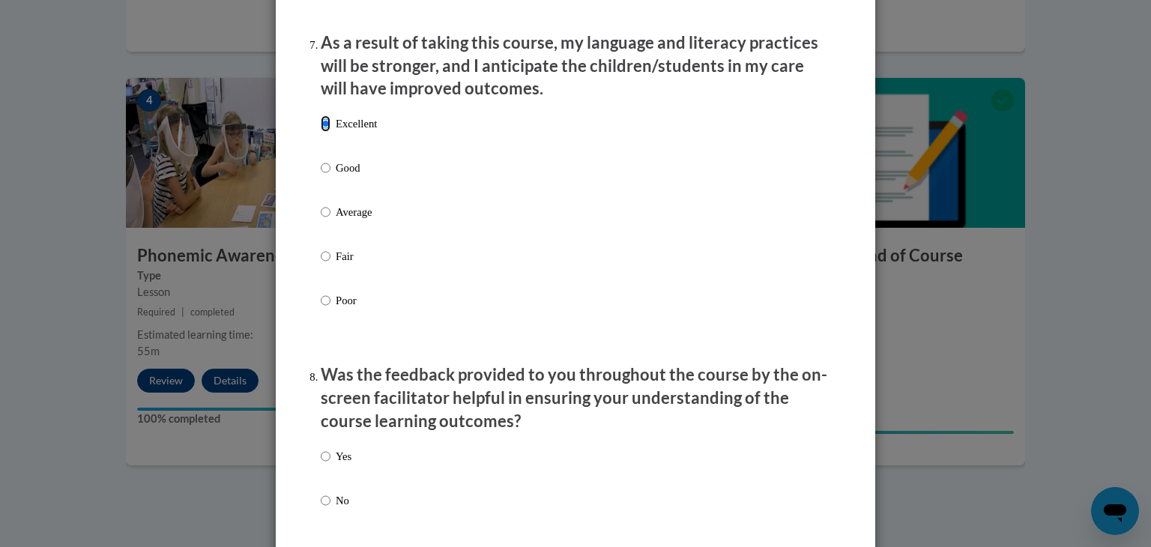
scroll to position [2174, 0]
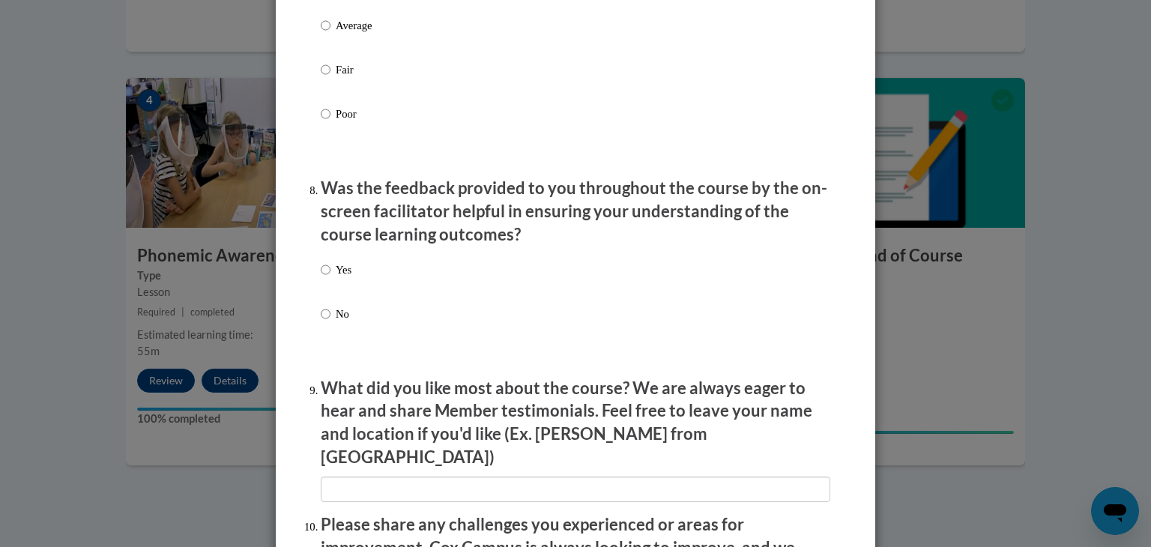
click at [328, 288] on label "Yes" at bounding box center [336, 282] width 31 height 40
click at [328, 278] on input "Yes" at bounding box center [326, 270] width 10 height 16
radio input "true"
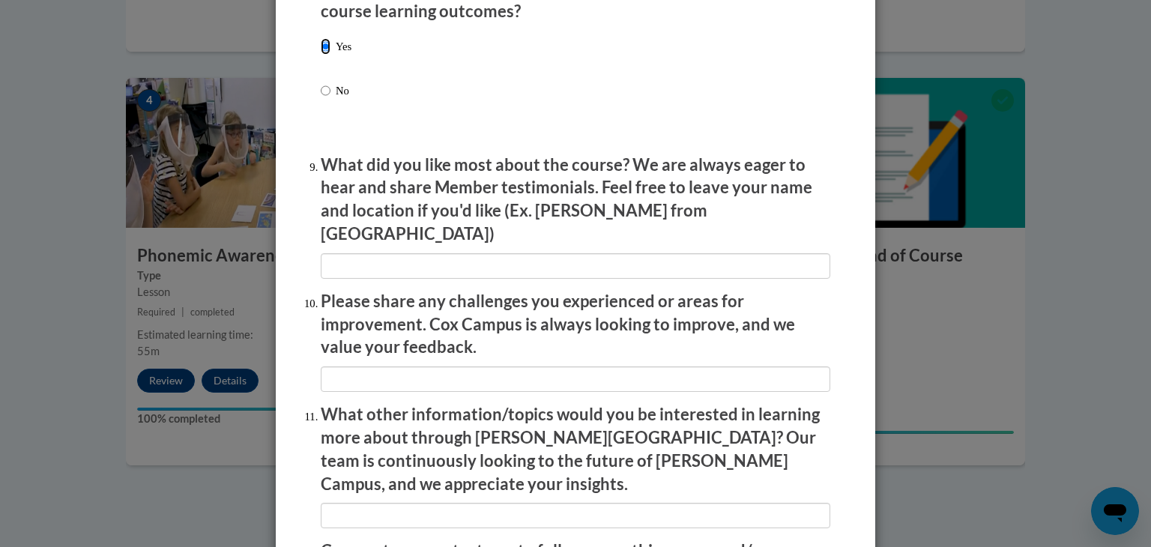
scroll to position [2399, 0]
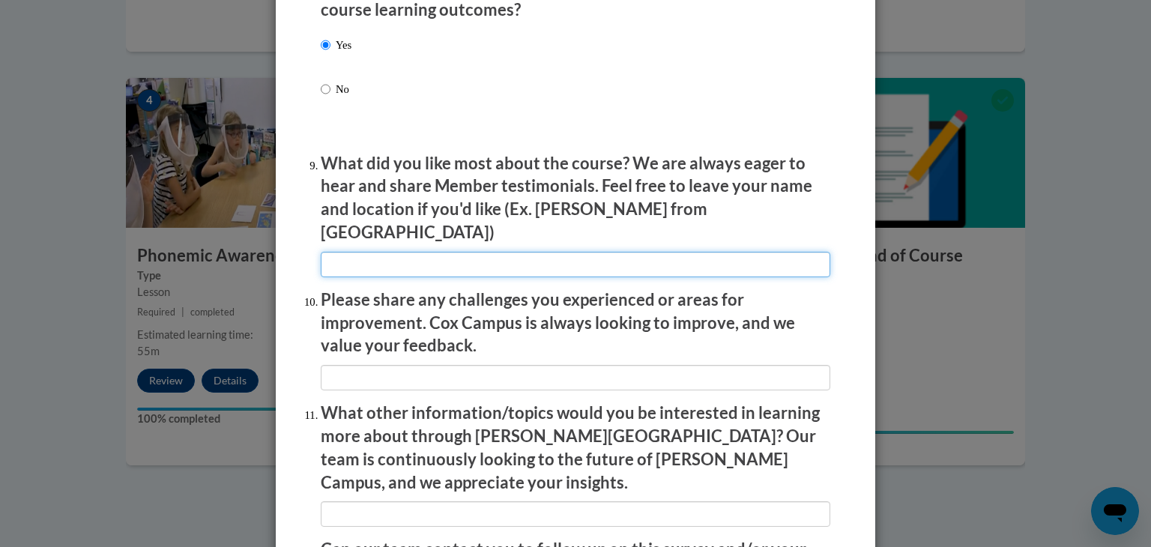
drag, startPoint x: 492, startPoint y: 259, endPoint x: 498, endPoint y: 246, distance: 14.1
click at [495, 256] on input "textbox" at bounding box center [576, 264] width 510 height 25
type input "Clear and easy to follow"
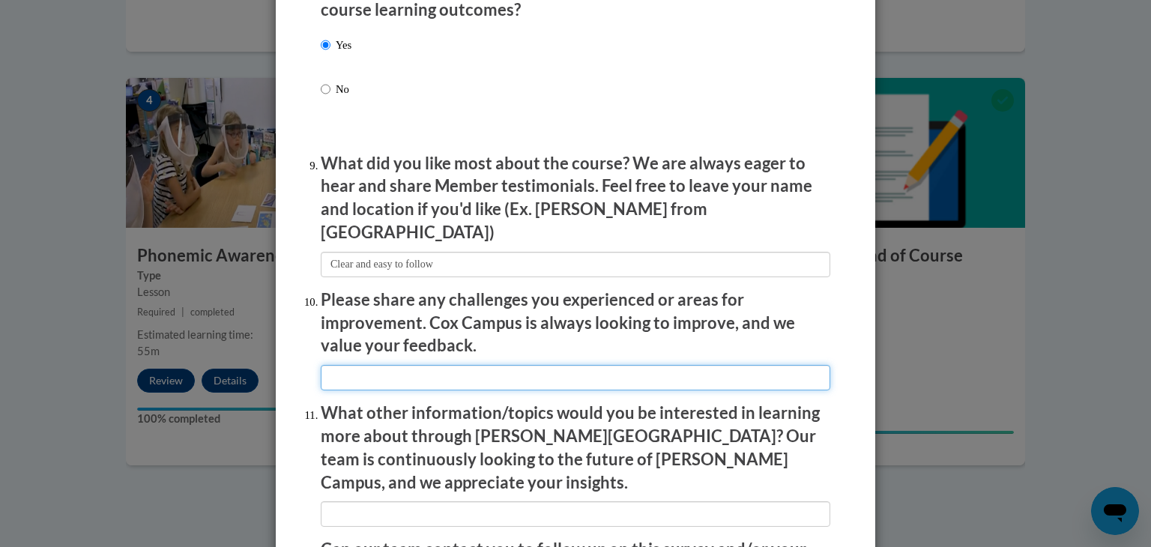
click at [356, 373] on input "textbox" at bounding box center [576, 377] width 510 height 25
type input "NA"
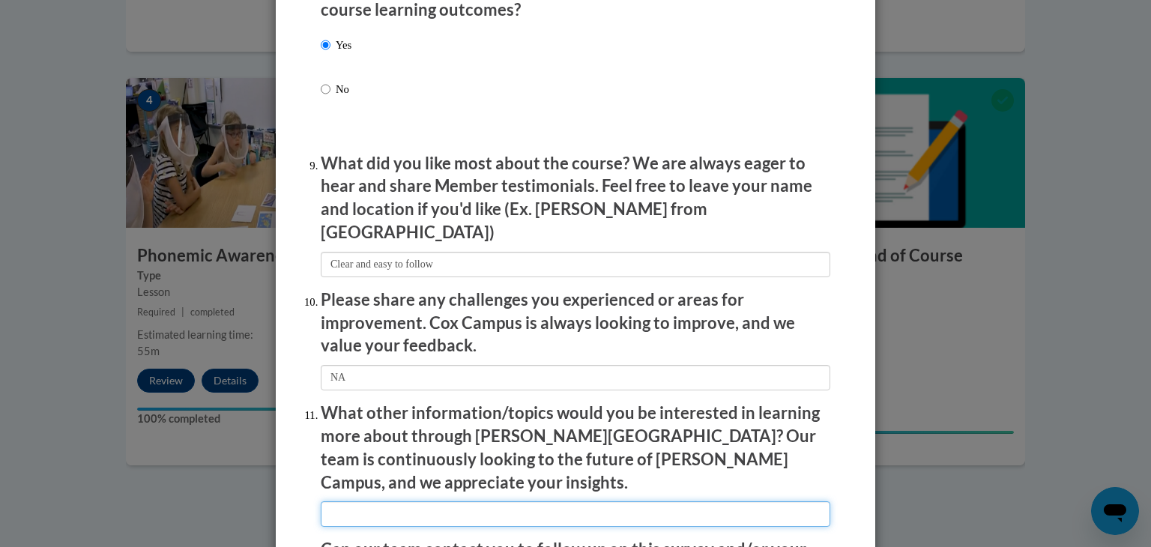
click at [373, 501] on input "textbox" at bounding box center [576, 513] width 510 height 25
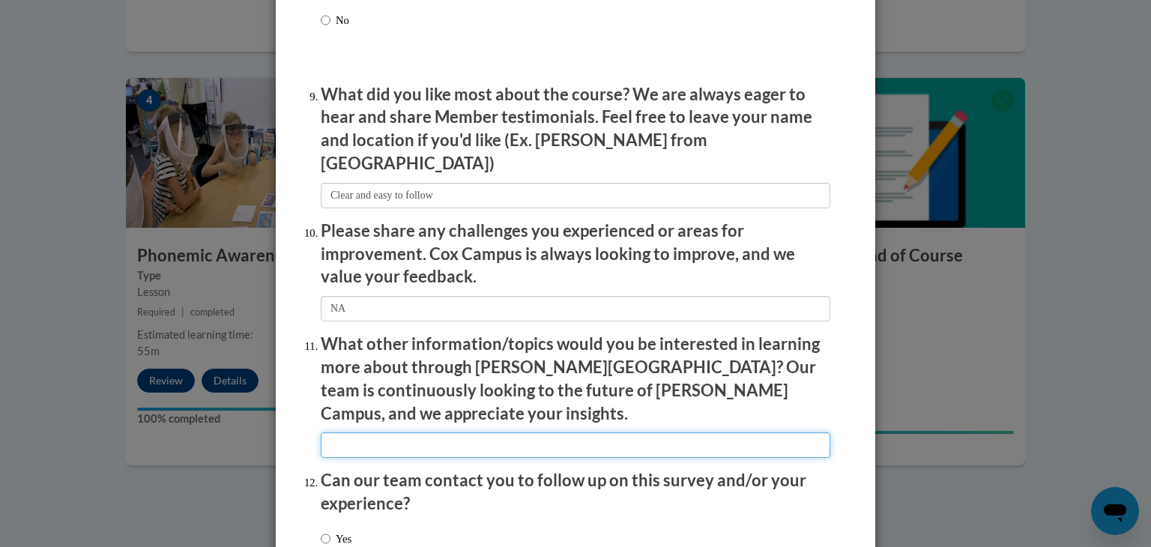
scroll to position [2575, 0]
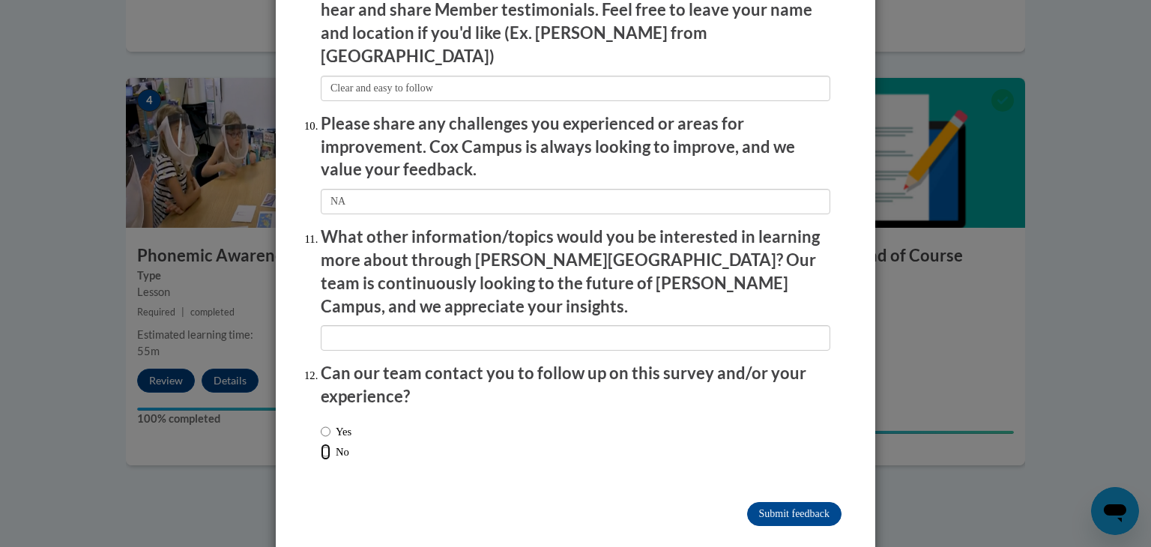
click at [321, 444] on input "No" at bounding box center [326, 452] width 10 height 16
radio input "true"
click at [804, 502] on input "Submit feedback" at bounding box center [794, 514] width 94 height 24
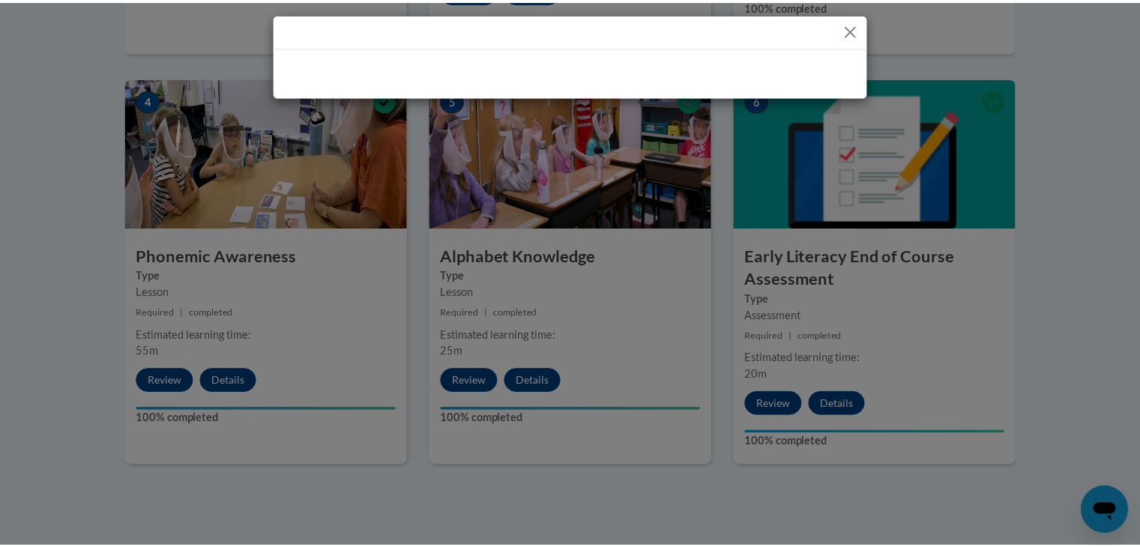
scroll to position [0, 0]
